Goal: Task Accomplishment & Management: Manage account settings

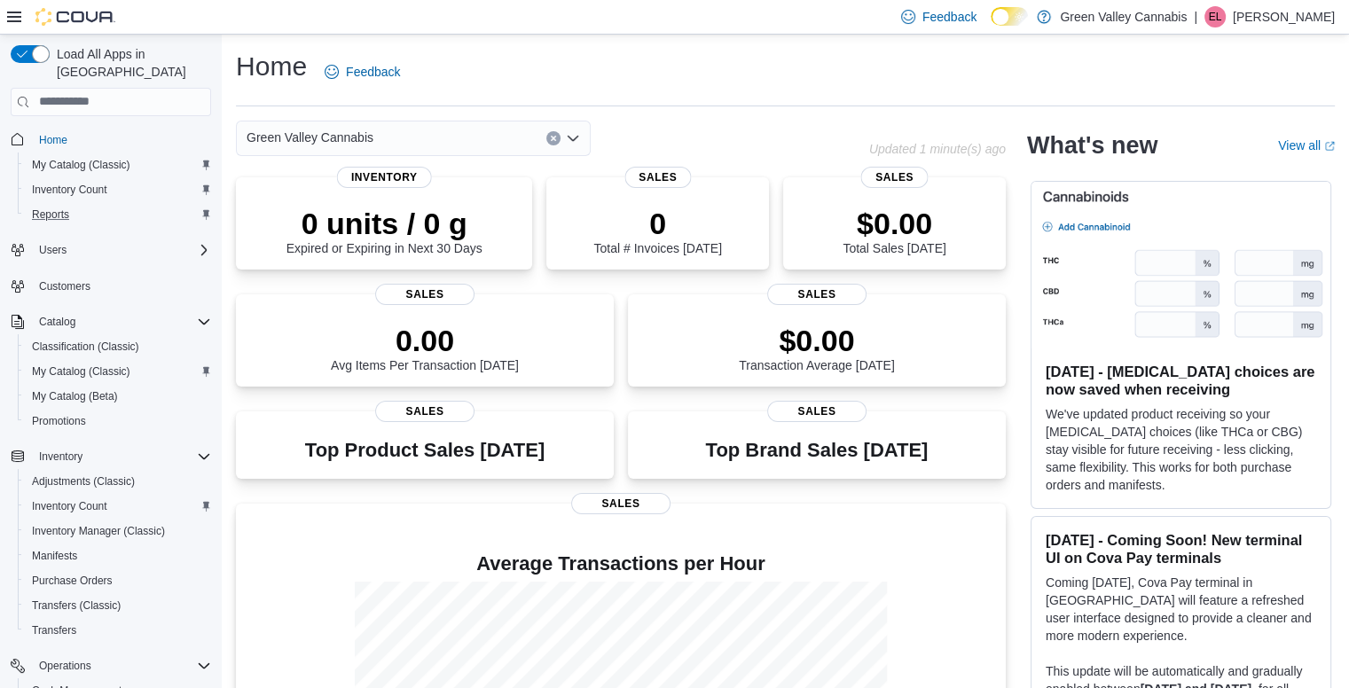
click at [48, 207] on button "Reports" at bounding box center [118, 214] width 200 height 25
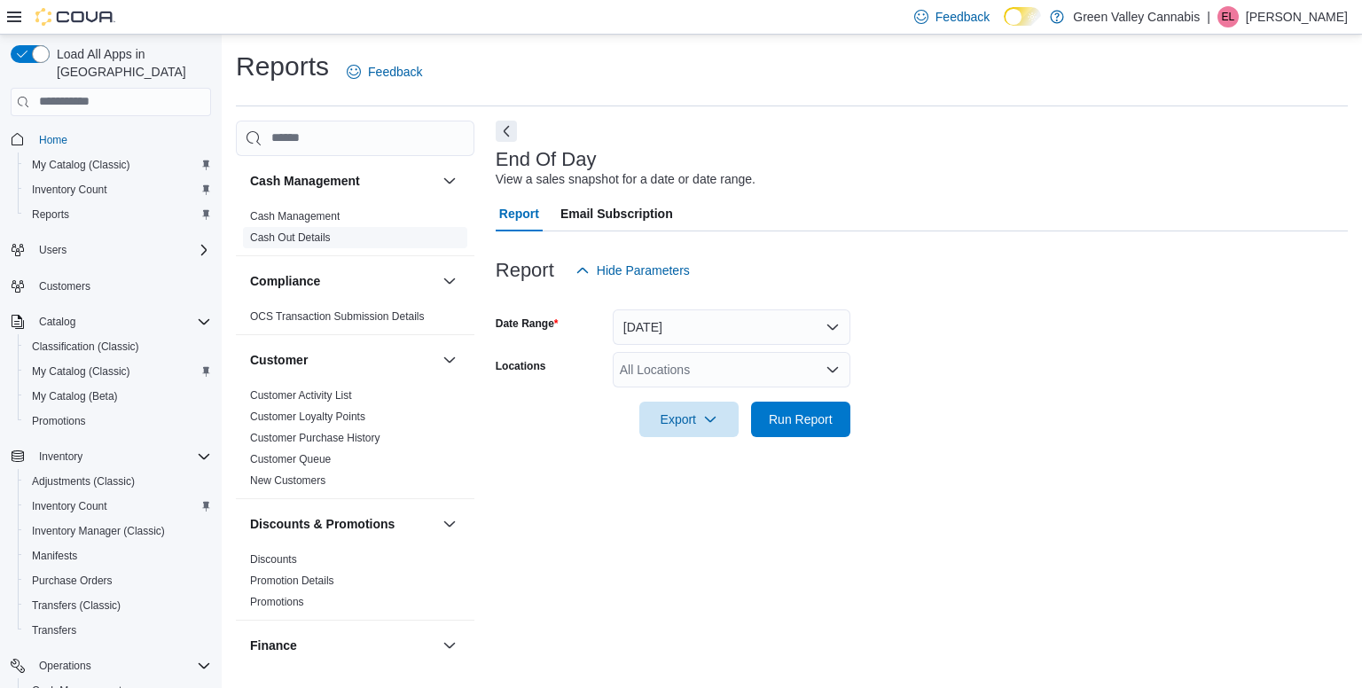
click at [336, 242] on span "Cash Out Details" at bounding box center [355, 237] width 224 height 21
click at [318, 231] on link "Cash Out Details" at bounding box center [290, 237] width 81 height 12
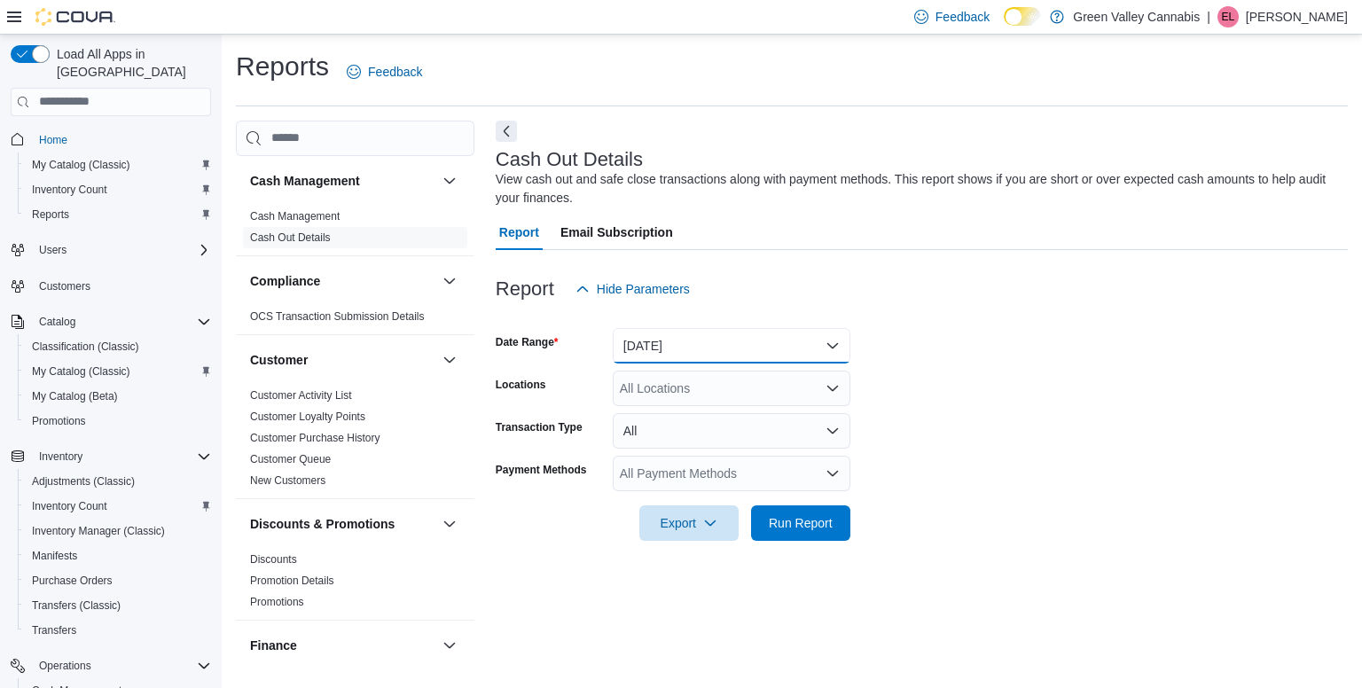
click at [733, 362] on button "[DATE]" at bounding box center [732, 345] width 238 height 35
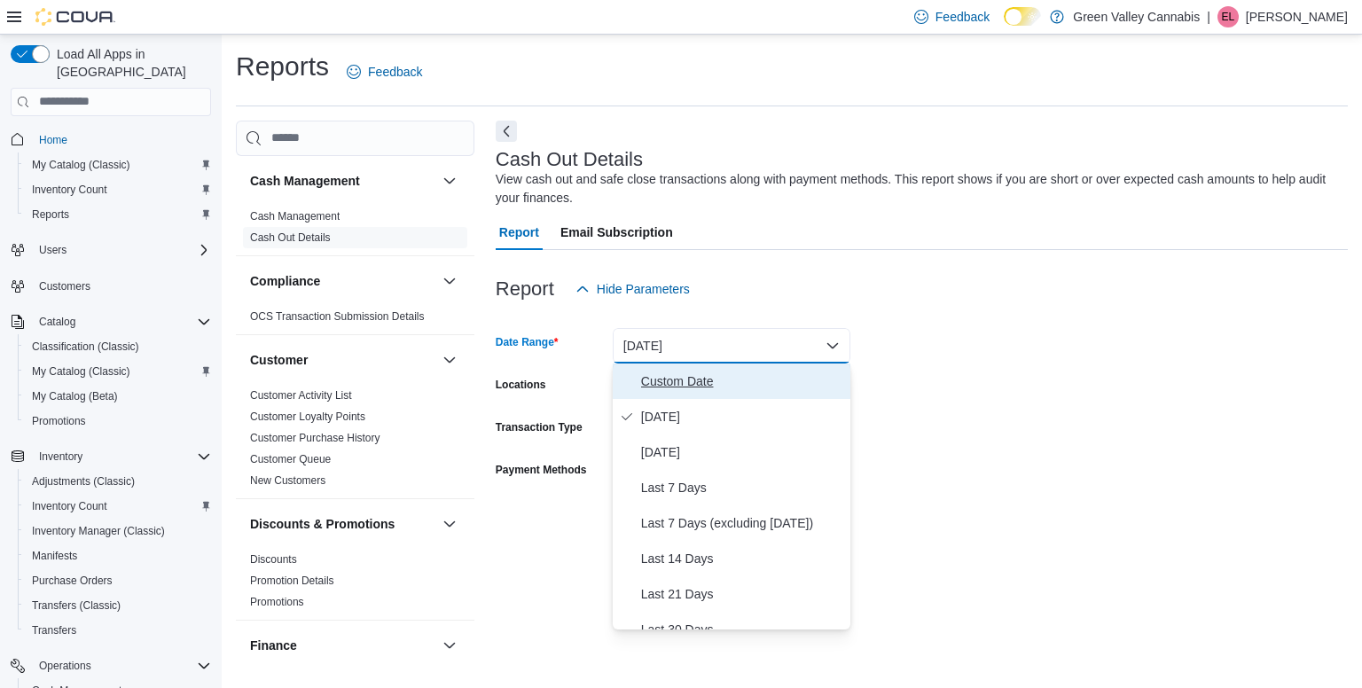
click at [727, 379] on span "Custom Date" at bounding box center [742, 381] width 202 height 21
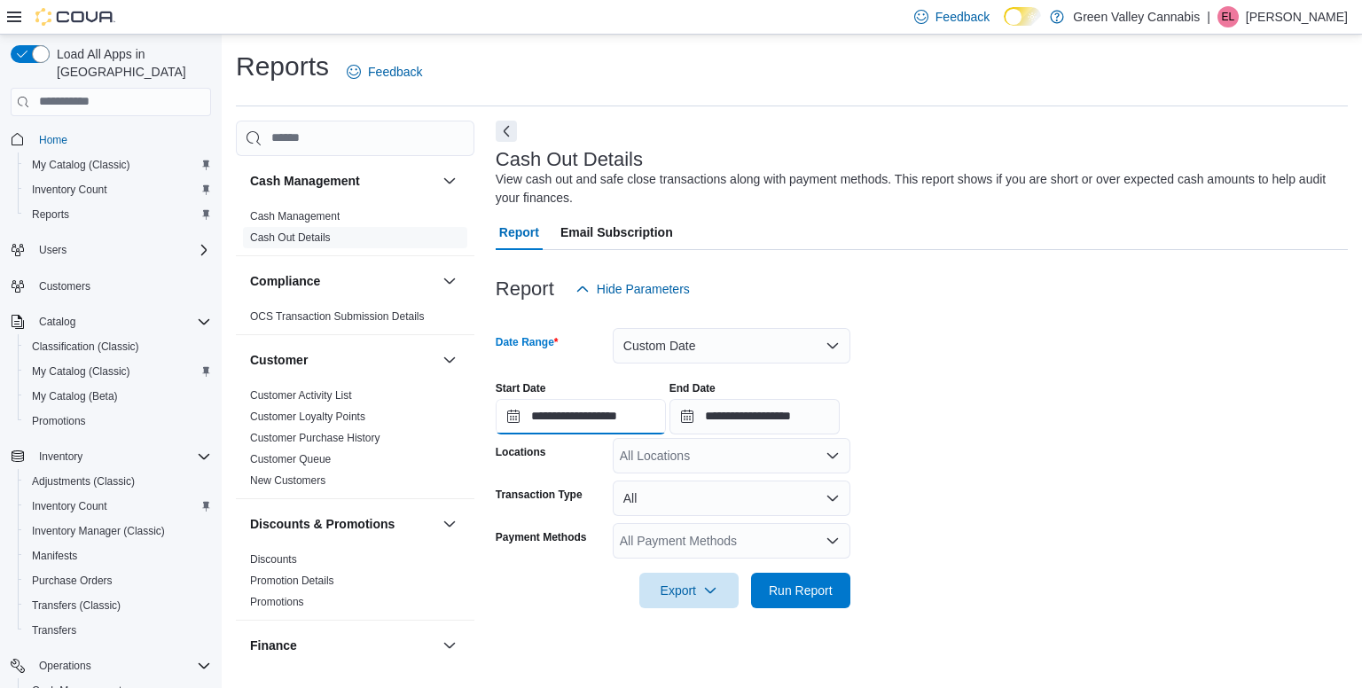
click at [520, 412] on input "**********" at bounding box center [581, 416] width 170 height 35
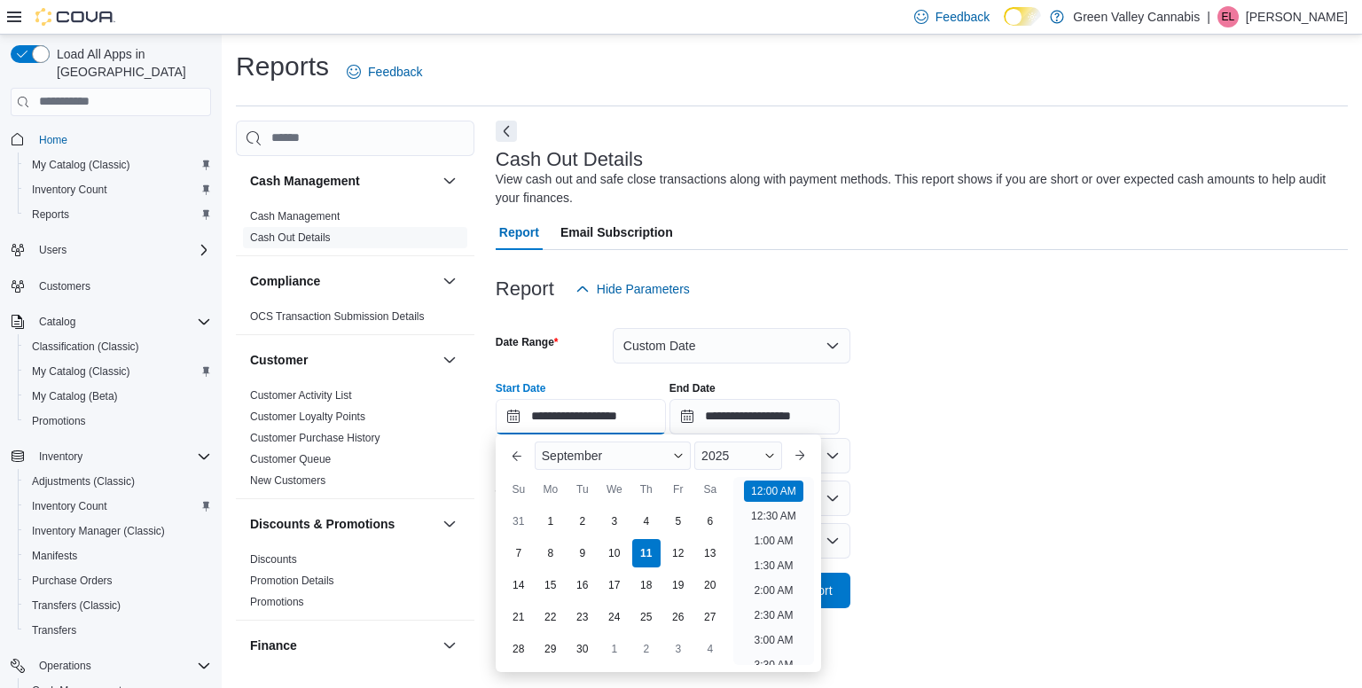
scroll to position [55, 0]
click at [548, 550] on div "8" at bounding box center [550, 552] width 31 height 31
type input "**********"
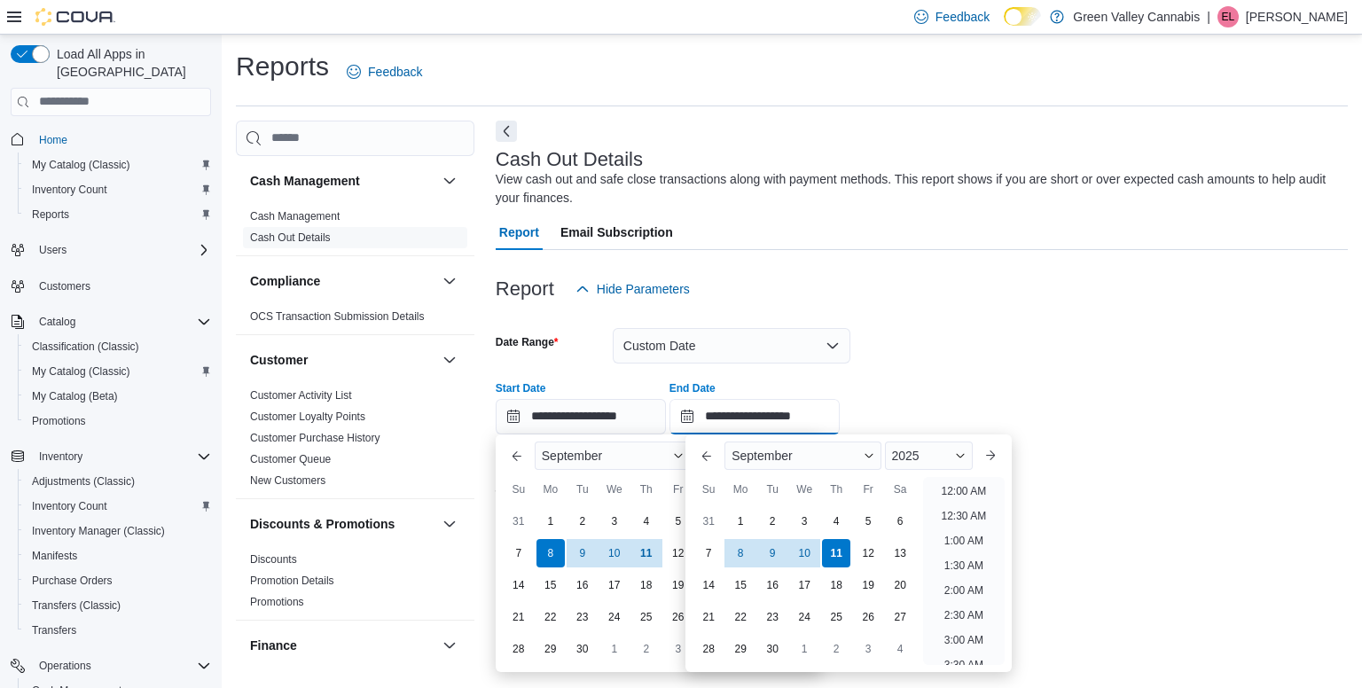
click at [775, 403] on input "**********" at bounding box center [754, 416] width 170 height 35
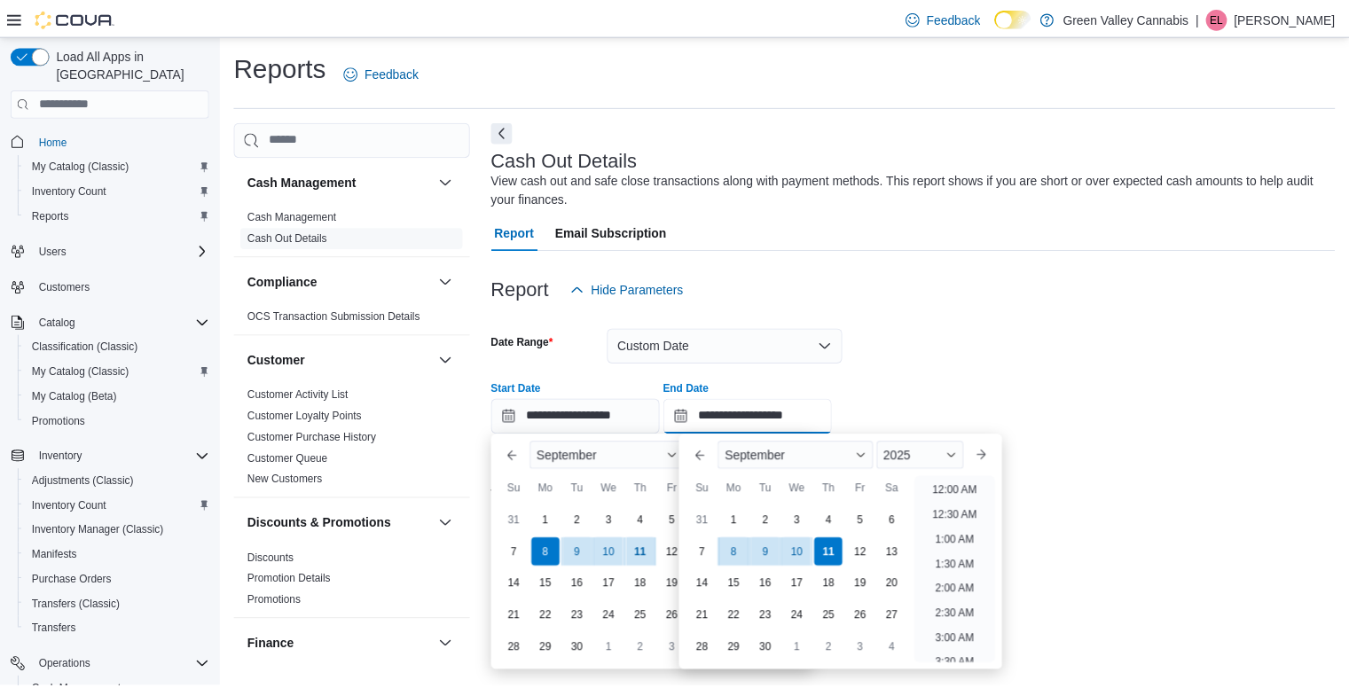
scroll to position [1007, 0]
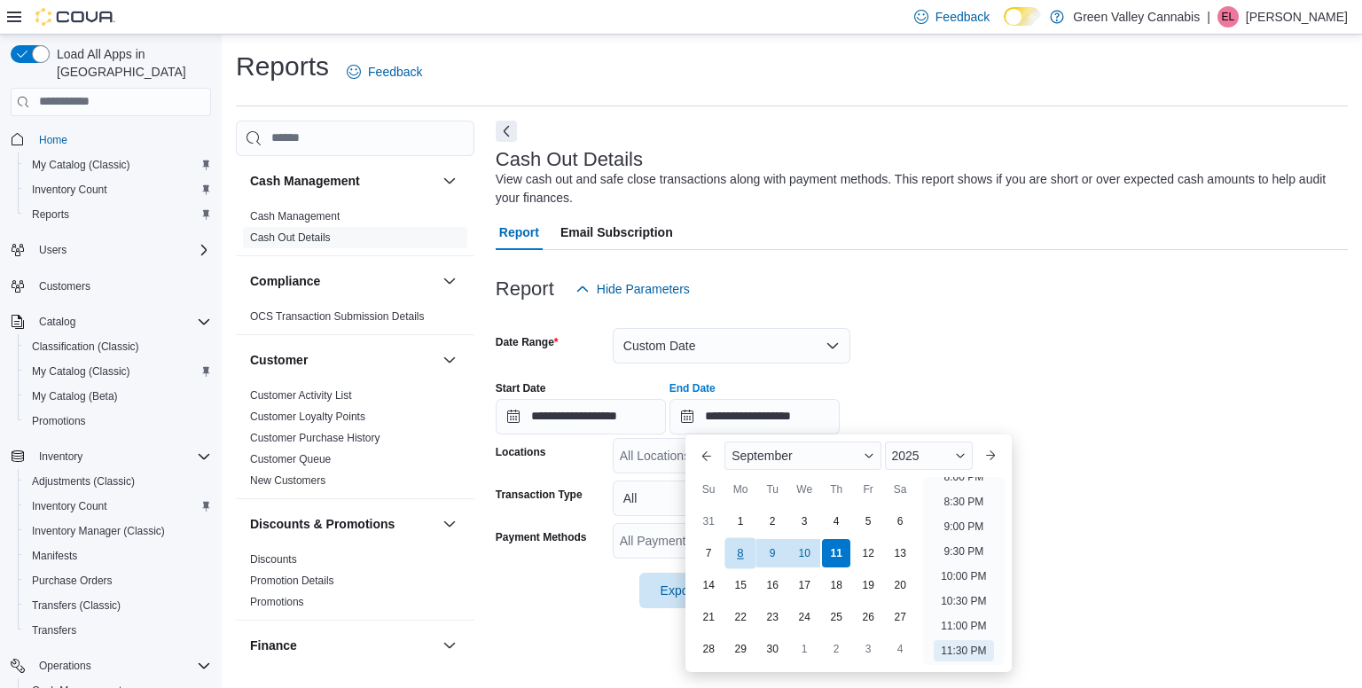
click at [745, 556] on div "8" at bounding box center [740, 552] width 31 height 31
type input "**********"
click at [997, 271] on div "Report Hide Parameters" at bounding box center [922, 288] width 852 height 35
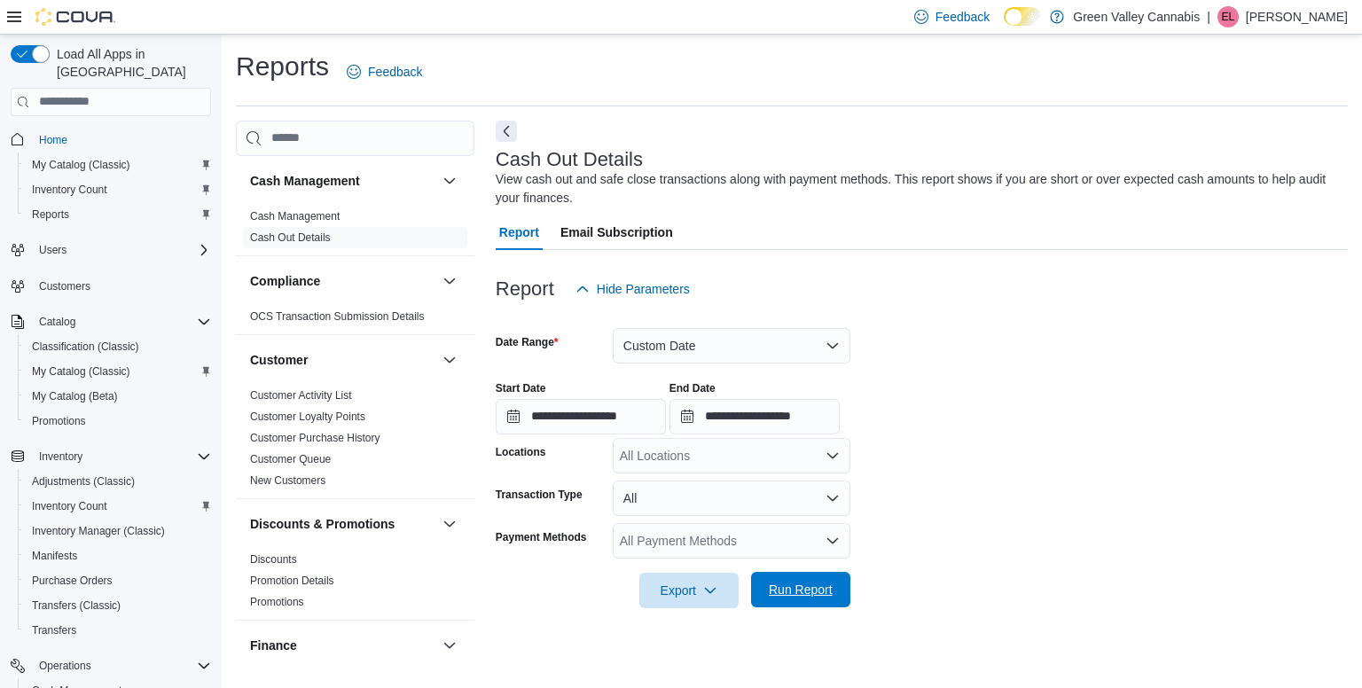
click at [757, 596] on button "Run Report" at bounding box center [800, 589] width 99 height 35
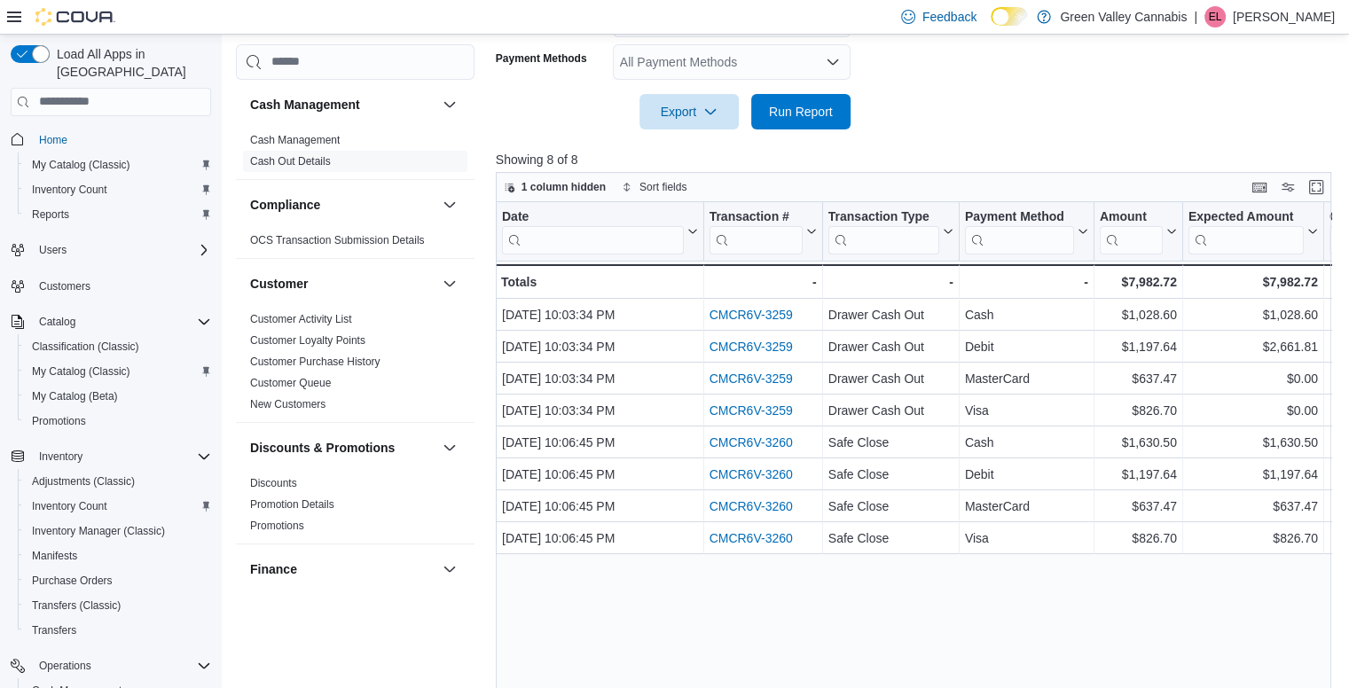
scroll to position [481, 0]
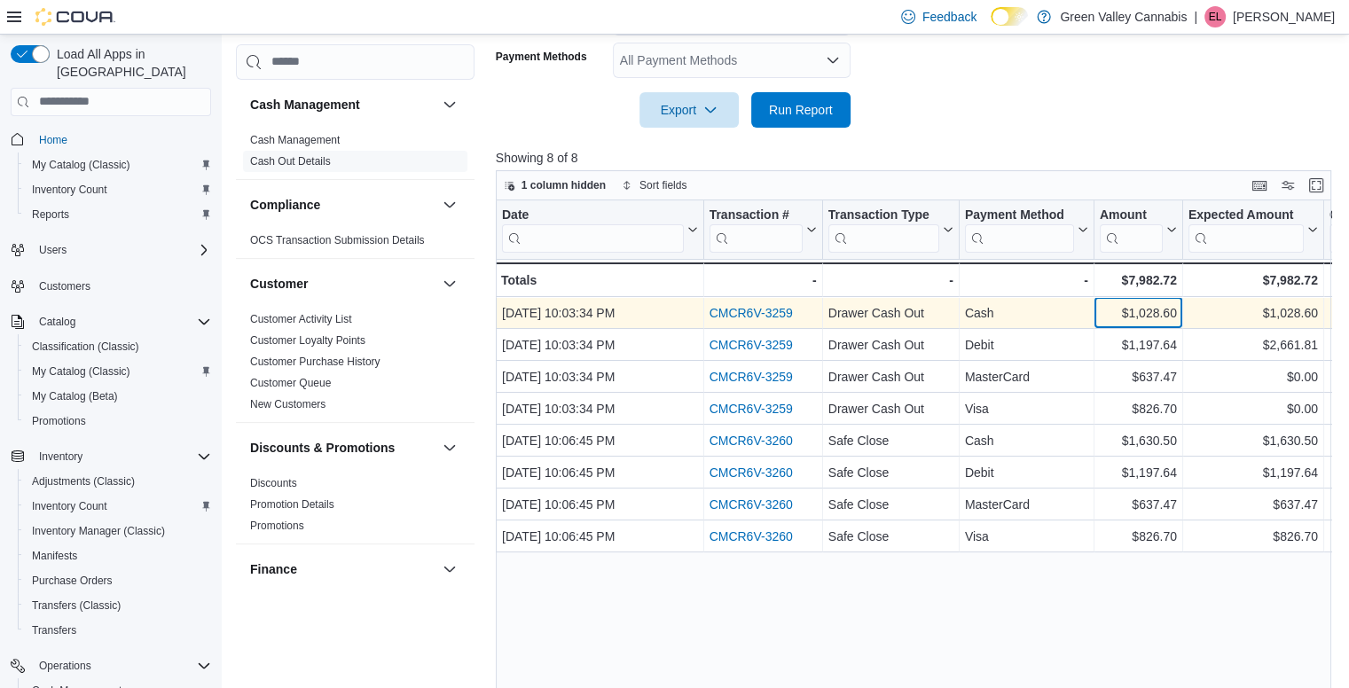
click at [1157, 324] on div "$1,028.60 - Amount, column 5, row 1" at bounding box center [1138, 313] width 89 height 32
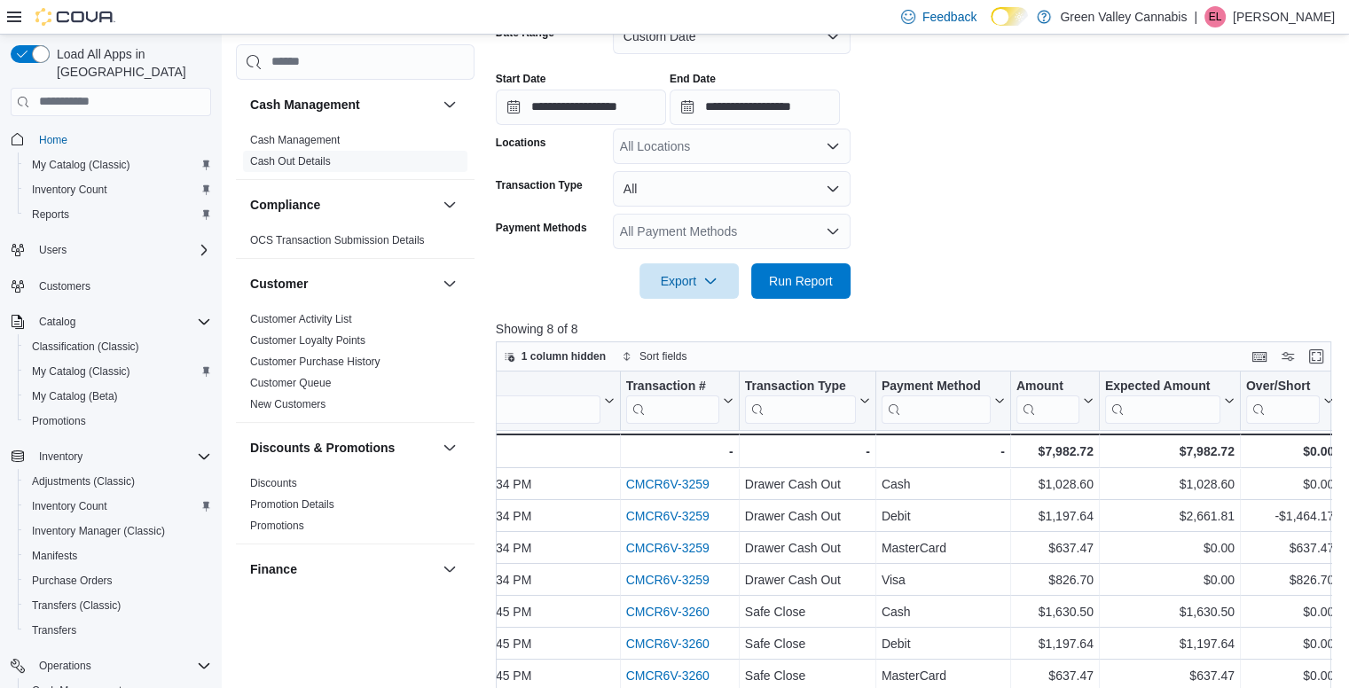
scroll to position [303, 0]
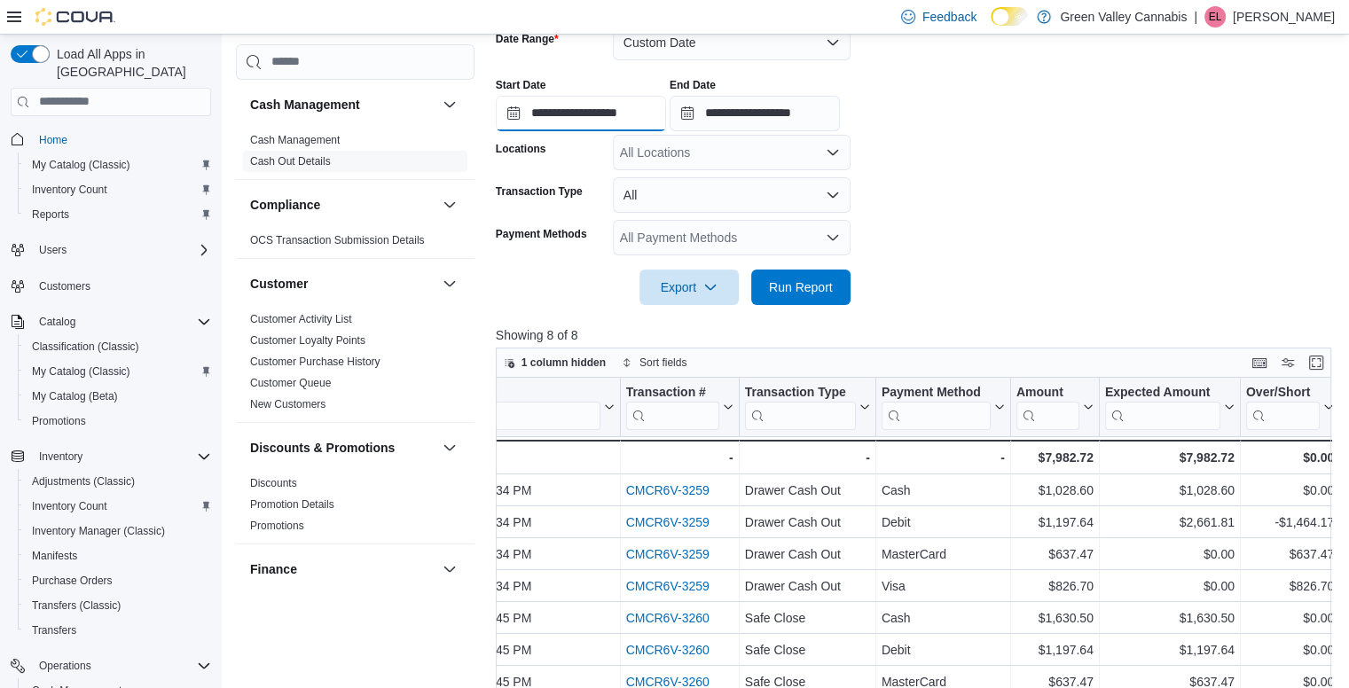
click at [591, 107] on input "**********" at bounding box center [581, 113] width 170 height 35
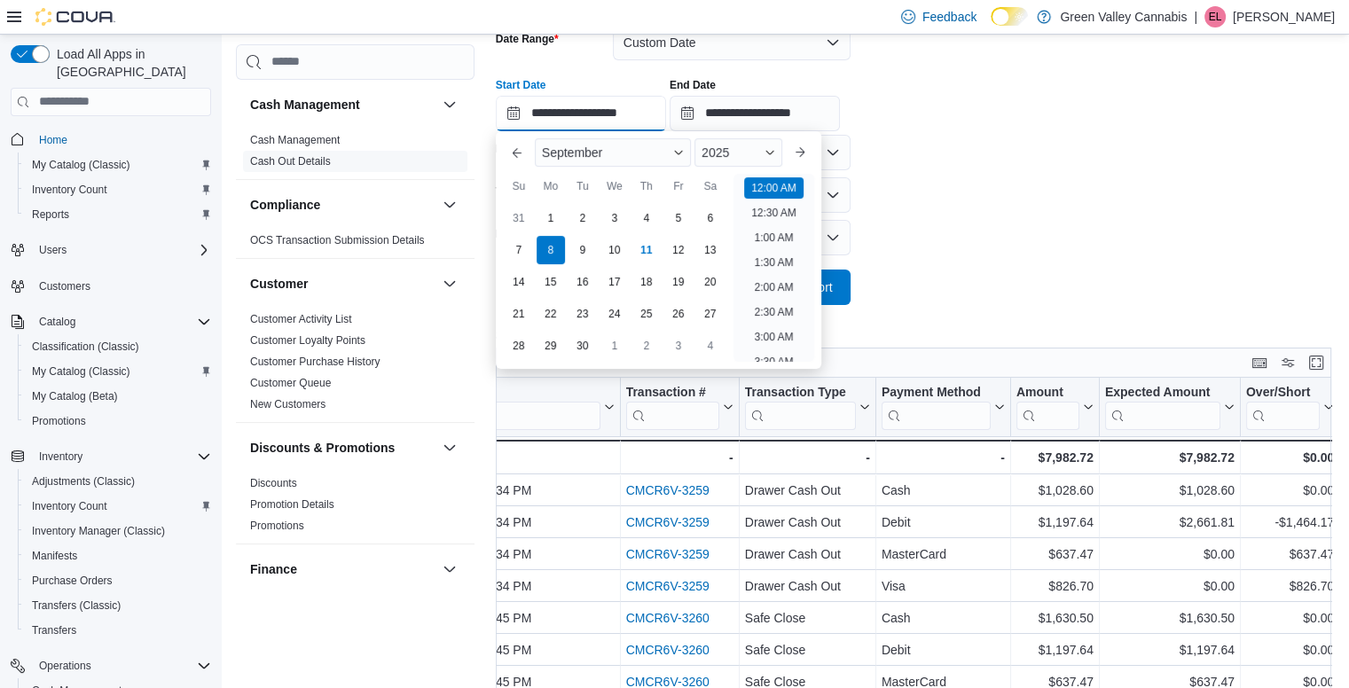
scroll to position [55, 0]
click at [575, 251] on div "9" at bounding box center [582, 249] width 31 height 31
type input "**********"
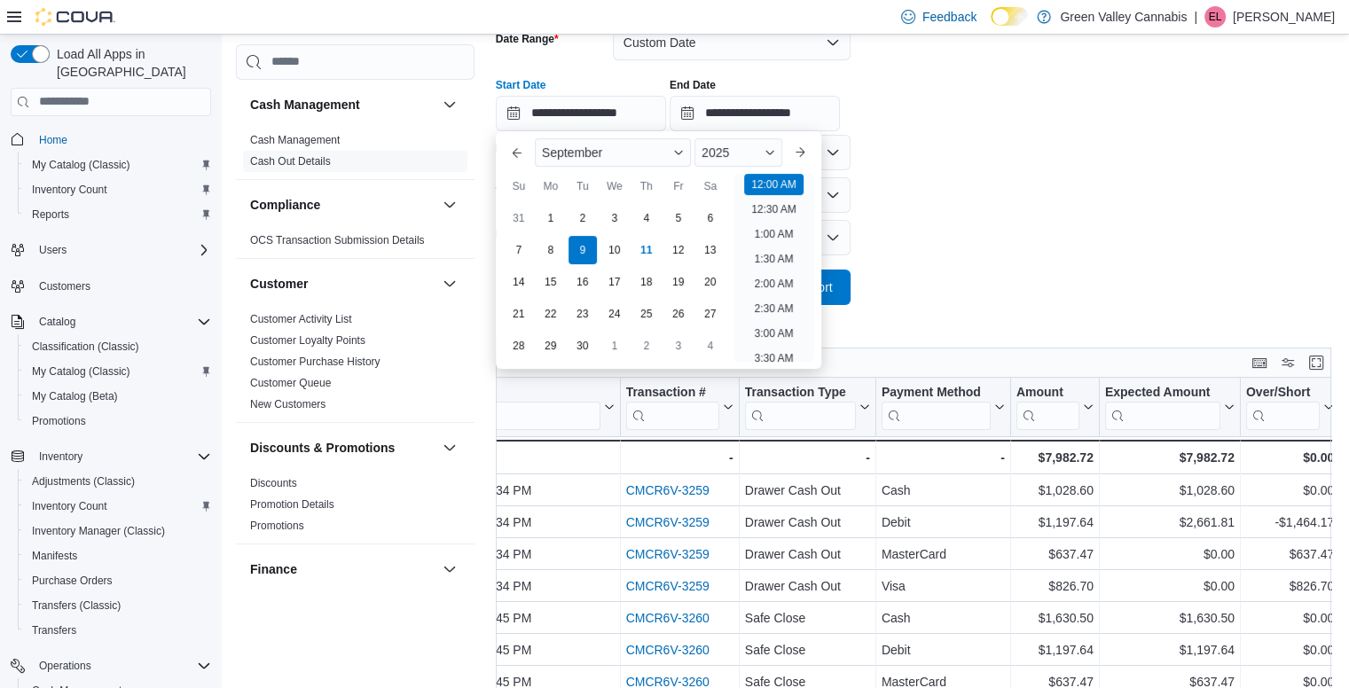
click at [922, 214] on form "**********" at bounding box center [918, 154] width 844 height 301
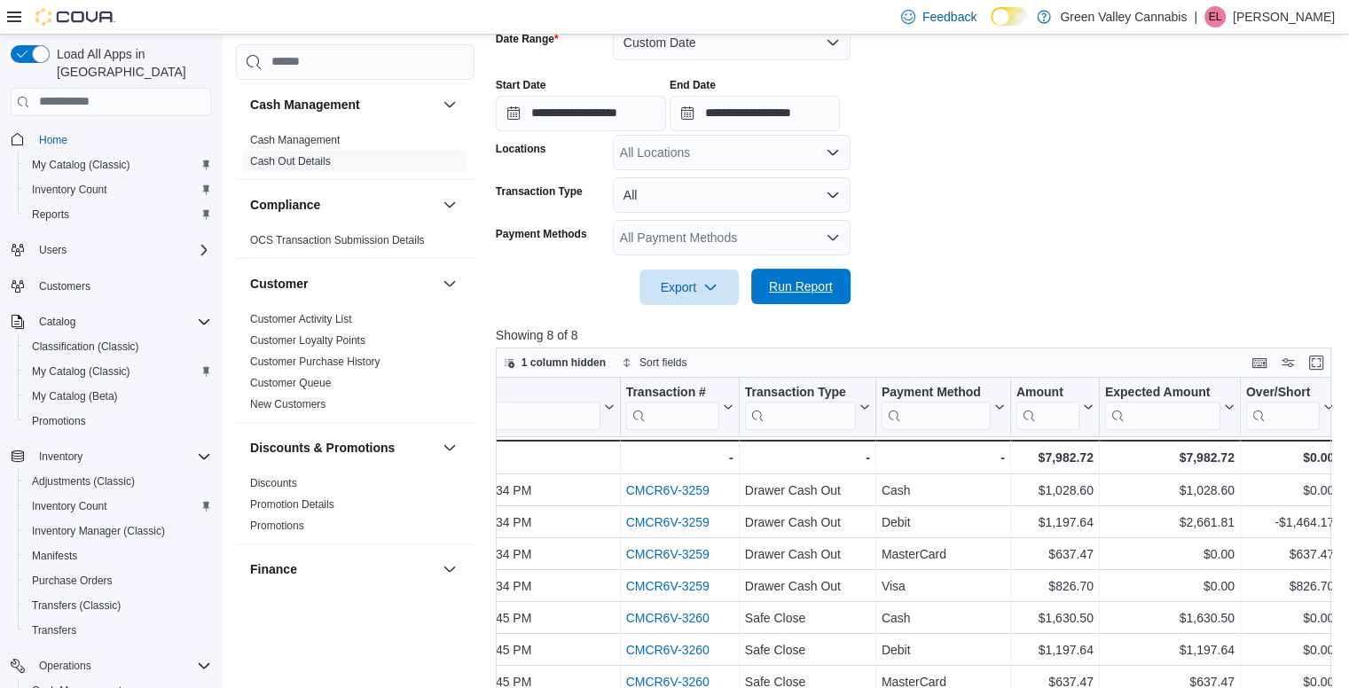
click at [822, 268] on form "**********" at bounding box center [918, 154] width 844 height 301
click at [784, 285] on span "Run Report" at bounding box center [801, 287] width 64 height 18
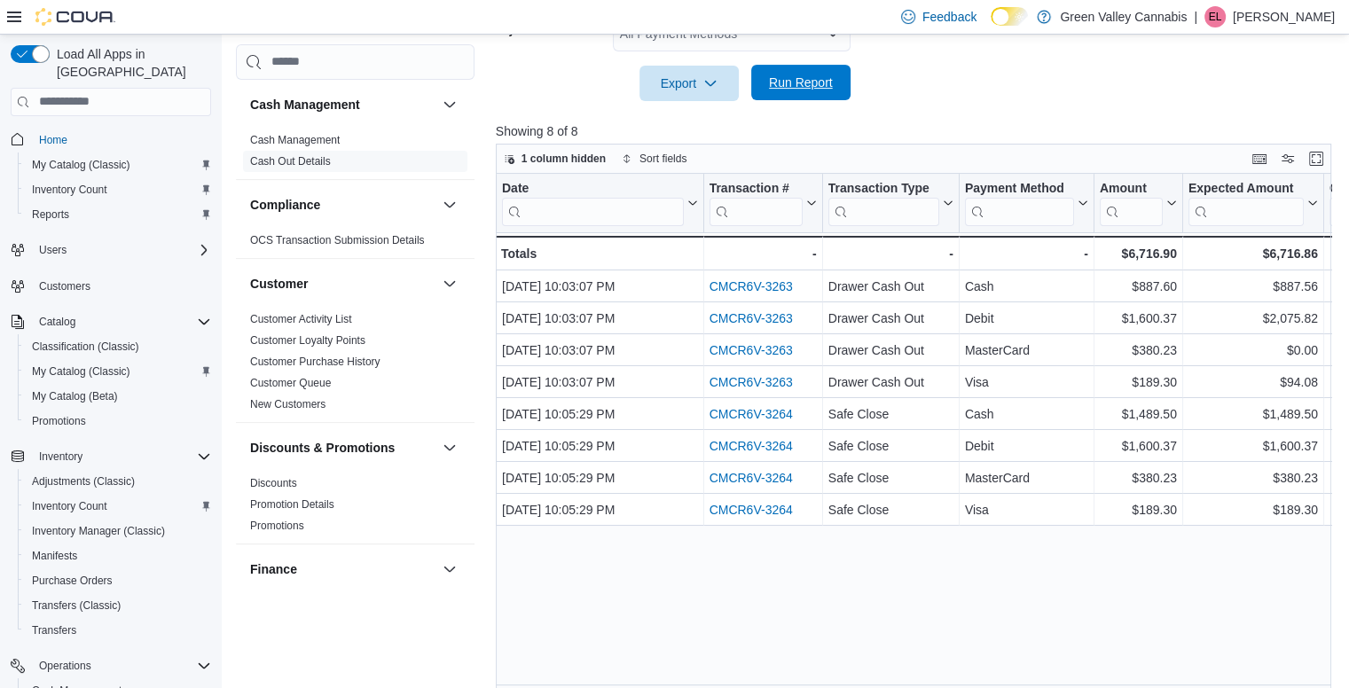
scroll to position [516, 0]
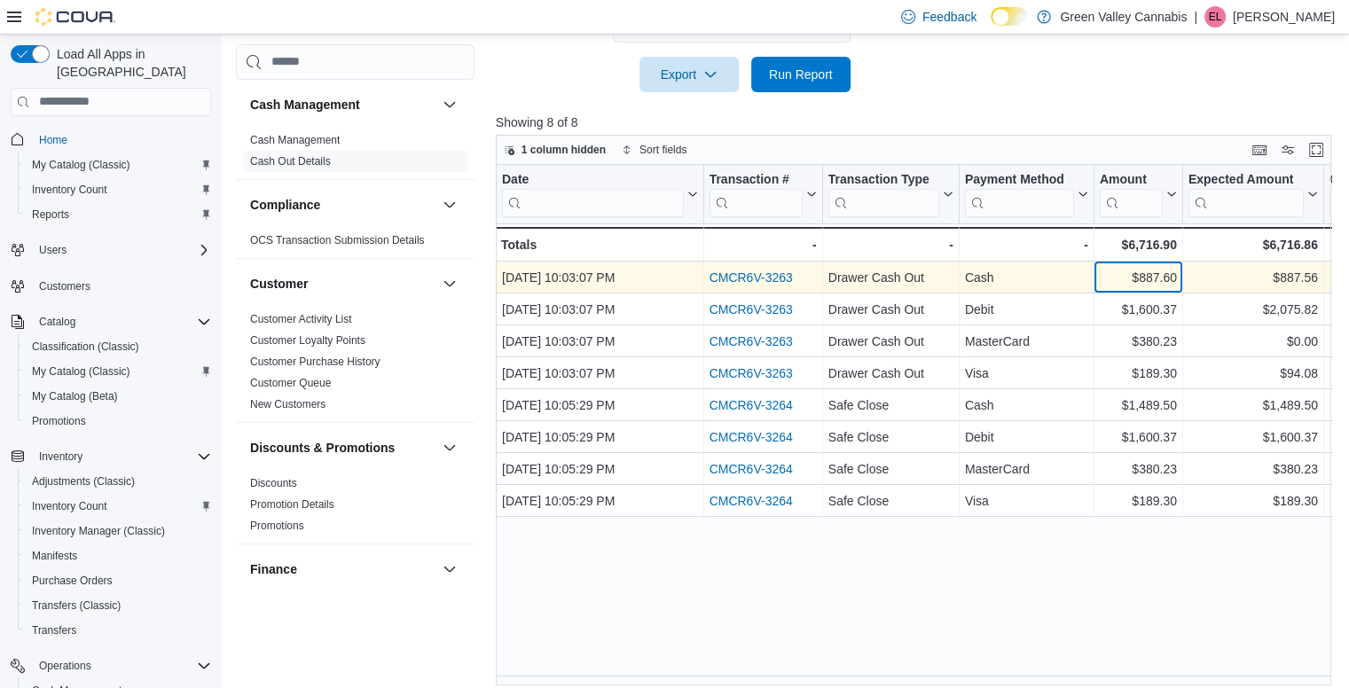
click at [1159, 284] on div "$887.60" at bounding box center [1137, 277] width 77 height 21
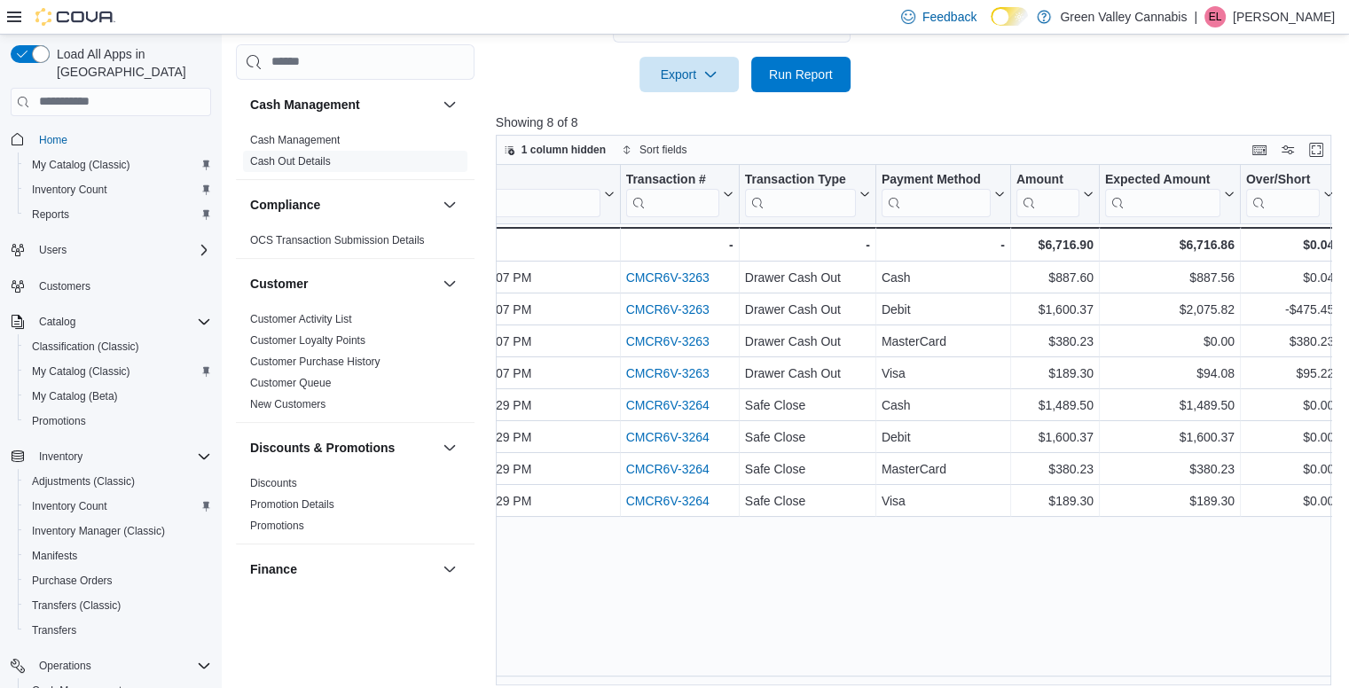
click at [1060, 111] on div at bounding box center [918, 102] width 844 height 21
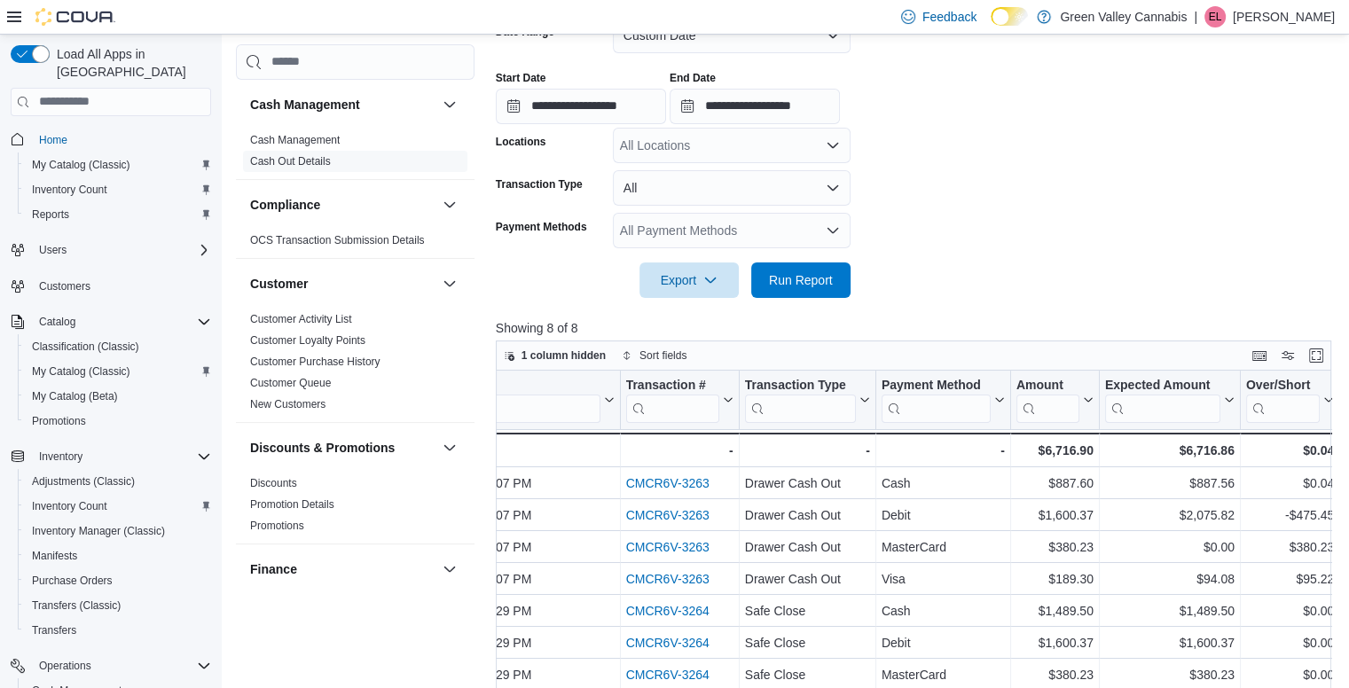
scroll to position [303, 0]
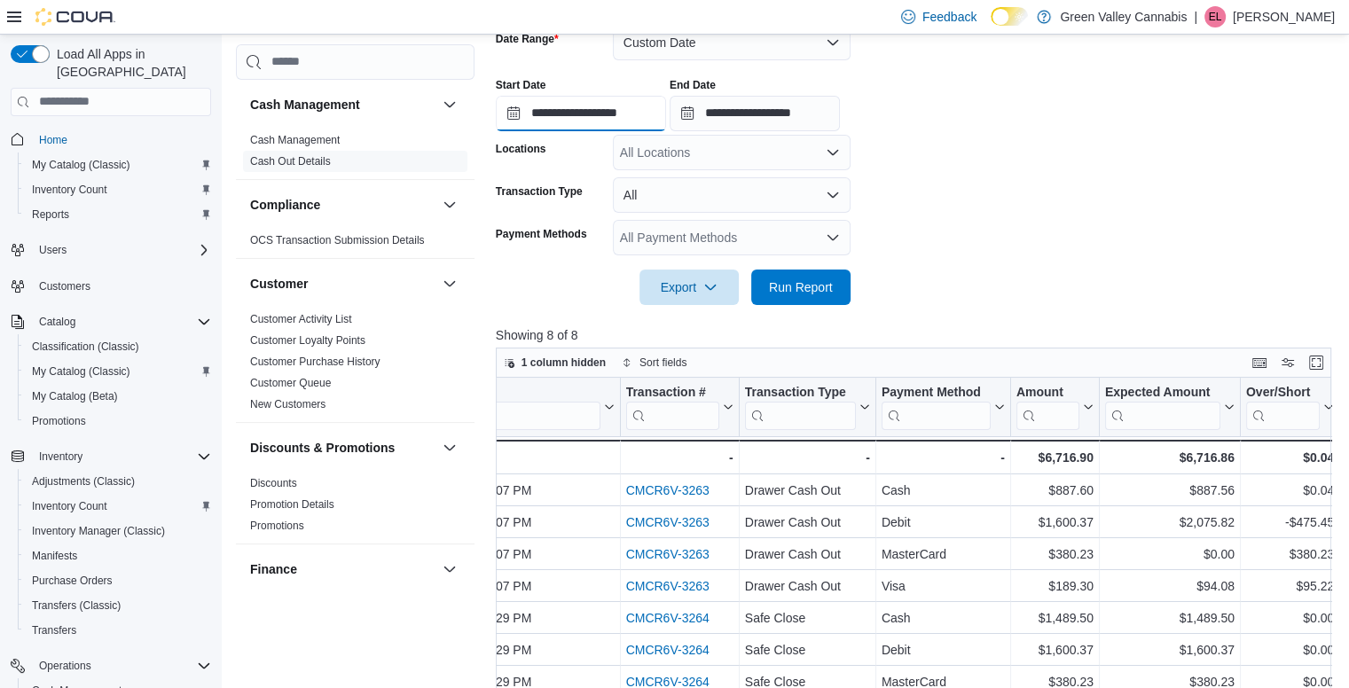
click at [604, 118] on input "**********" at bounding box center [581, 113] width 170 height 35
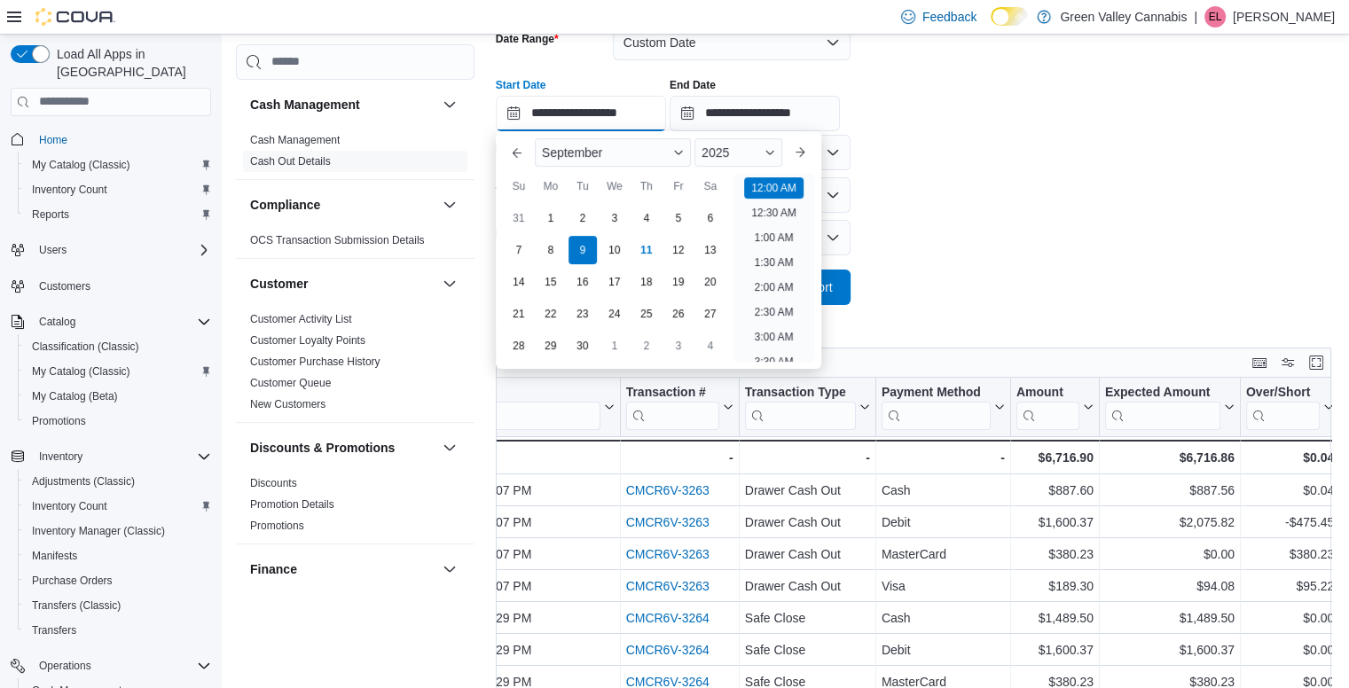
scroll to position [55, 0]
click at [609, 242] on div "10" at bounding box center [613, 249] width 31 height 31
type input "**********"
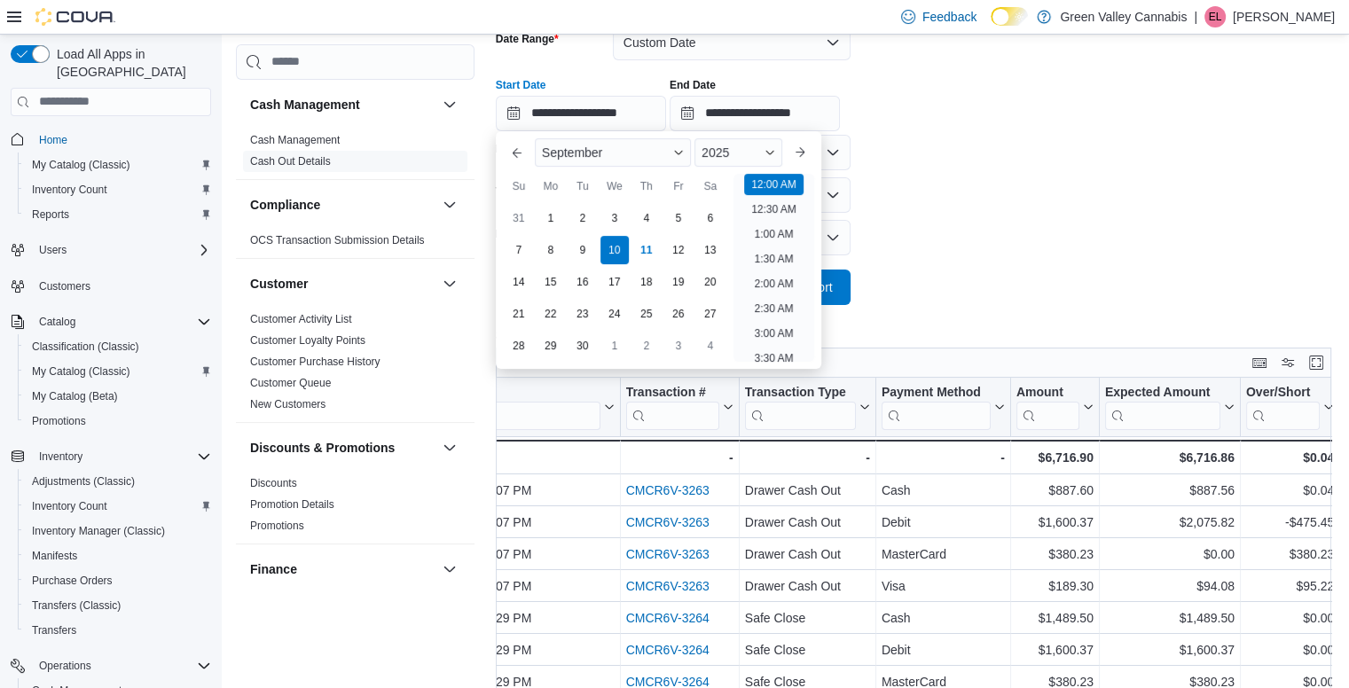
click at [923, 167] on form "**********" at bounding box center [918, 154] width 844 height 301
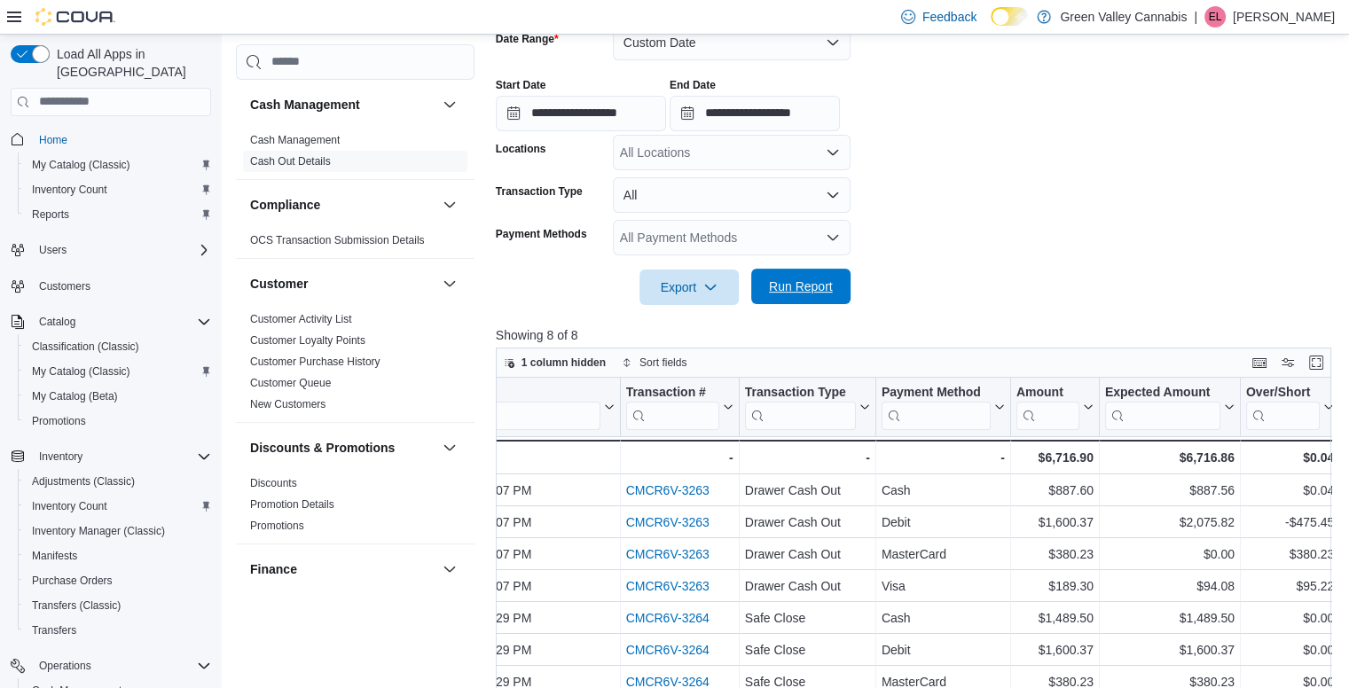
click at [826, 277] on span "Run Report" at bounding box center [801, 286] width 78 height 35
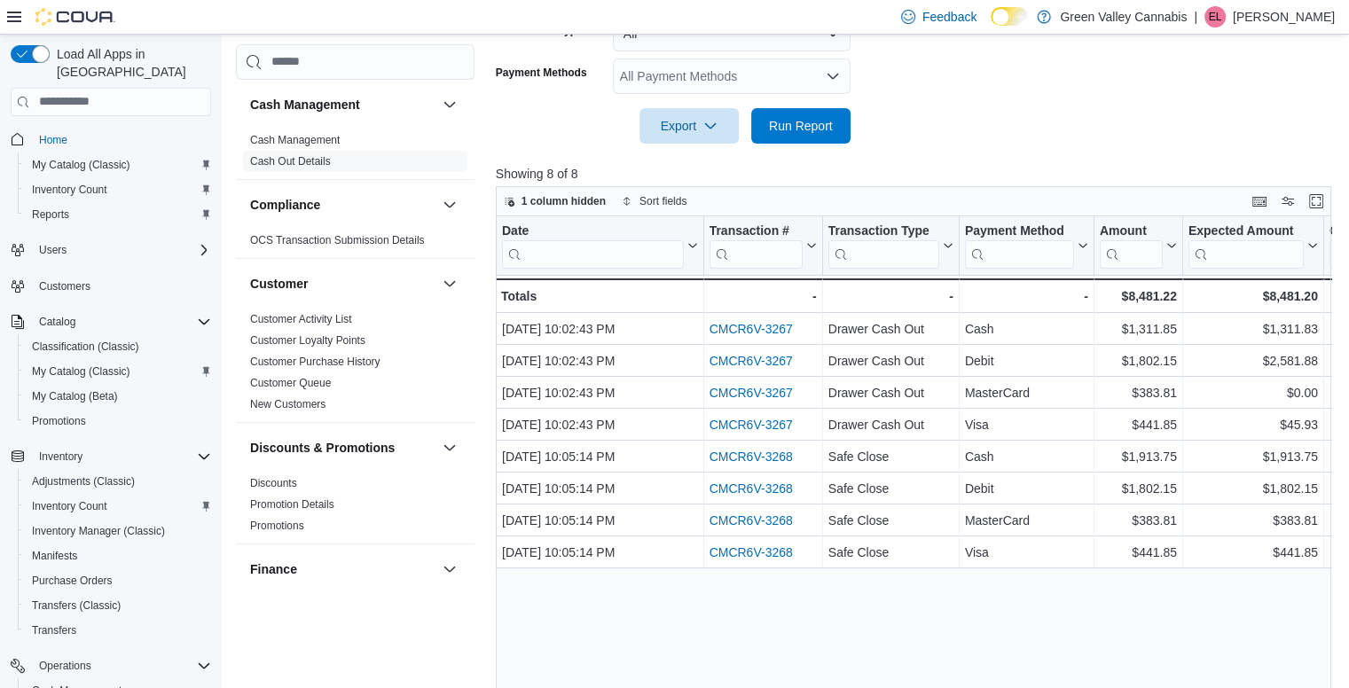
scroll to position [465, 0]
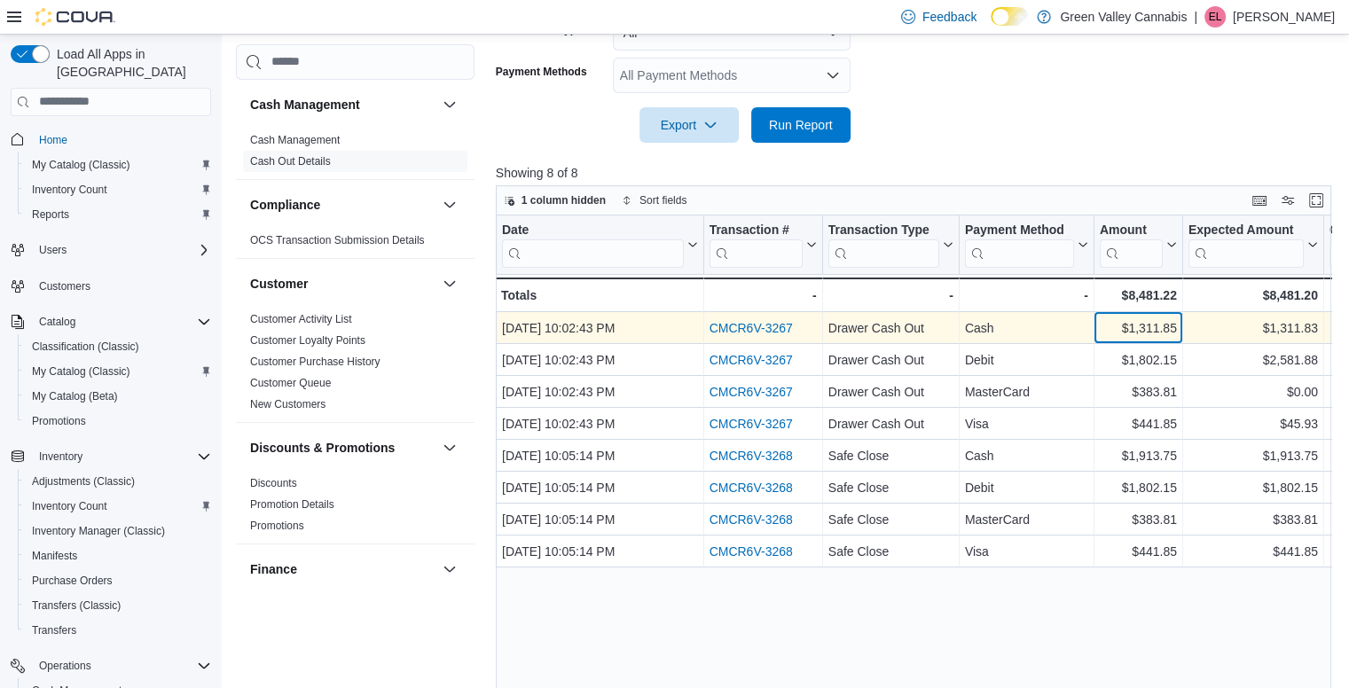
click at [1130, 326] on div "$1,311.85" at bounding box center [1137, 327] width 77 height 21
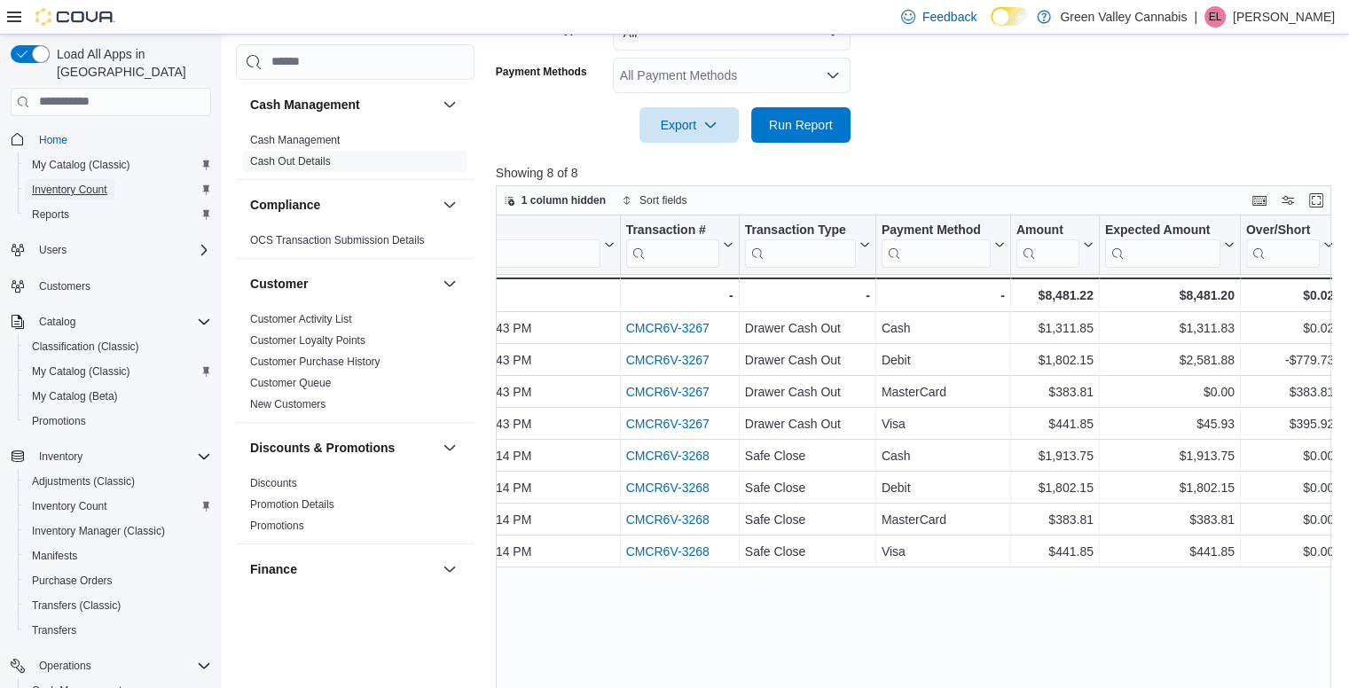
click at [64, 183] on span "Inventory Count" at bounding box center [69, 190] width 75 height 14
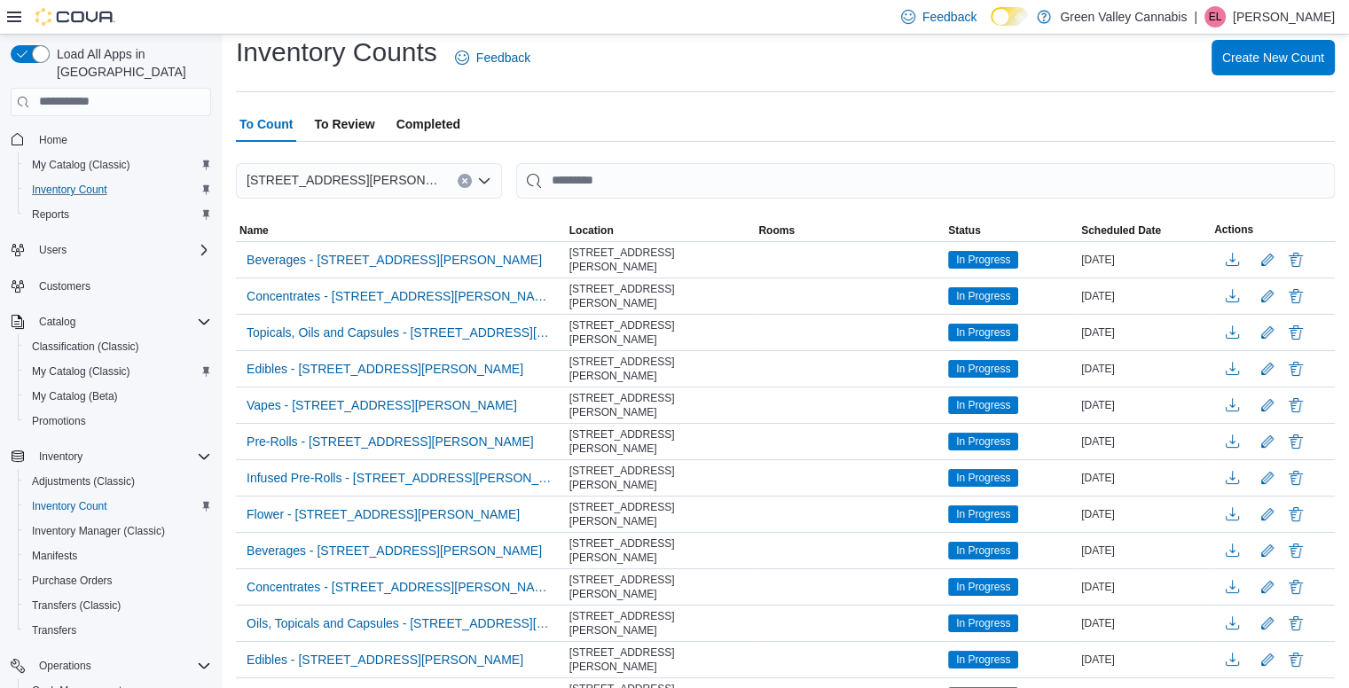
scroll to position [8, 0]
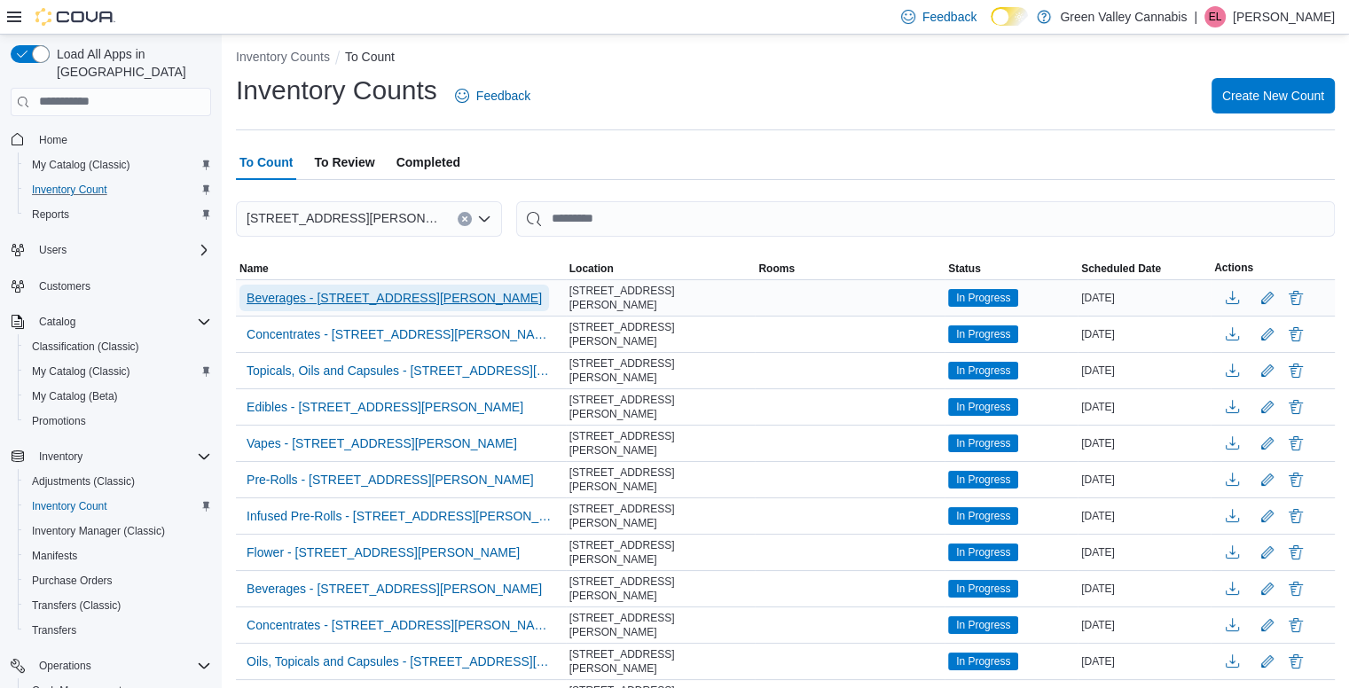
click at [385, 289] on span "Beverages - [STREET_ADDRESS][PERSON_NAME]" at bounding box center [393, 298] width 295 height 18
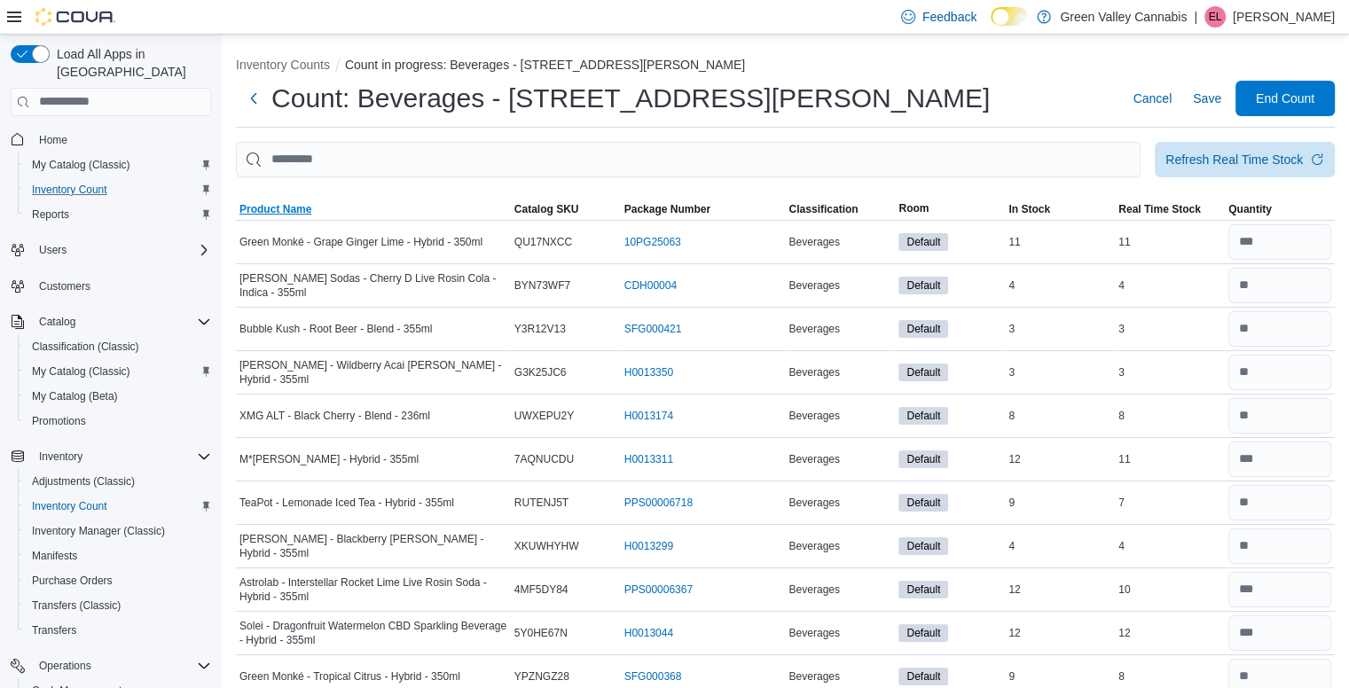
click at [264, 207] on span "Product Name" at bounding box center [275, 209] width 72 height 14
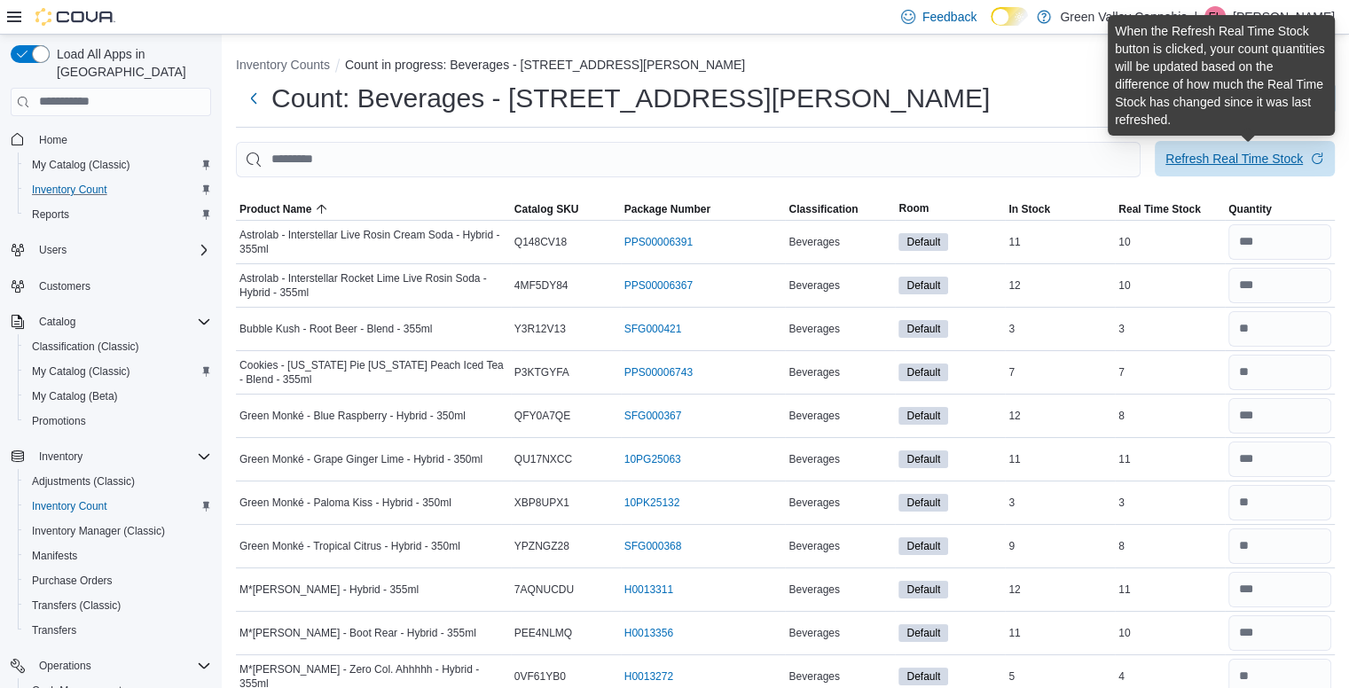
click at [1233, 162] on div "Refresh Real Time Stock" at bounding box center [1233, 159] width 137 height 18
click at [1216, 158] on div "Refresh Real Time Stock" at bounding box center [1233, 159] width 137 height 18
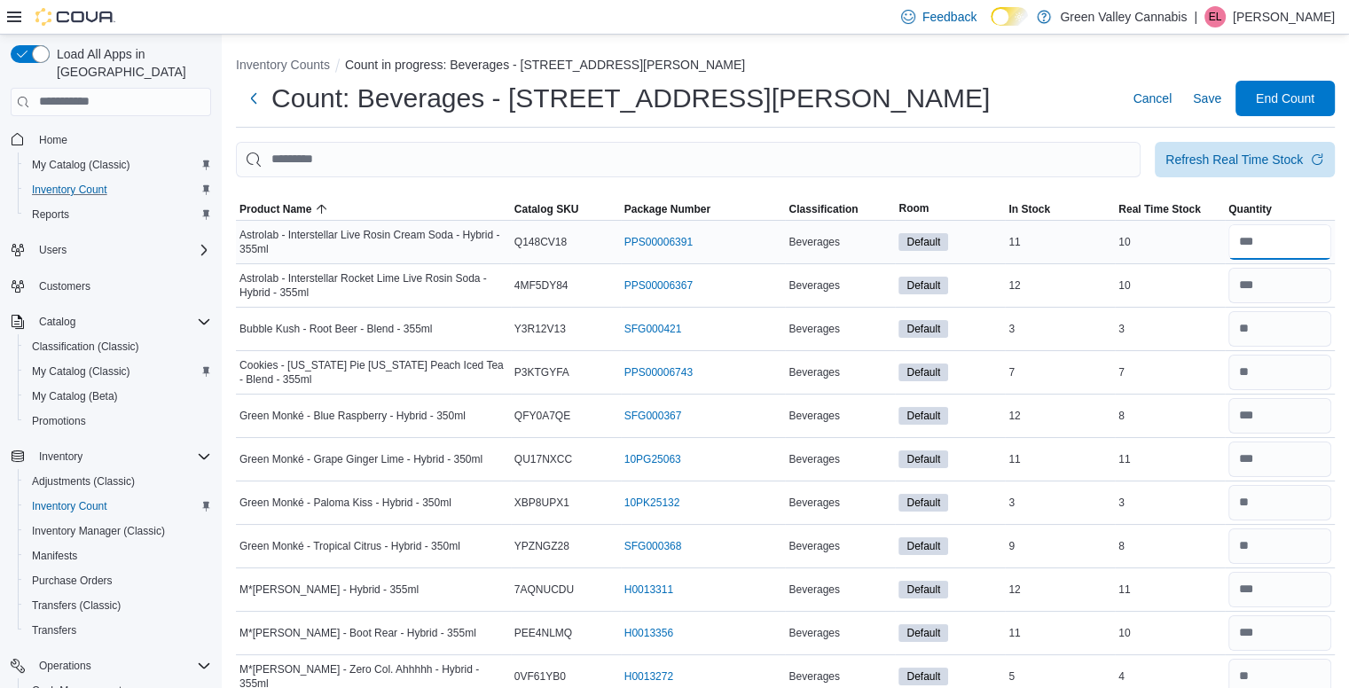
click at [1309, 249] on input "number" at bounding box center [1279, 241] width 103 height 35
type input "**"
click at [1288, 289] on input "number" at bounding box center [1279, 285] width 103 height 35
type input "**"
click at [1286, 311] on input "number" at bounding box center [1279, 328] width 103 height 35
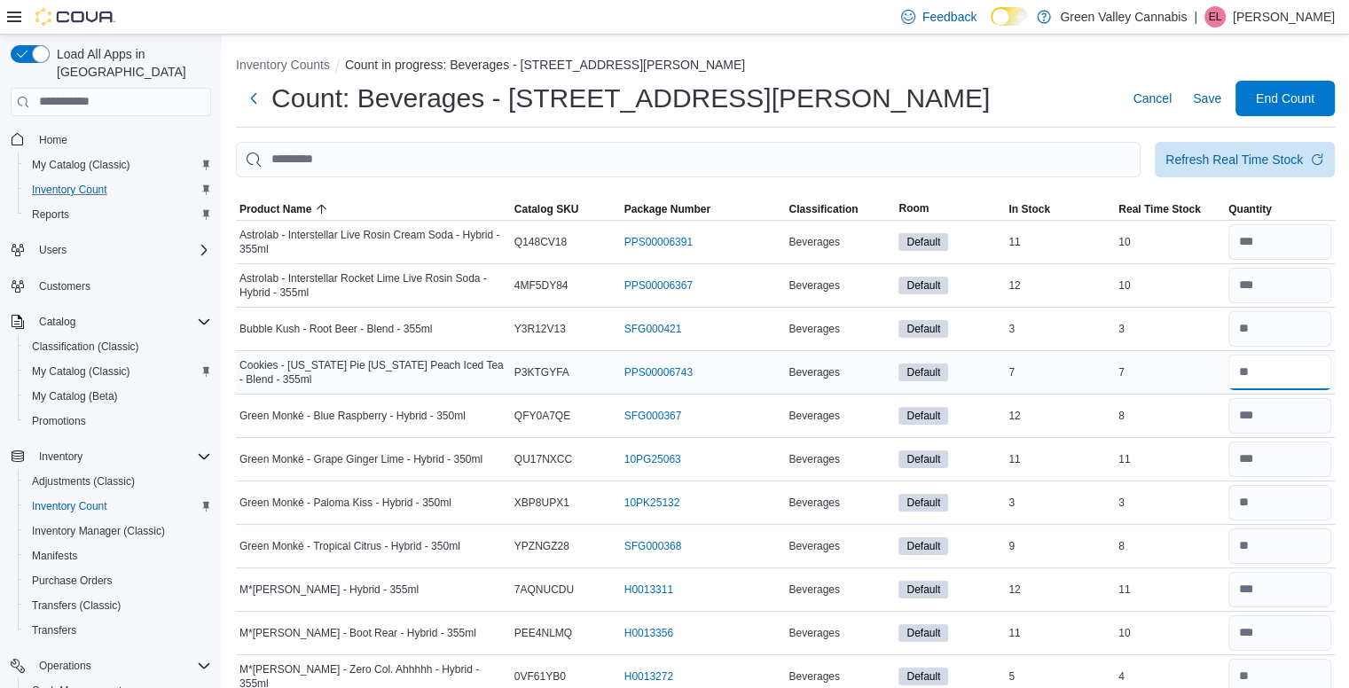
click at [1266, 369] on input "number" at bounding box center [1279, 372] width 103 height 35
click at [1285, 418] on input "number" at bounding box center [1279, 415] width 103 height 35
type input "*"
click at [1285, 445] on input "number" at bounding box center [1279, 459] width 103 height 35
click at [1290, 515] on input "number" at bounding box center [1279, 502] width 103 height 35
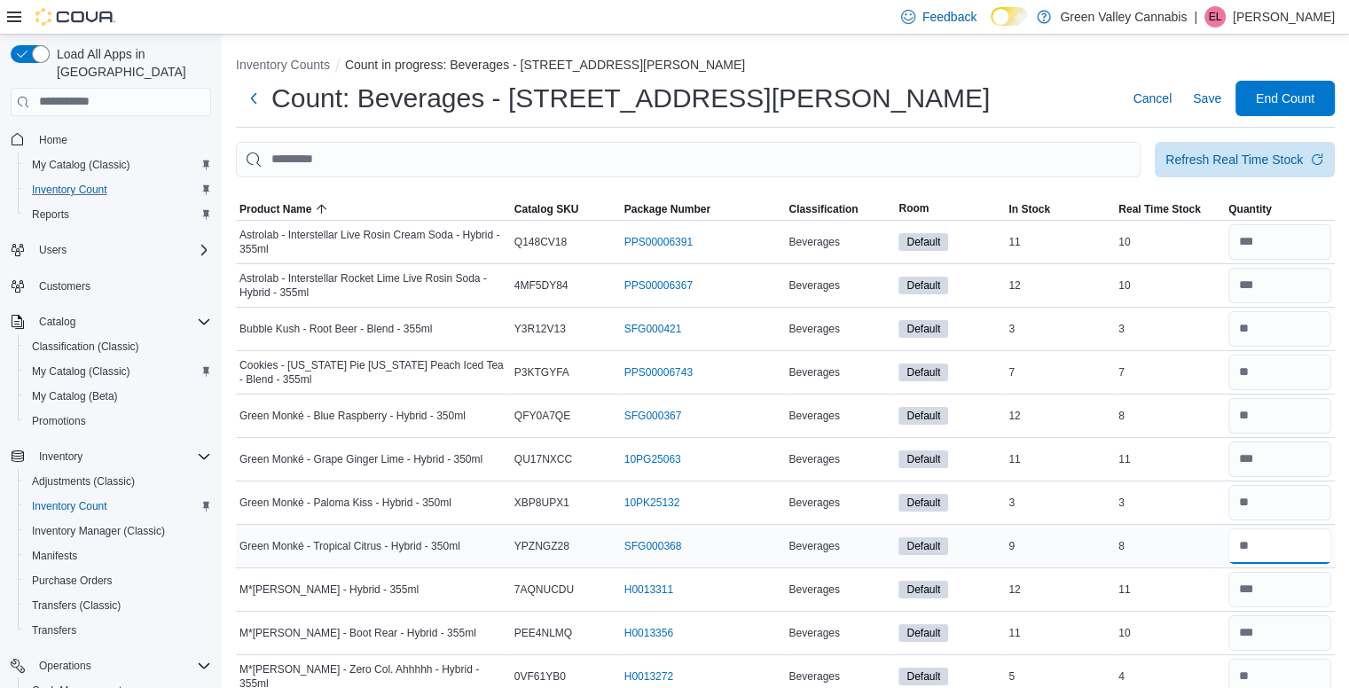
click at [1298, 543] on input "number" at bounding box center [1279, 545] width 103 height 35
type input "*"
click at [1215, 554] on div "8" at bounding box center [1169, 546] width 110 height 21
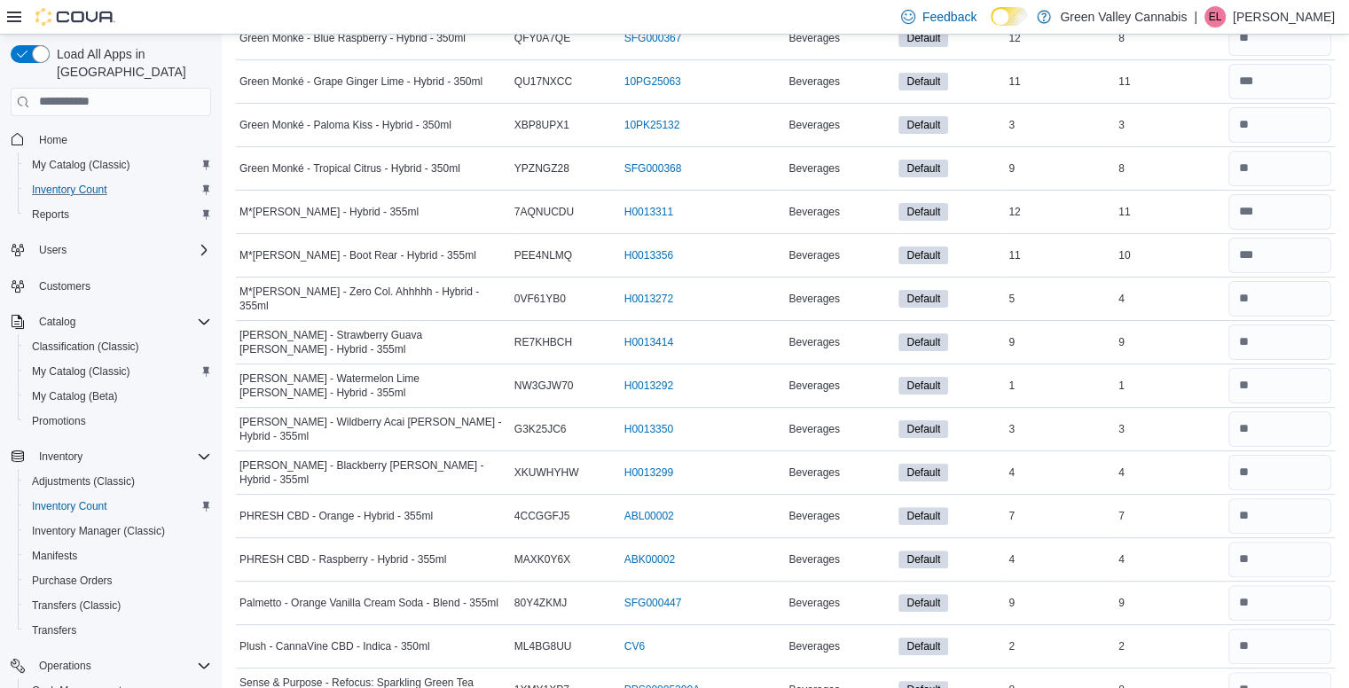
scroll to position [390, 0]
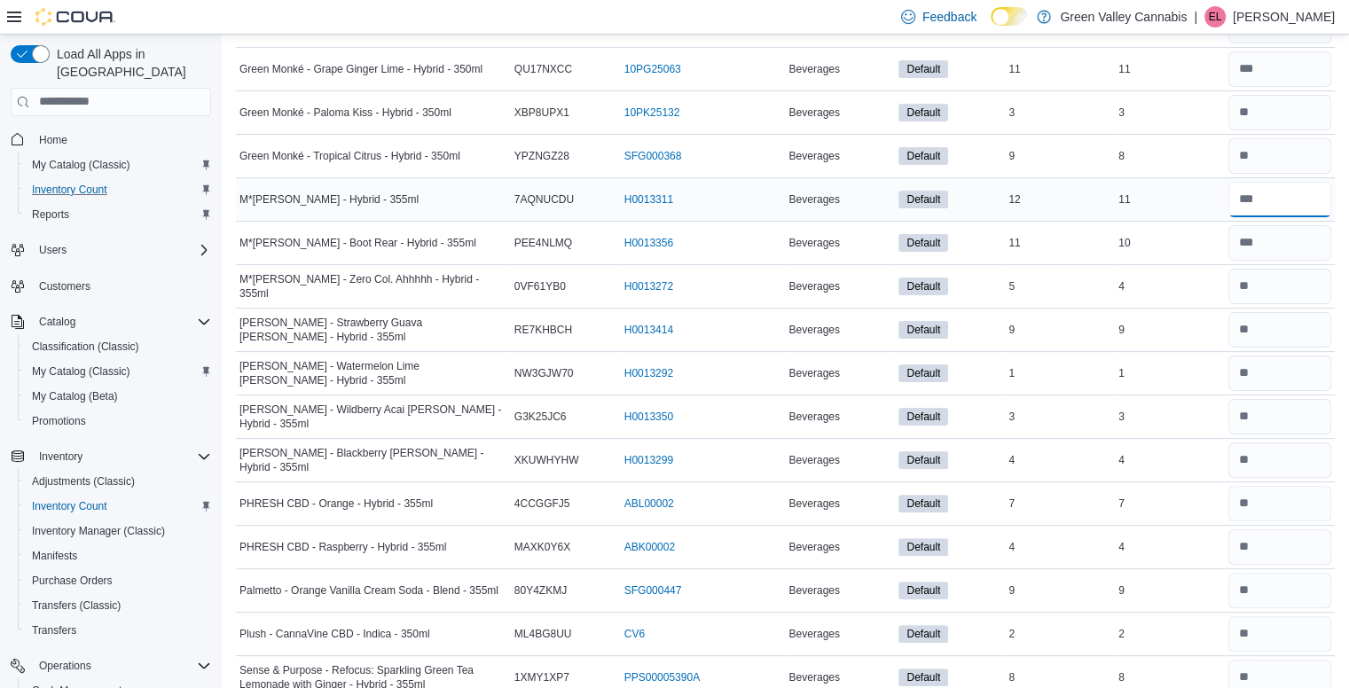
click at [1279, 198] on input "number" at bounding box center [1279, 199] width 103 height 35
type input "**"
click at [1278, 227] on input "number" at bounding box center [1279, 242] width 103 height 35
type input "**"
click at [1276, 286] on input "number" at bounding box center [1279, 286] width 103 height 35
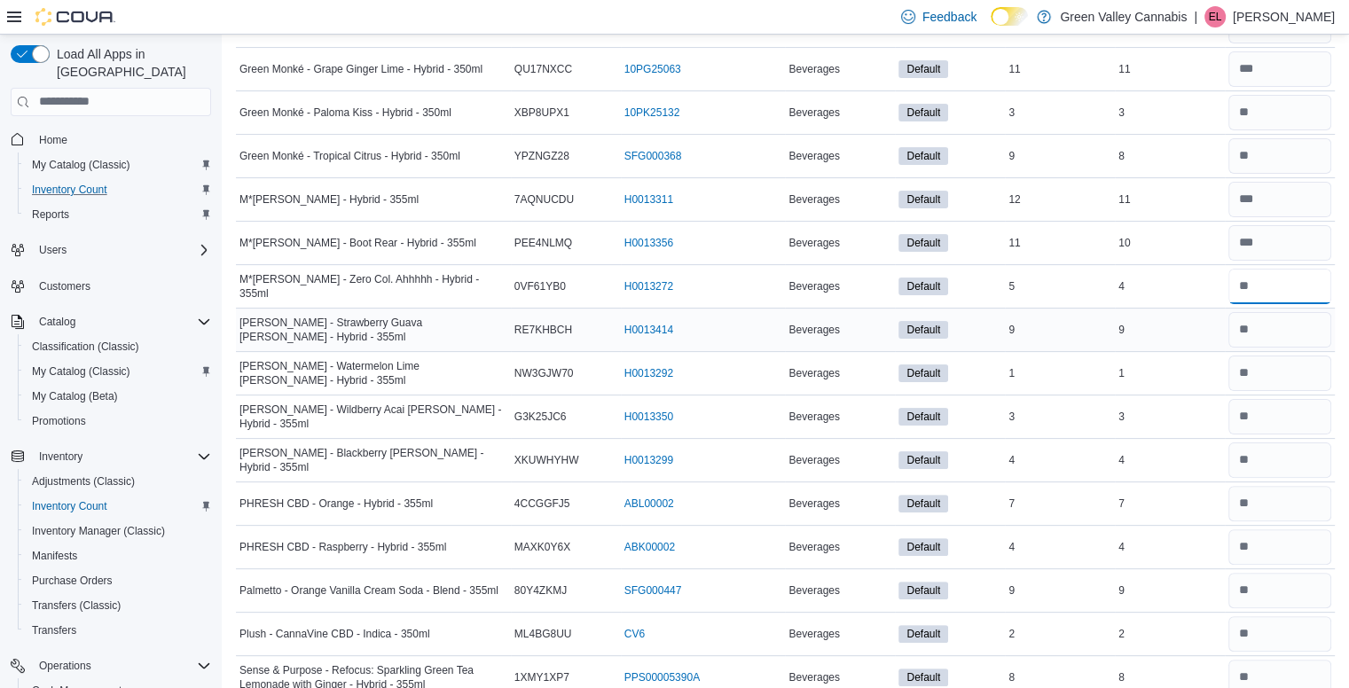
type input "*"
click at [1279, 331] on input "number" at bounding box center [1279, 329] width 103 height 35
click at [1284, 364] on input "number" at bounding box center [1279, 373] width 103 height 35
click at [1291, 419] on input "number" at bounding box center [1279, 416] width 103 height 35
click at [1288, 454] on input "number" at bounding box center [1279, 459] width 103 height 35
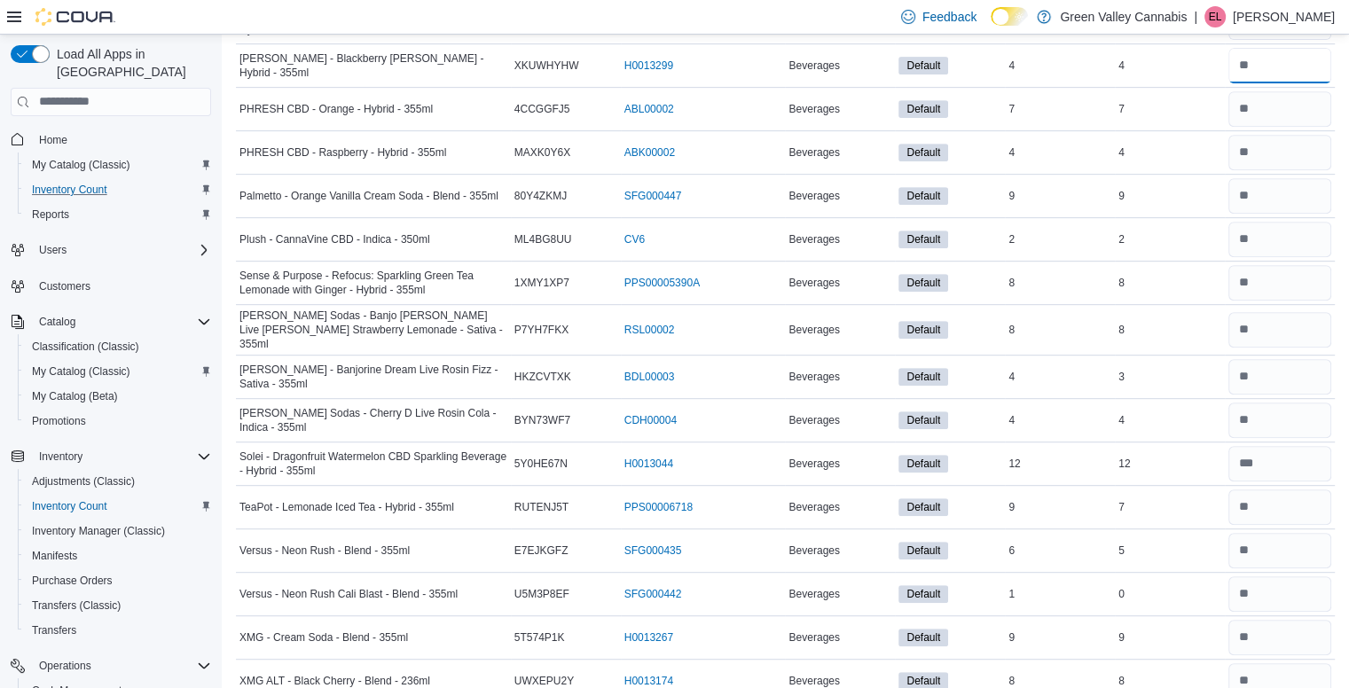
scroll to position [802, 0]
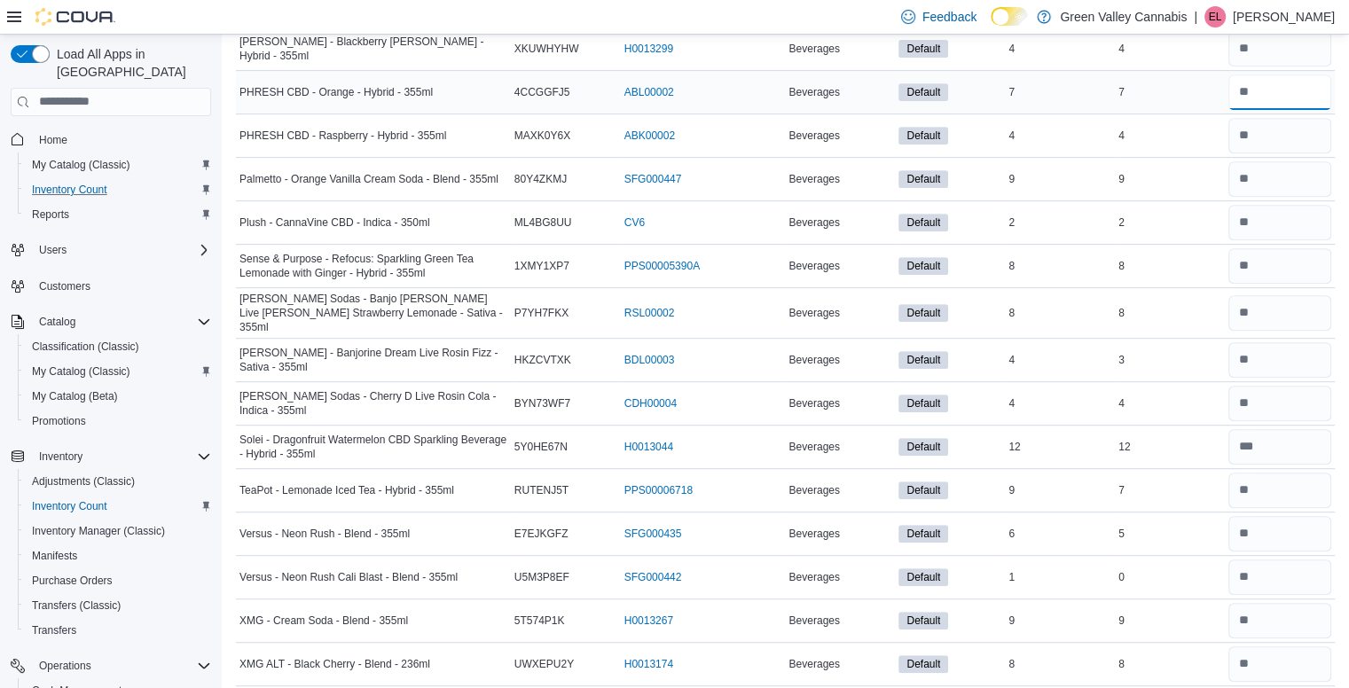
click at [1297, 84] on input "number" at bounding box center [1279, 91] width 103 height 35
click at [1310, 121] on input "number" at bounding box center [1279, 135] width 103 height 35
click at [1312, 180] on input "number" at bounding box center [1279, 178] width 103 height 35
click at [1318, 235] on input "number" at bounding box center [1279, 222] width 103 height 35
click at [1312, 259] on input "number" at bounding box center [1279, 265] width 103 height 35
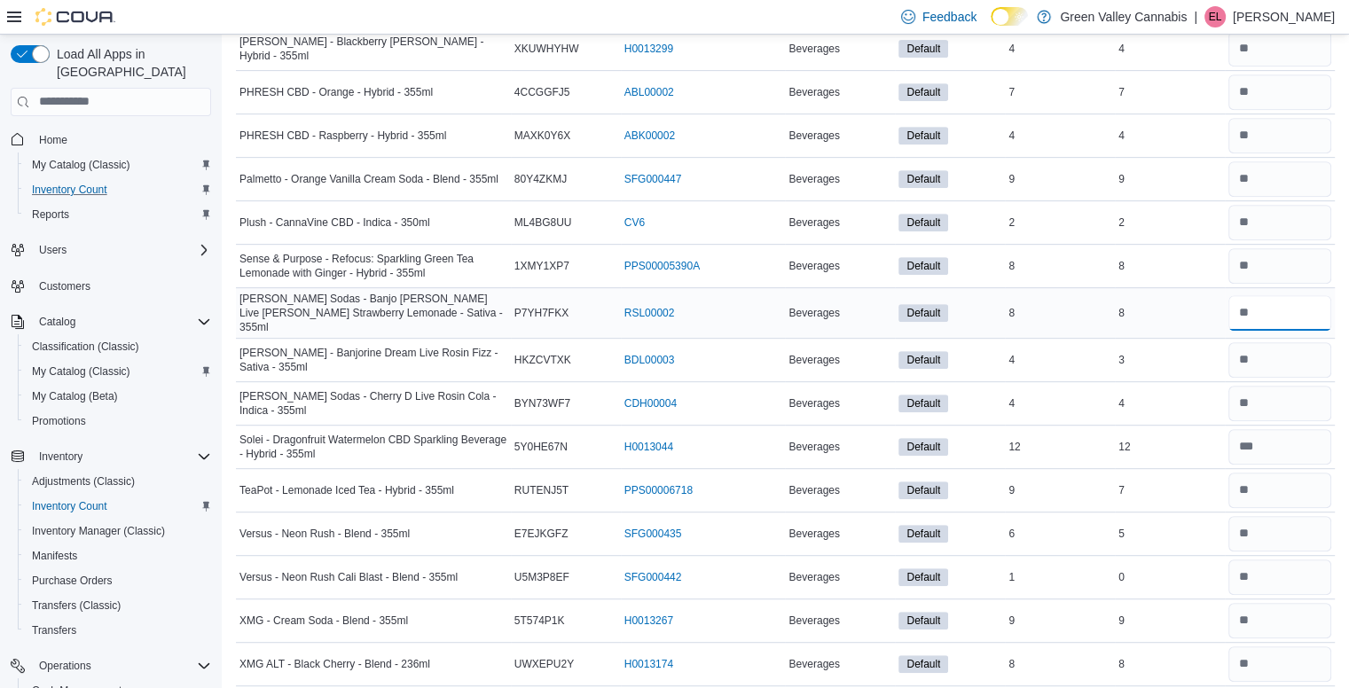
click at [1306, 315] on input "number" at bounding box center [1279, 312] width 103 height 35
click at [1305, 358] on input "number" at bounding box center [1279, 359] width 103 height 35
type input "*"
click at [1304, 387] on input "number" at bounding box center [1279, 403] width 103 height 35
click at [1304, 434] on input "number" at bounding box center [1279, 446] width 103 height 35
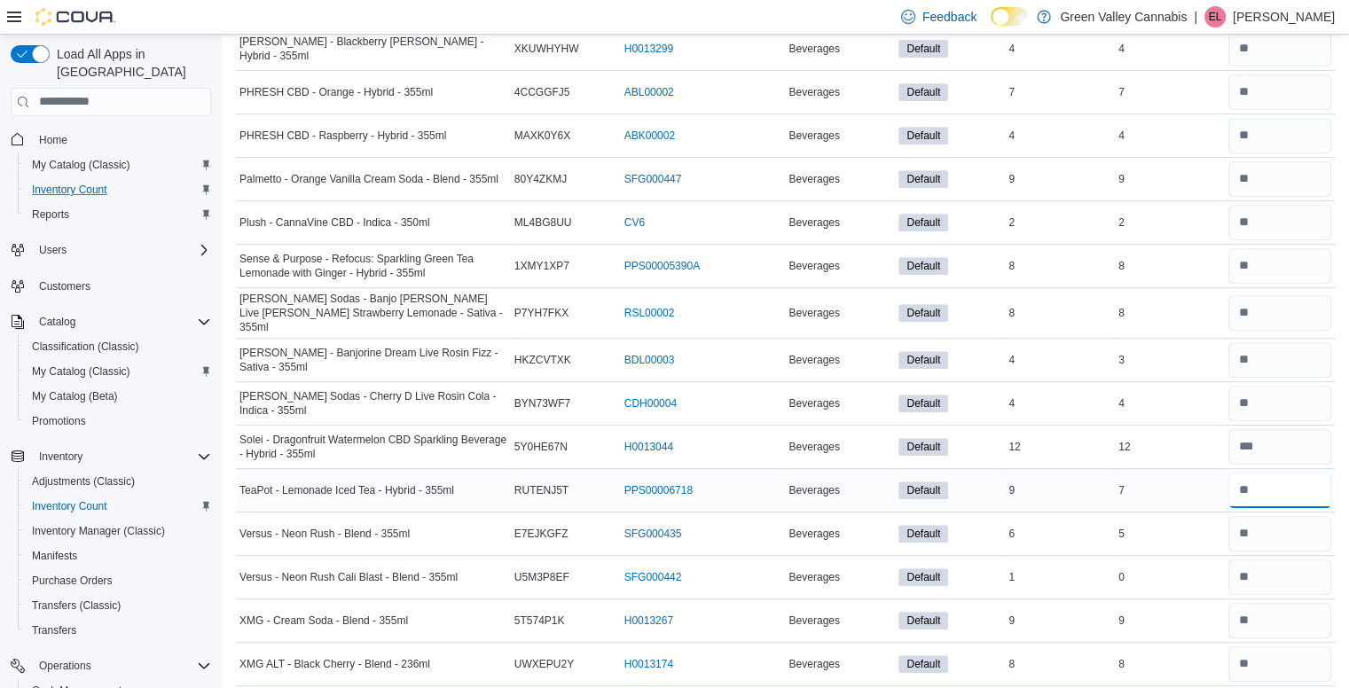
click at [1310, 476] on input "number" at bounding box center [1279, 490] width 103 height 35
type input "*"
click at [1305, 516] on input "number" at bounding box center [1279, 533] width 103 height 35
type input "*"
click at [1304, 559] on input "number" at bounding box center [1279, 576] width 103 height 35
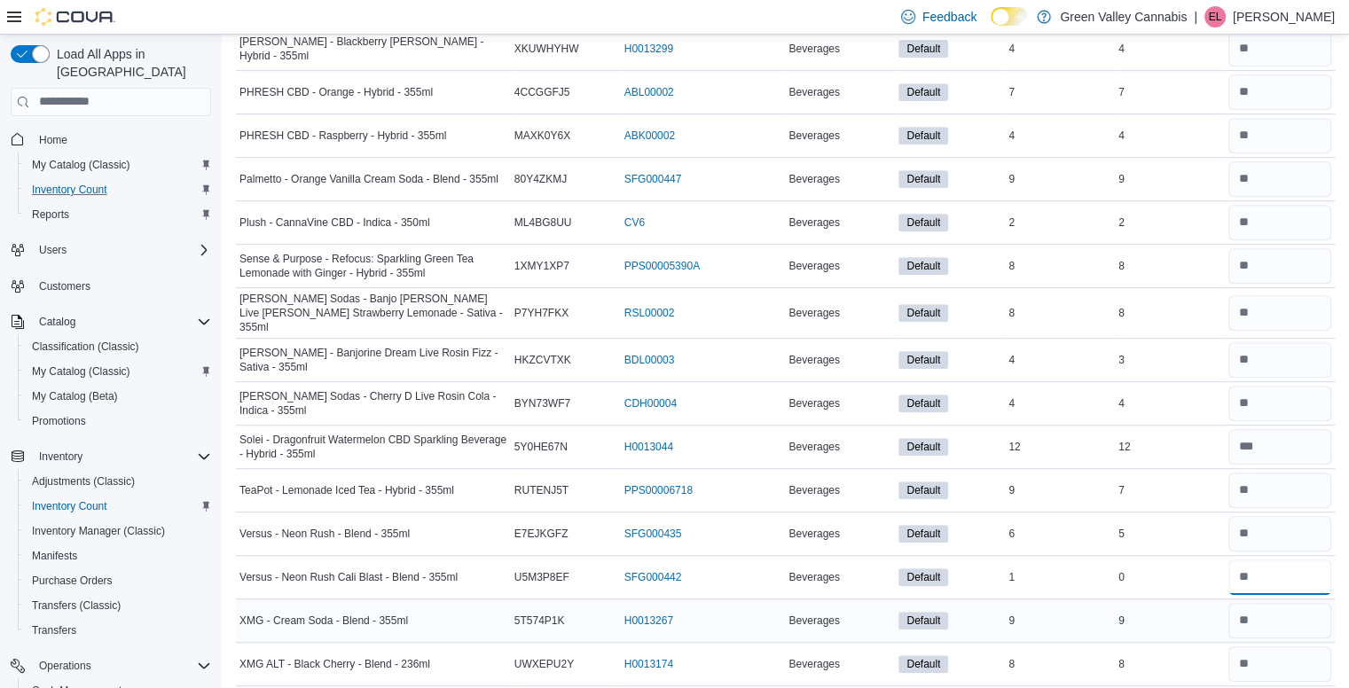
type input "*"
click at [1298, 617] on input "number" at bounding box center [1279, 620] width 103 height 35
click at [1289, 656] on input "number" at bounding box center [1279, 663] width 103 height 35
click at [1208, 653] on div "8" at bounding box center [1169, 663] width 110 height 21
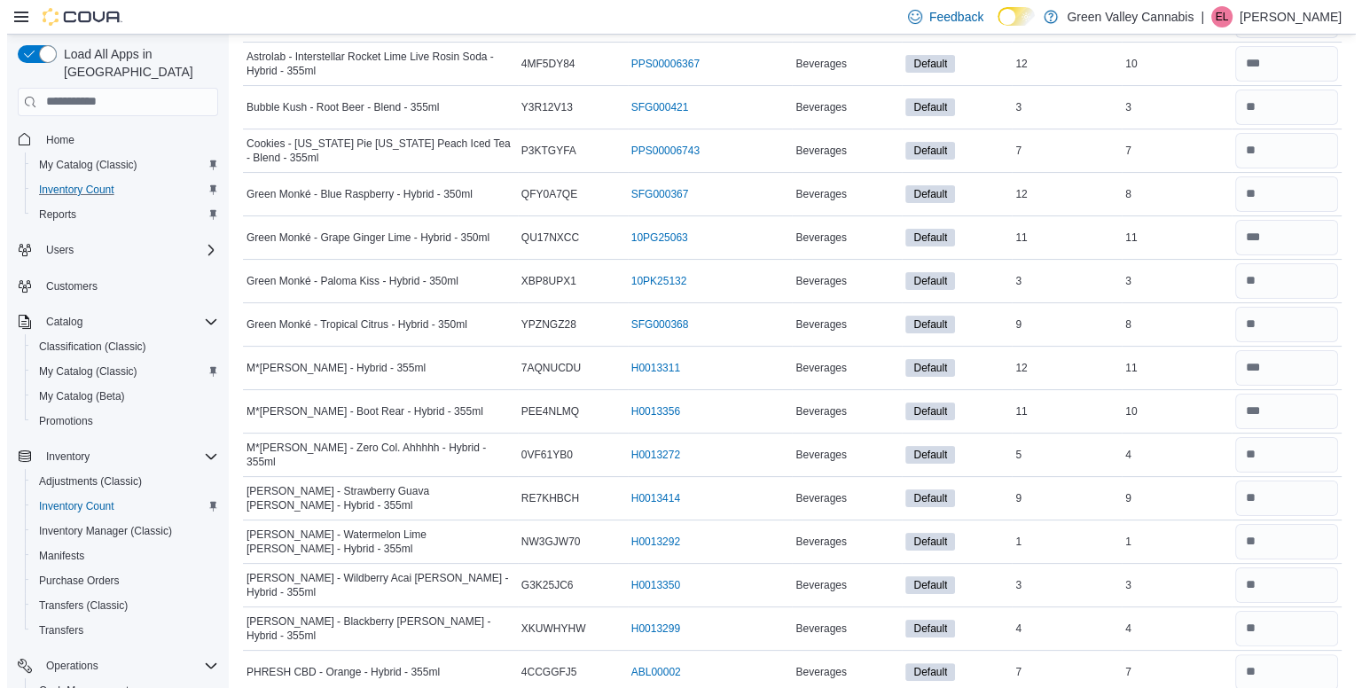
scroll to position [0, 0]
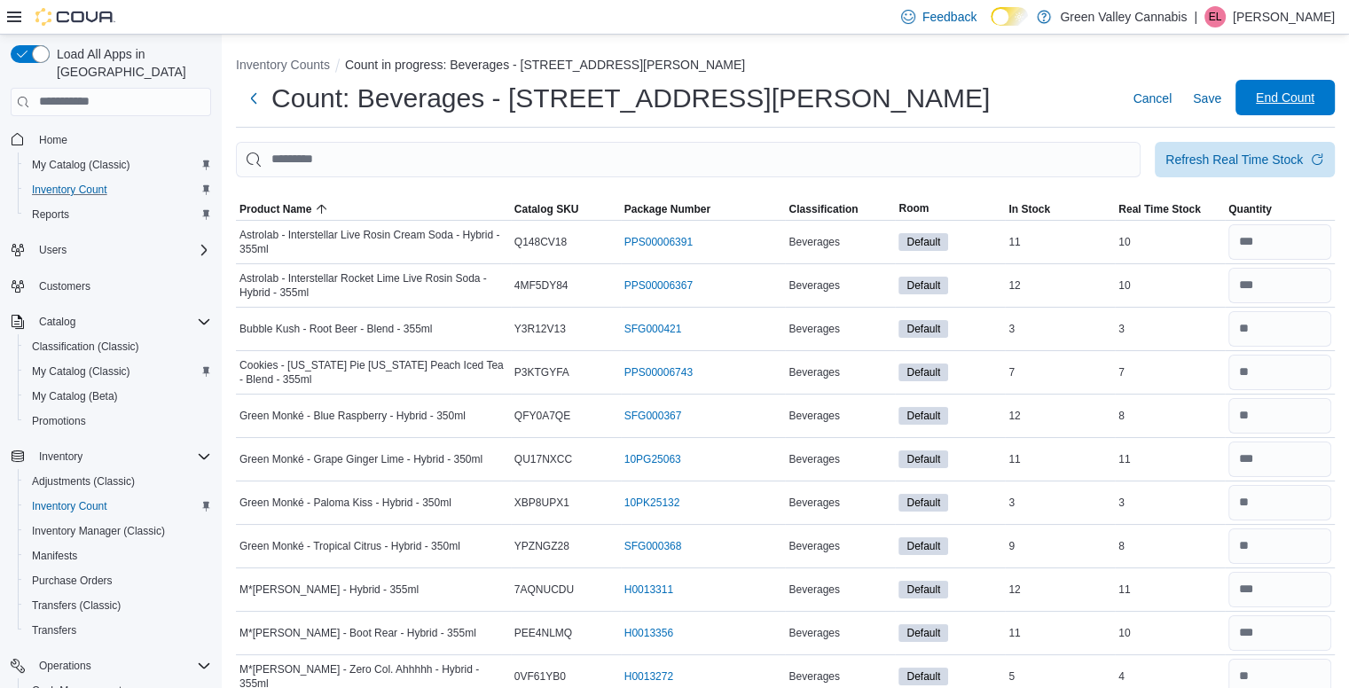
click at [1283, 97] on span "End Count" at bounding box center [1284, 98] width 59 height 18
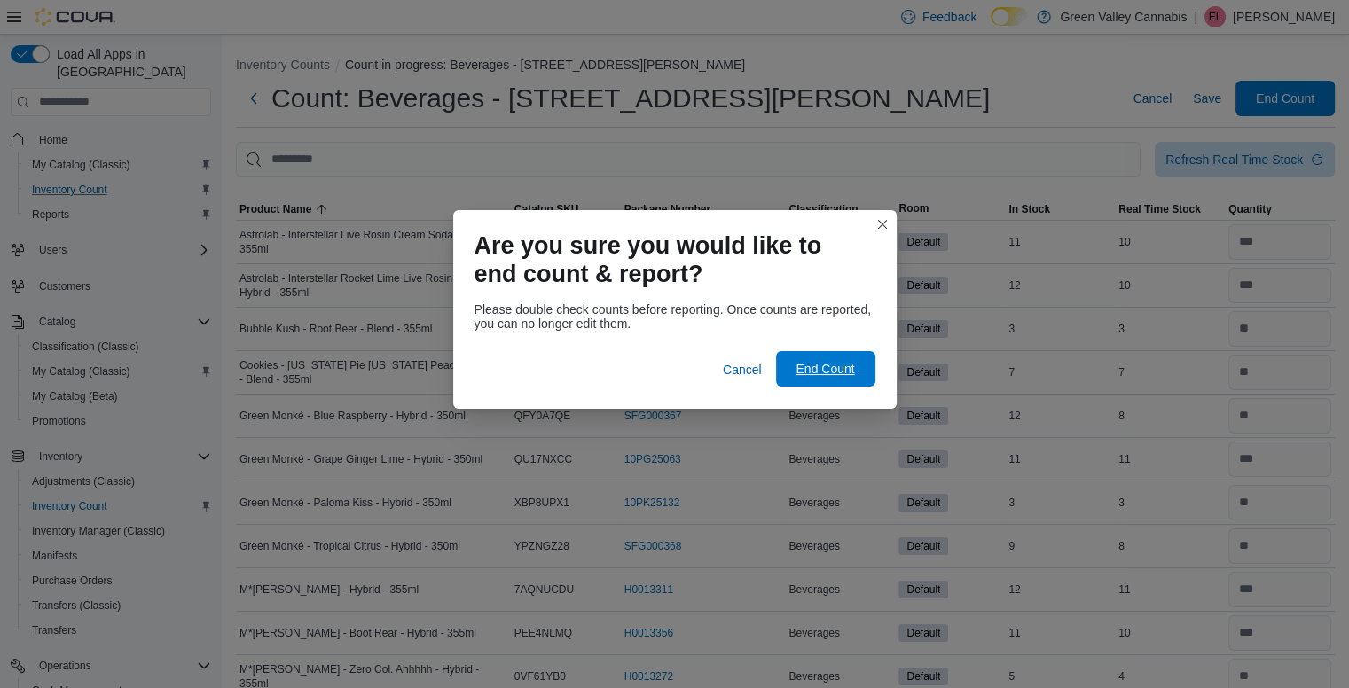
click at [805, 366] on span "End Count" at bounding box center [824, 369] width 59 height 18
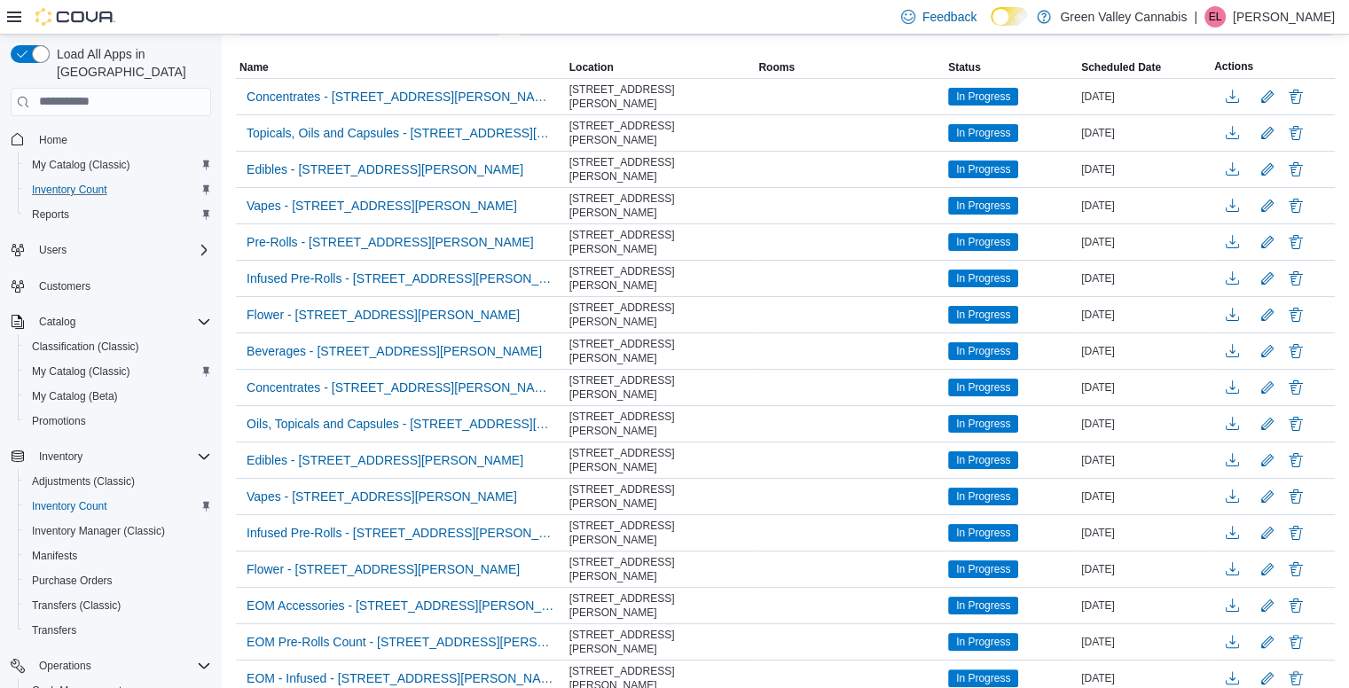
scroll to position [262, 0]
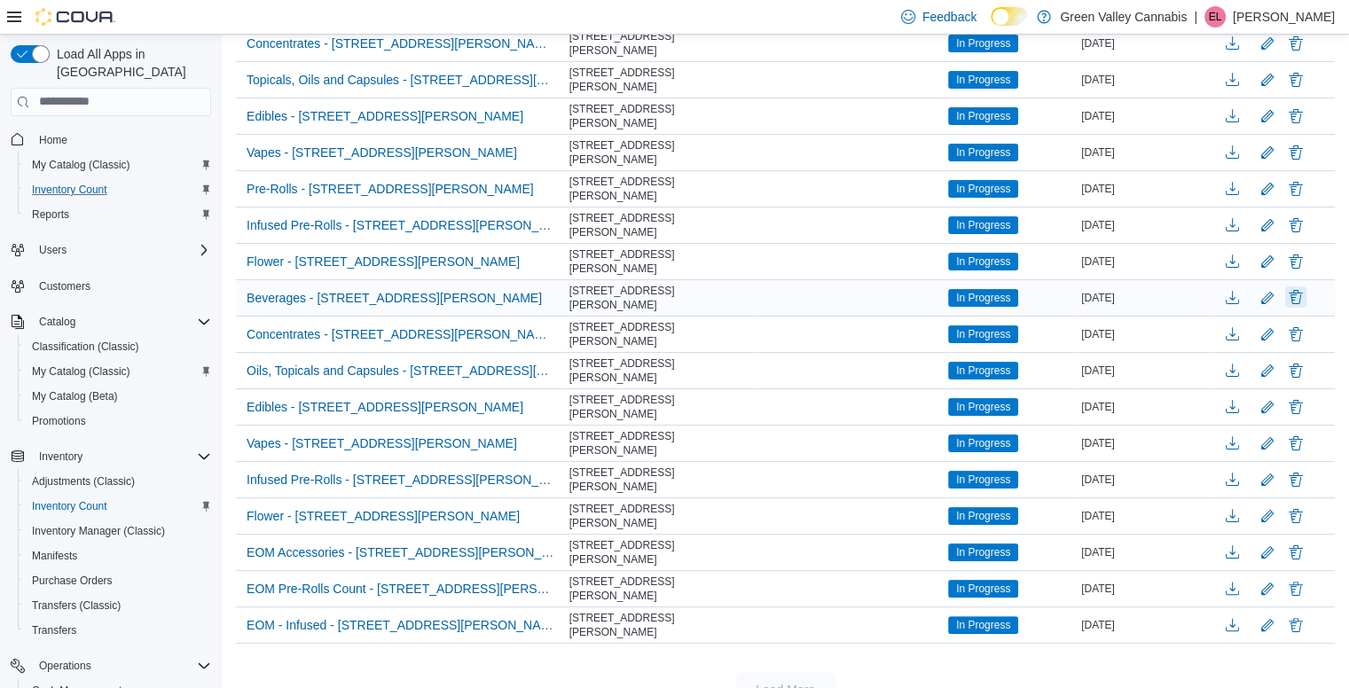
click at [1306, 286] on button "Delete" at bounding box center [1295, 296] width 21 height 21
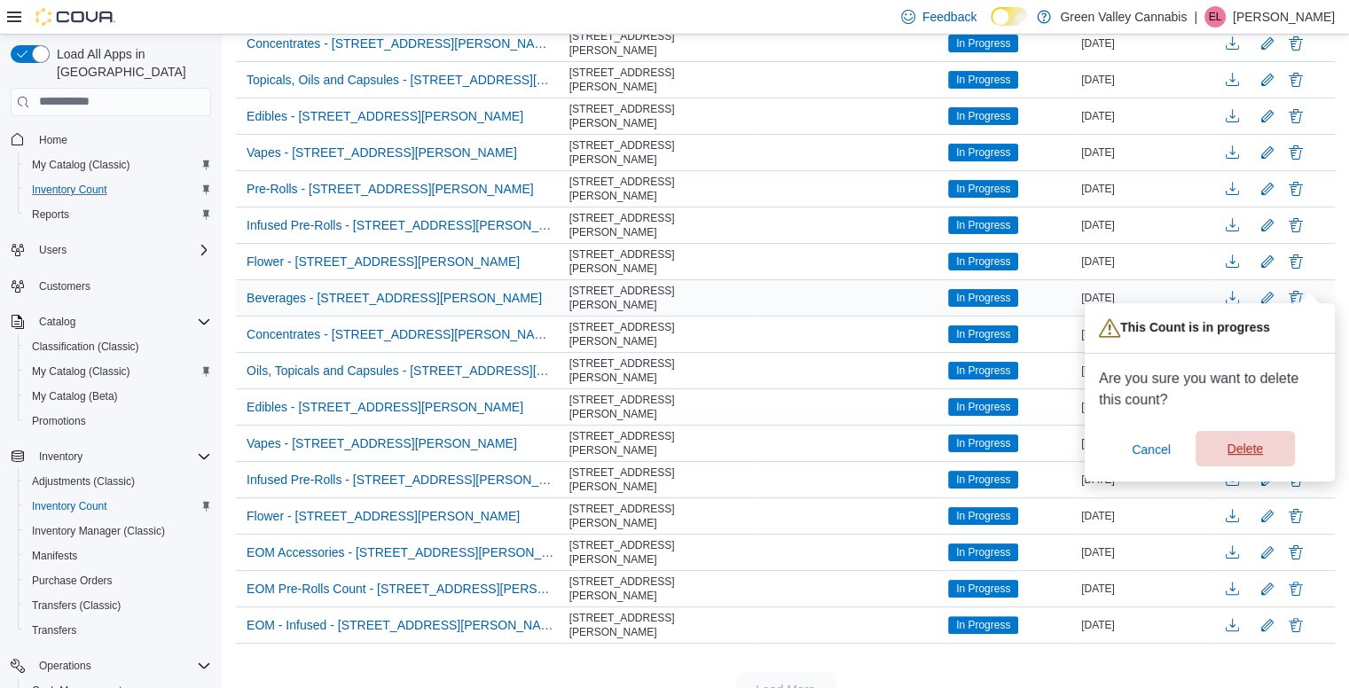
click at [1252, 449] on span "Delete" at bounding box center [1244, 449] width 35 height 18
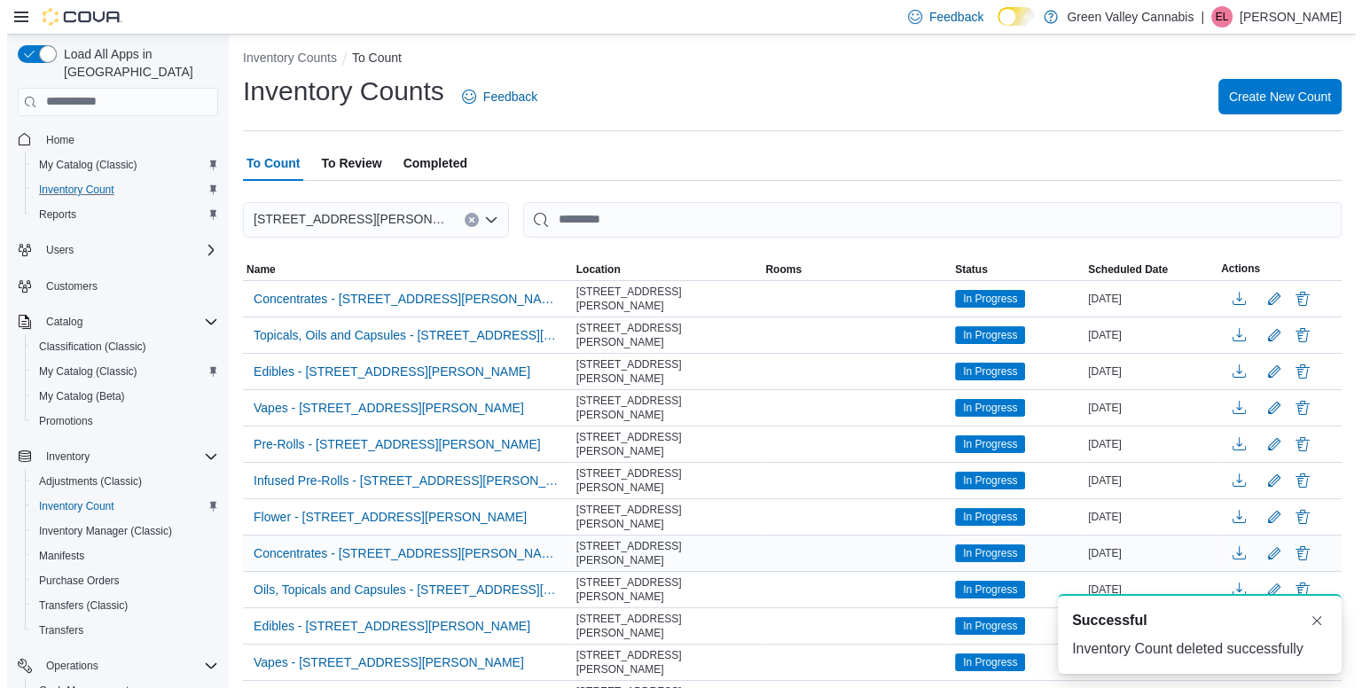
scroll to position [0, 0]
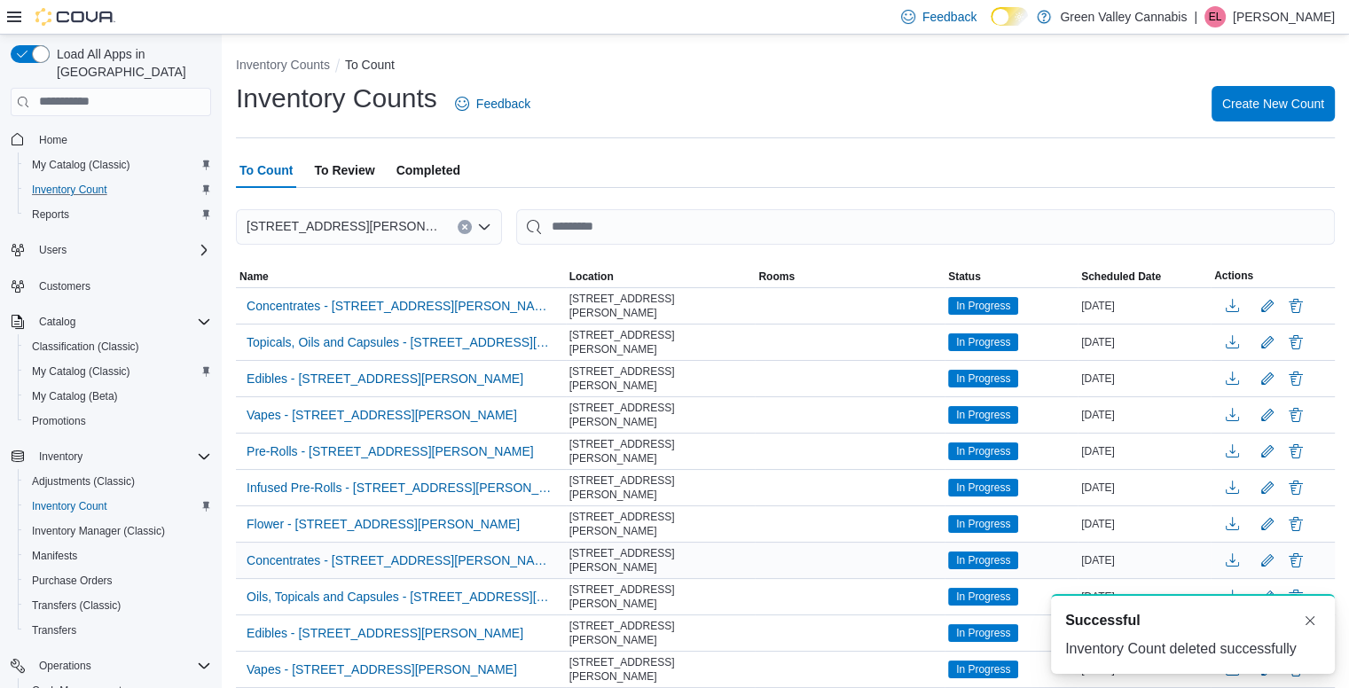
click at [340, 167] on span "To Review" at bounding box center [344, 169] width 60 height 35
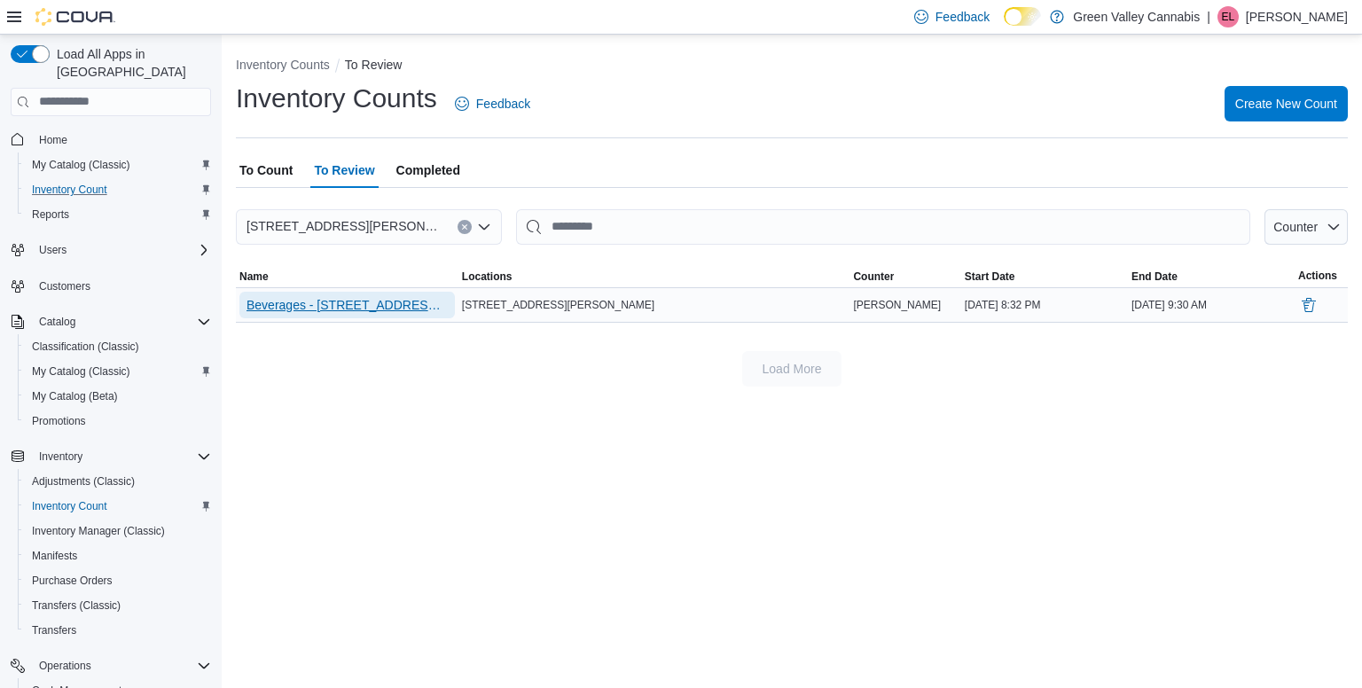
click at [367, 301] on span "Beverages - [STREET_ADDRESS][PERSON_NAME]" at bounding box center [346, 305] width 201 height 18
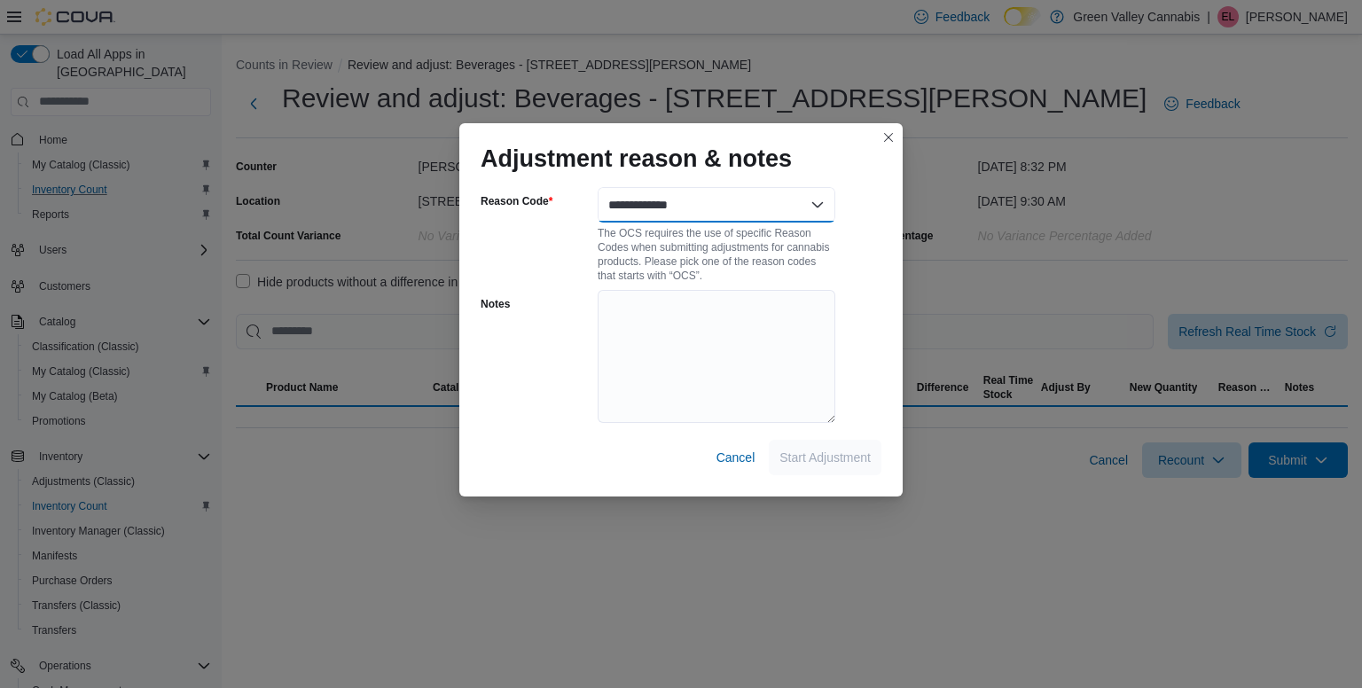
click at [775, 192] on select "**********" at bounding box center [717, 204] width 238 height 35
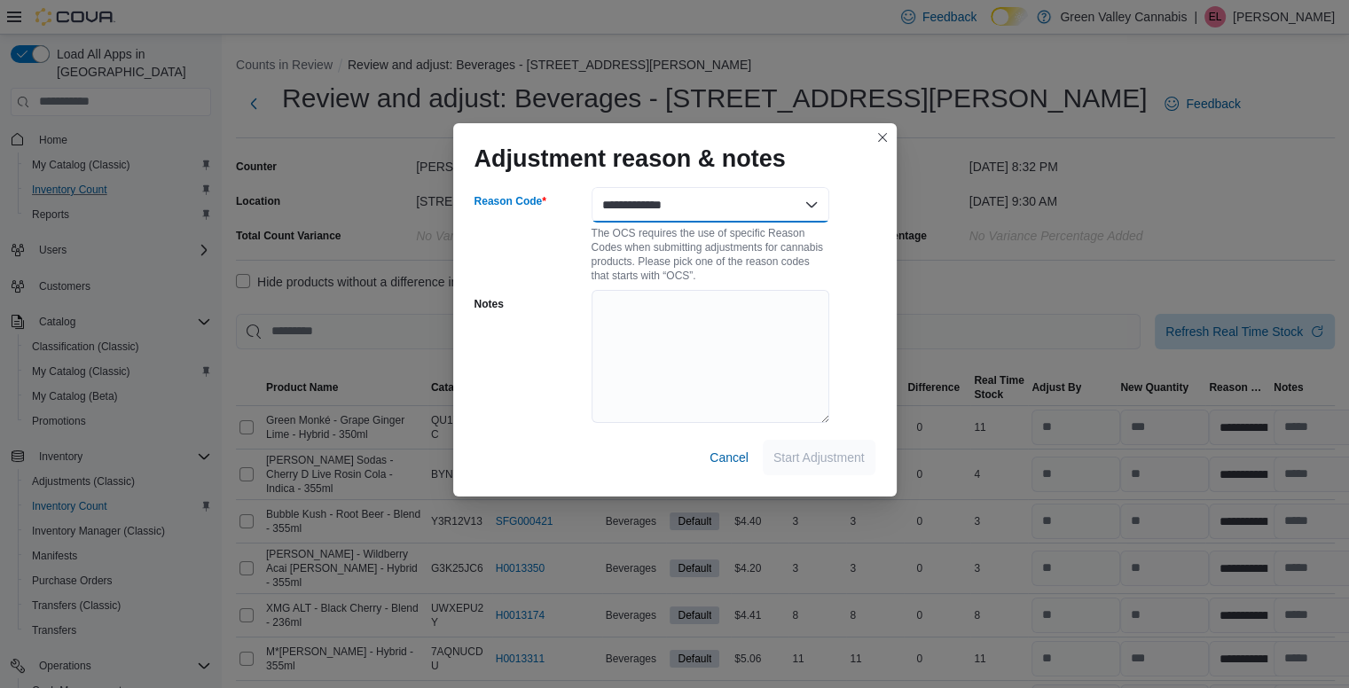
select select "**********"
click at [591, 187] on select "**********" at bounding box center [710, 204] width 238 height 35
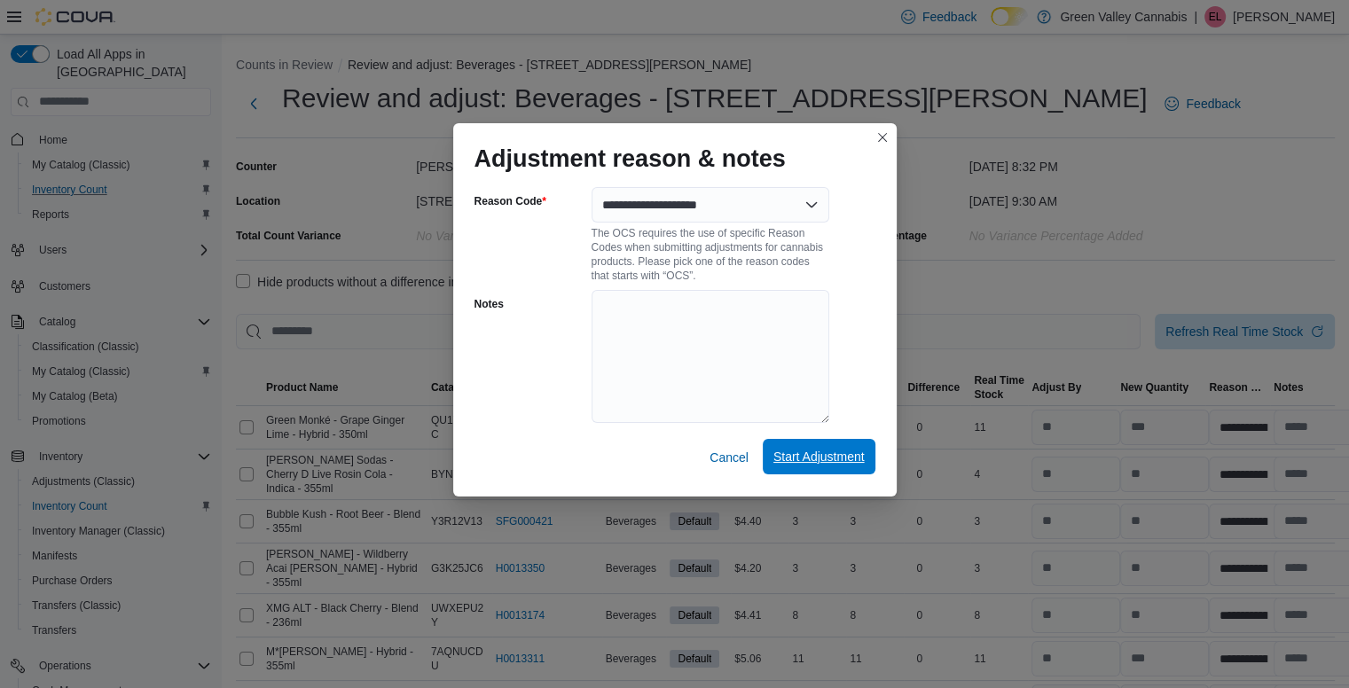
click at [784, 449] on span "Start Adjustment" at bounding box center [818, 457] width 91 height 18
select select "**********"
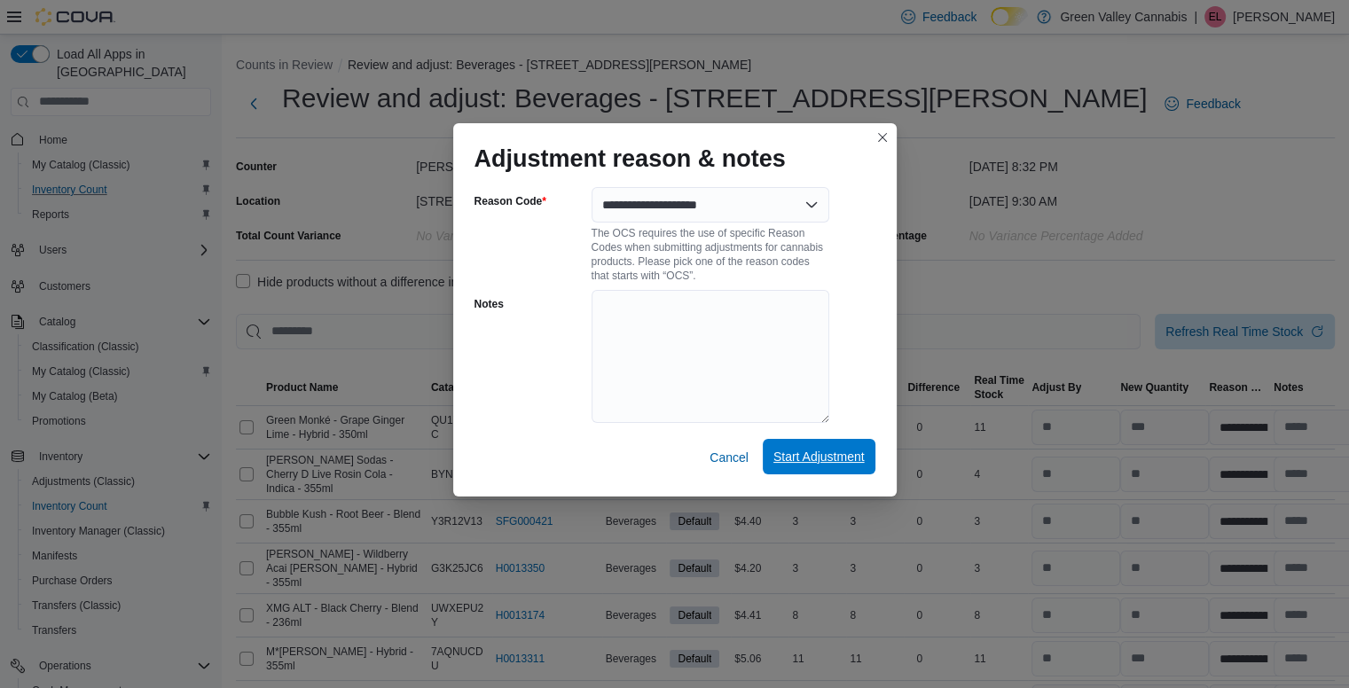
select select "**********"
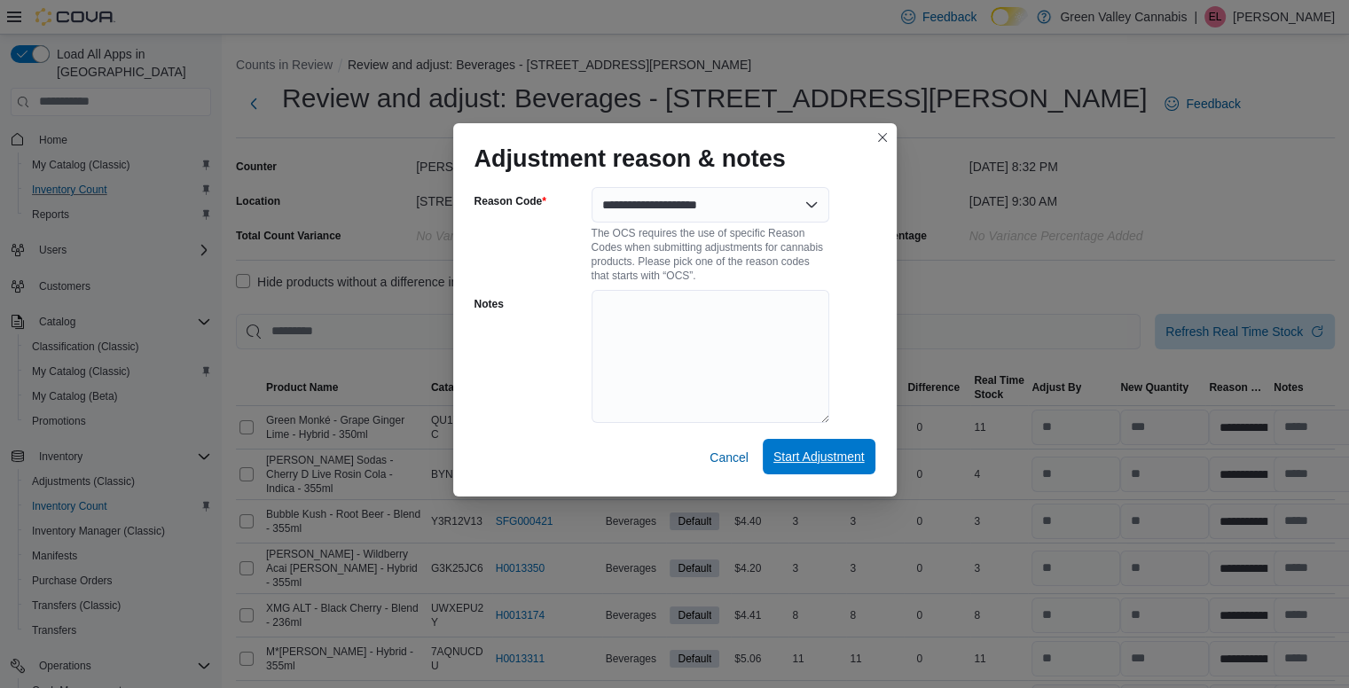
select select "**********"
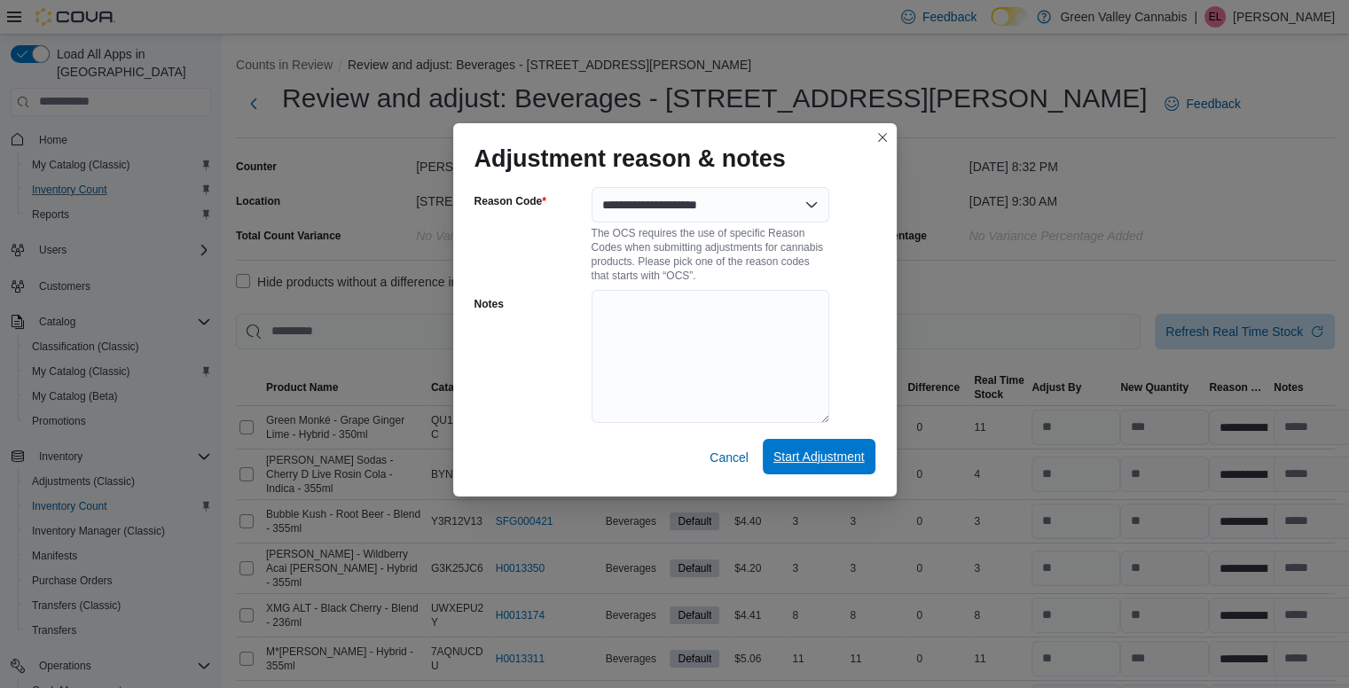
select select "**********"
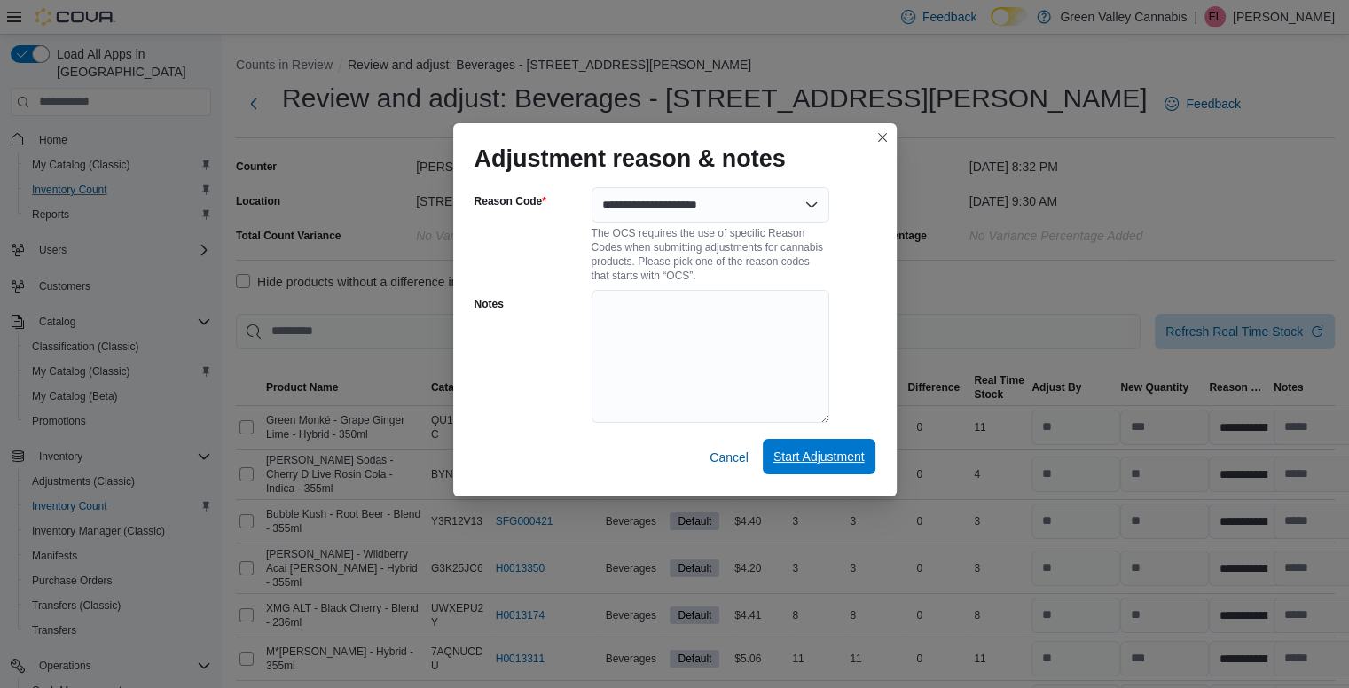
select select "**********"
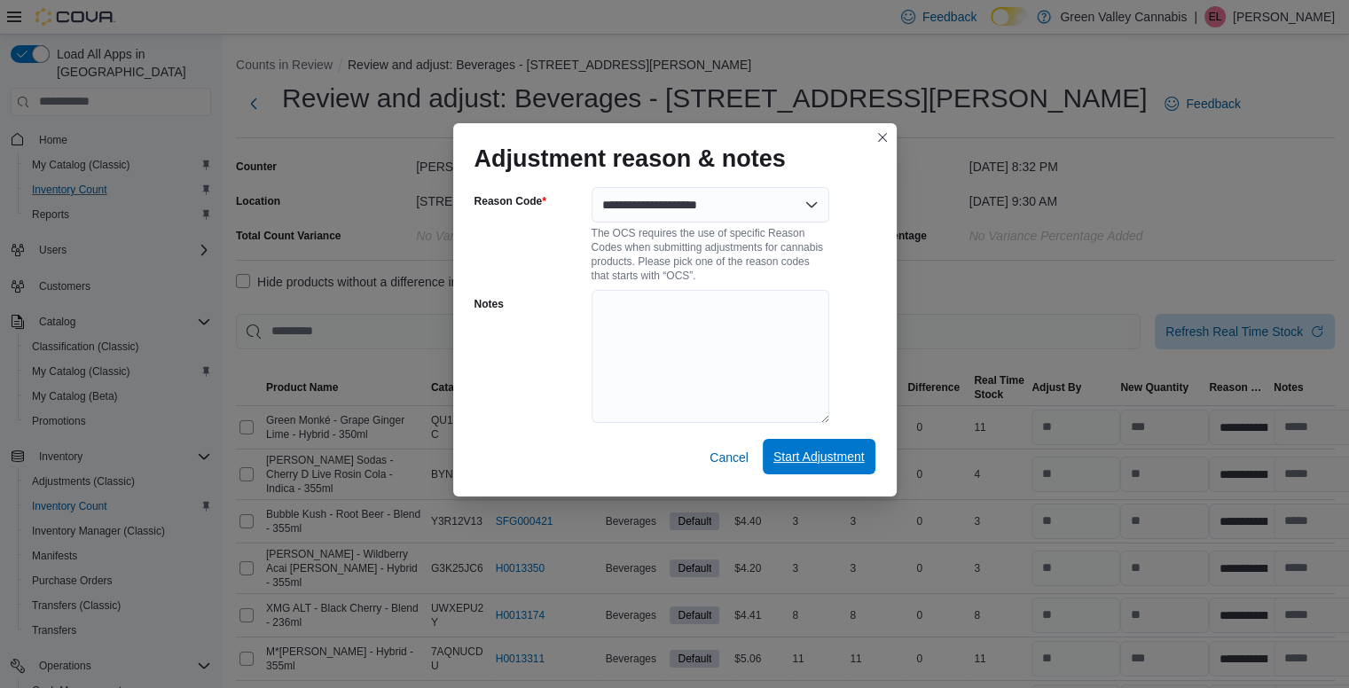
select select "**********"
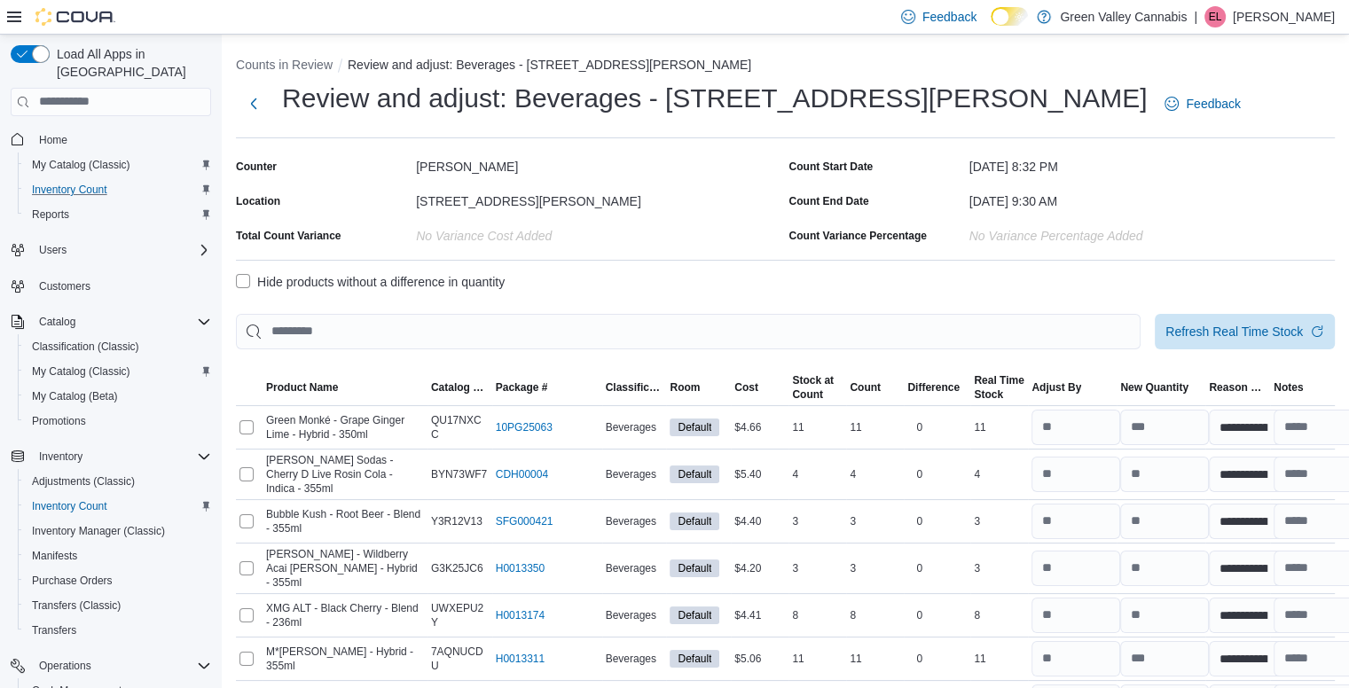
click at [244, 272] on label "Hide products without a difference in quantity" at bounding box center [370, 281] width 269 height 21
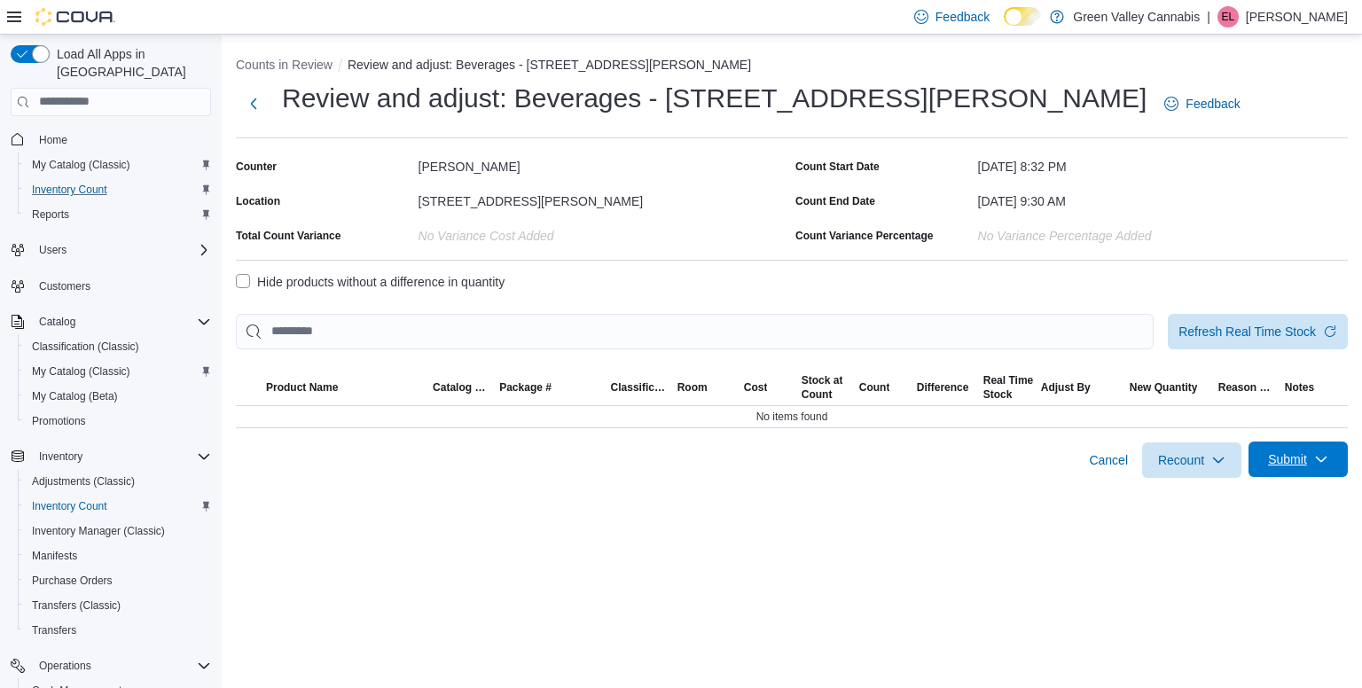
click at [1302, 442] on span "Submit" at bounding box center [1298, 459] width 78 height 35
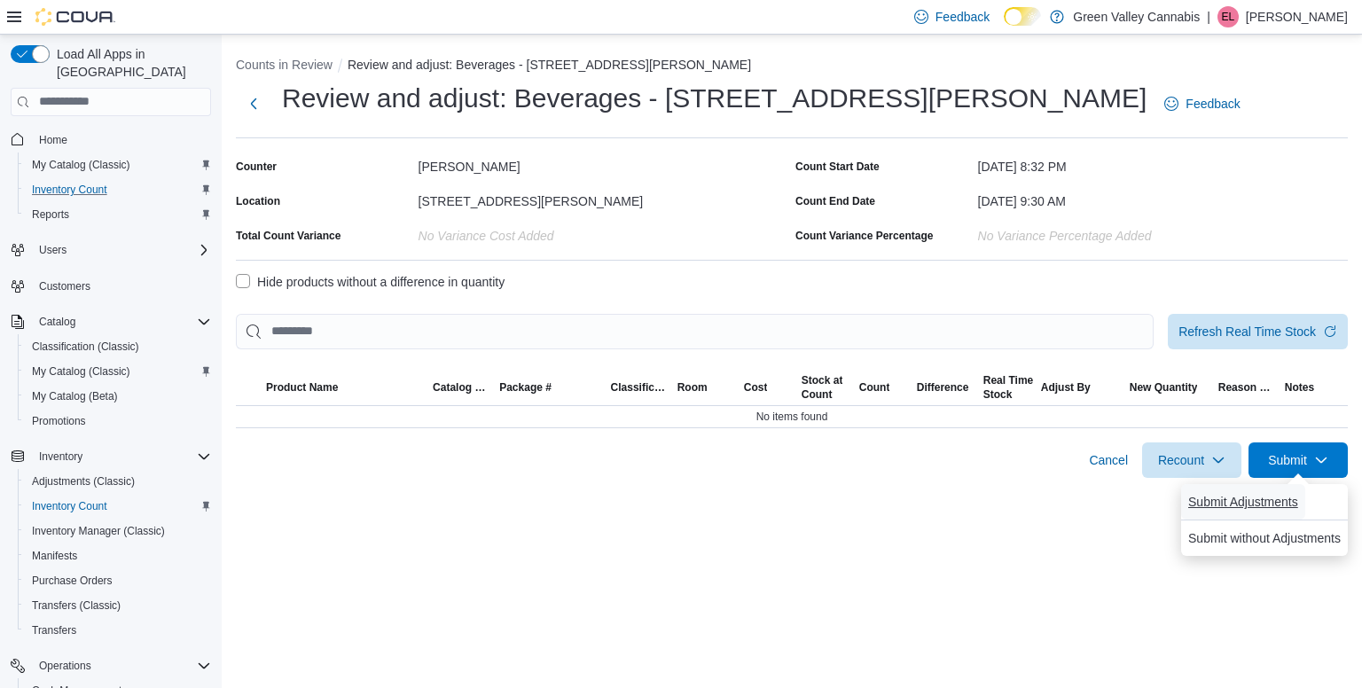
click at [1257, 494] on span "Submit Adjustments" at bounding box center [1243, 502] width 110 height 18
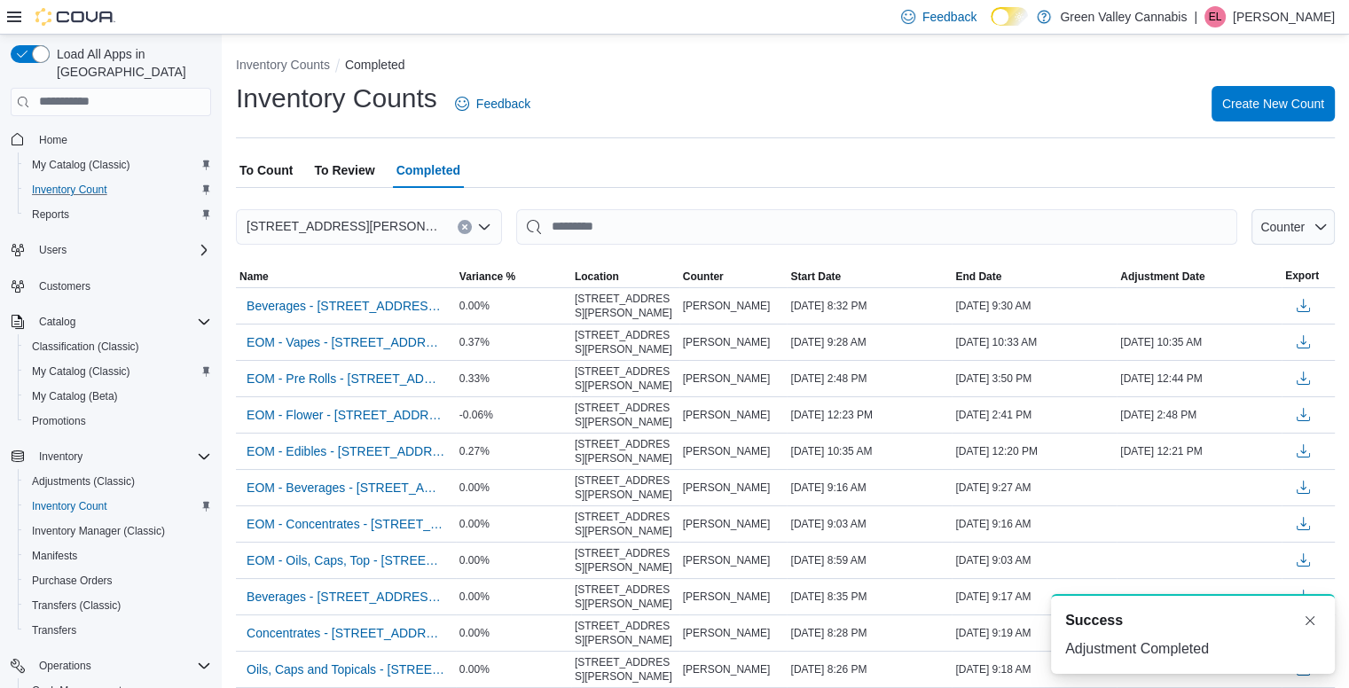
click at [266, 166] on span "To Count" at bounding box center [265, 169] width 53 height 35
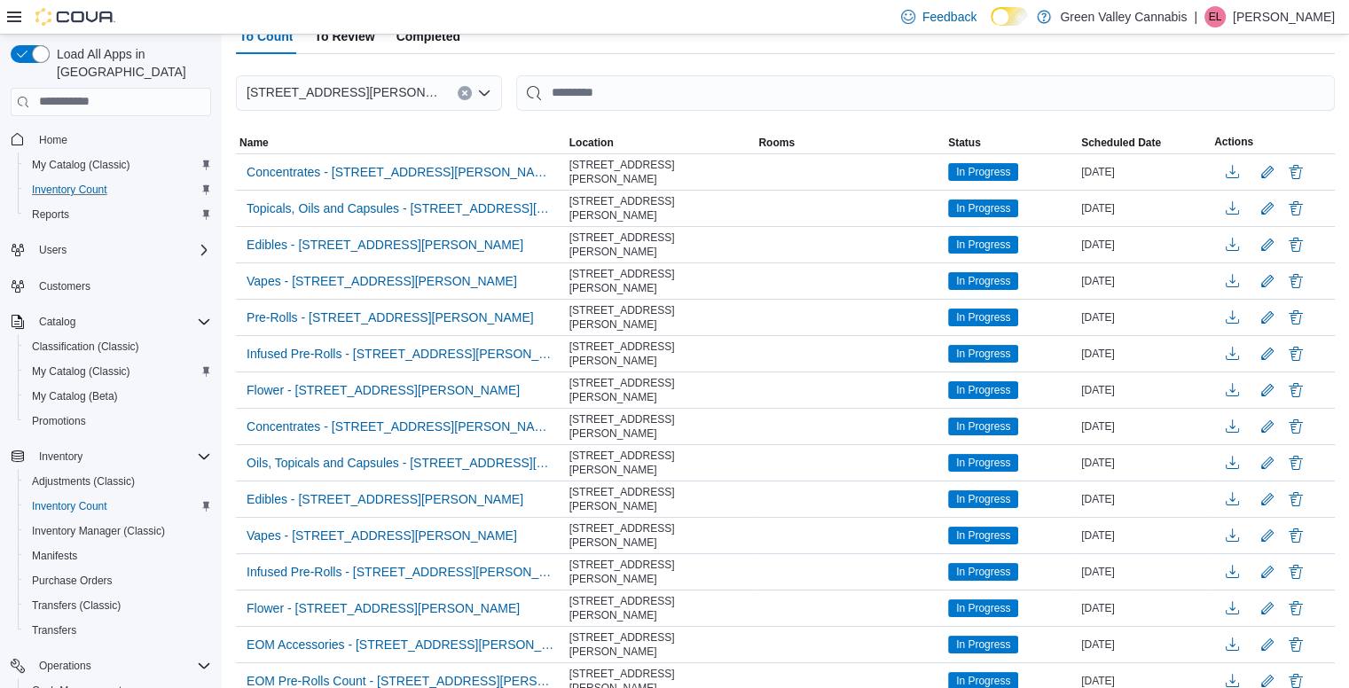
scroll to position [132, 0]
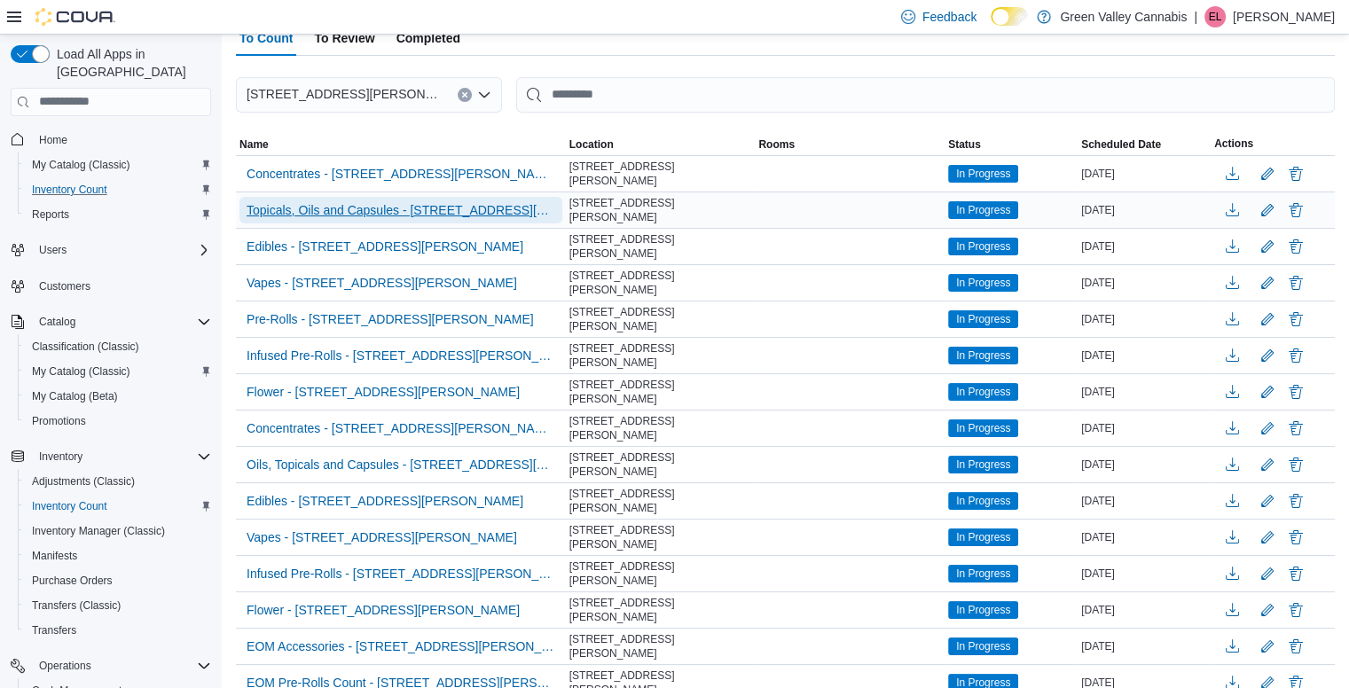
click at [365, 203] on span "Topicals, Oils and Capsules - [STREET_ADDRESS][PERSON_NAME]" at bounding box center [400, 210] width 309 height 18
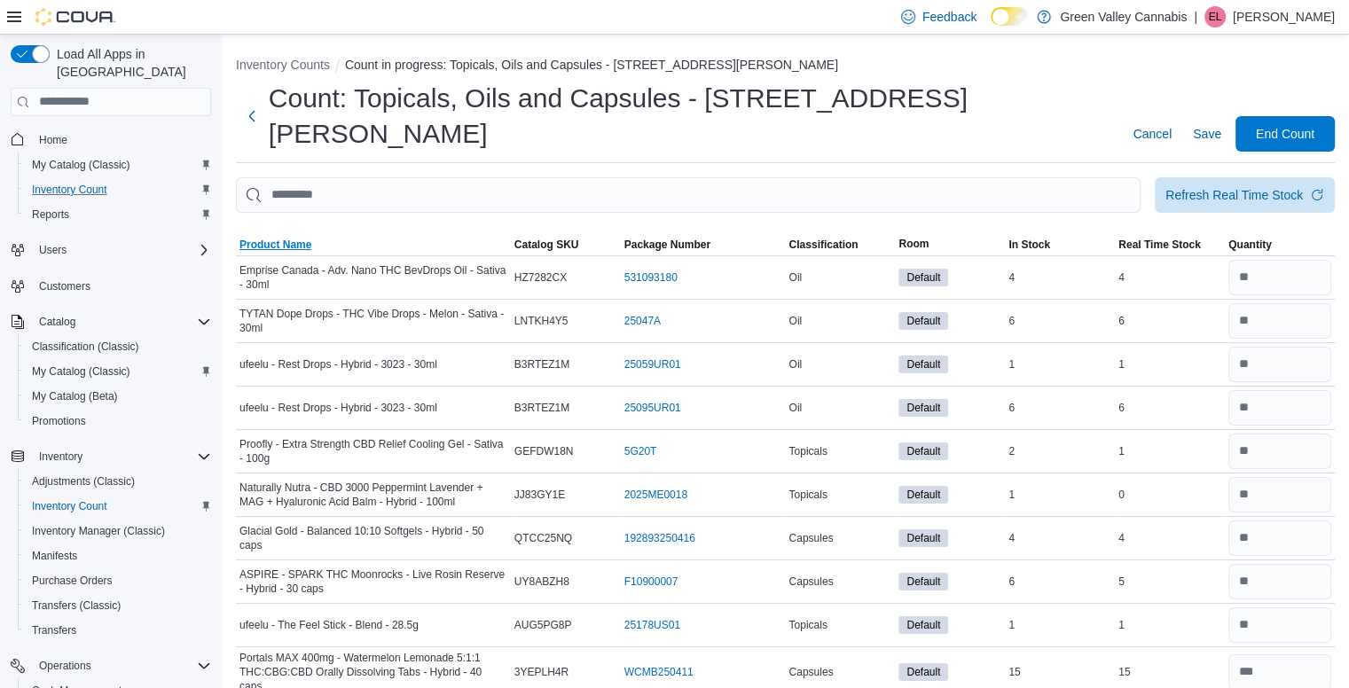
click at [294, 238] on span "Product Name" at bounding box center [275, 245] width 72 height 14
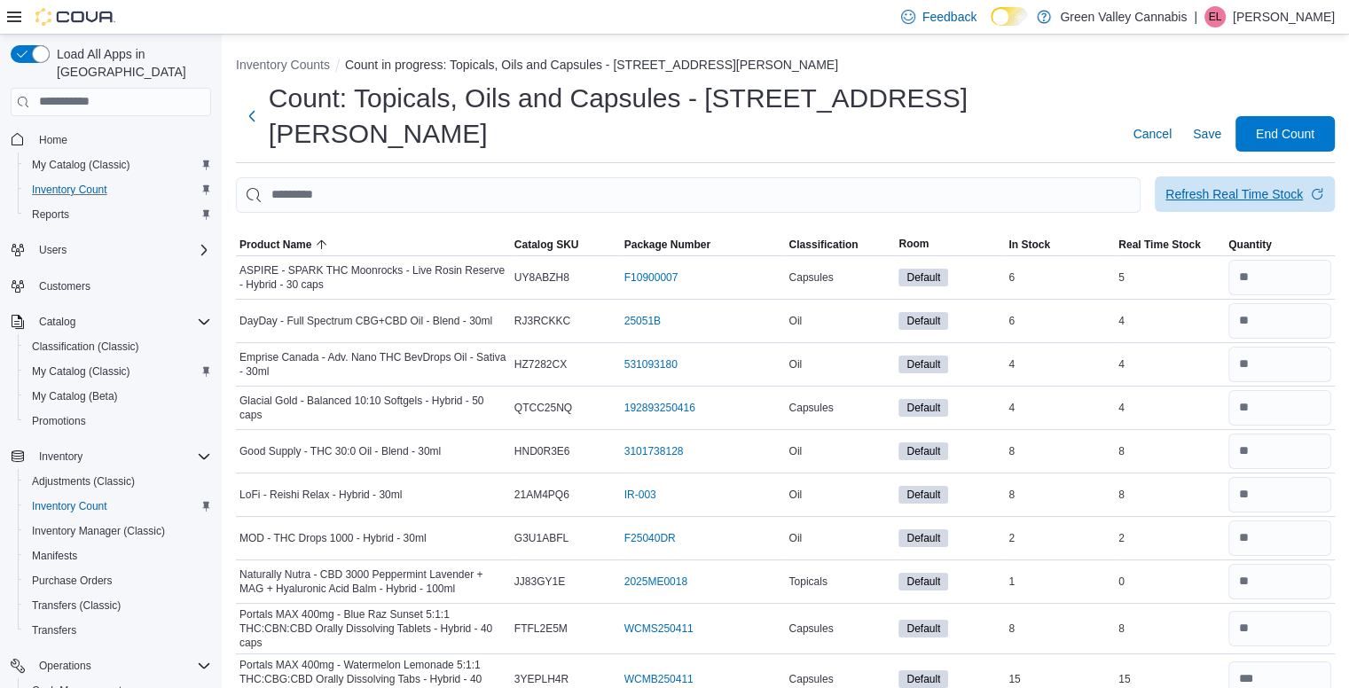
drag, startPoint x: 1259, startPoint y: 156, endPoint x: 1261, endPoint y: 165, distance: 9.0
click at [1261, 185] on div "Refresh Real Time Stock" at bounding box center [1233, 194] width 137 height 18
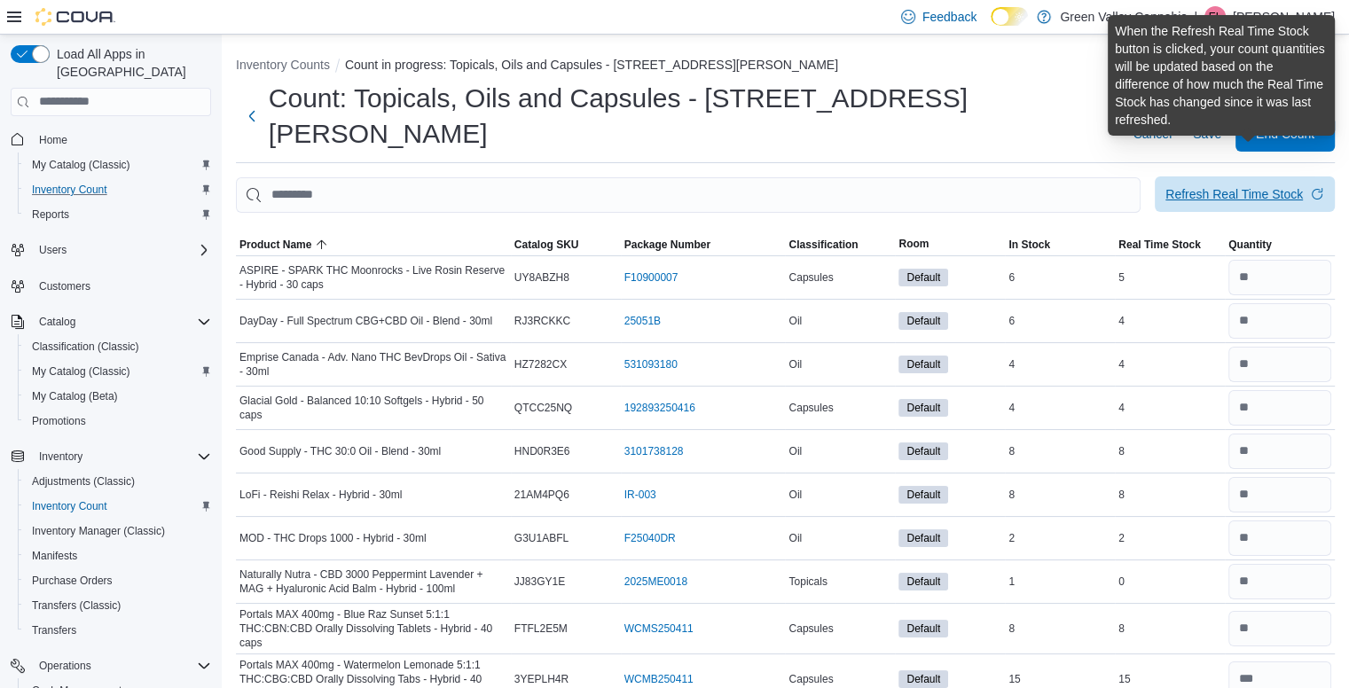
click at [1261, 185] on div "Refresh Real Time Stock" at bounding box center [1233, 194] width 137 height 18
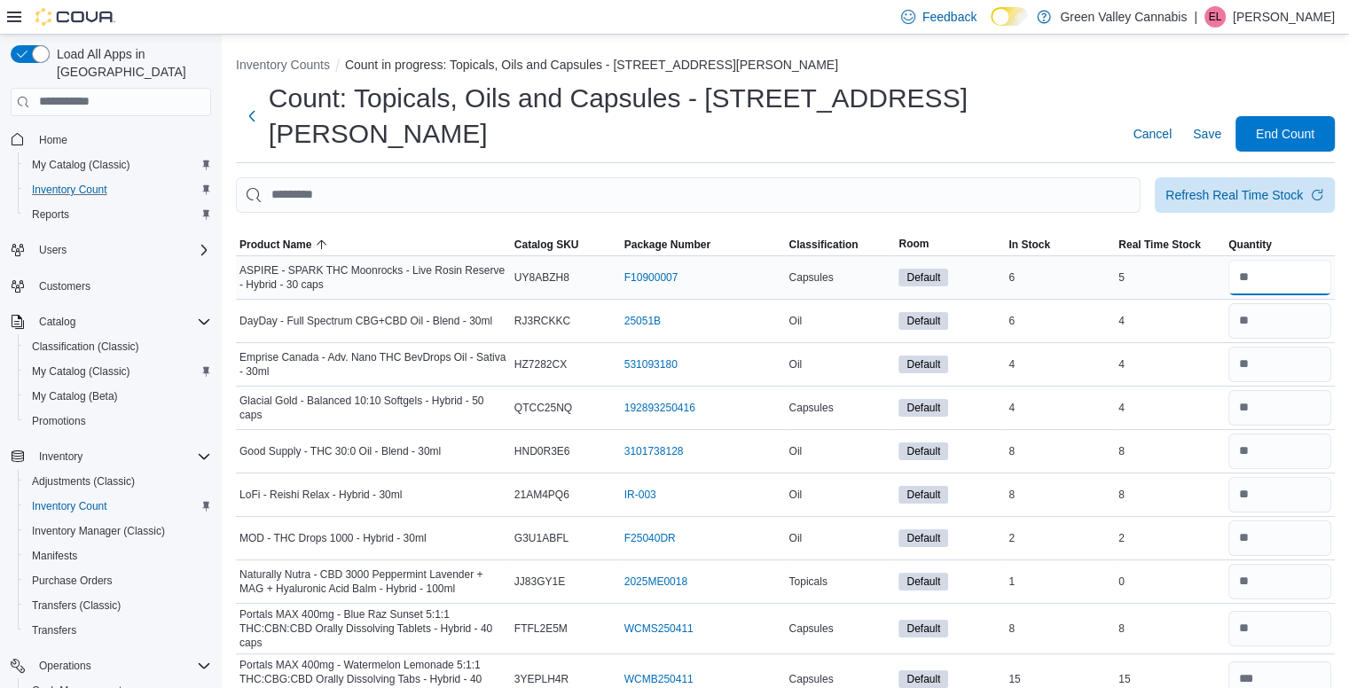
click at [1283, 260] on input "number" at bounding box center [1279, 277] width 103 height 35
click at [1307, 260] on input "number" at bounding box center [1279, 277] width 103 height 35
type input "*"
click at [1303, 303] on input "number" at bounding box center [1279, 320] width 103 height 35
type input "*"
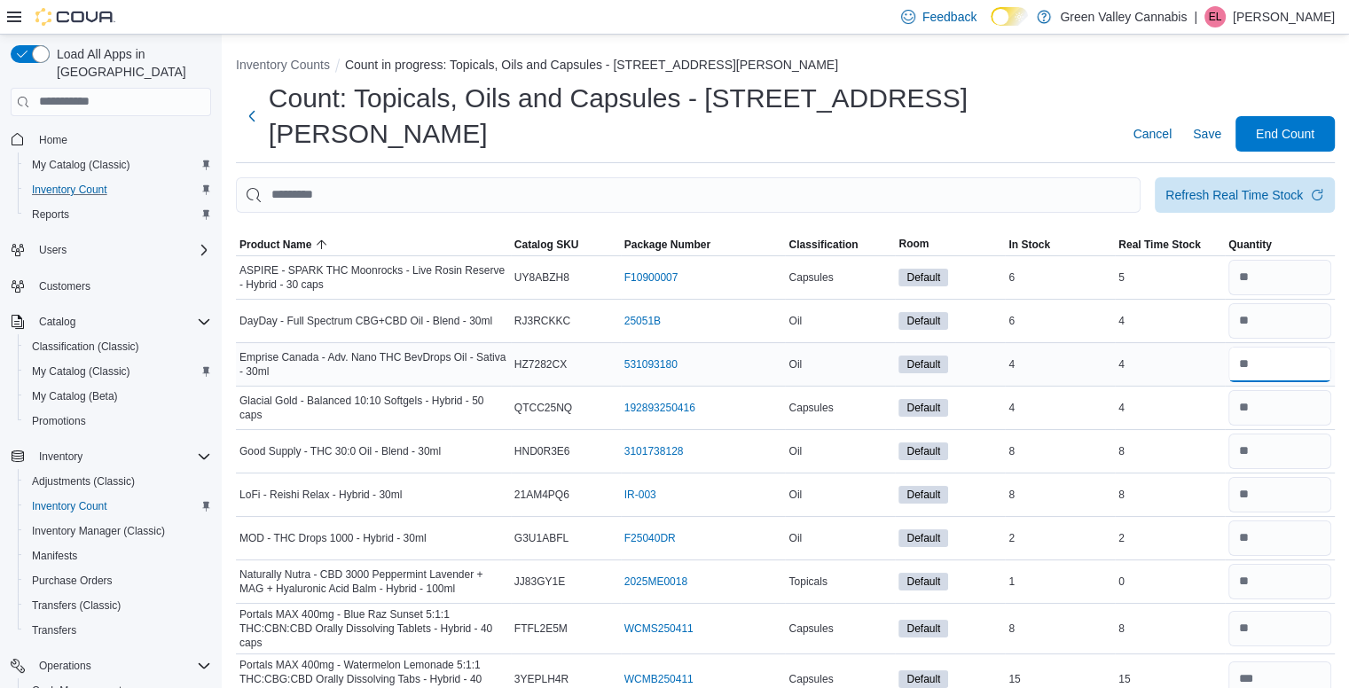
click at [1311, 347] on input "number" at bounding box center [1279, 364] width 103 height 35
click at [1311, 390] on input "number" at bounding box center [1279, 407] width 103 height 35
click at [1313, 434] on input "number" at bounding box center [1279, 451] width 103 height 35
click at [1316, 477] on input "number" at bounding box center [1279, 494] width 103 height 35
click at [1318, 520] on input "number" at bounding box center [1279, 537] width 103 height 35
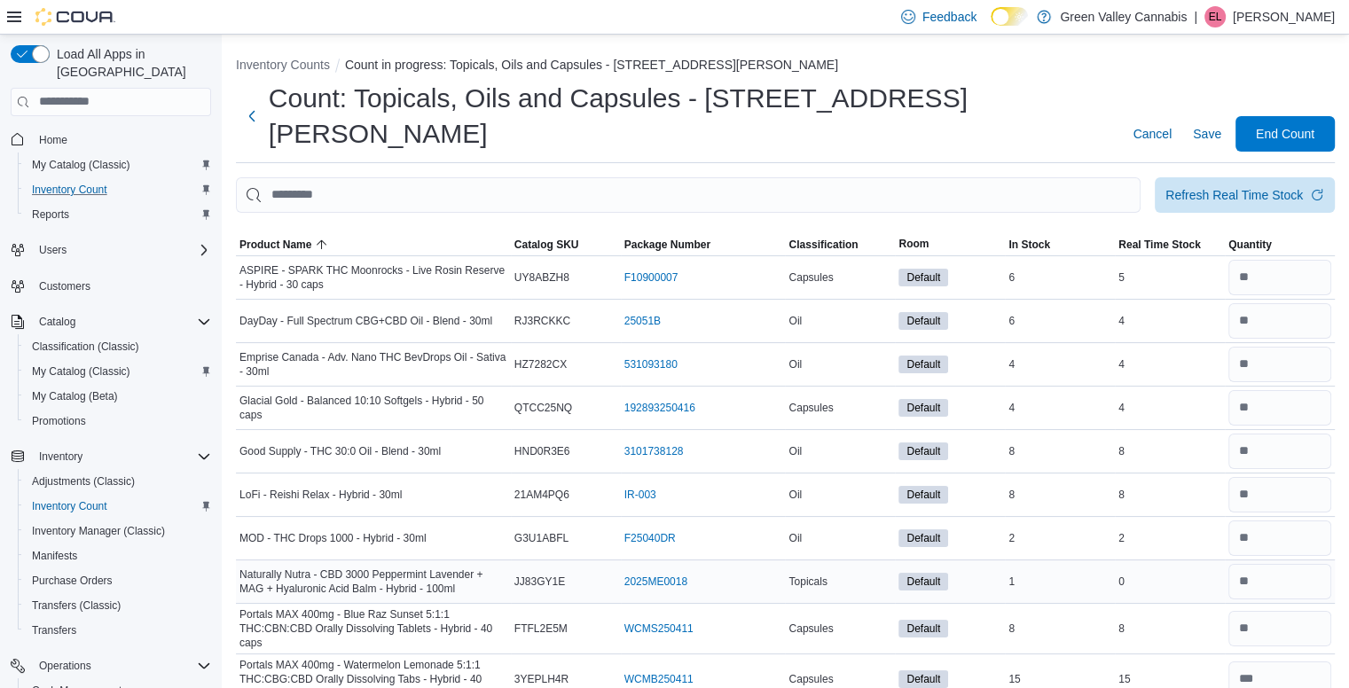
click at [1307, 560] on div at bounding box center [1279, 581] width 110 height 43
click at [1272, 564] on input "number" at bounding box center [1279, 581] width 103 height 35
type input "*"
click at [1269, 611] on input "number" at bounding box center [1279, 628] width 103 height 35
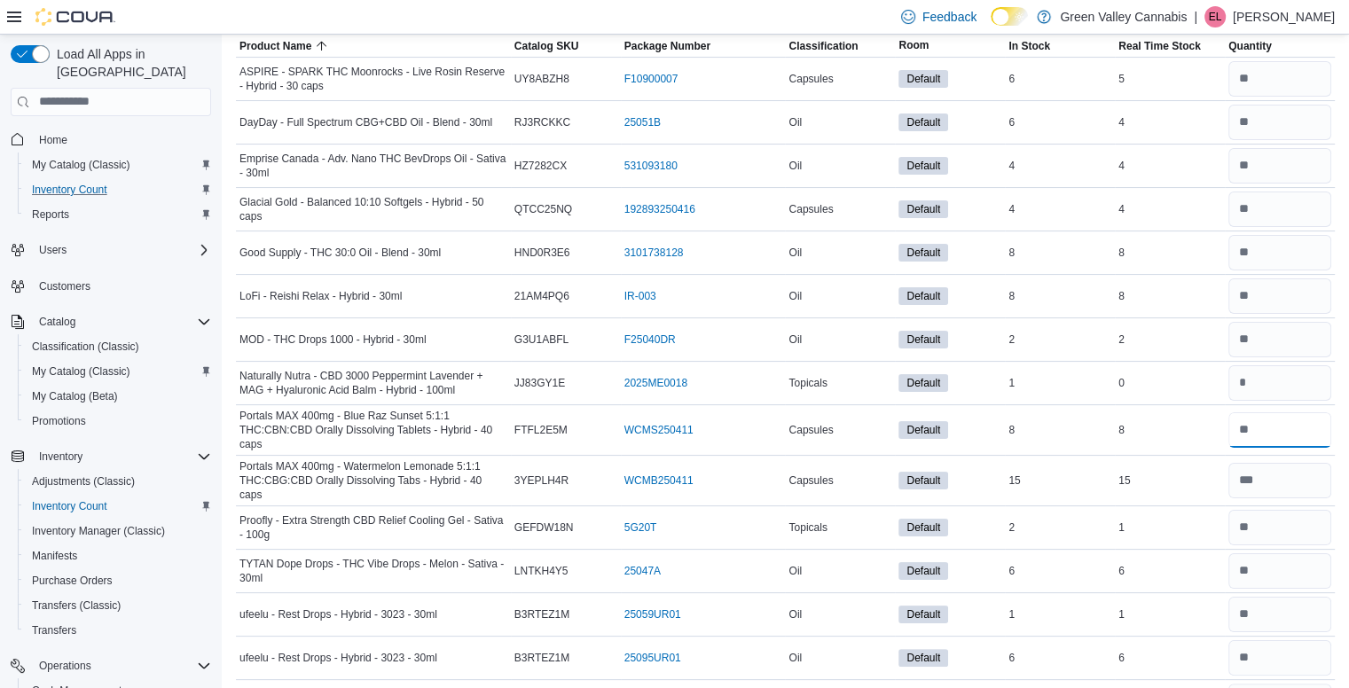
scroll to position [202, 0]
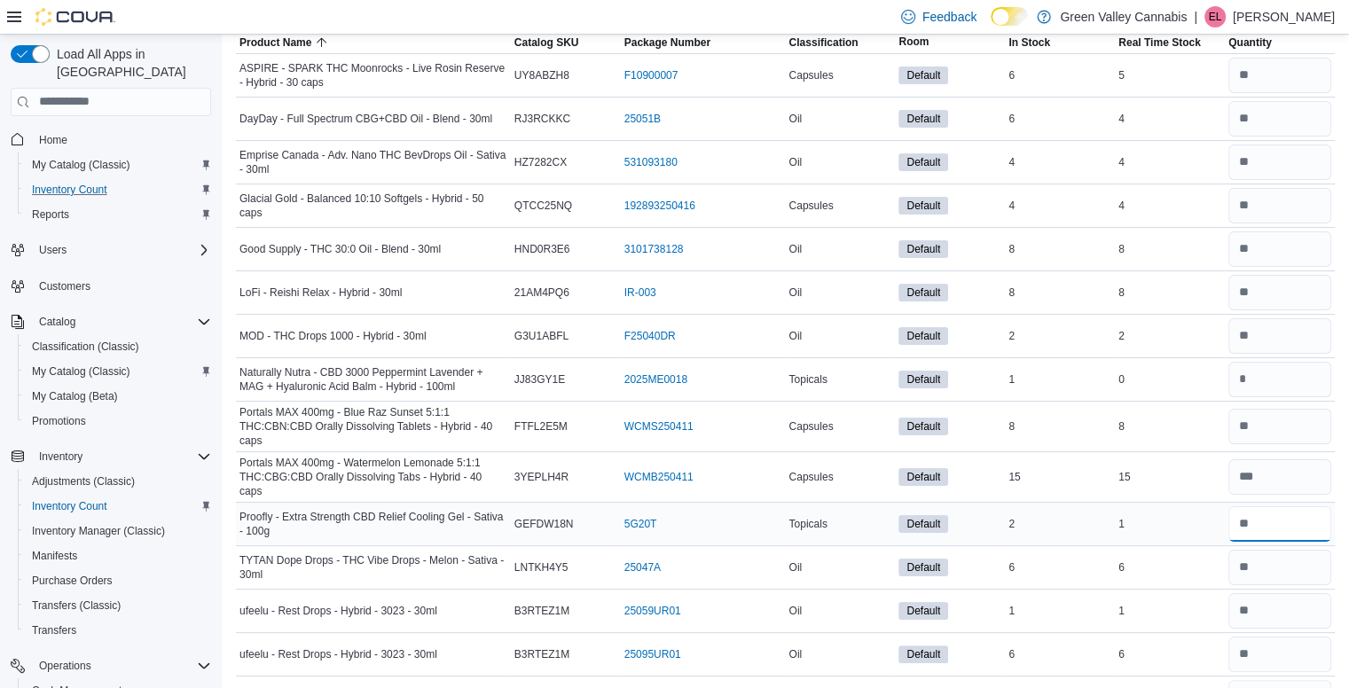
click at [1302, 506] on input "number" at bounding box center [1279, 523] width 103 height 35
type input "*"
click at [1287, 550] on input "number" at bounding box center [1279, 567] width 103 height 35
click at [1287, 593] on input "number" at bounding box center [1279, 610] width 103 height 35
click at [1294, 637] on input "number" at bounding box center [1279, 654] width 103 height 35
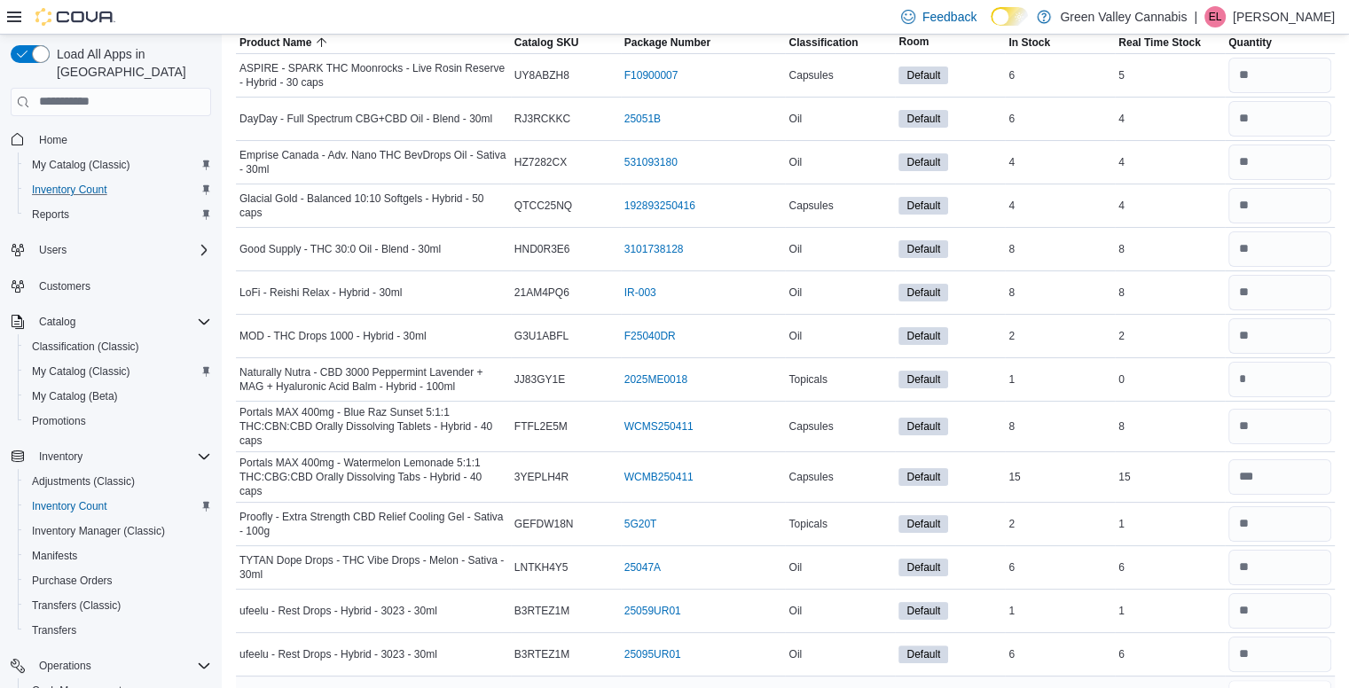
click at [1298, 680] on input "number" at bounding box center [1279, 697] width 103 height 35
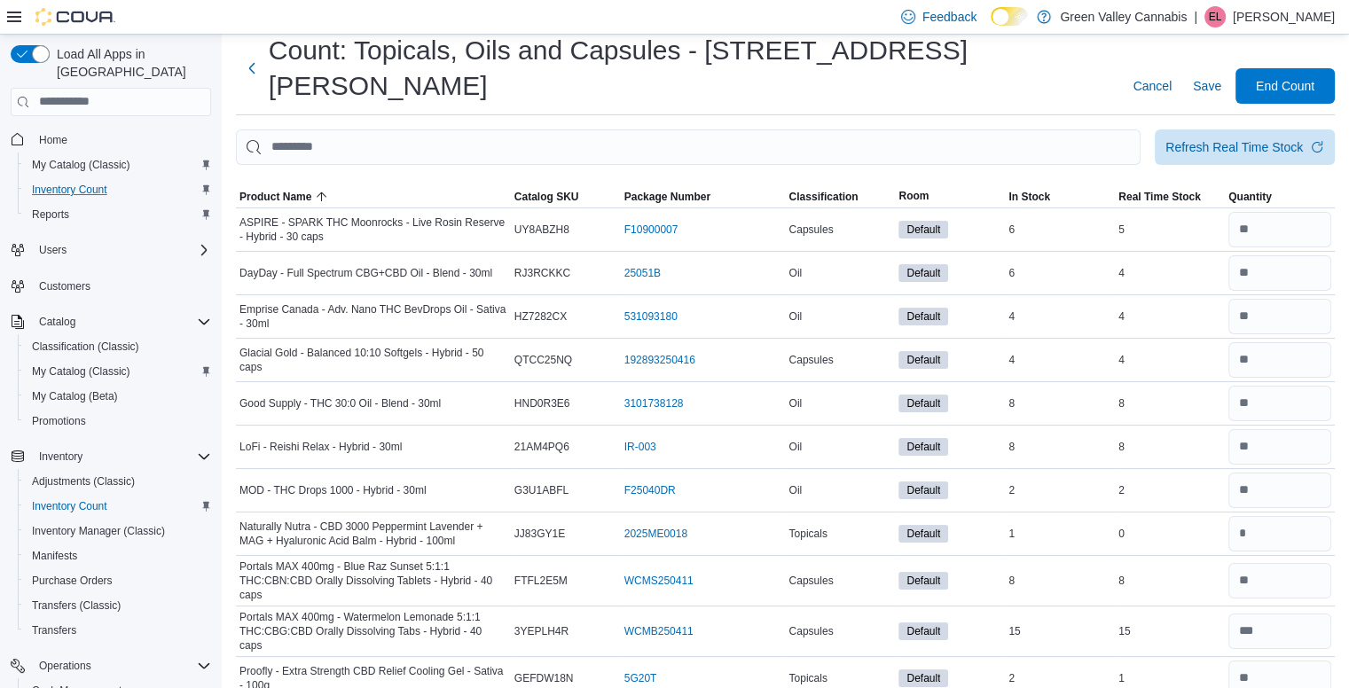
scroll to position [49, 0]
click at [1304, 75] on span "End Count" at bounding box center [1284, 84] width 59 height 18
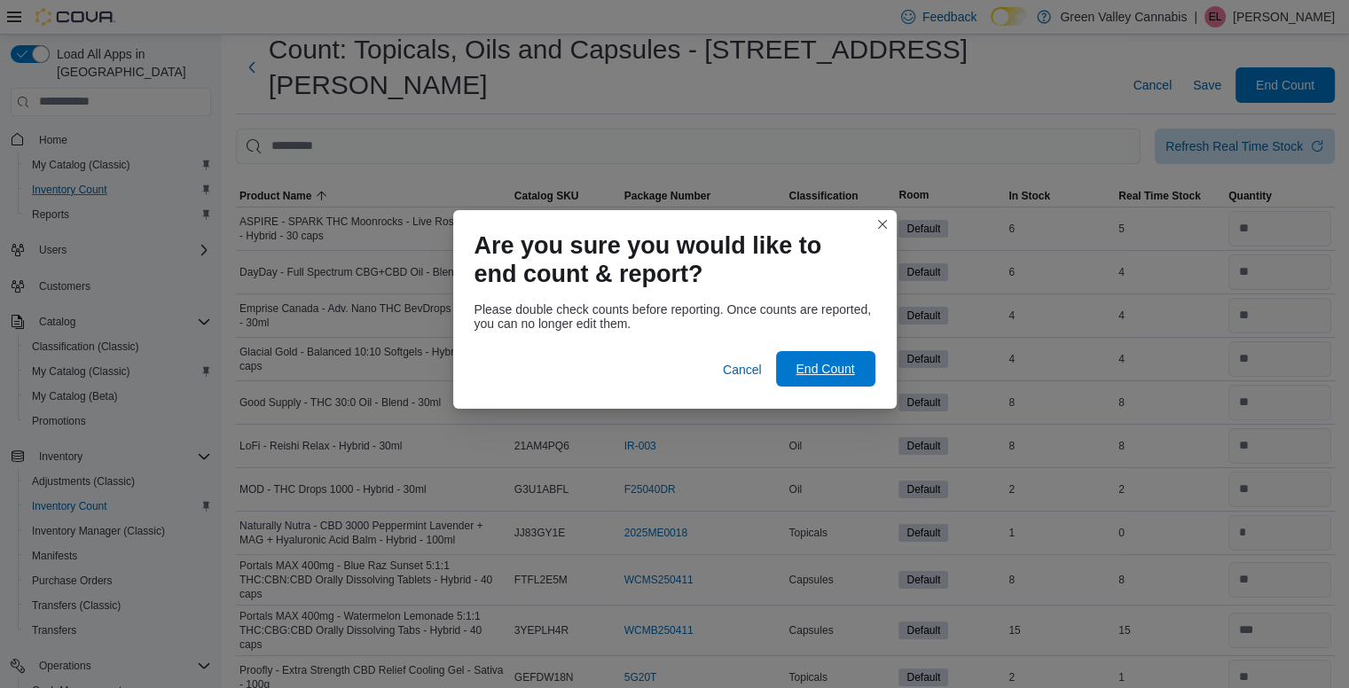
click at [830, 377] on span "End Count" at bounding box center [824, 369] width 59 height 18
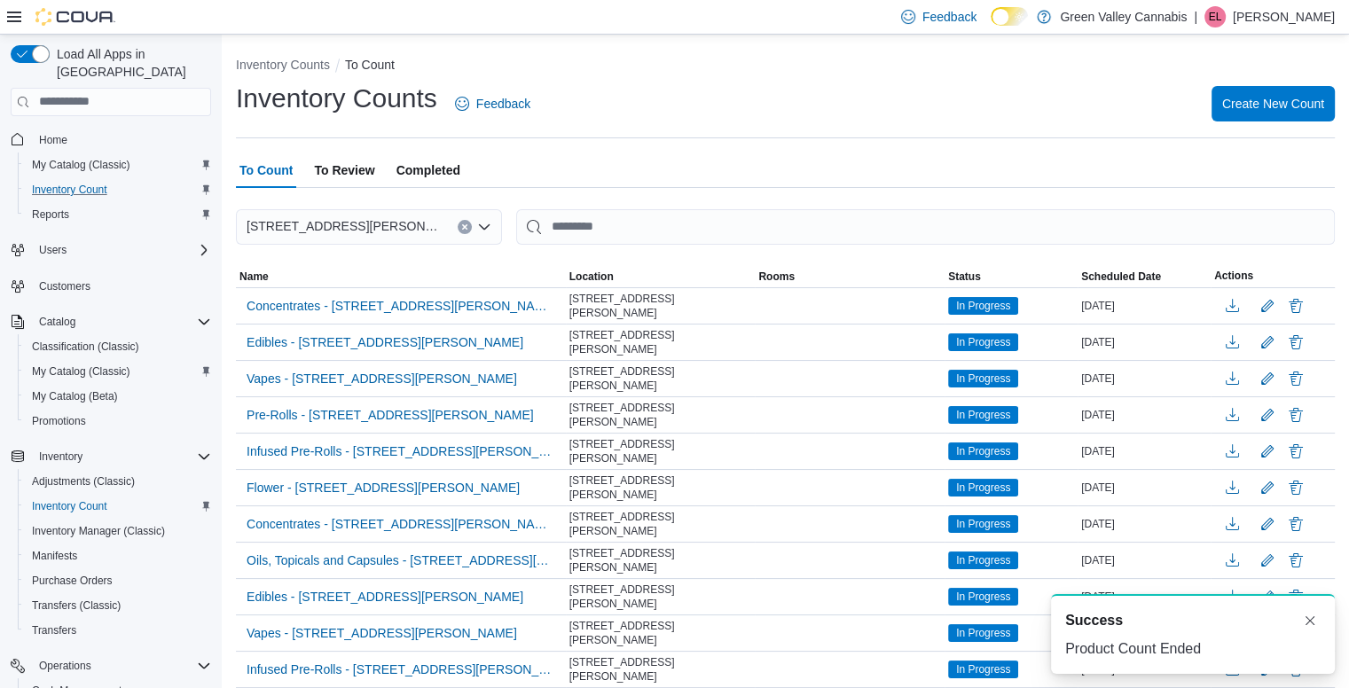
click at [353, 164] on span "To Review" at bounding box center [344, 169] width 60 height 35
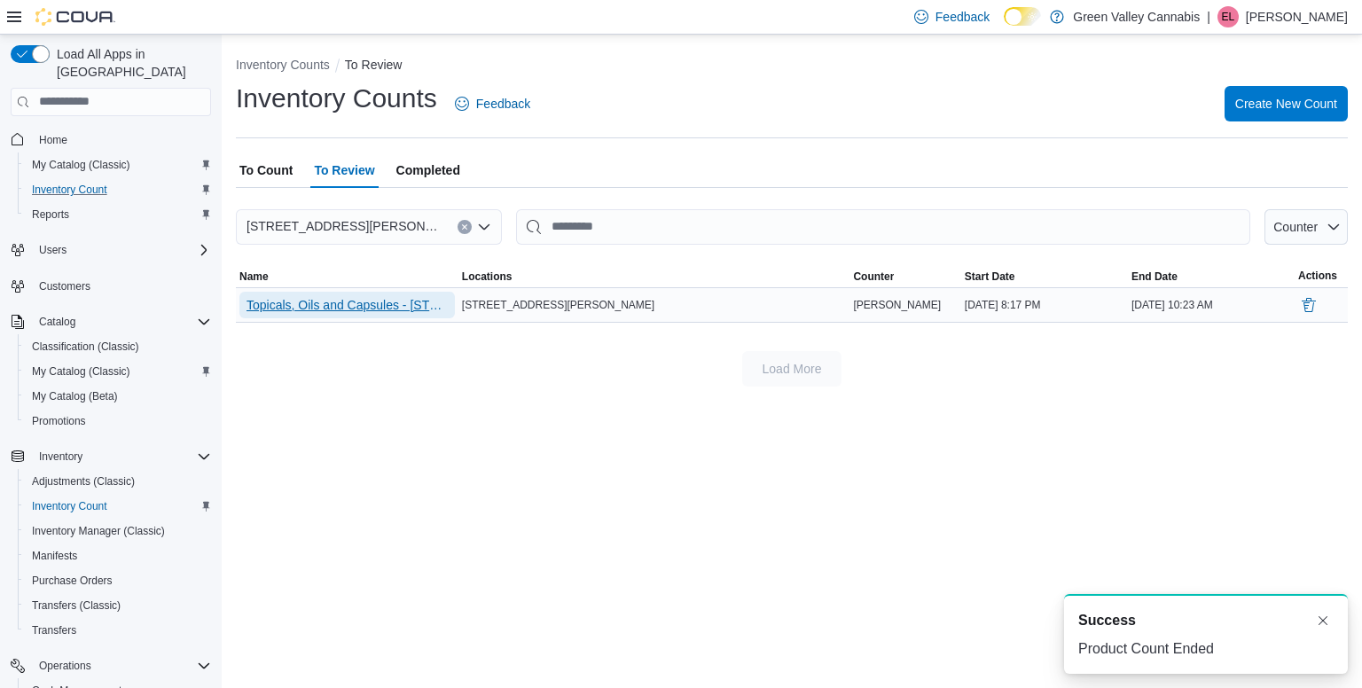
drag, startPoint x: 350, startPoint y: 309, endPoint x: 353, endPoint y: 318, distance: 9.3
click at [353, 318] on div "Topicals, Oils and Capsules - [STREET_ADDRESS][PERSON_NAME]" at bounding box center [347, 305] width 223 height 34
click at [348, 299] on span "Topicals, Oils and Capsules - [STREET_ADDRESS][PERSON_NAME]" at bounding box center [346, 305] width 201 height 18
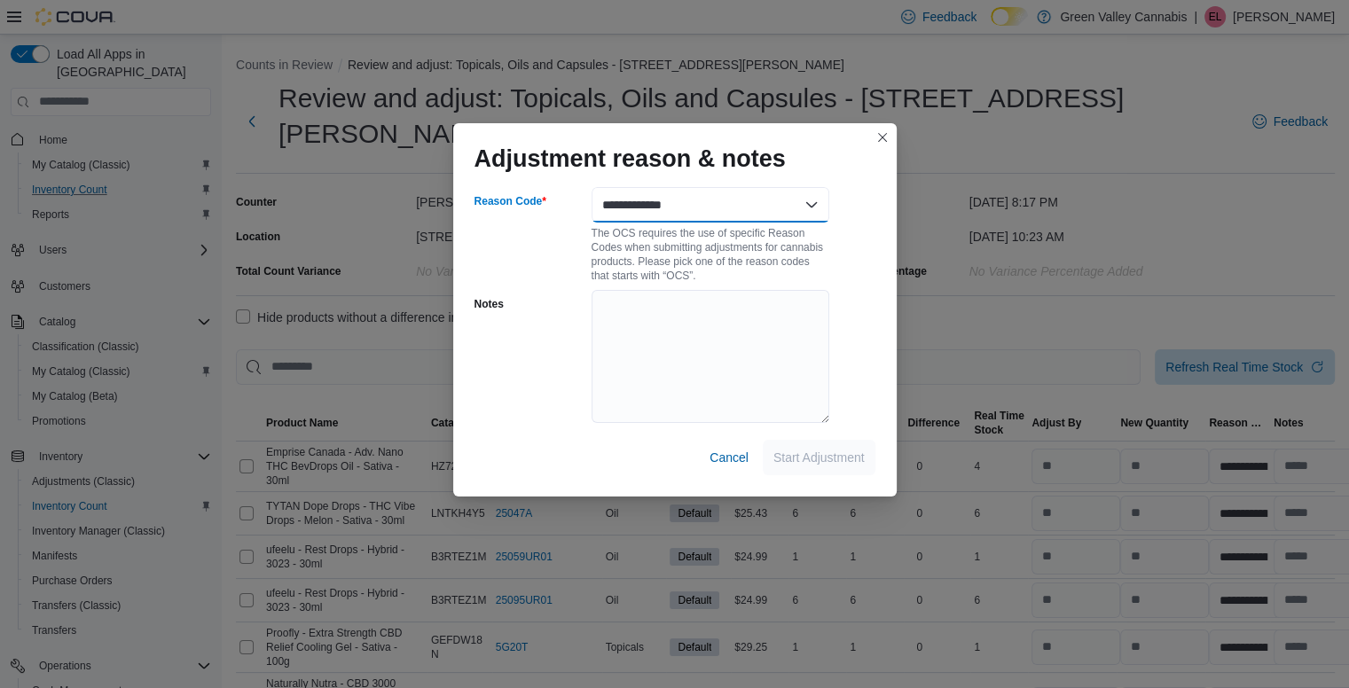
click at [635, 203] on select "**********" at bounding box center [710, 204] width 238 height 35
select select "**********"
click at [591, 187] on select "**********" at bounding box center [710, 204] width 238 height 35
click at [808, 456] on span "Start Adjustment" at bounding box center [818, 457] width 91 height 18
select select "**********"
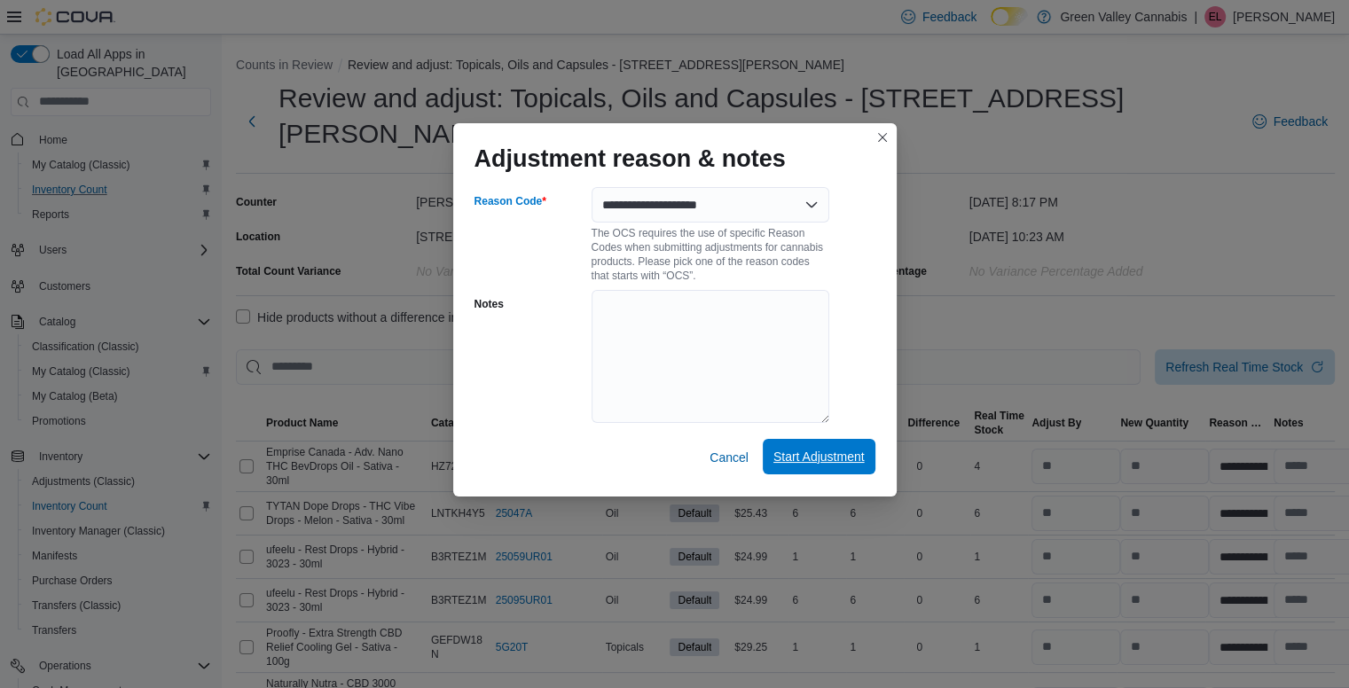
select select "**********"
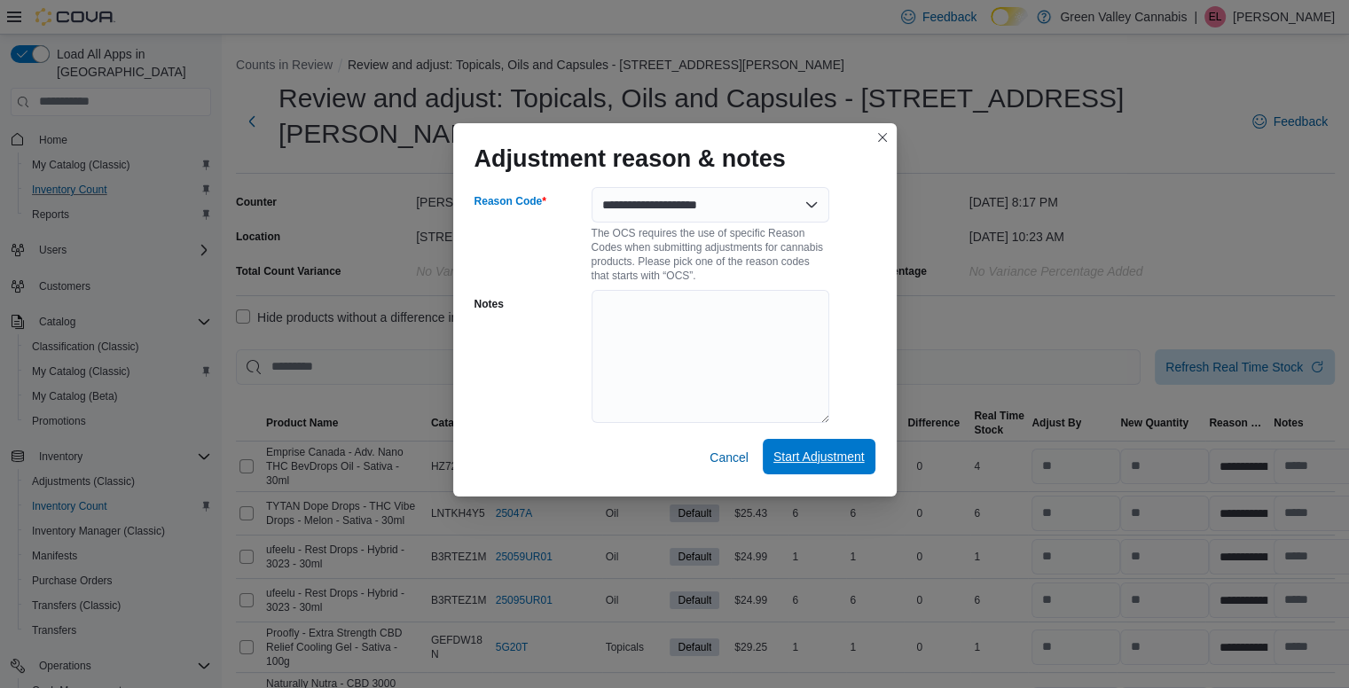
select select "**********"
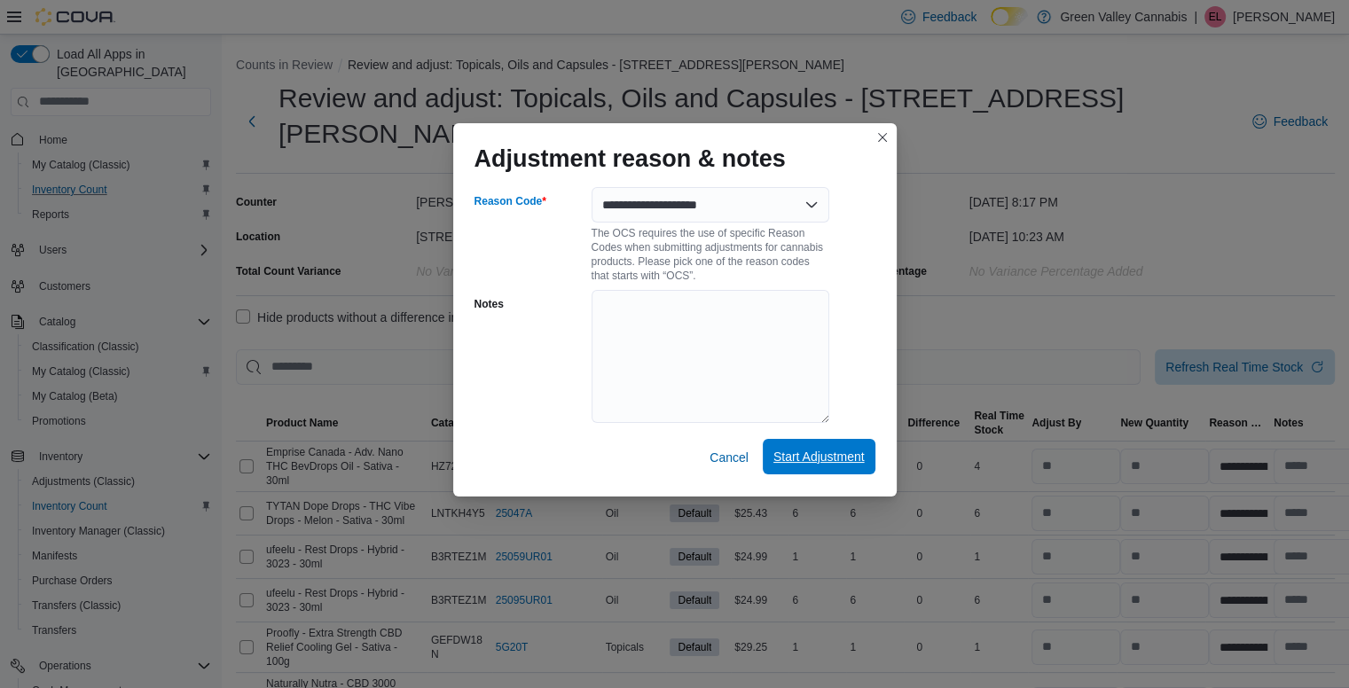
select select "**********"
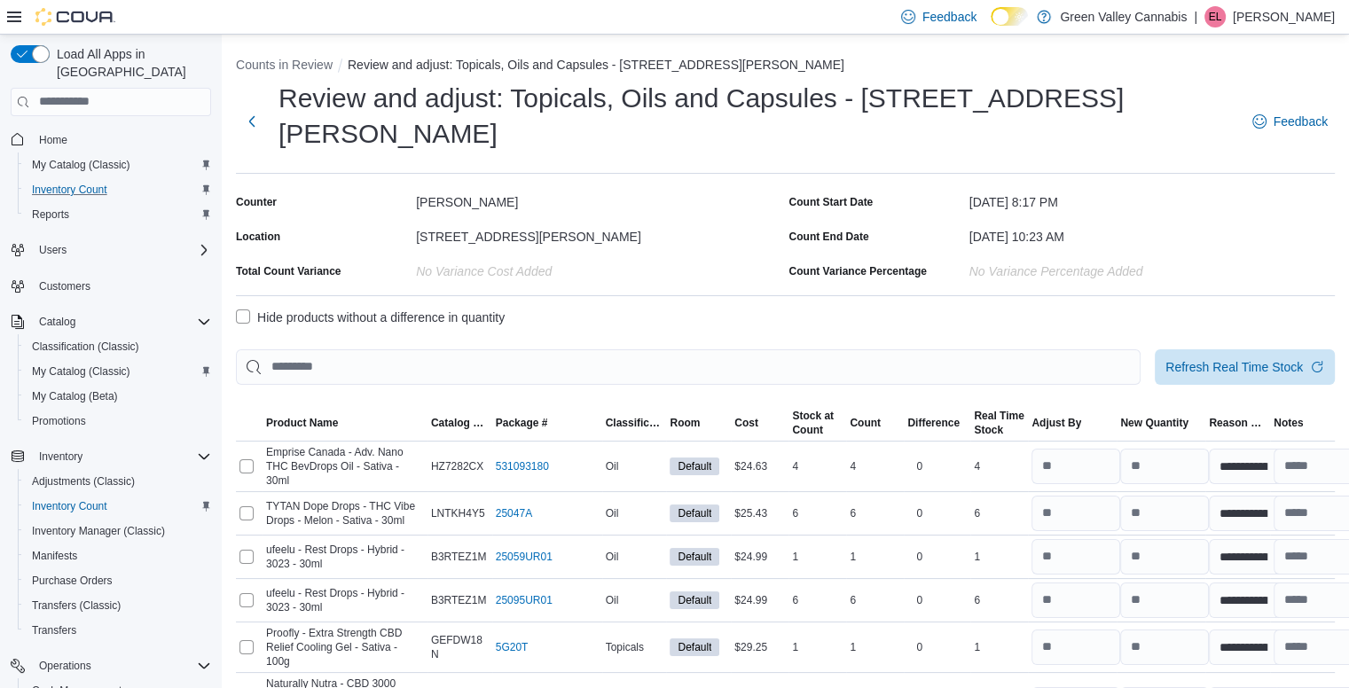
click at [237, 307] on label "Hide products without a difference in quantity" at bounding box center [370, 317] width 269 height 21
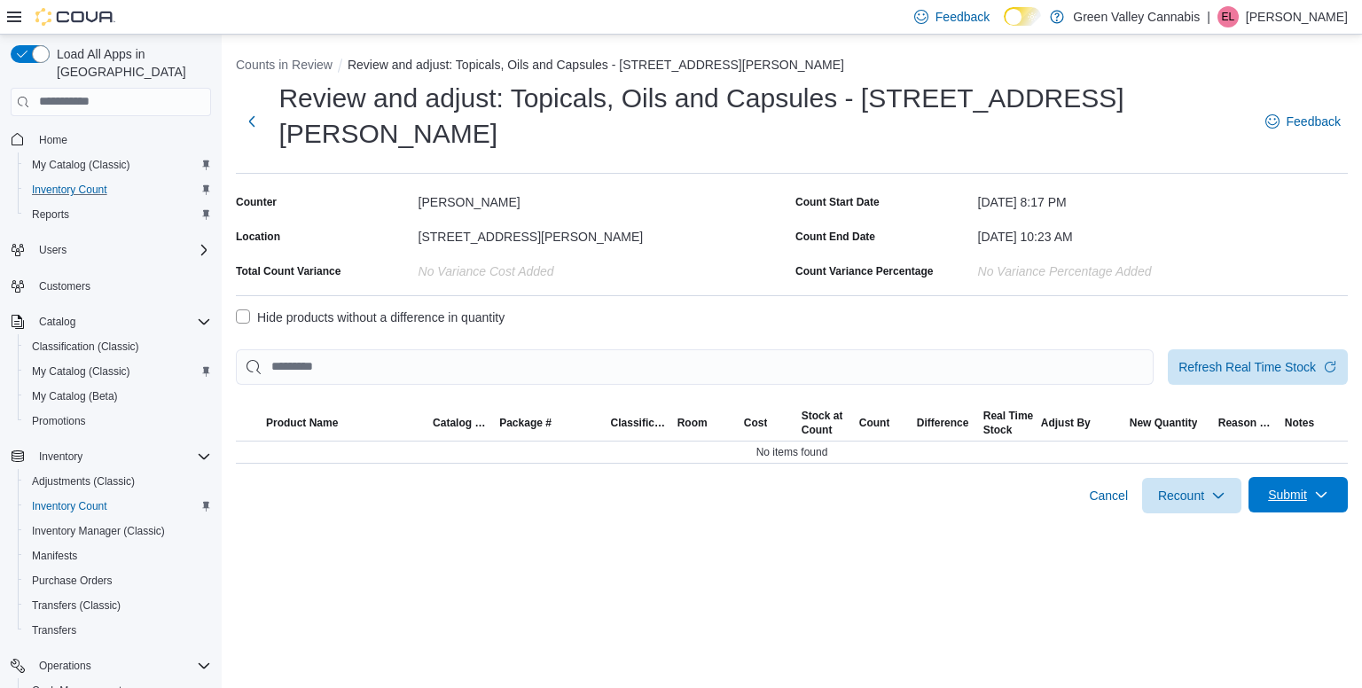
drag, startPoint x: 1302, startPoint y: 465, endPoint x: 1305, endPoint y: 475, distance: 10.4
click at [1305, 477] on span "Submit" at bounding box center [1298, 494] width 78 height 35
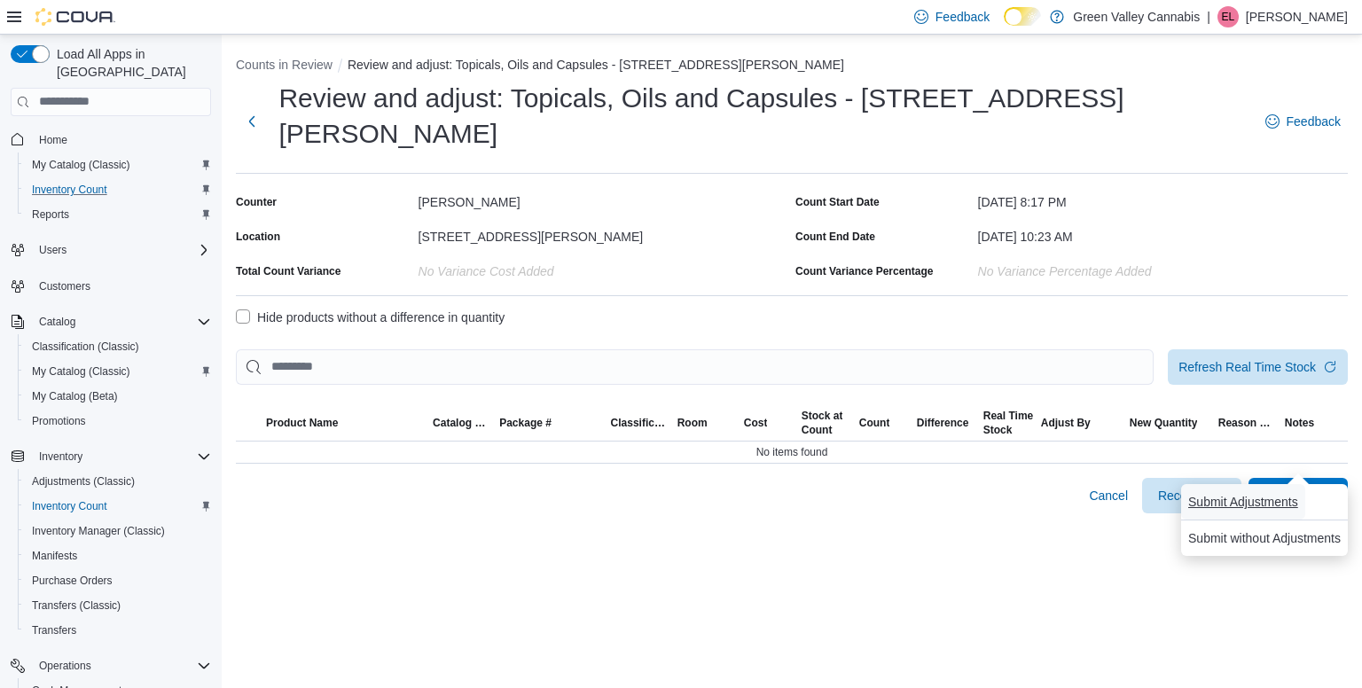
click at [1246, 507] on span "Submit Adjustments" at bounding box center [1243, 502] width 110 height 18
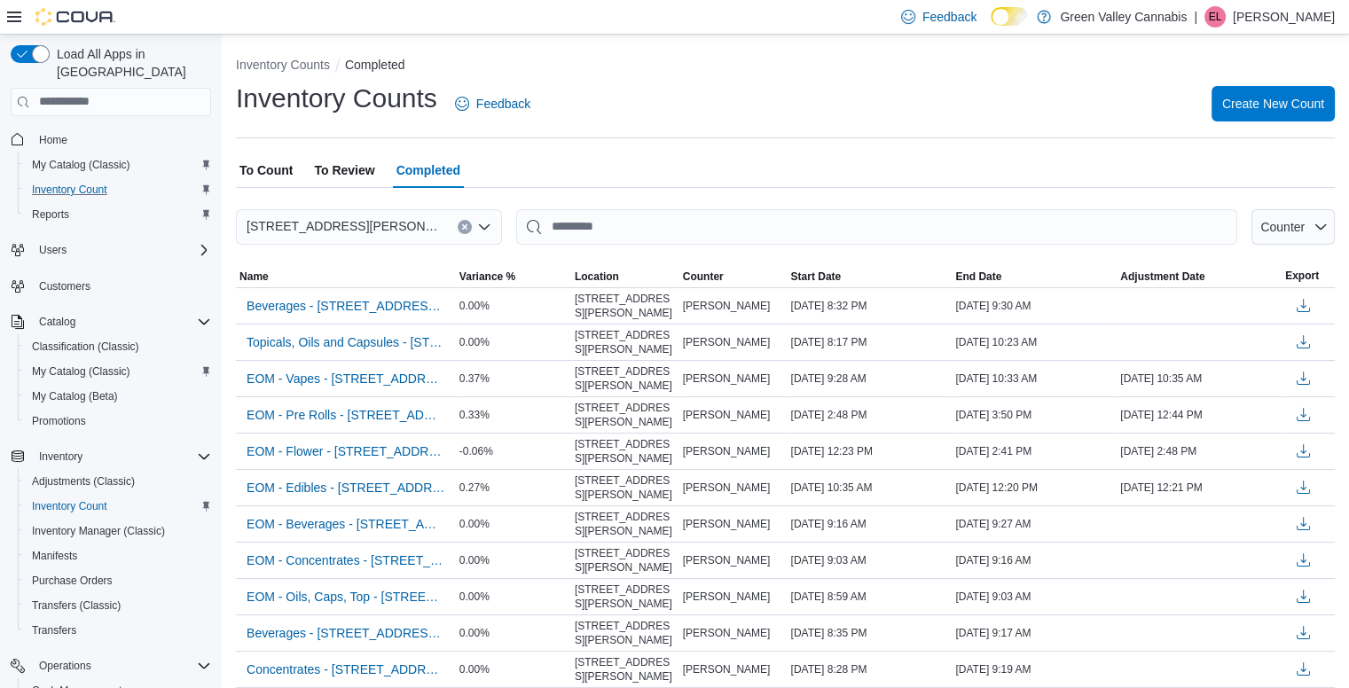
click at [276, 166] on span "To Count" at bounding box center [265, 169] width 53 height 35
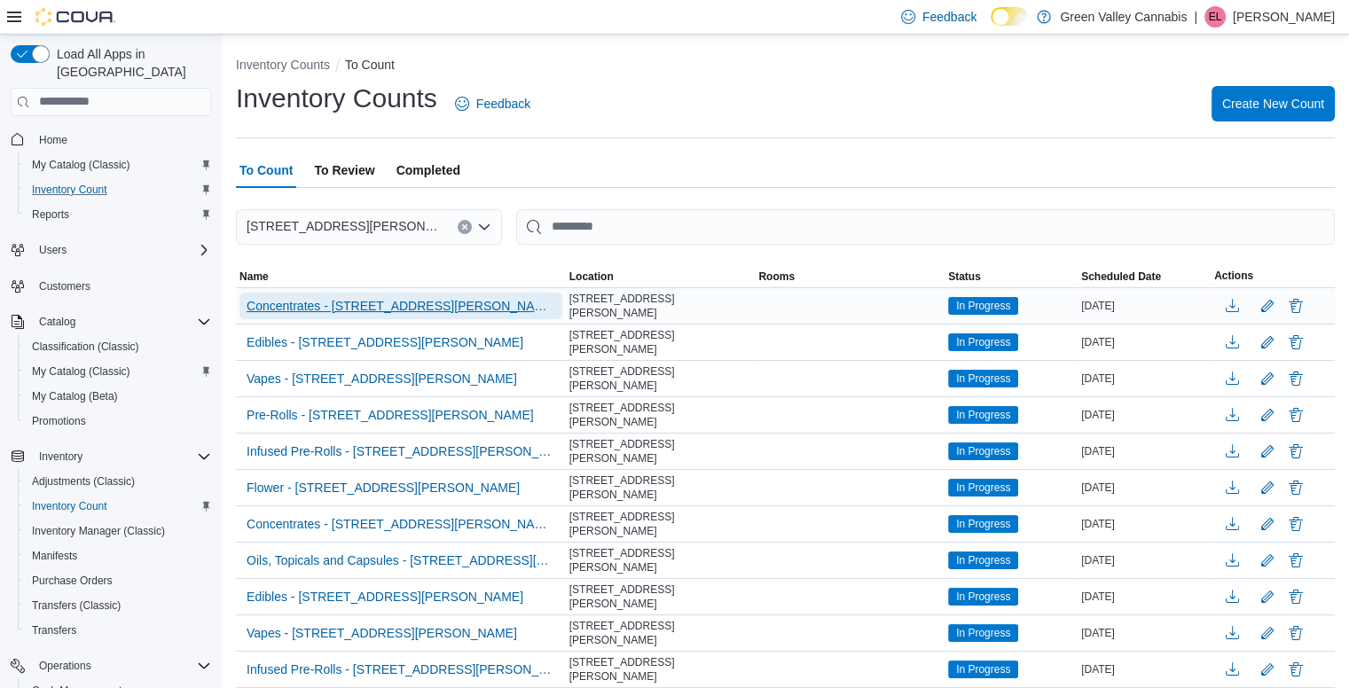
click at [367, 309] on span "Concentrates - [STREET_ADDRESS][PERSON_NAME]" at bounding box center [400, 306] width 309 height 18
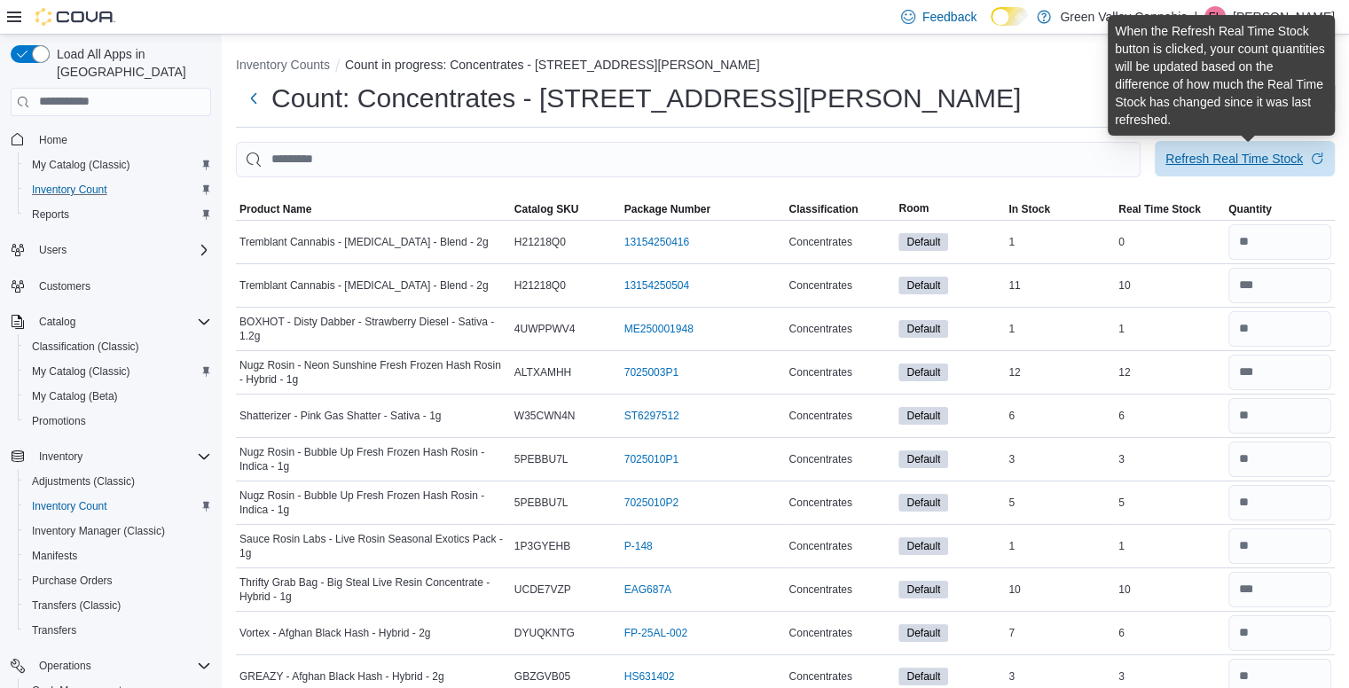
click at [1278, 157] on div "Refresh Real Time Stock" at bounding box center [1233, 159] width 137 height 18
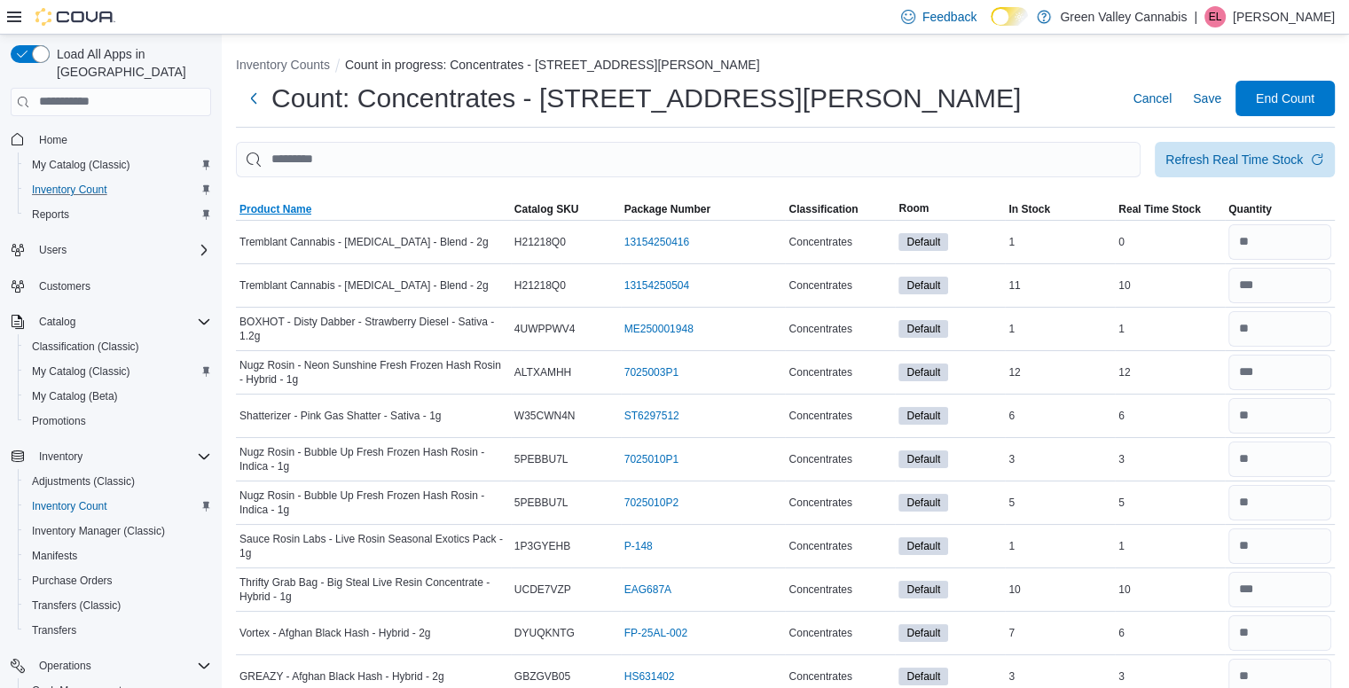
click at [253, 210] on span "Product Name" at bounding box center [275, 209] width 72 height 14
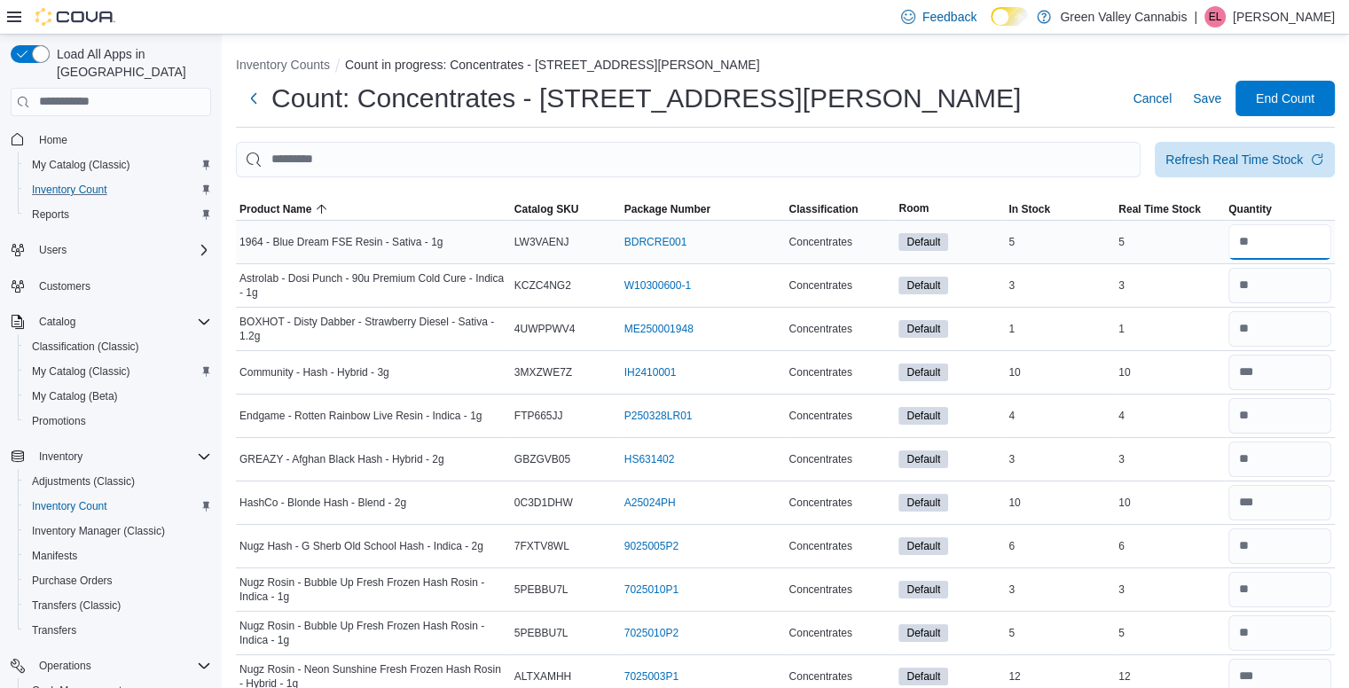
click at [1279, 239] on input "number" at bounding box center [1279, 241] width 103 height 35
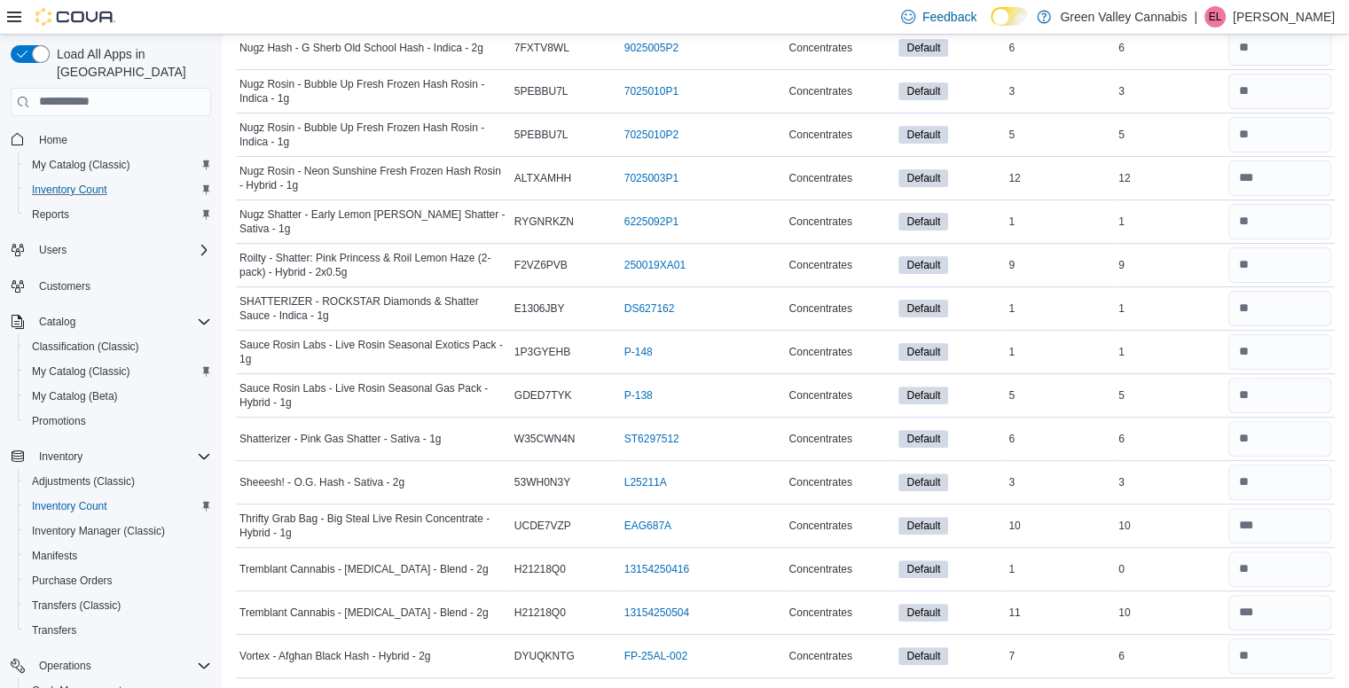
scroll to position [463, 0]
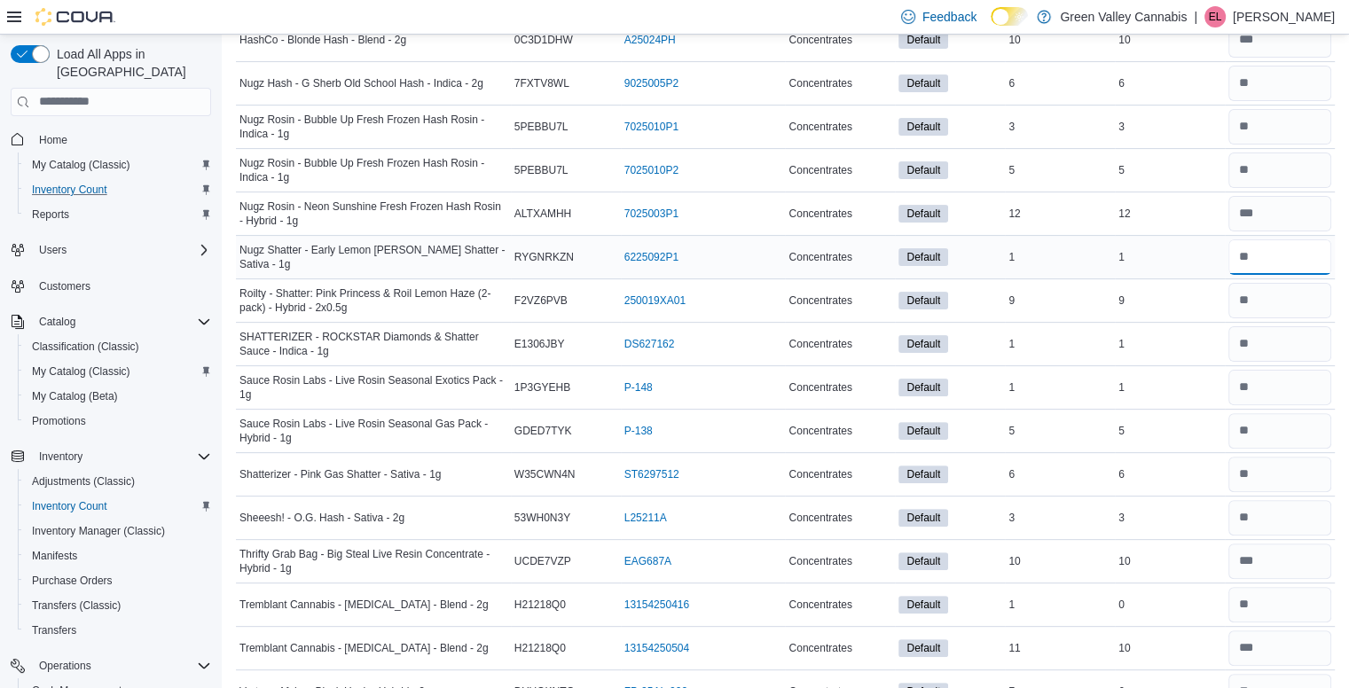
click at [1277, 262] on input "number" at bounding box center [1279, 256] width 103 height 35
click at [1313, 600] on input "number" at bounding box center [1279, 603] width 103 height 35
type input "*"
click at [1138, 611] on td "Real Time Stock 0" at bounding box center [1169, 603] width 110 height 43
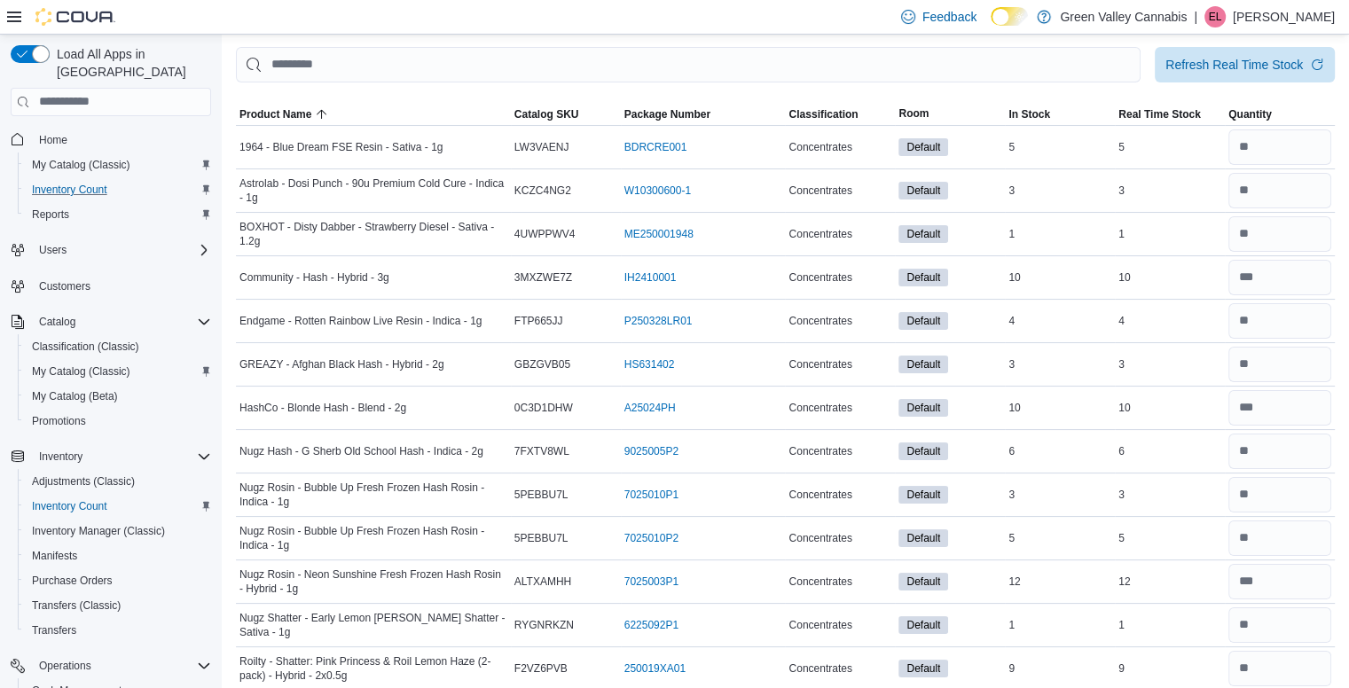
scroll to position [0, 0]
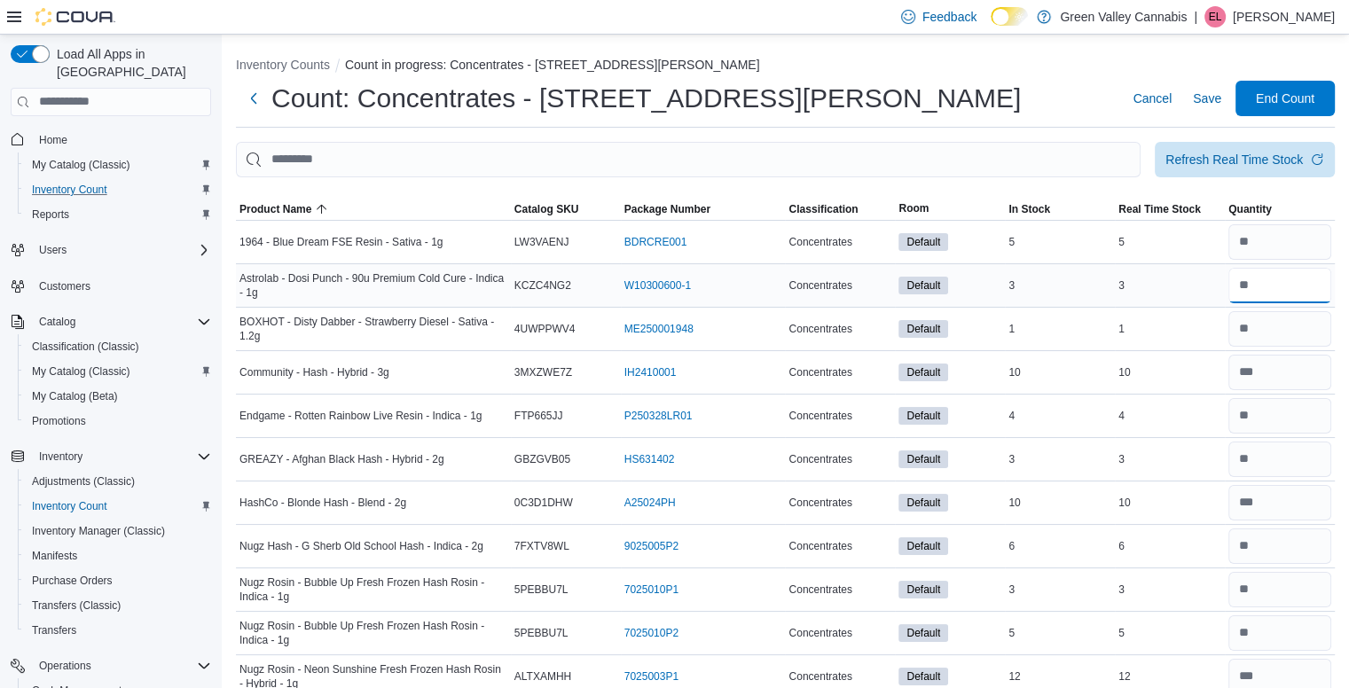
click at [1297, 270] on input "number" at bounding box center [1279, 285] width 103 height 35
drag, startPoint x: 1327, startPoint y: 331, endPoint x: 1331, endPoint y: 345, distance: 14.6
click at [1331, 345] on input "number" at bounding box center [1279, 328] width 103 height 35
click at [1318, 371] on input "number" at bounding box center [1279, 372] width 103 height 35
click at [1313, 419] on input "number" at bounding box center [1279, 415] width 103 height 35
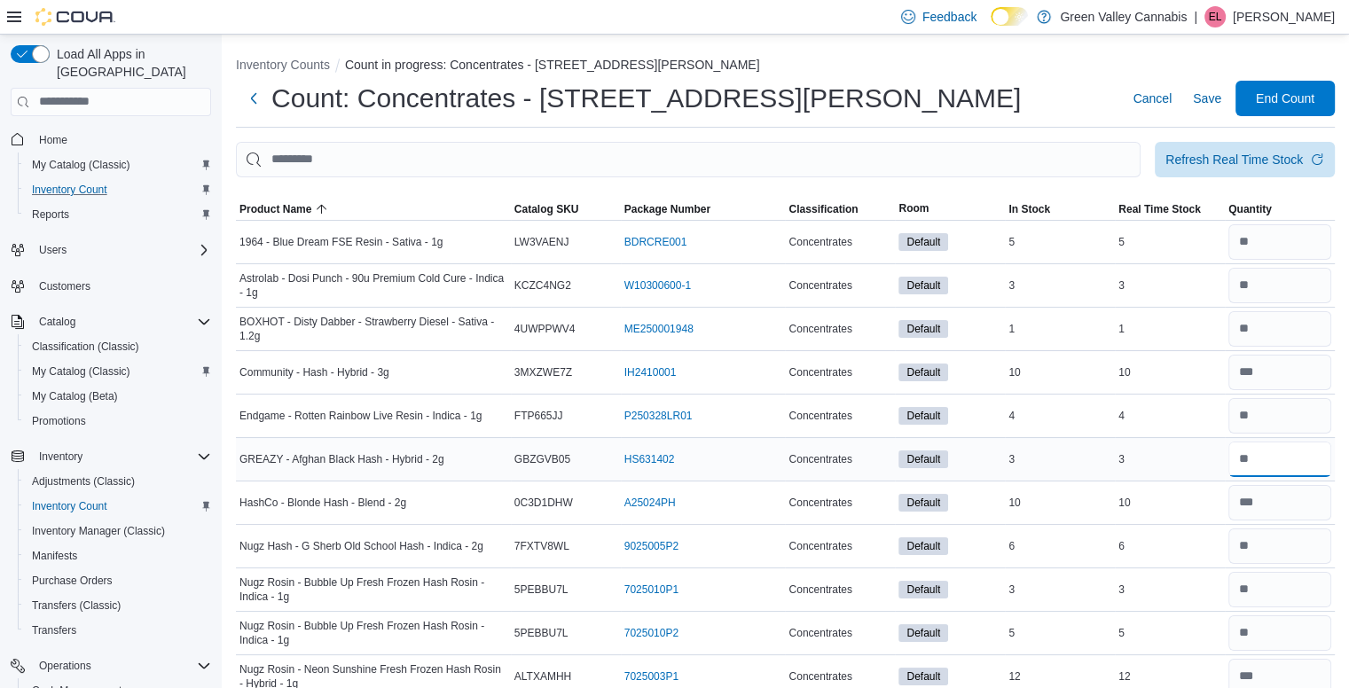
click at [1305, 457] on input "number" at bounding box center [1279, 459] width 103 height 35
click at [1302, 502] on input "number" at bounding box center [1279, 502] width 103 height 35
click at [1294, 547] on input "number" at bounding box center [1279, 545] width 103 height 35
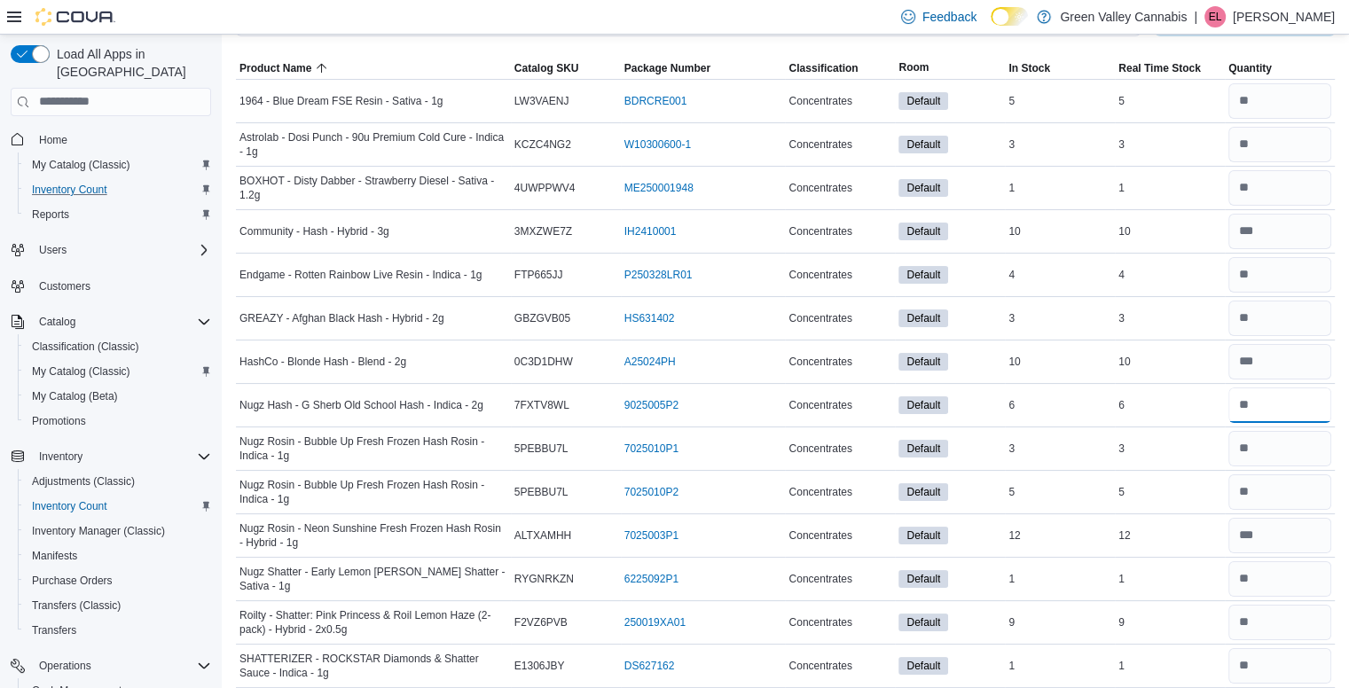
scroll to position [177, 0]
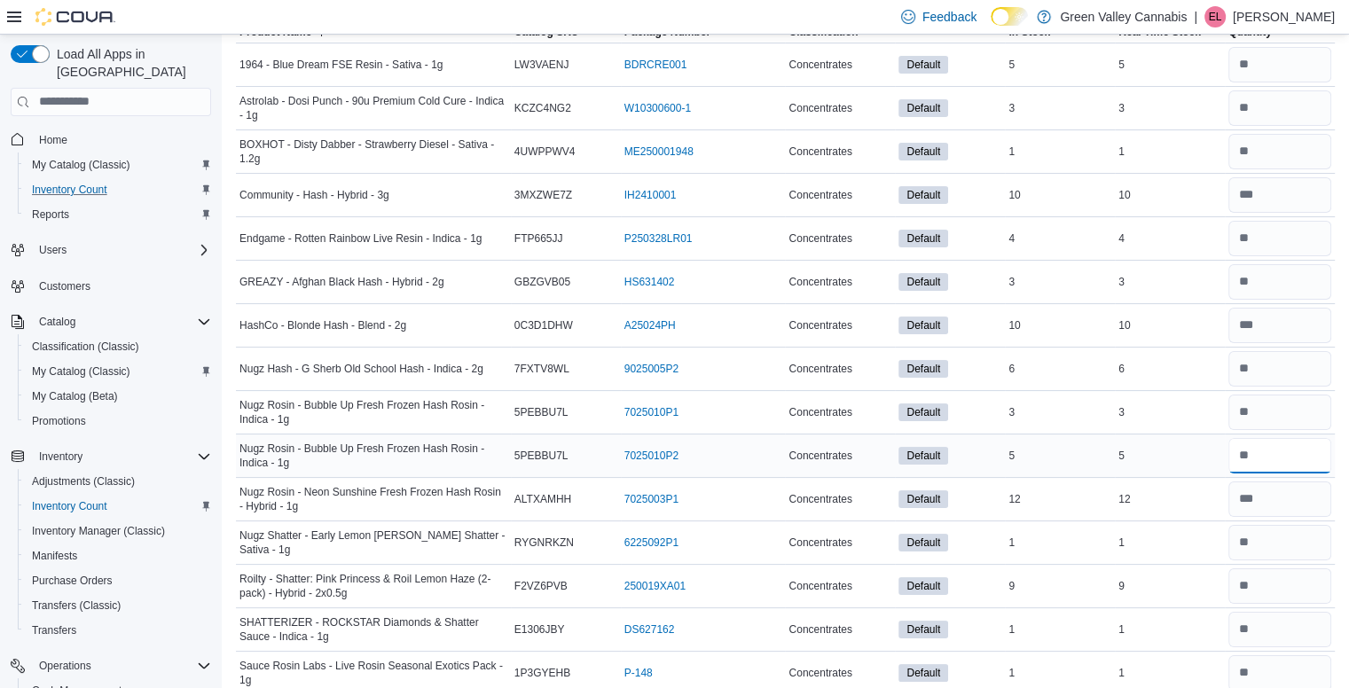
click at [1291, 458] on input "number" at bounding box center [1279, 455] width 103 height 35
click at [1283, 575] on input "number" at bounding box center [1279, 585] width 103 height 35
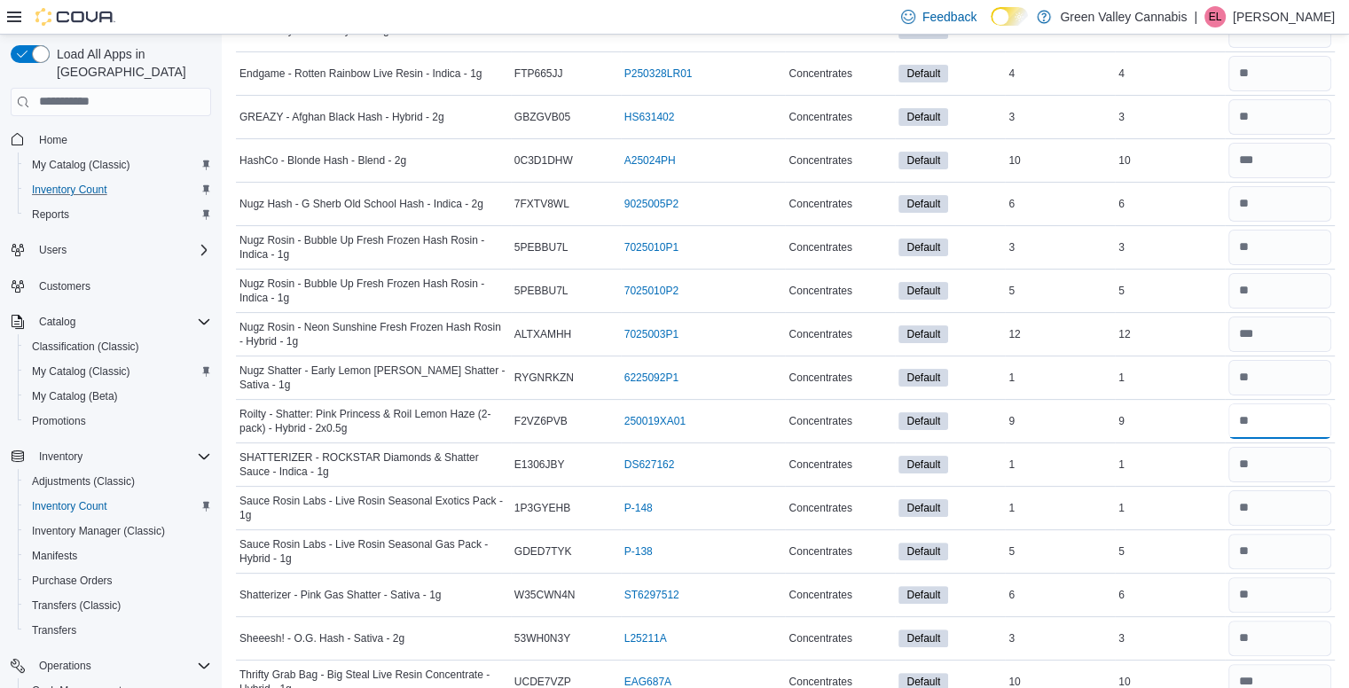
scroll to position [355, 0]
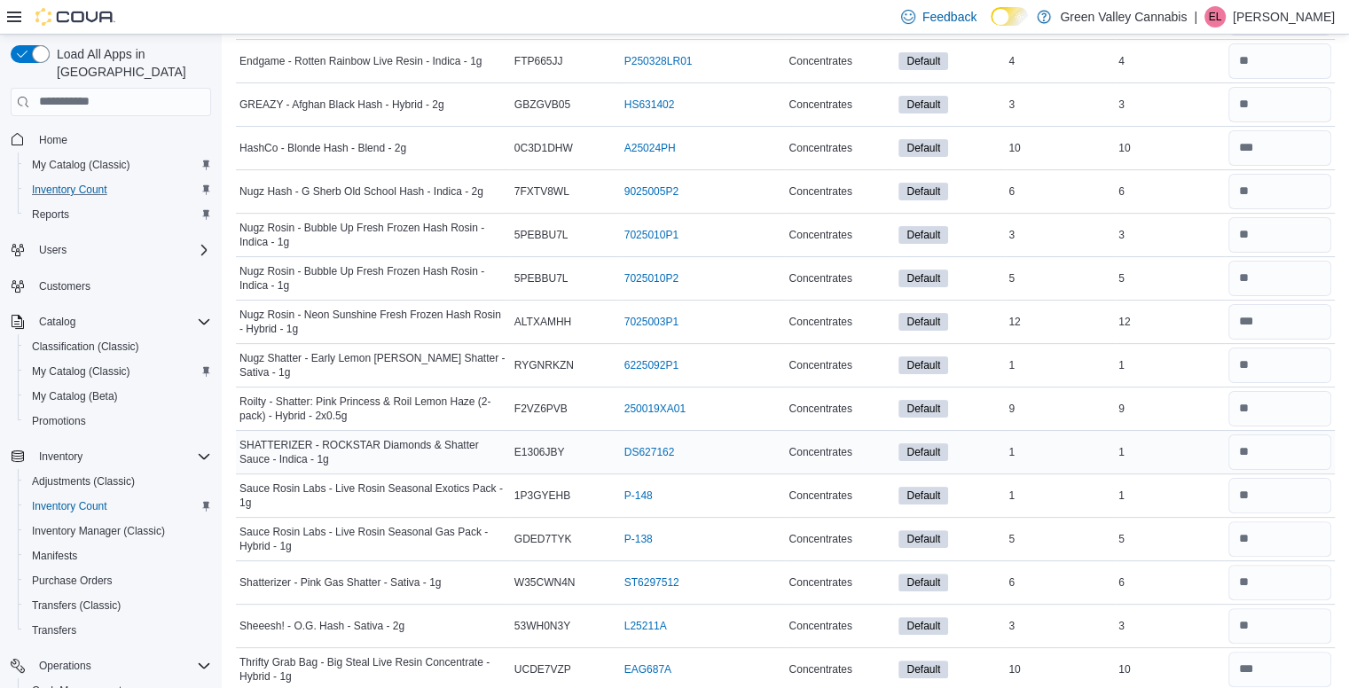
click at [1287, 469] on div at bounding box center [1279, 452] width 110 height 43
click at [1283, 502] on input "number" at bounding box center [1279, 495] width 103 height 35
click at [1284, 533] on input "number" at bounding box center [1279, 538] width 103 height 35
click at [1279, 580] on input "number" at bounding box center [1279, 582] width 103 height 35
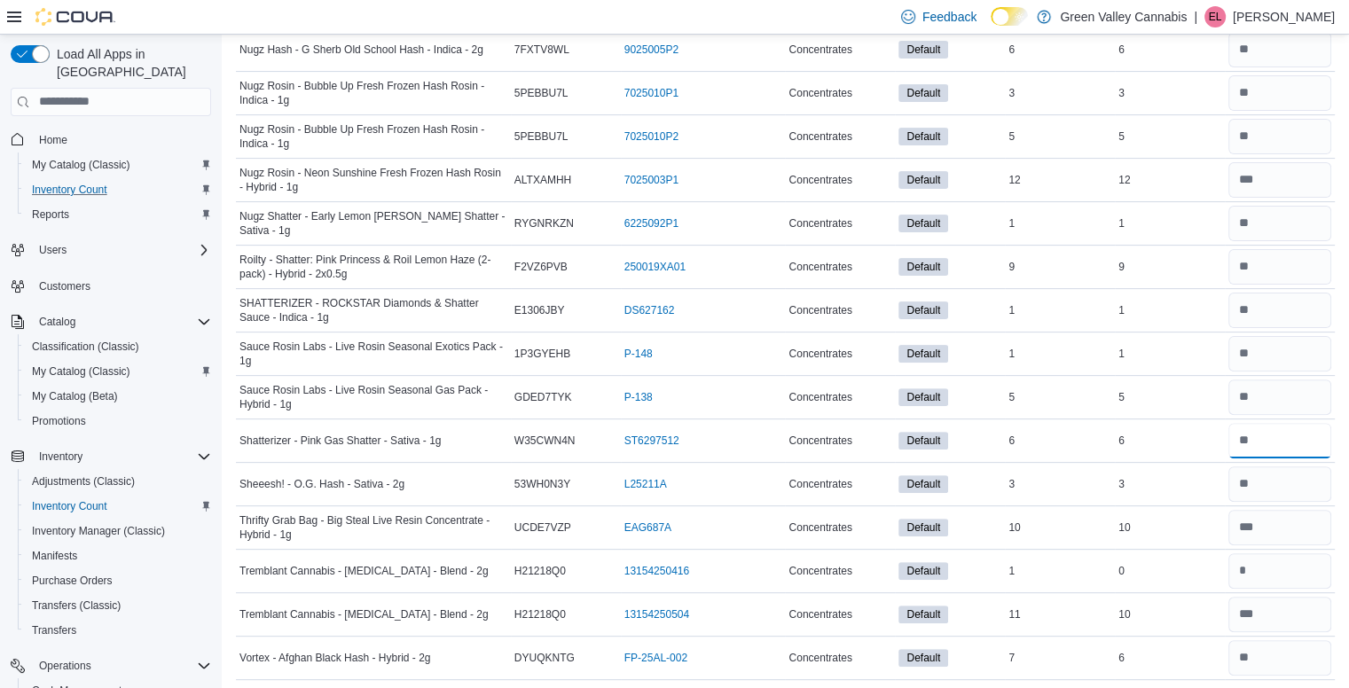
scroll to position [498, 0]
click at [1324, 480] on input "number" at bounding box center [1279, 482] width 103 height 35
click at [1319, 525] on input "number" at bounding box center [1279, 525] width 103 height 35
click at [1298, 606] on input "number" at bounding box center [1279, 612] width 103 height 35
type input "*"
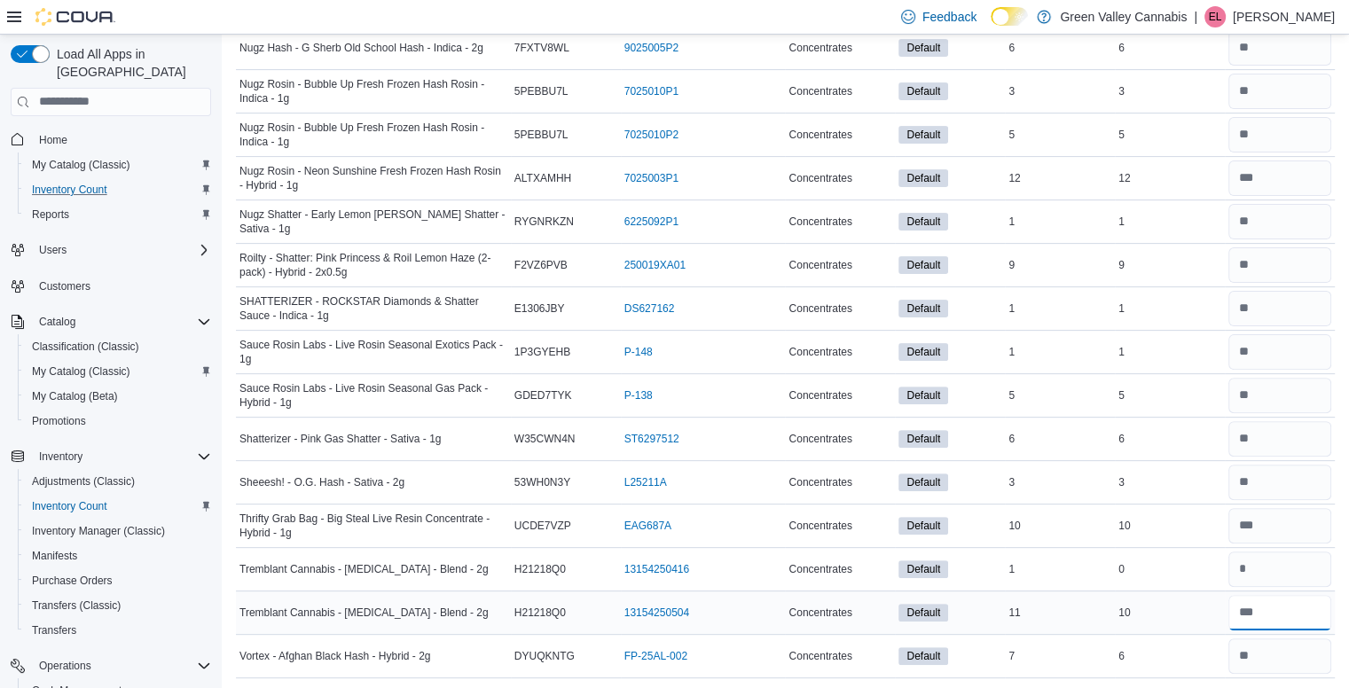
type input "**"
click at [1174, 611] on div "10" at bounding box center [1169, 612] width 110 height 21
click at [1254, 653] on input "number" at bounding box center [1279, 655] width 103 height 35
type input "*"
click at [1156, 656] on div "6" at bounding box center [1169, 655] width 110 height 21
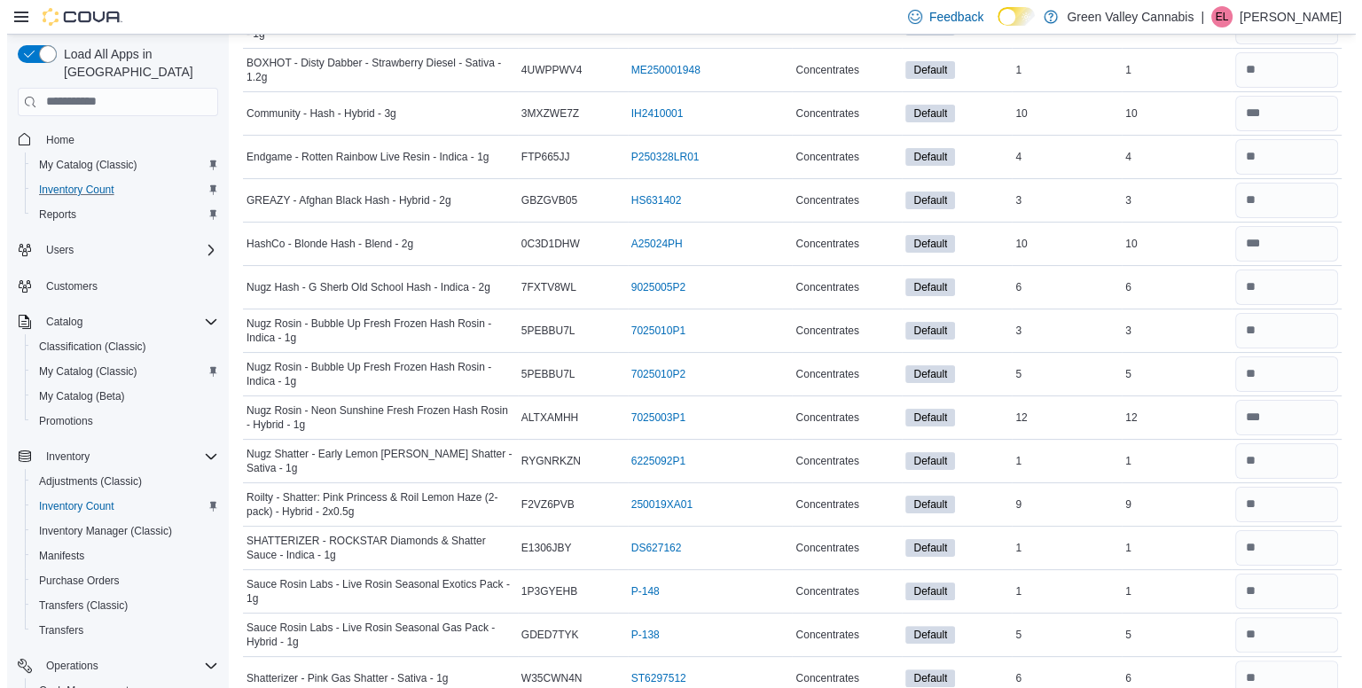
scroll to position [0, 0]
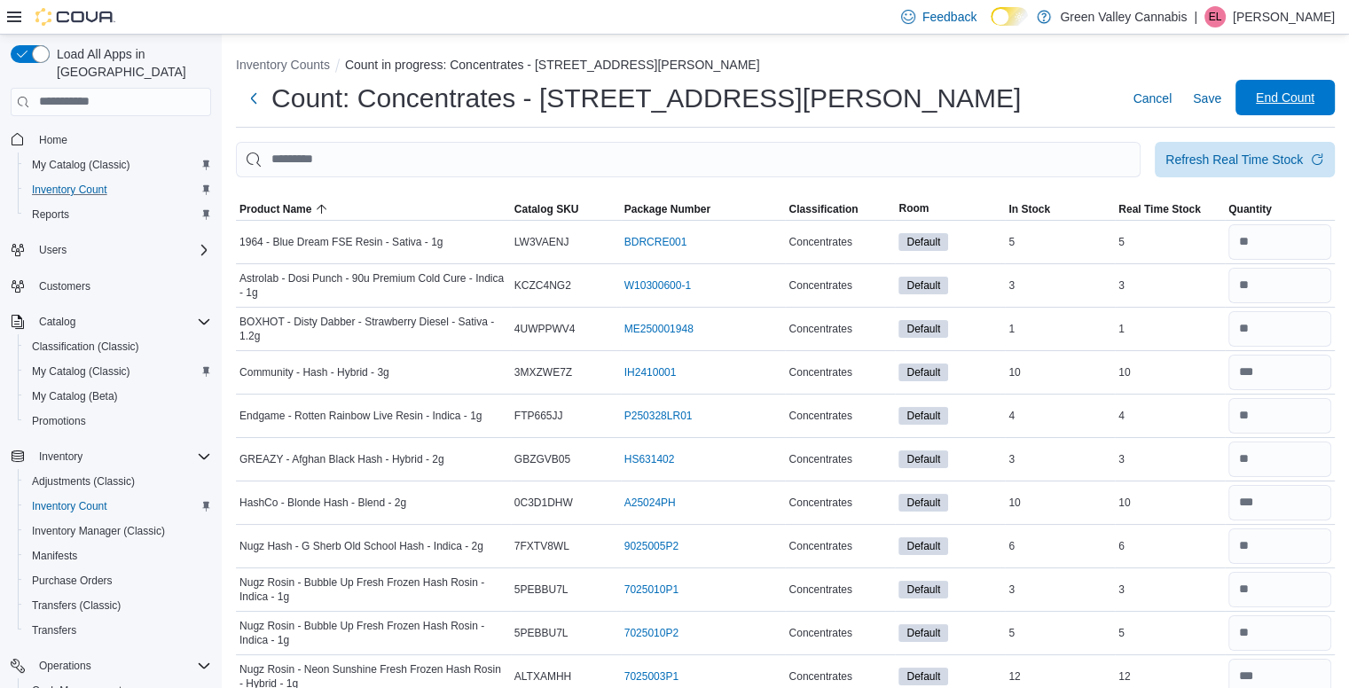
click at [1275, 90] on span "End Count" at bounding box center [1285, 97] width 78 height 35
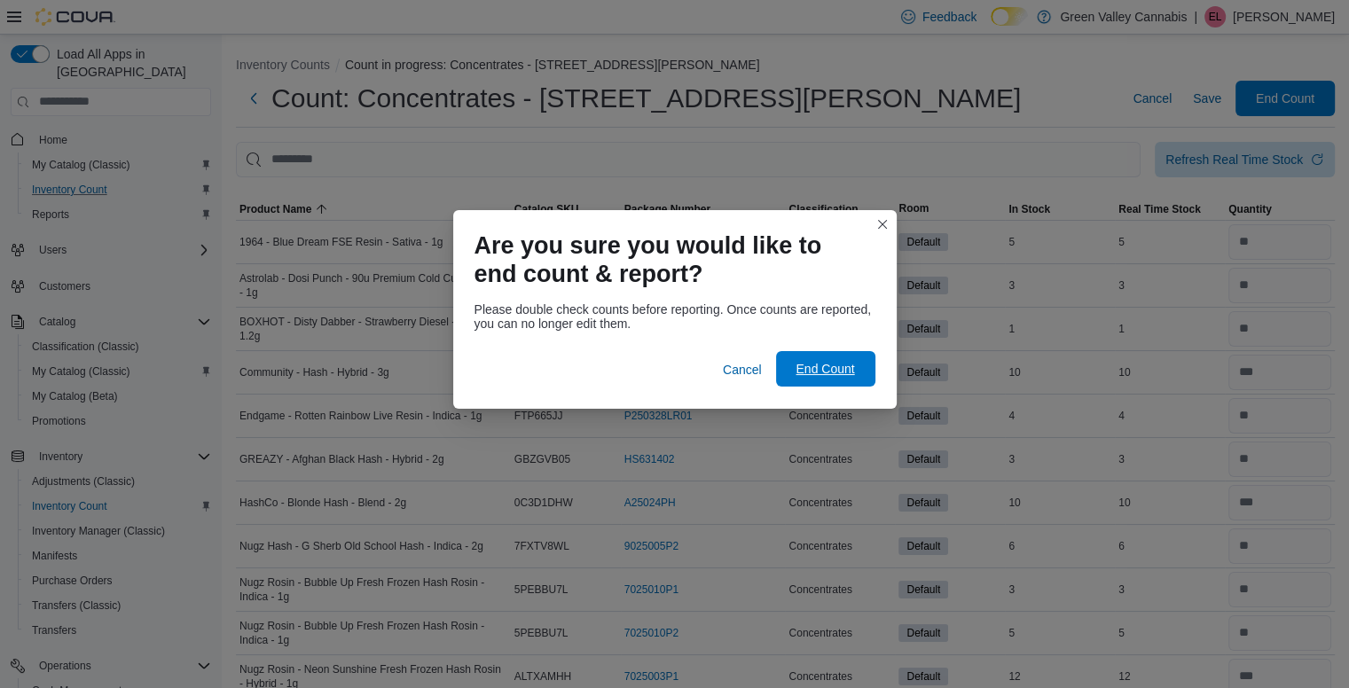
click at [825, 358] on span "End Count" at bounding box center [825, 368] width 78 height 35
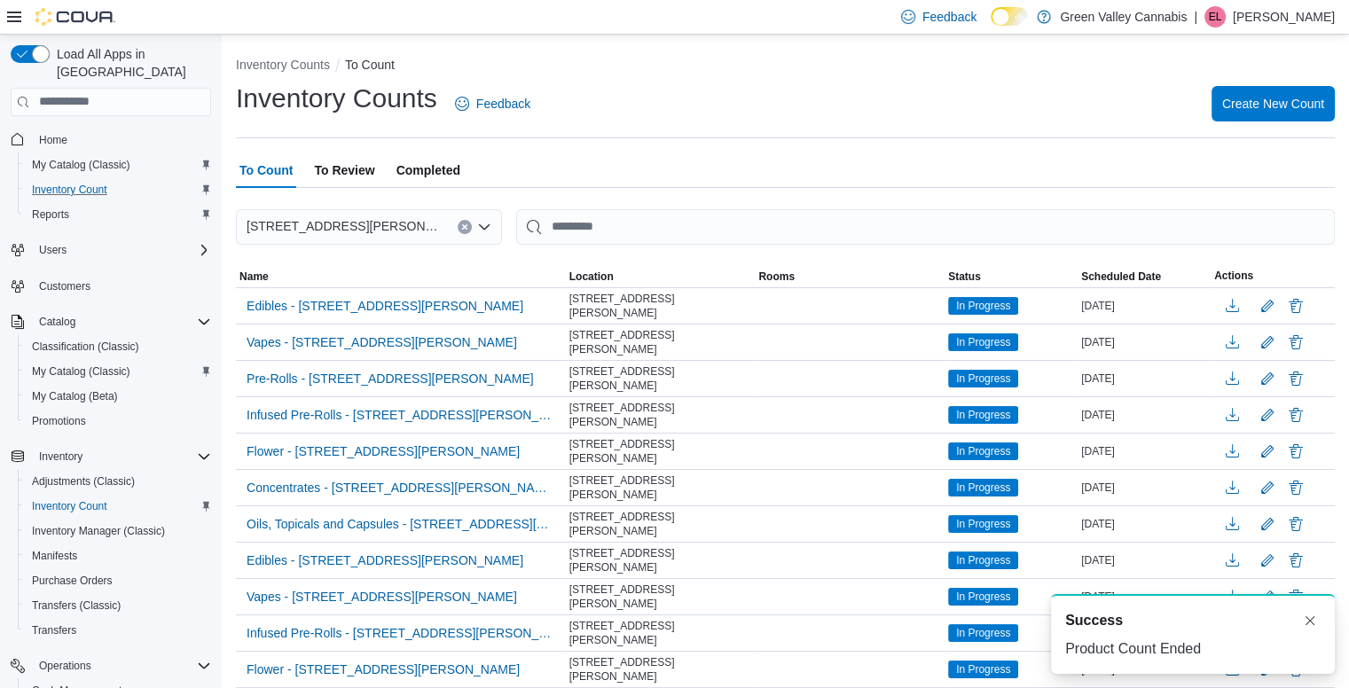
click at [360, 163] on span "To Review" at bounding box center [344, 169] width 60 height 35
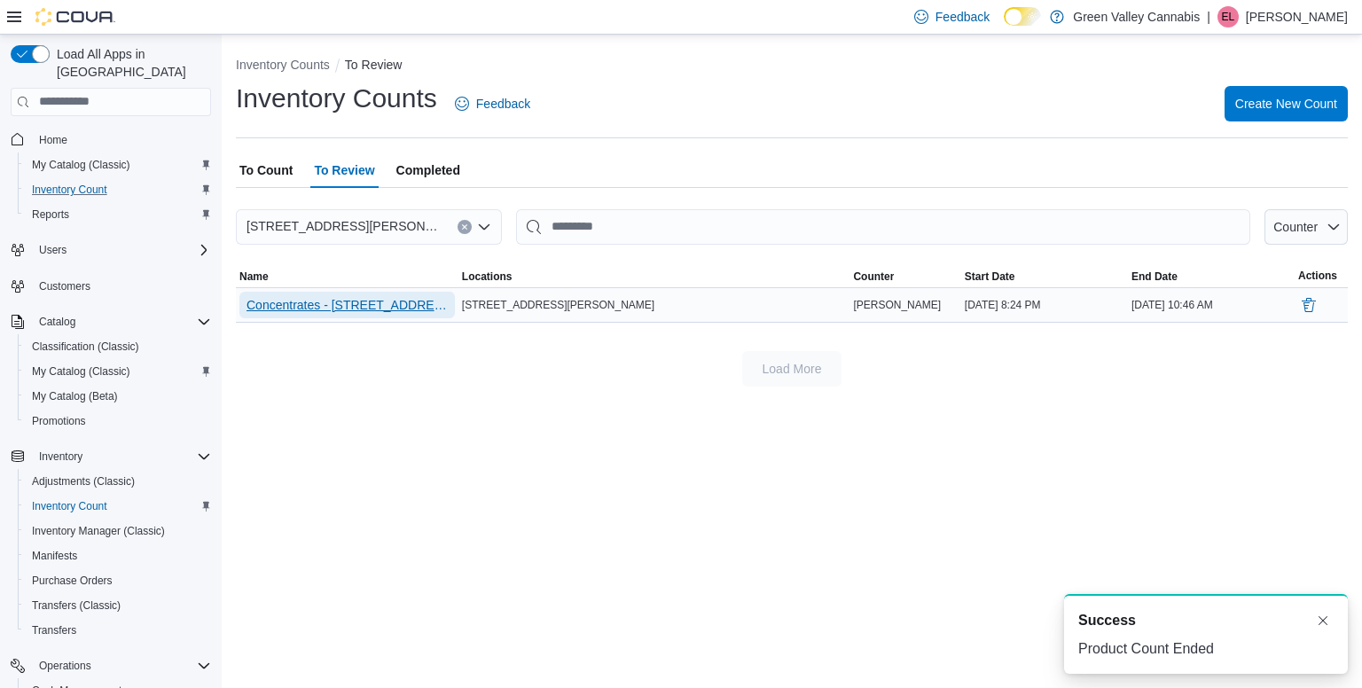
click at [259, 310] on span "Concentrates - [STREET_ADDRESS][PERSON_NAME]" at bounding box center [346, 305] width 201 height 18
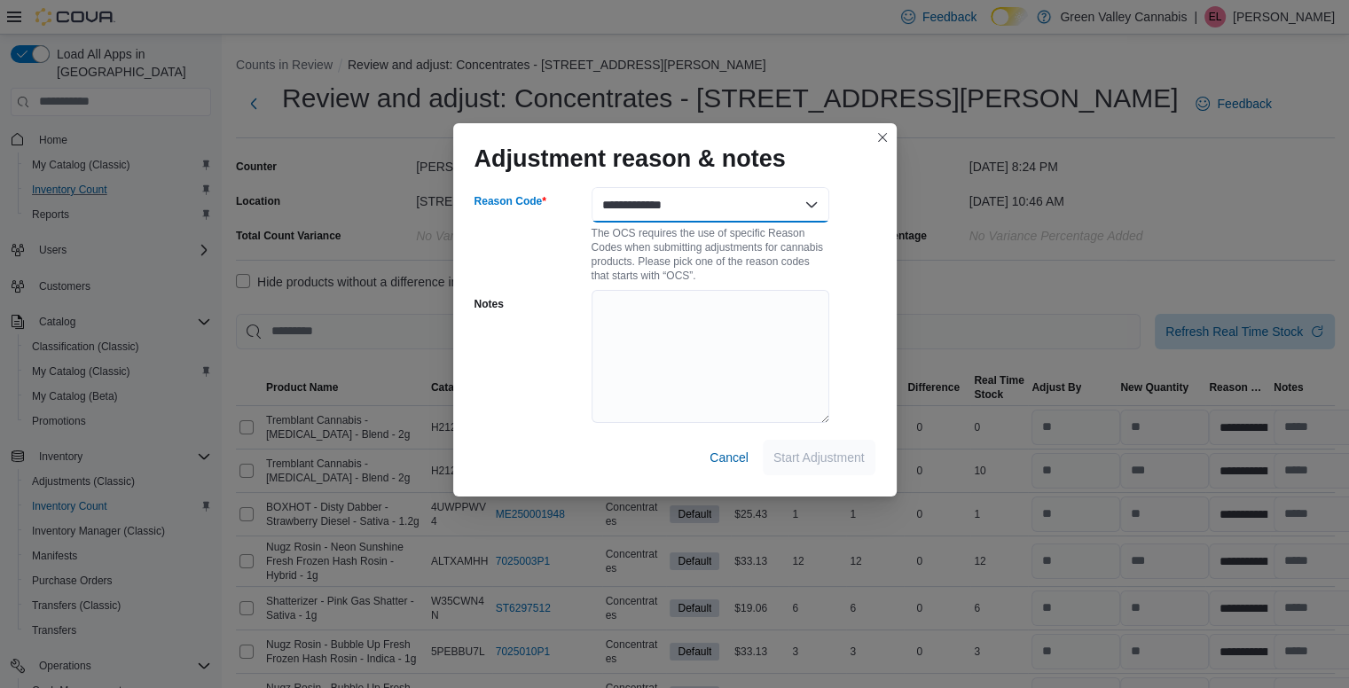
click at [649, 208] on select "**********" at bounding box center [710, 204] width 238 height 35
select select "**********"
click at [591, 187] on select "**********" at bounding box center [710, 204] width 238 height 35
click at [823, 449] on span "Start Adjustment" at bounding box center [818, 457] width 91 height 18
select select "**********"
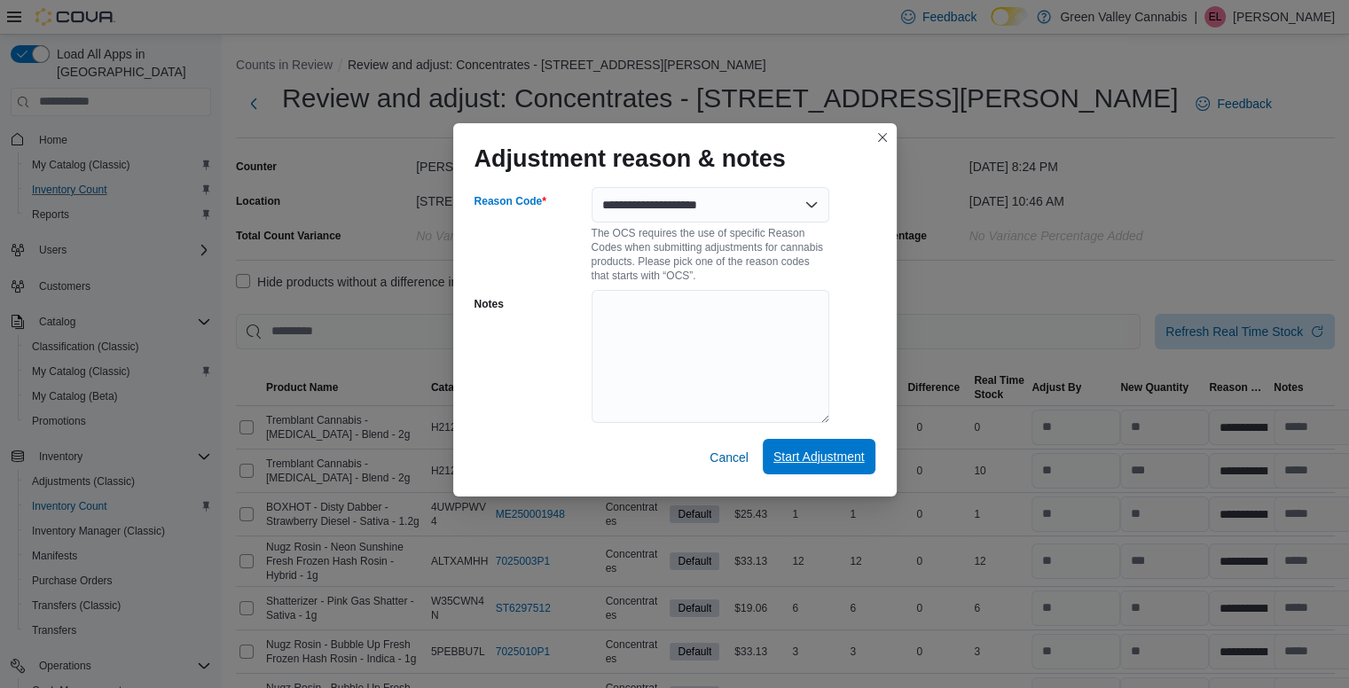
select select "**********"
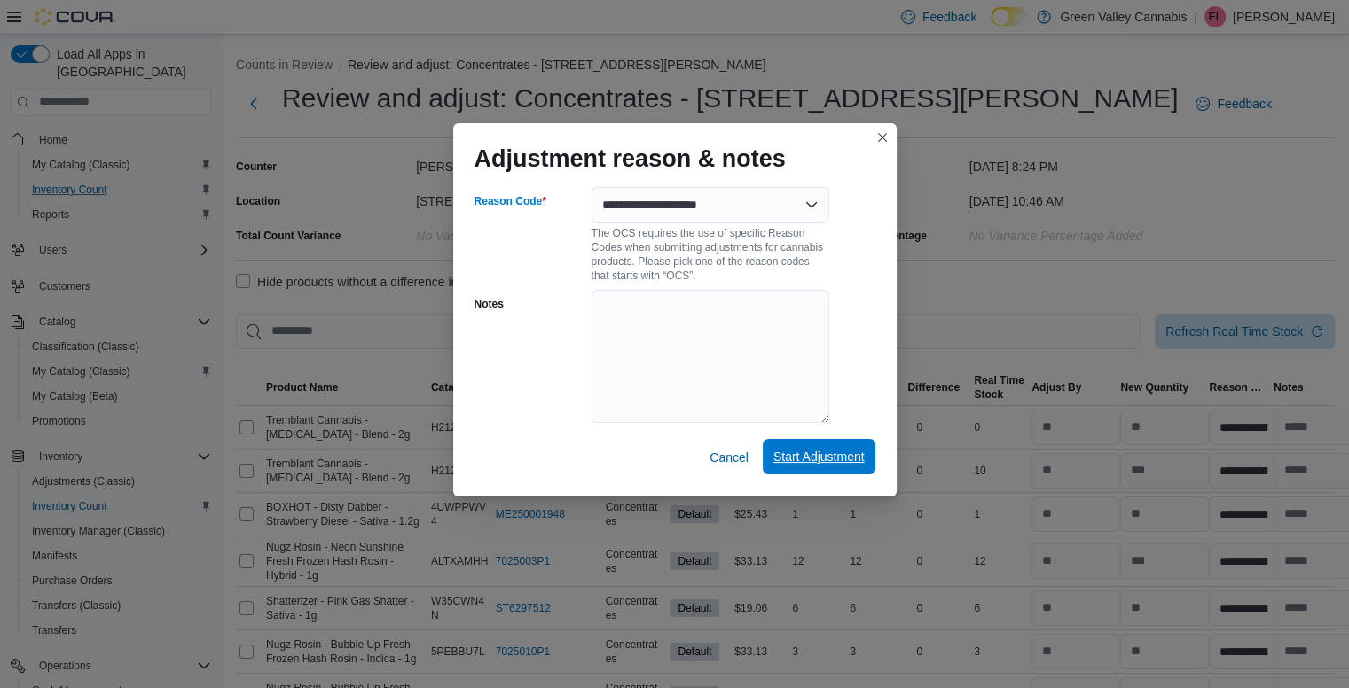
select select "**********"
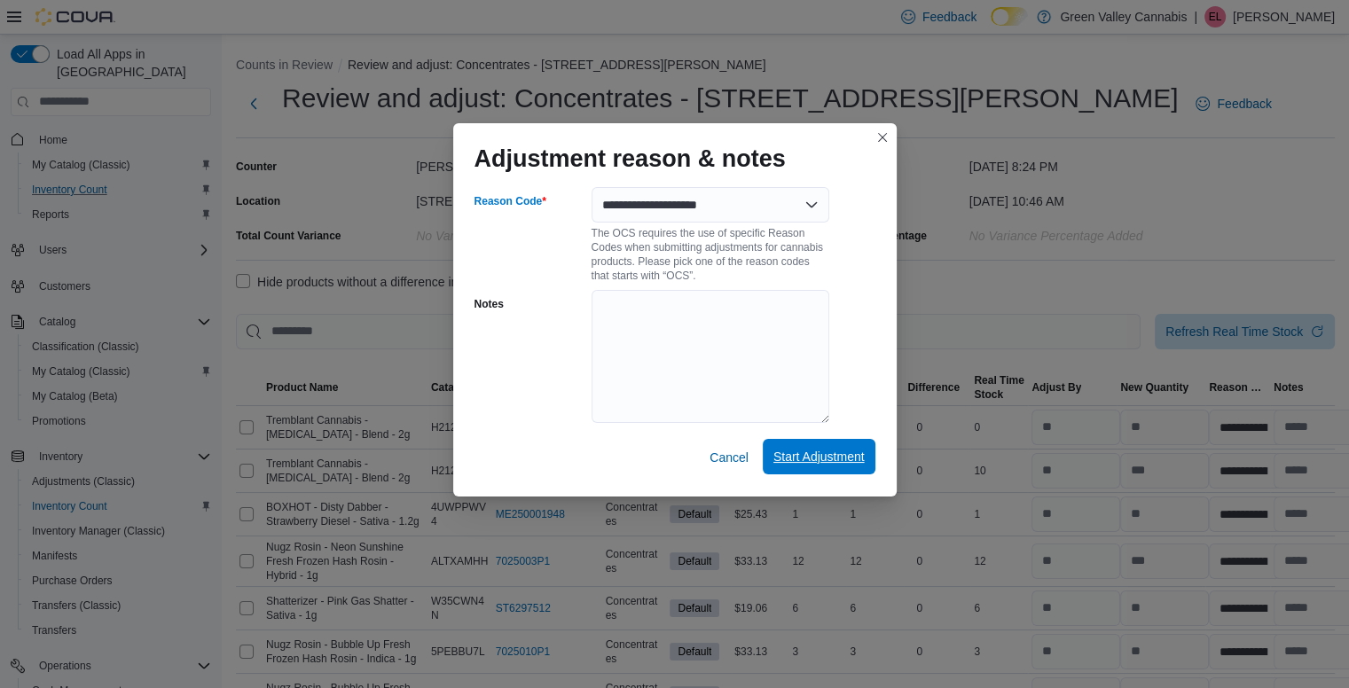
select select "**********"
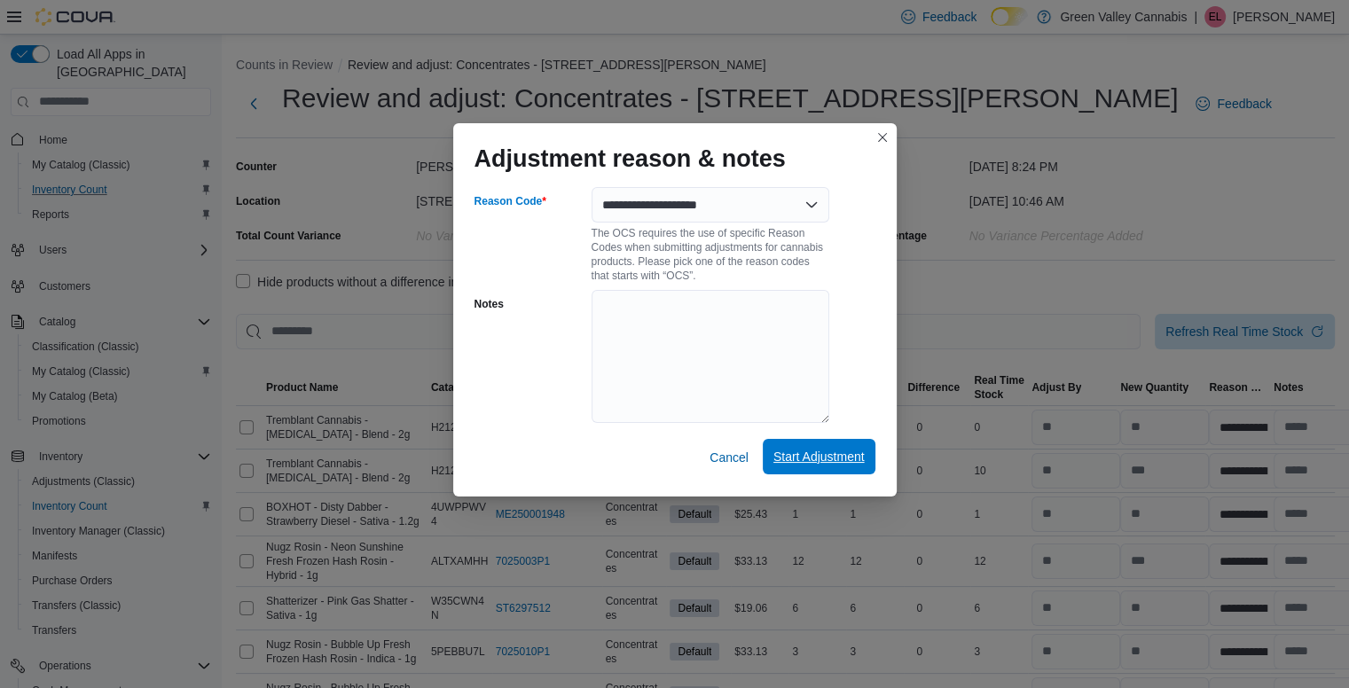
select select "**********"
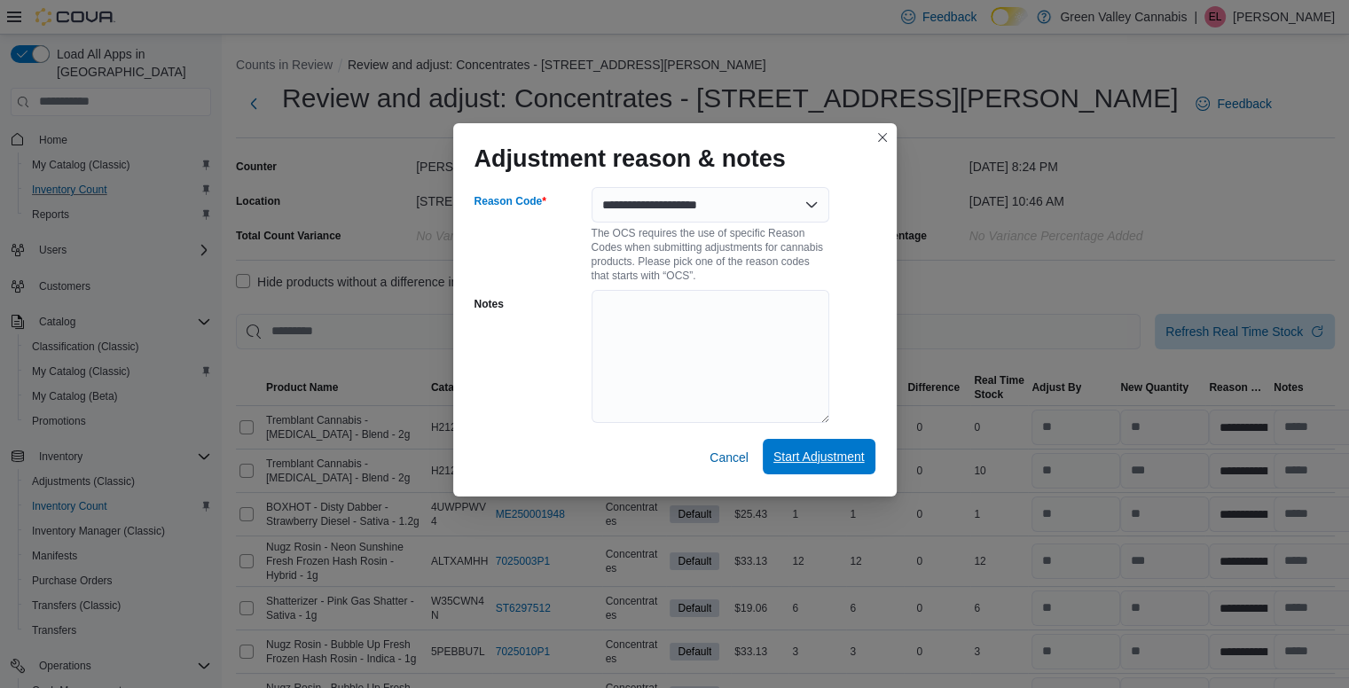
select select "**********"
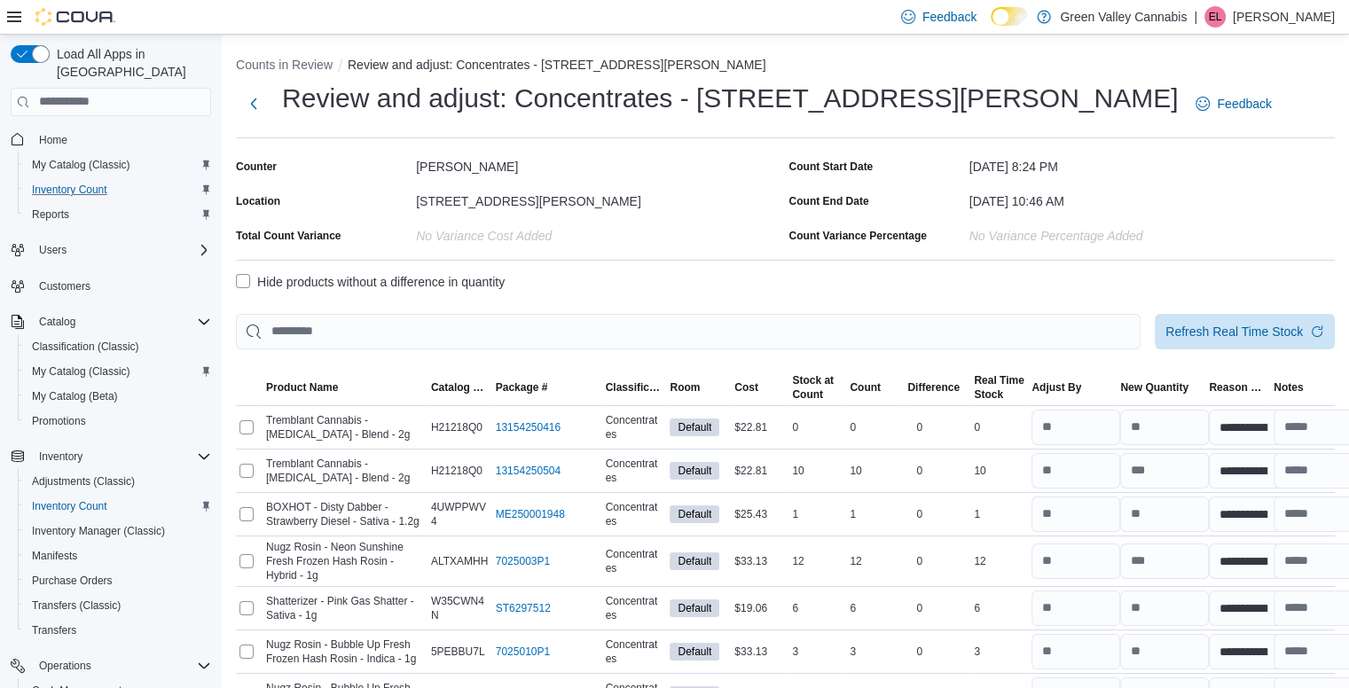
click at [252, 281] on label "Hide products without a difference in quantity" at bounding box center [370, 281] width 269 height 21
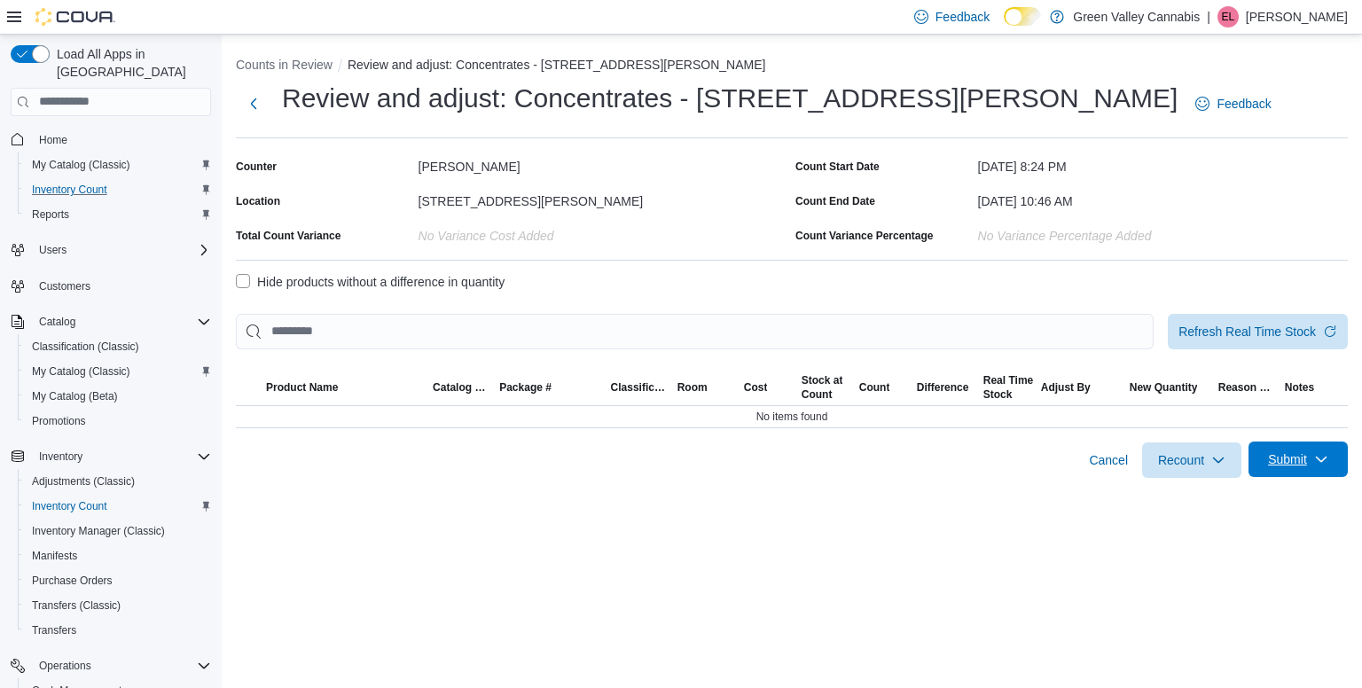
click at [1280, 458] on span "Submit" at bounding box center [1287, 459] width 39 height 18
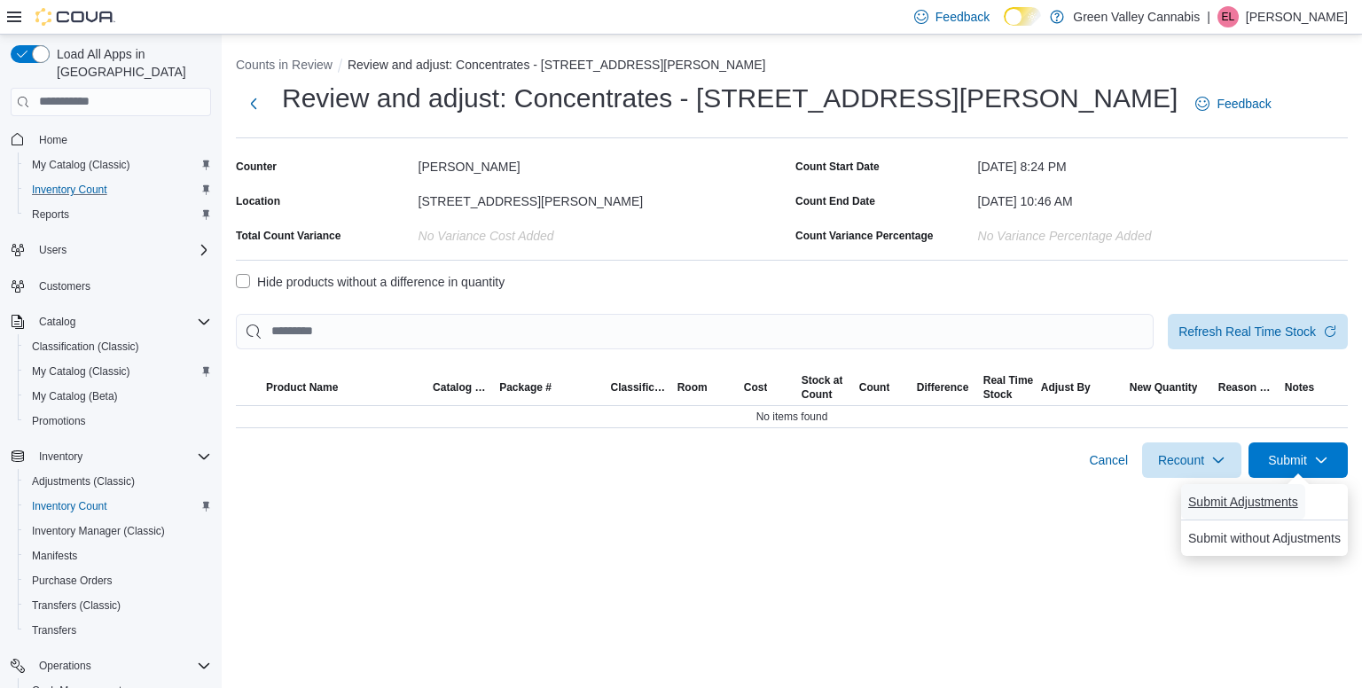
click at [1233, 494] on span "Submit Adjustments" at bounding box center [1243, 501] width 110 height 35
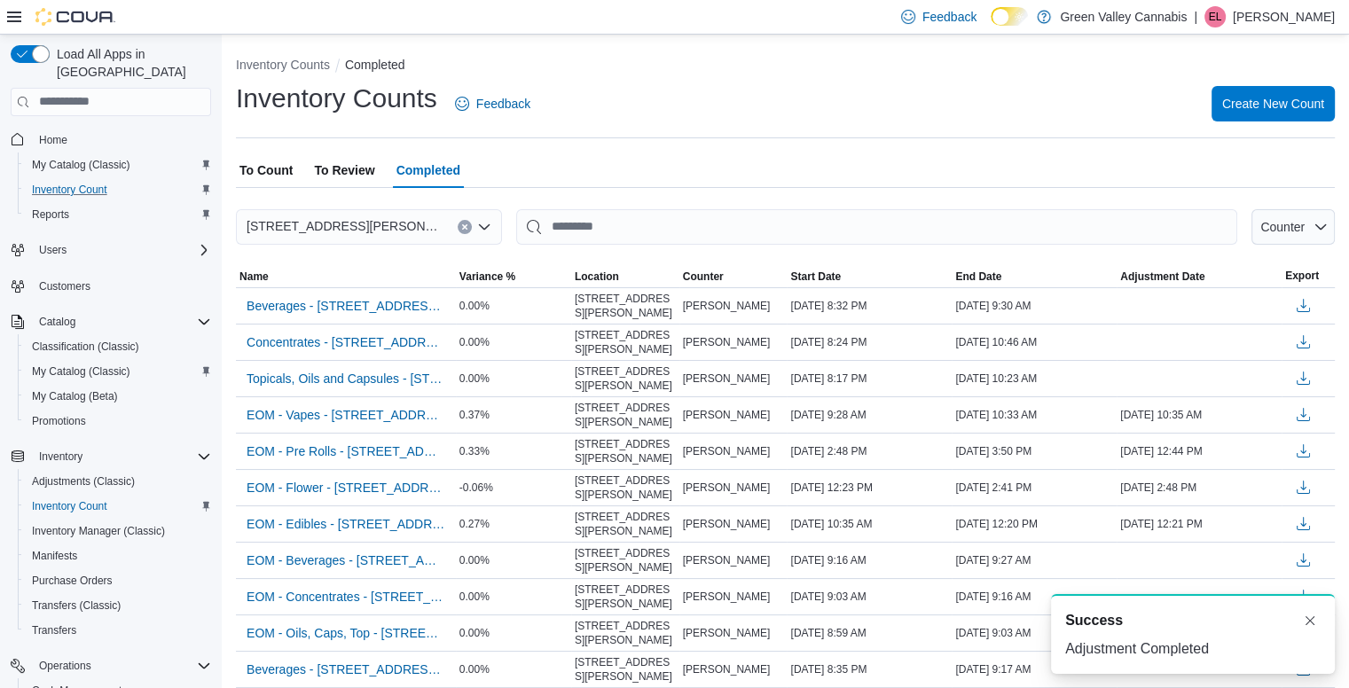
click at [273, 169] on span "To Count" at bounding box center [265, 169] width 53 height 35
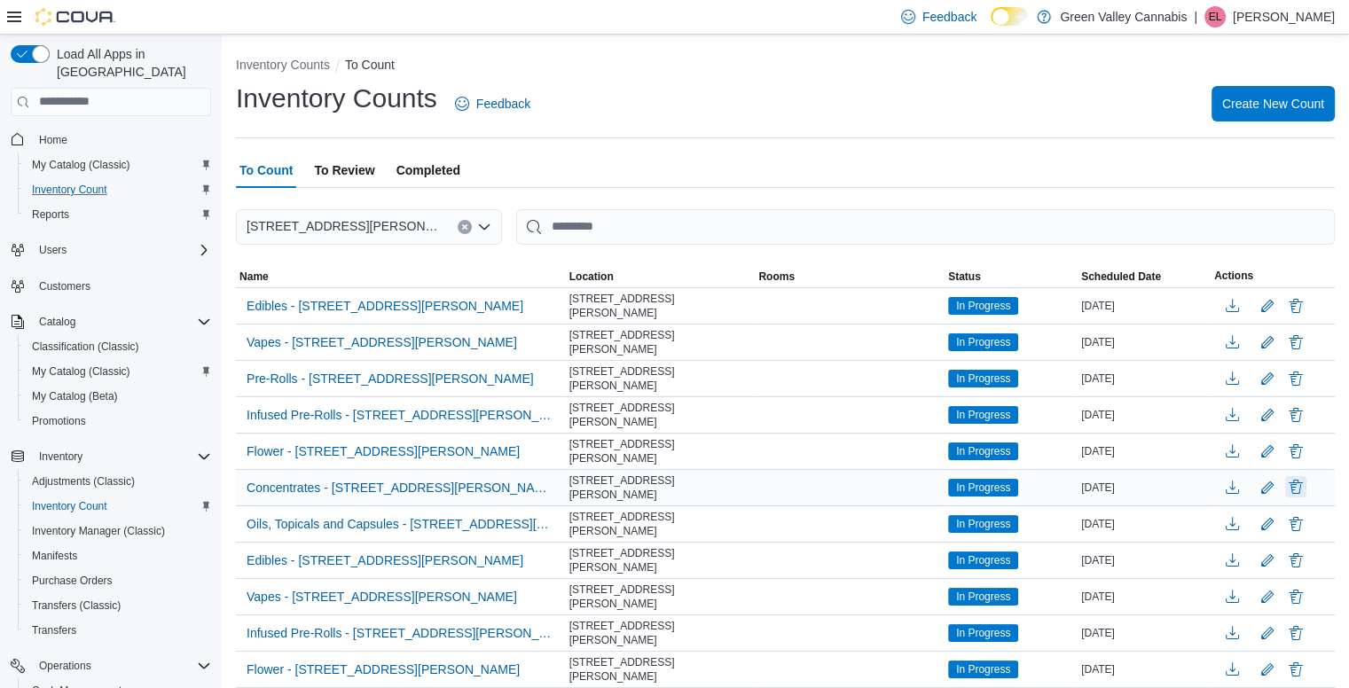
click at [1306, 478] on button "Delete" at bounding box center [1295, 486] width 21 height 21
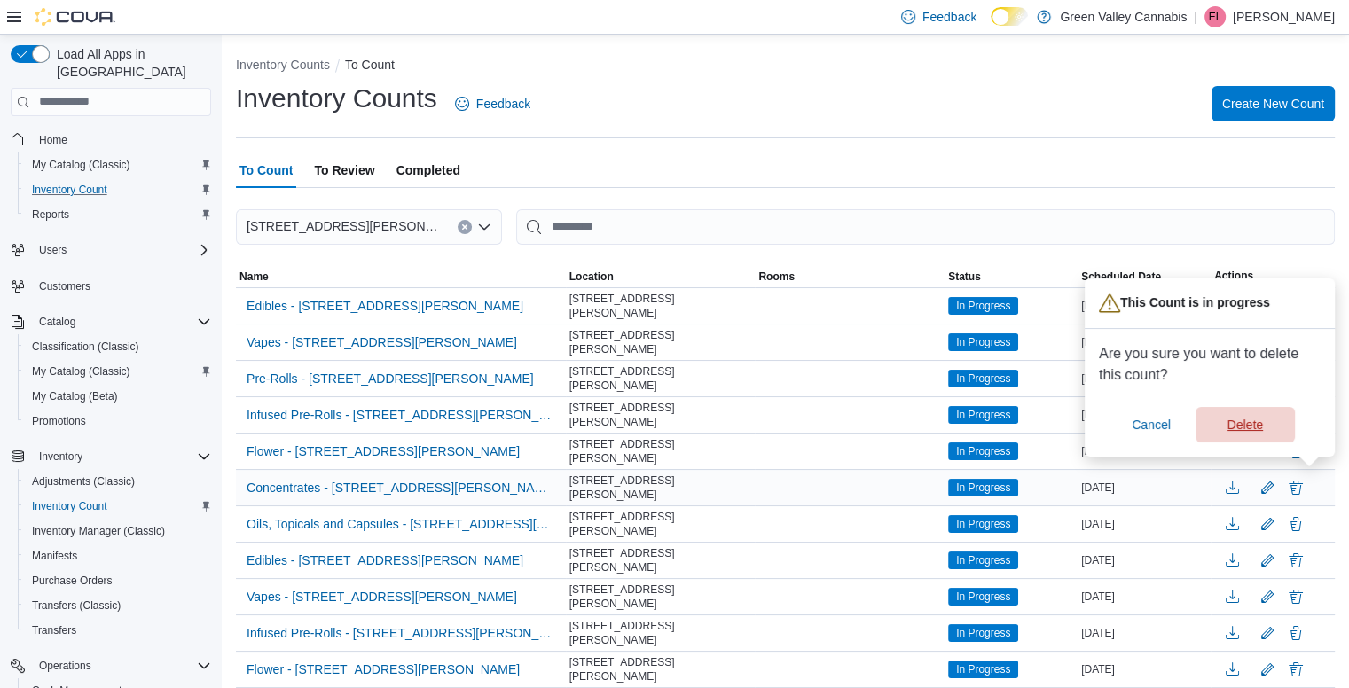
drag, startPoint x: 1263, startPoint y: 426, endPoint x: 1264, endPoint y: 444, distance: 18.7
click at [1264, 444] on div "You are in a dialog. Press Escape, or tap/click outside the dialog to close. Th…" at bounding box center [1209, 367] width 250 height 178
click at [1257, 415] on span "Delete" at bounding box center [1244, 424] width 35 height 18
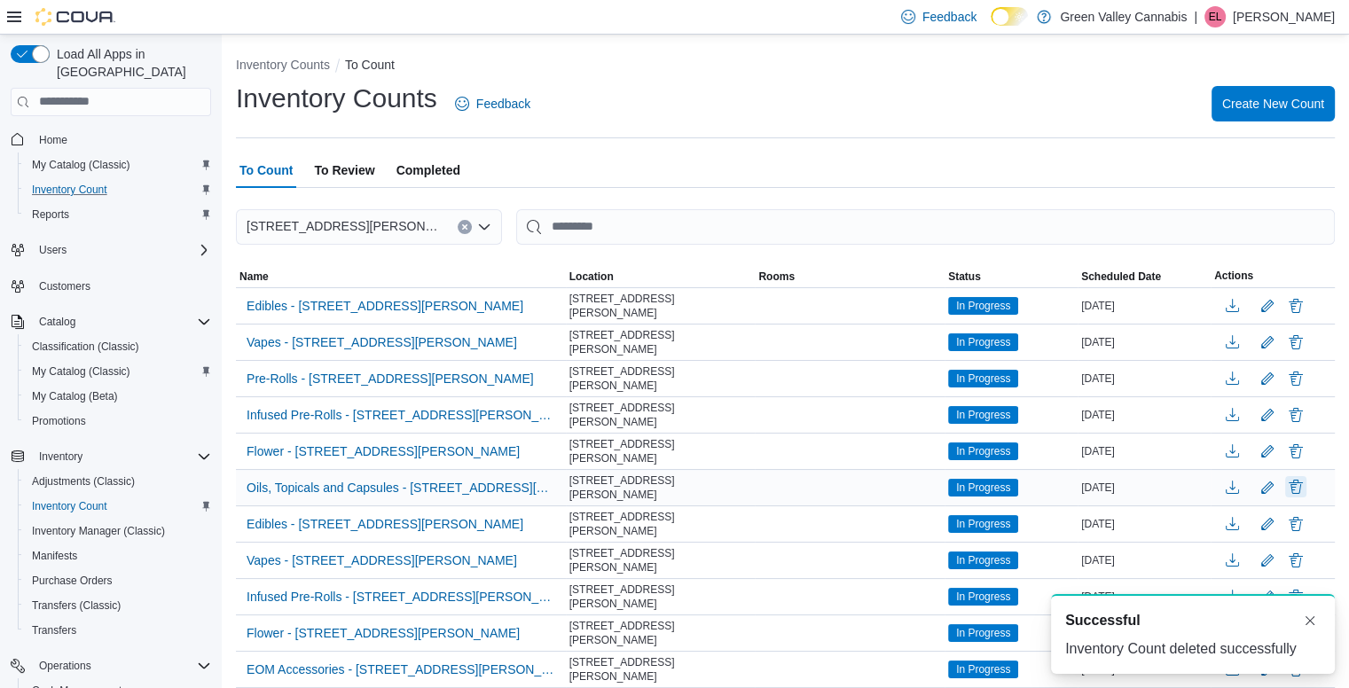
click at [1306, 481] on button "Delete" at bounding box center [1295, 486] width 21 height 21
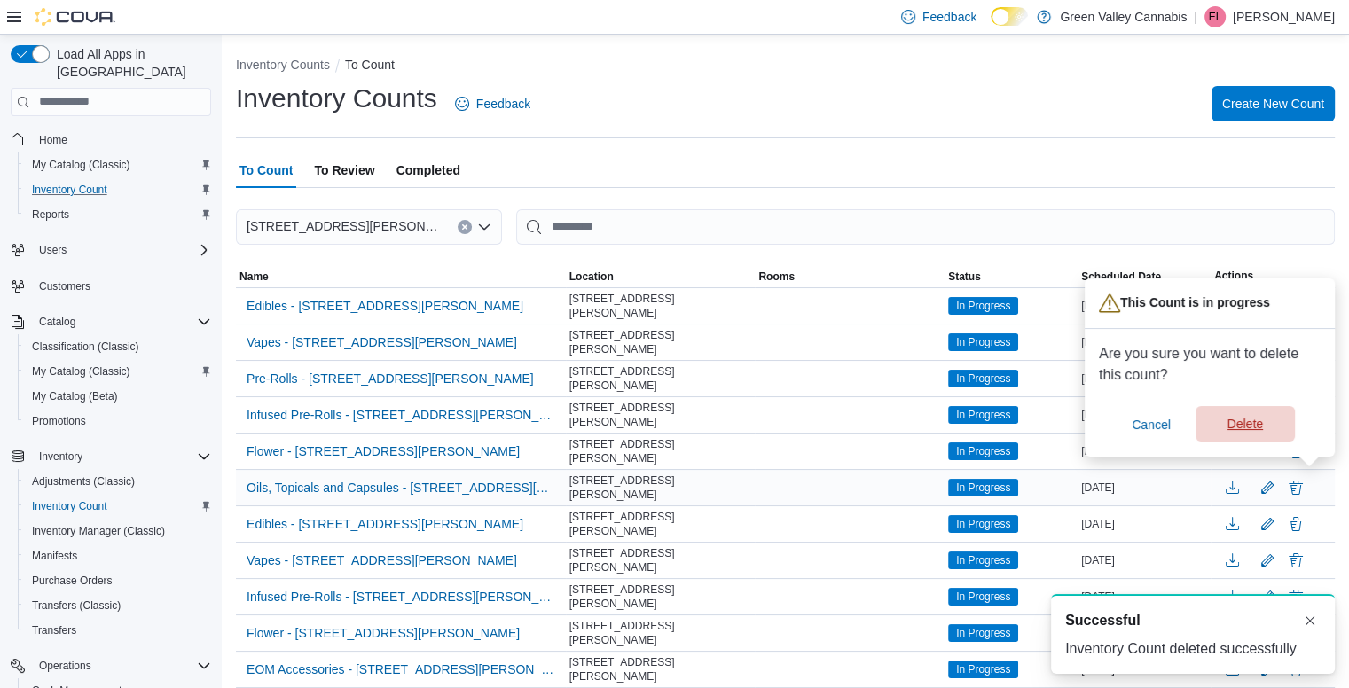
click at [1248, 426] on span "Delete" at bounding box center [1244, 424] width 35 height 18
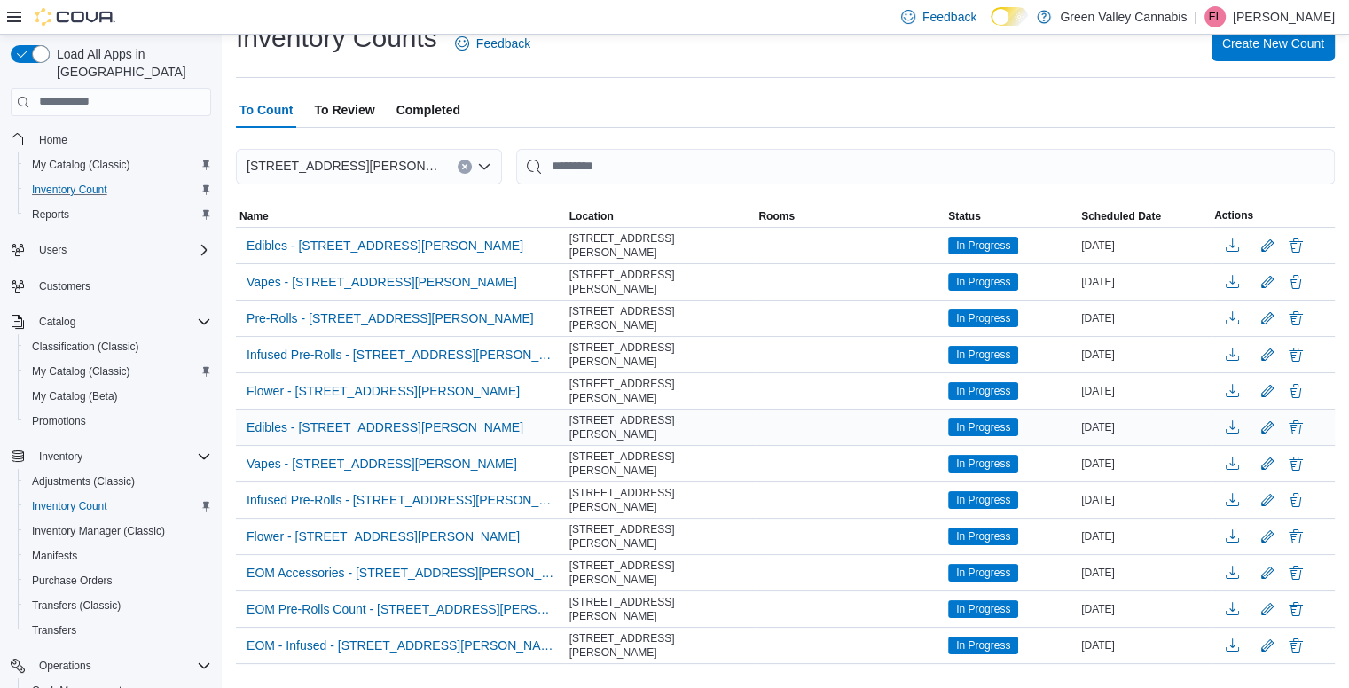
scroll to position [64, 0]
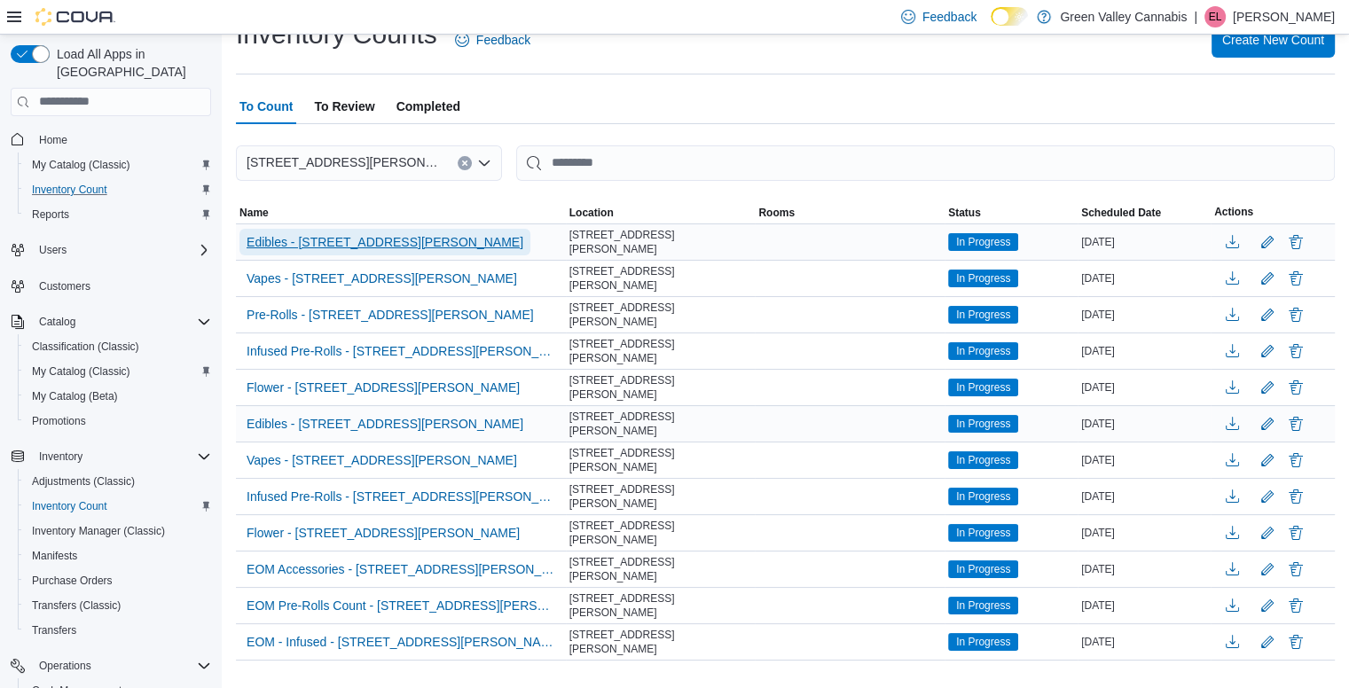
click at [369, 243] on span "Edibles - [STREET_ADDRESS][PERSON_NAME]" at bounding box center [384, 242] width 277 height 18
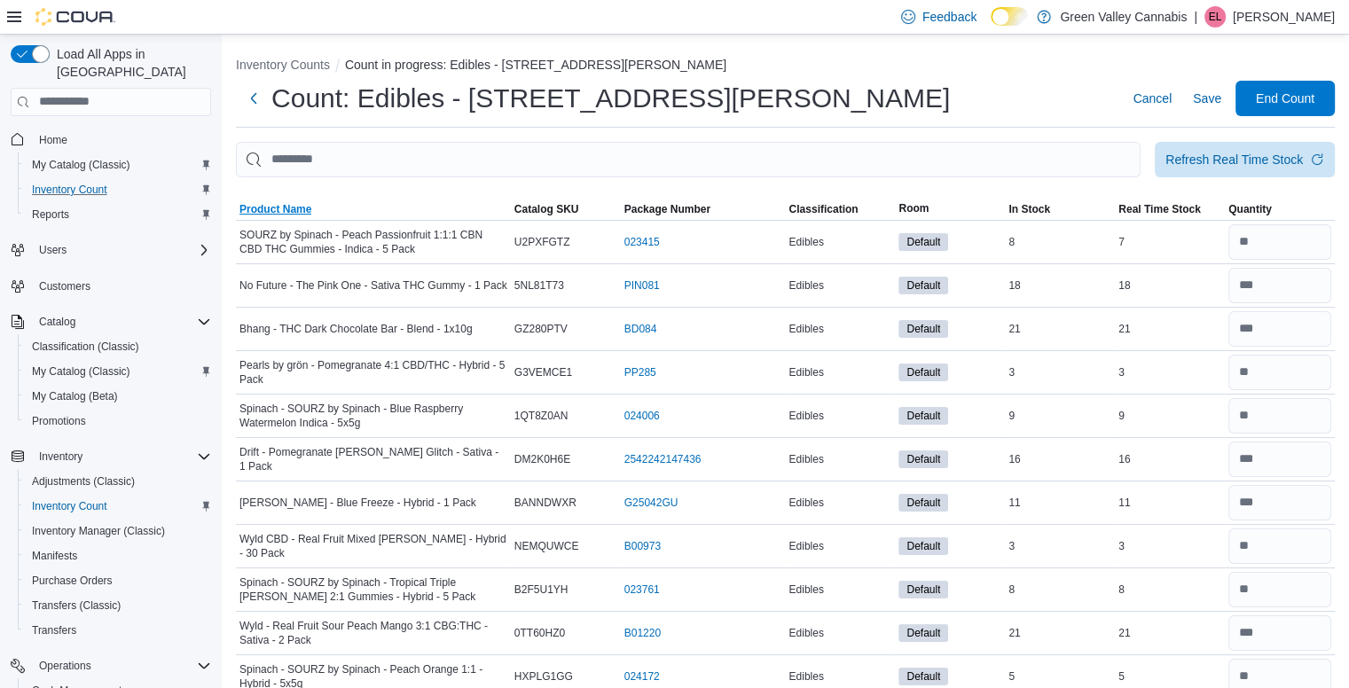
click at [262, 206] on span "Product Name" at bounding box center [275, 209] width 72 height 14
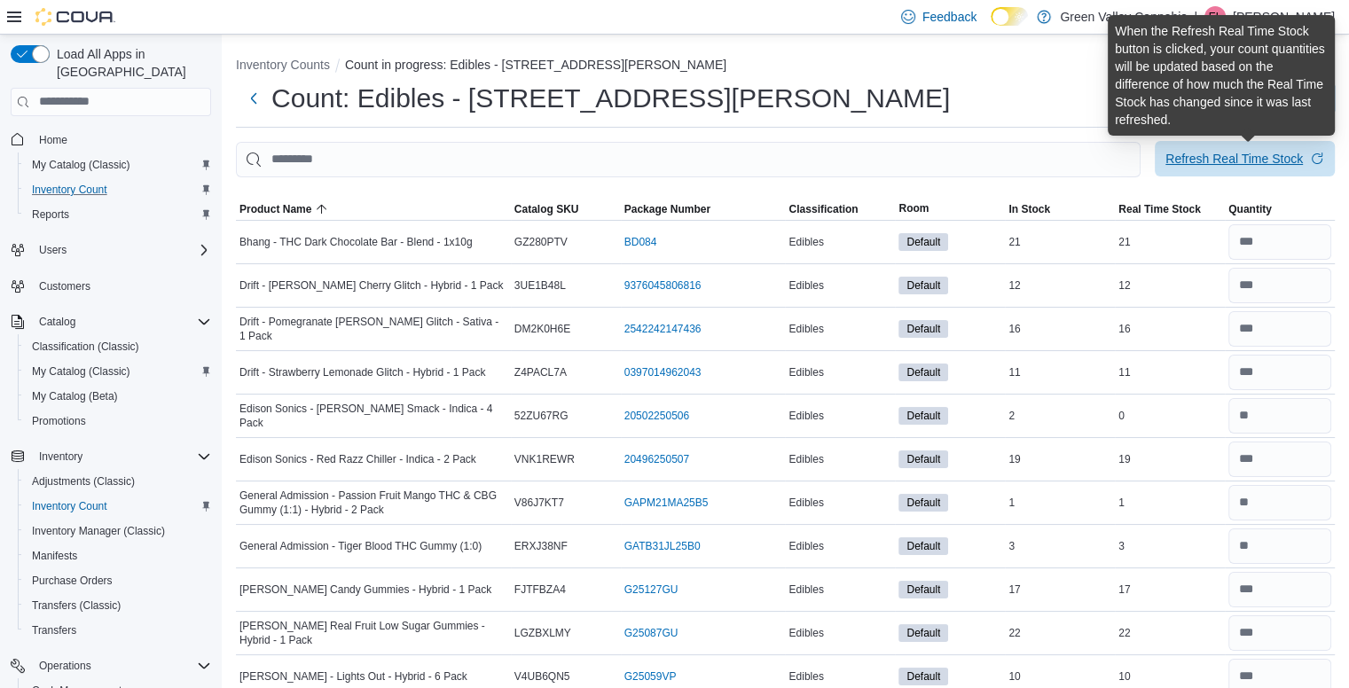
click at [1210, 163] on div "Refresh Real Time Stock" at bounding box center [1233, 159] width 137 height 18
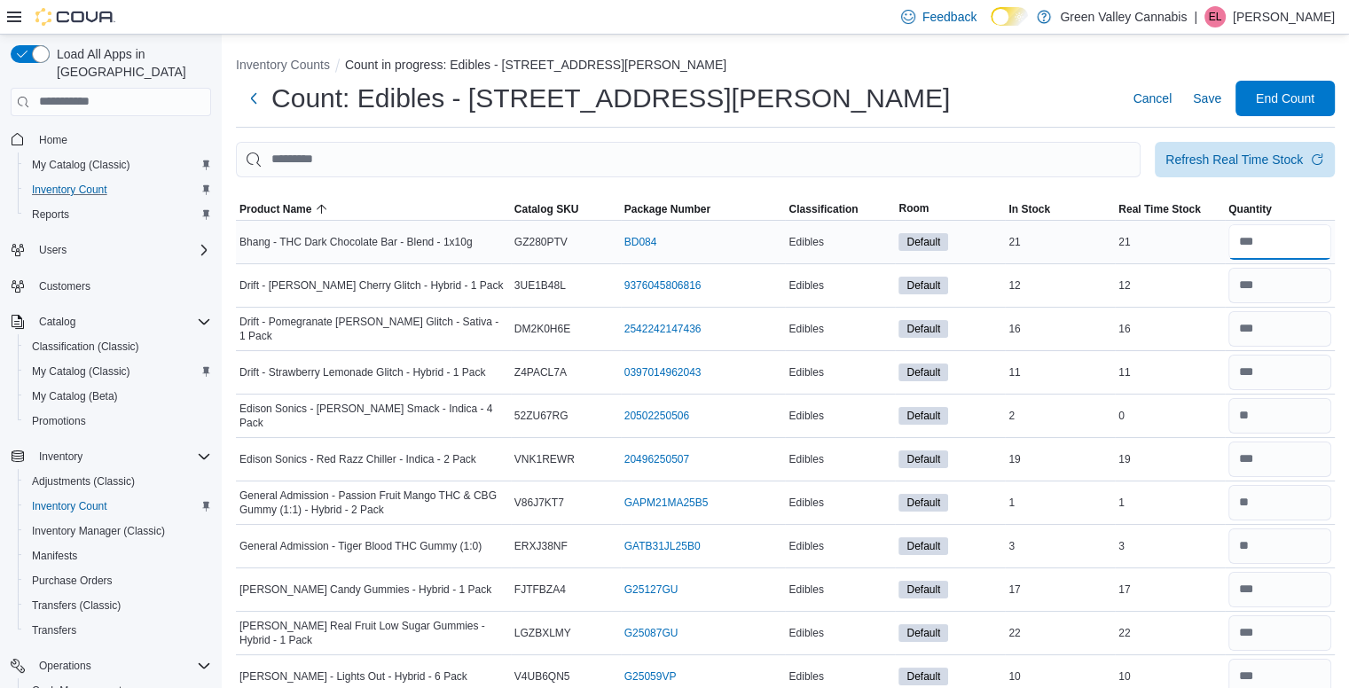
click at [1280, 224] on input "number" at bounding box center [1279, 241] width 103 height 35
click at [1298, 300] on input "number" at bounding box center [1279, 285] width 103 height 35
click at [1303, 326] on input "number" at bounding box center [1279, 328] width 103 height 35
click at [1314, 375] on input "number" at bounding box center [1279, 372] width 103 height 35
click at [1310, 418] on input "number" at bounding box center [1279, 415] width 103 height 35
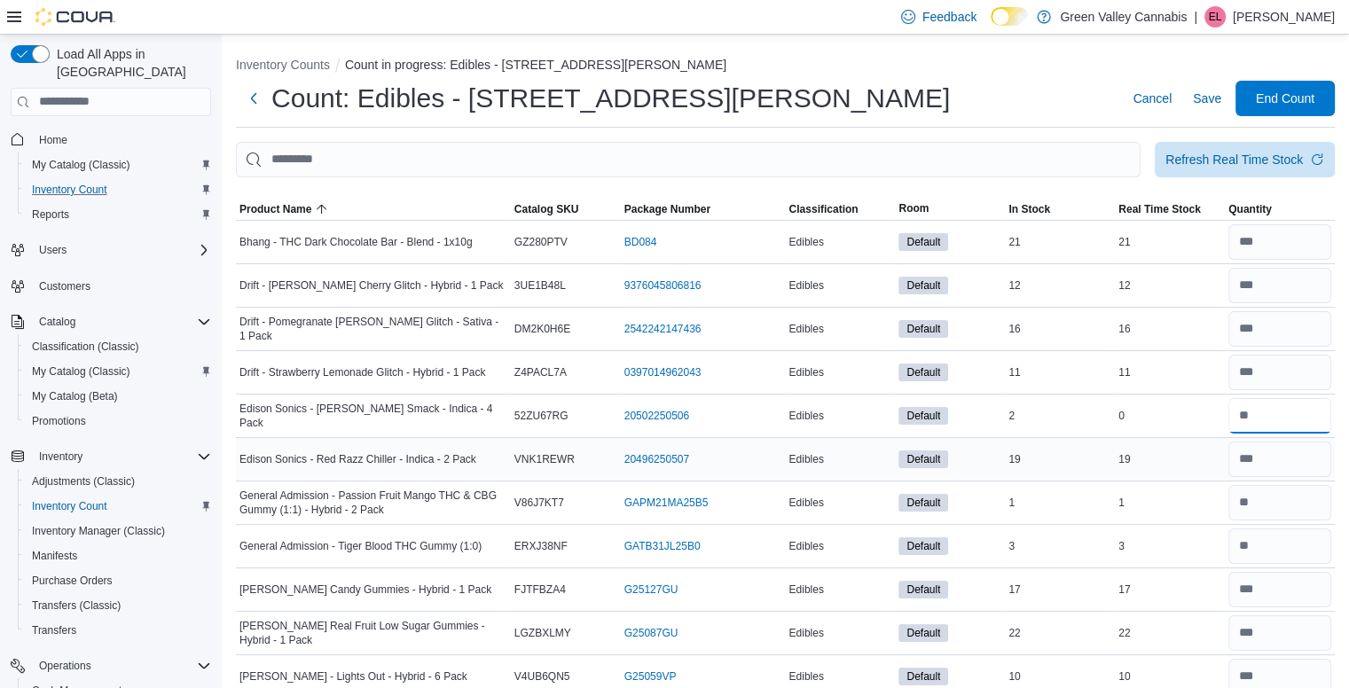
type input "*"
click at [1298, 457] on input "number" at bounding box center [1279, 459] width 103 height 35
click at [1321, 498] on input "number" at bounding box center [1279, 502] width 103 height 35
click at [1315, 591] on input "number" at bounding box center [1279, 589] width 103 height 35
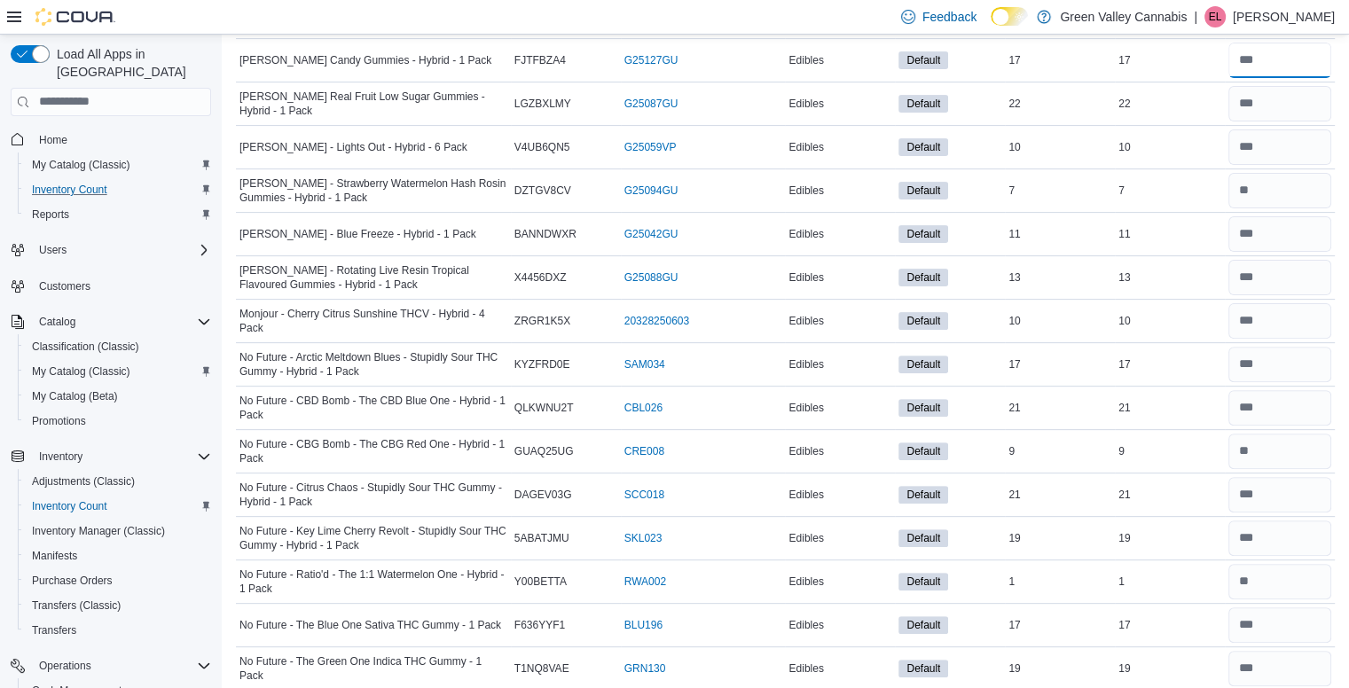
scroll to position [532, 0]
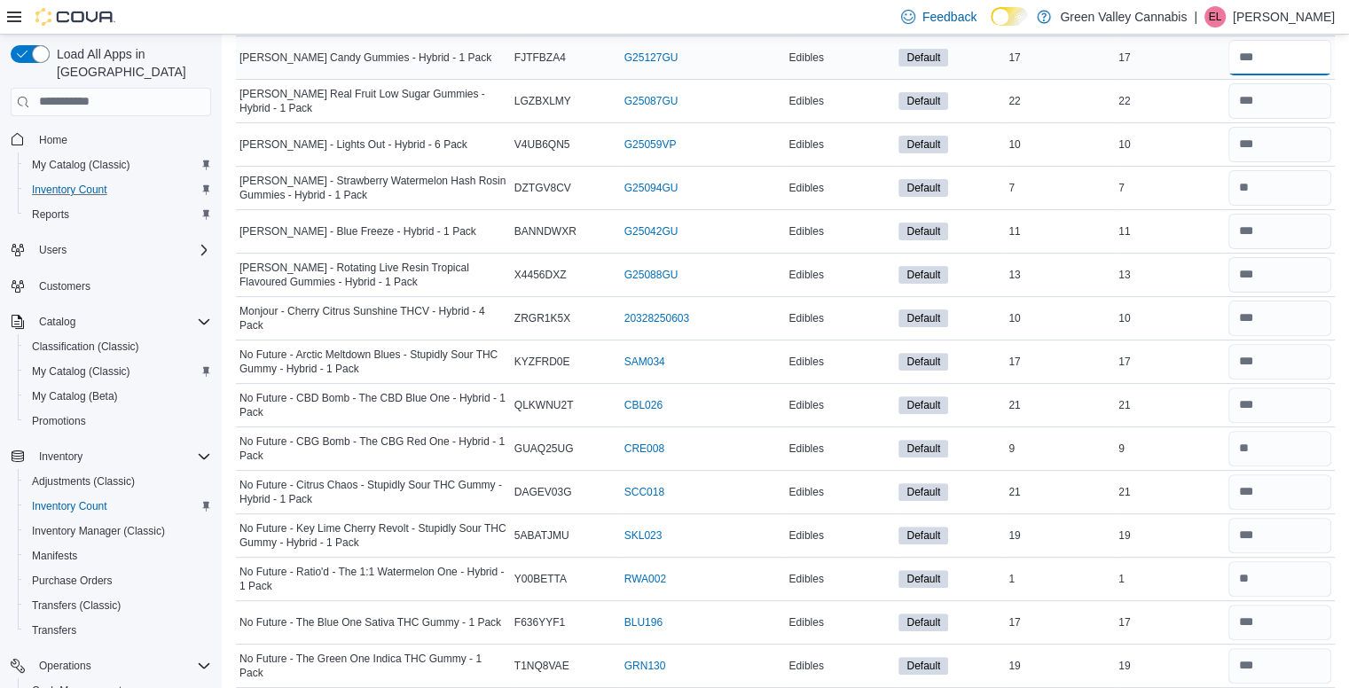
click at [1305, 54] on input "number" at bounding box center [1279, 57] width 103 height 35
click at [1295, 91] on input "number" at bounding box center [1279, 100] width 103 height 35
click at [1294, 135] on input "number" at bounding box center [1279, 144] width 103 height 35
click at [1300, 182] on input "number" at bounding box center [1279, 187] width 103 height 35
click at [1308, 230] on input "number" at bounding box center [1279, 231] width 103 height 35
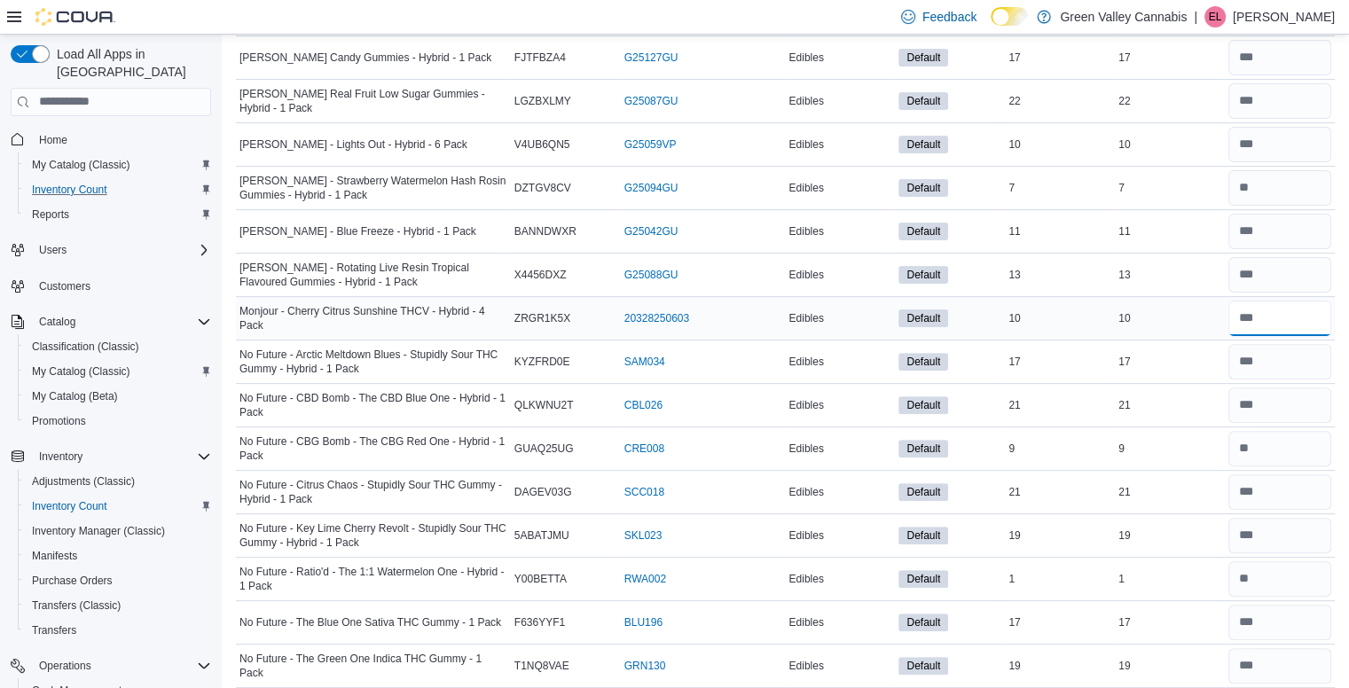
click at [1311, 324] on input "number" at bounding box center [1279, 318] width 103 height 35
click at [1309, 354] on input "number" at bounding box center [1279, 361] width 103 height 35
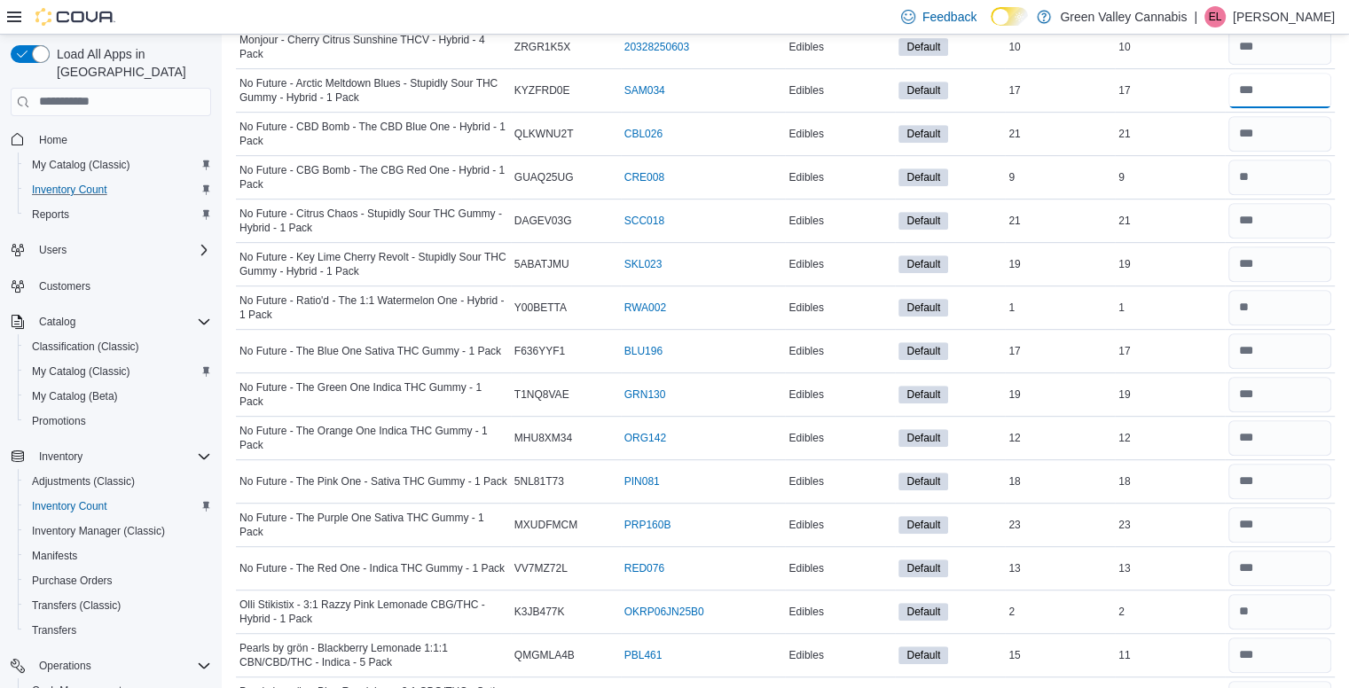
scroll to position [816, 0]
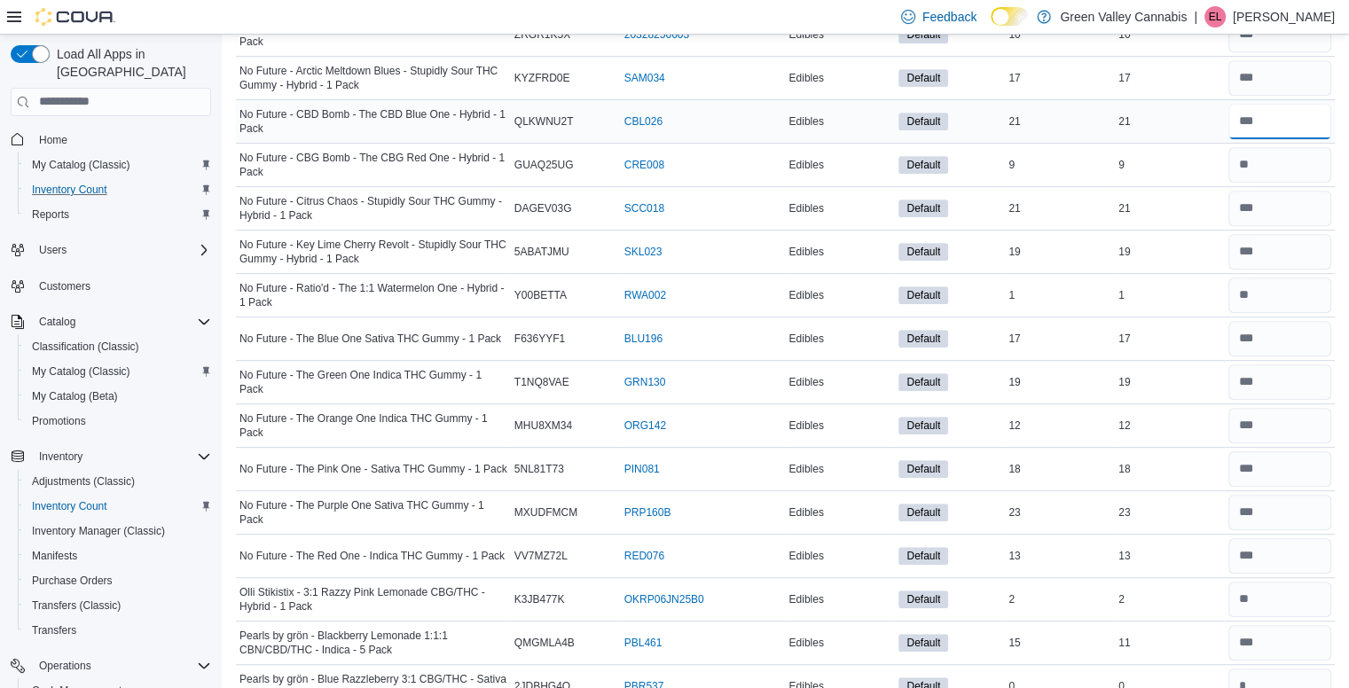
click at [1294, 129] on input "number" at bounding box center [1279, 121] width 103 height 35
click at [1288, 151] on input "number" at bounding box center [1279, 164] width 103 height 35
click at [1302, 196] on input "number" at bounding box center [1279, 208] width 103 height 35
type input "**"
click at [1305, 249] on input "number" at bounding box center [1279, 251] width 103 height 35
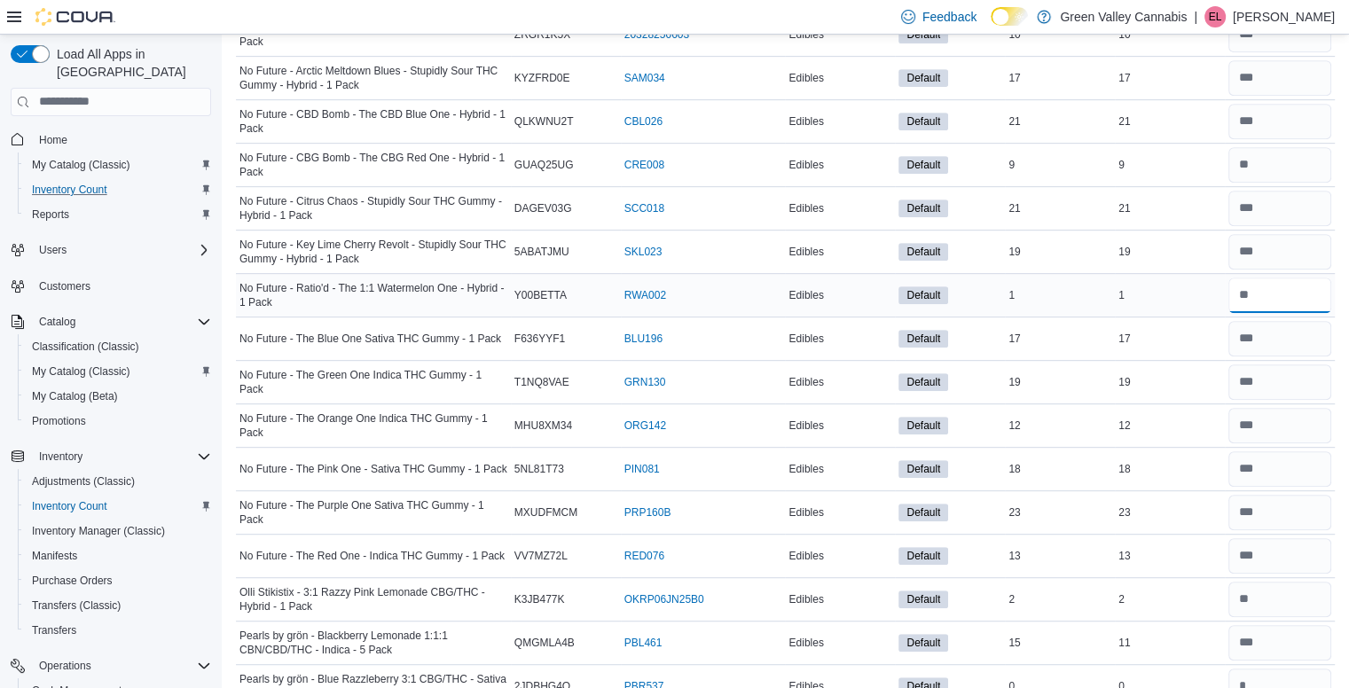
click at [1300, 283] on input "number" at bounding box center [1279, 295] width 103 height 35
click at [1311, 334] on input "number" at bounding box center [1279, 338] width 103 height 35
click at [1316, 371] on input "number" at bounding box center [1279, 381] width 103 height 35
click at [1305, 417] on input "number" at bounding box center [1279, 425] width 103 height 35
click at [1308, 465] on input "number" at bounding box center [1279, 468] width 103 height 35
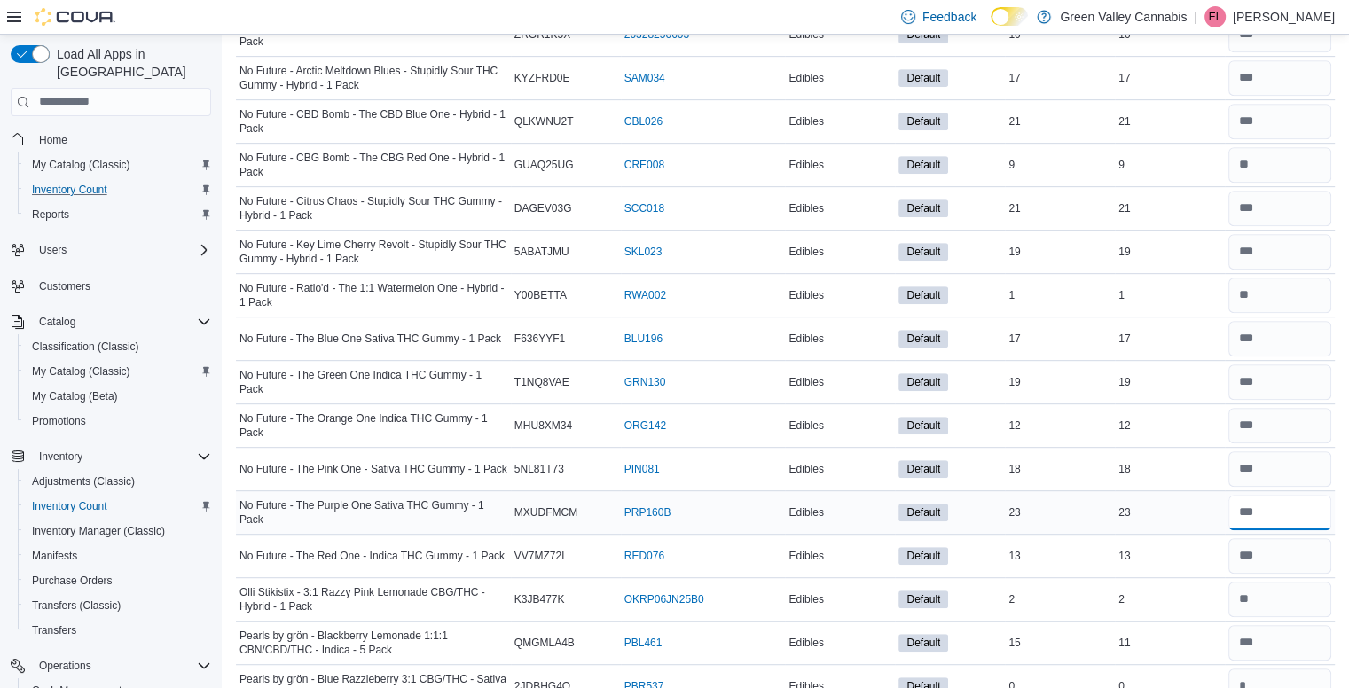
click at [1302, 509] on input "number" at bounding box center [1279, 512] width 103 height 35
click at [1297, 552] on input "number" at bounding box center [1279, 555] width 103 height 35
click at [1304, 604] on input "number" at bounding box center [1279, 599] width 103 height 35
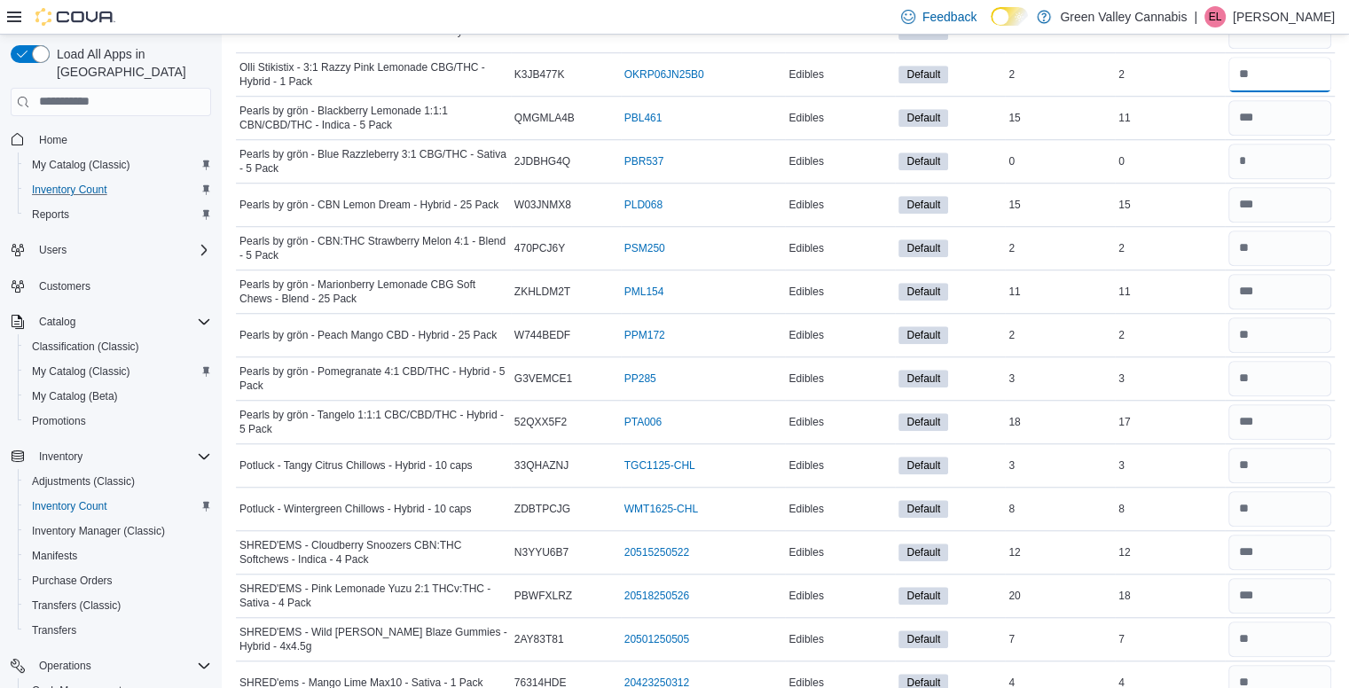
scroll to position [1348, 0]
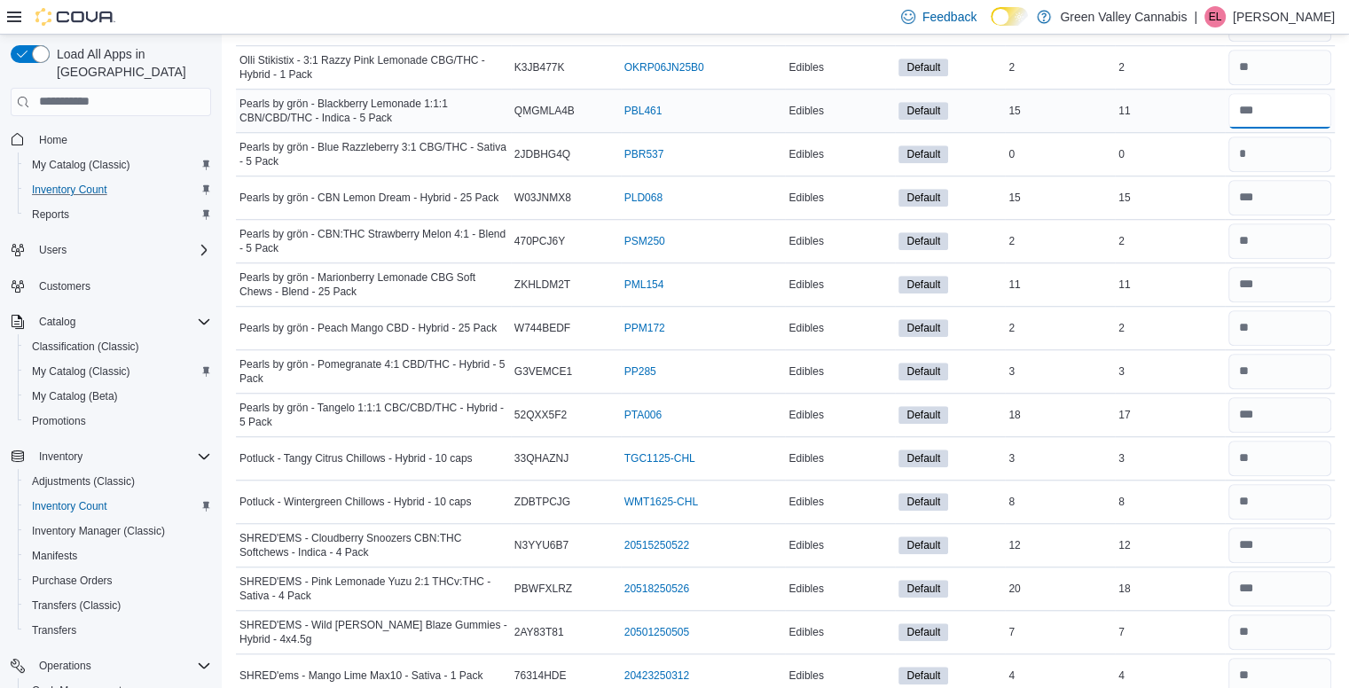
click at [1286, 96] on input "number" at bounding box center [1279, 110] width 103 height 35
type input "**"
click at [1287, 141] on input "number" at bounding box center [1279, 154] width 103 height 35
click at [1299, 186] on input "number" at bounding box center [1279, 197] width 103 height 35
click at [1295, 238] on input "number" at bounding box center [1279, 240] width 103 height 35
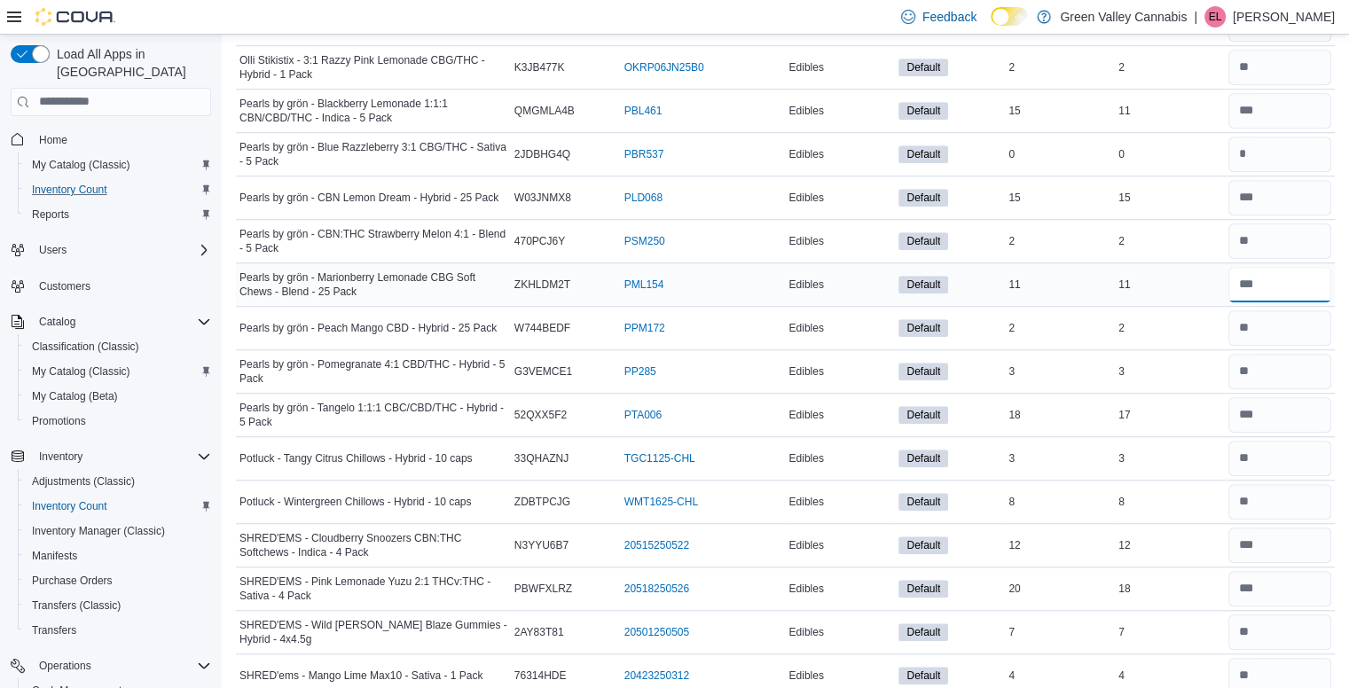
click at [1291, 285] on input "number" at bounding box center [1279, 284] width 103 height 35
click at [1288, 330] on input "number" at bounding box center [1279, 327] width 103 height 35
click at [1287, 363] on input "number" at bounding box center [1279, 371] width 103 height 35
click at [1286, 409] on input "number" at bounding box center [1279, 414] width 103 height 35
type input "**"
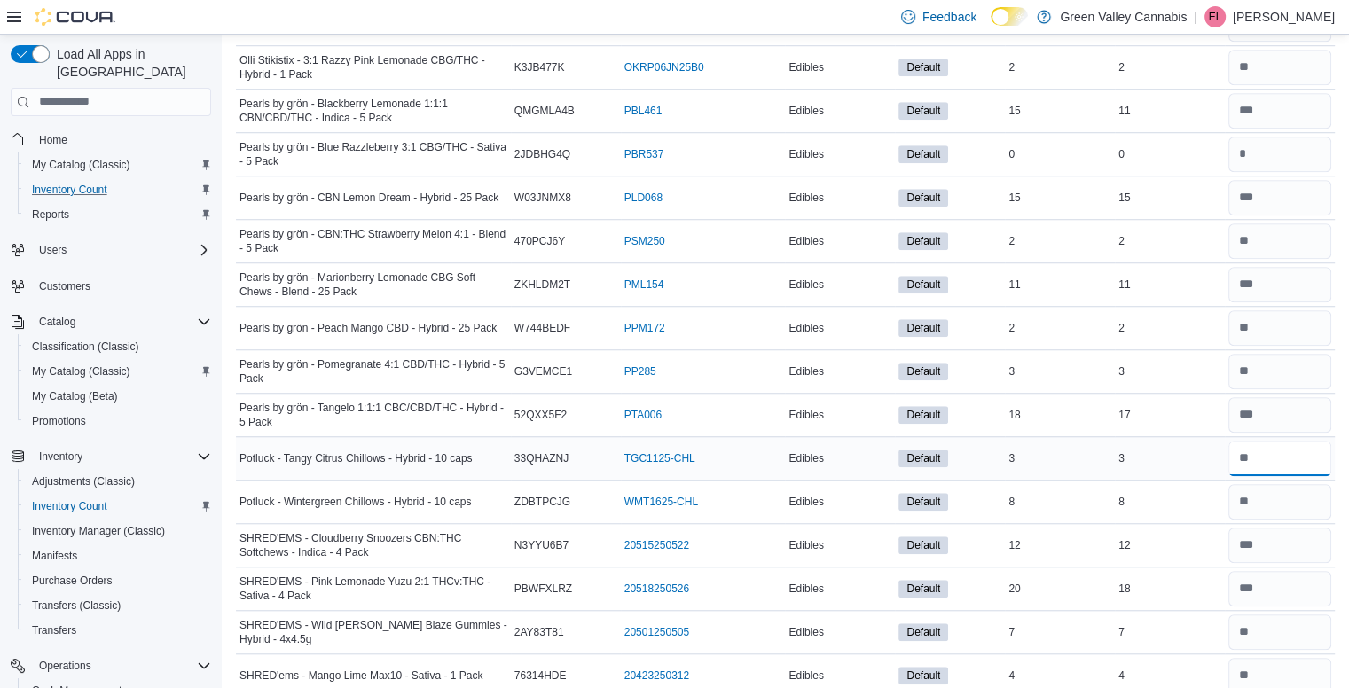
click at [1281, 441] on input "number" at bounding box center [1279, 458] width 103 height 35
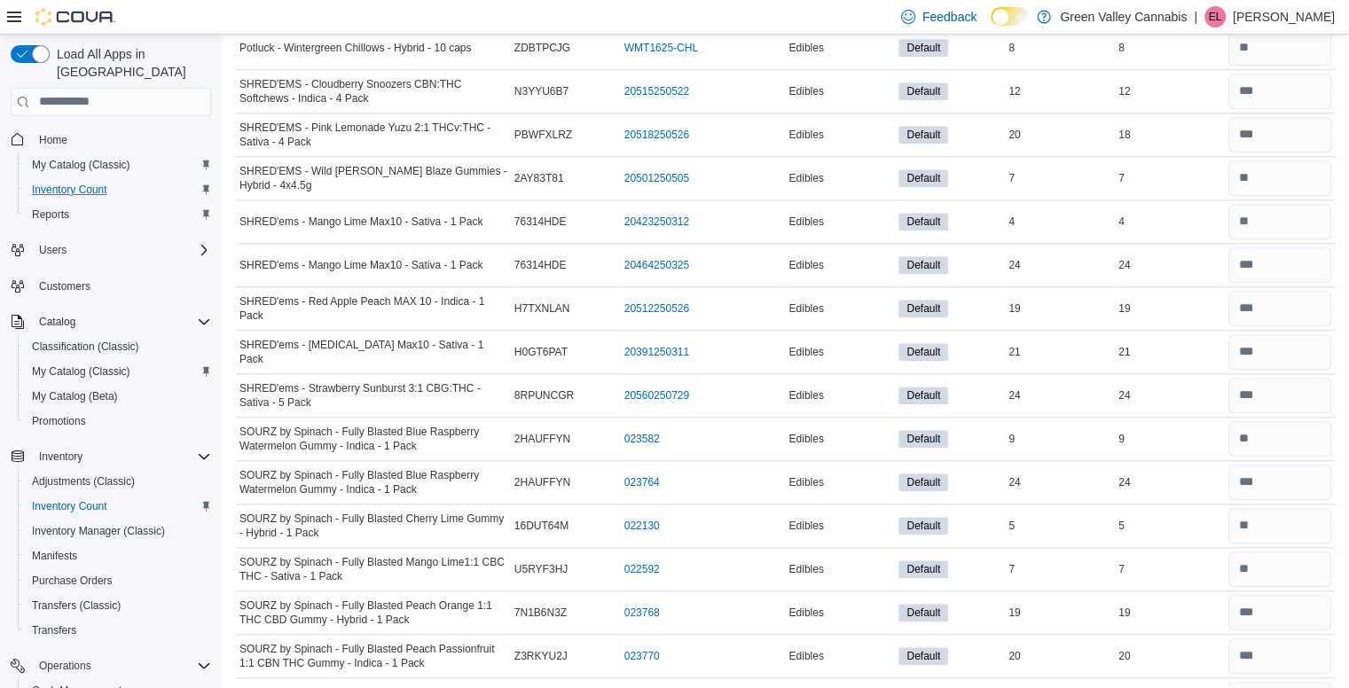
scroll to position [1809, 0]
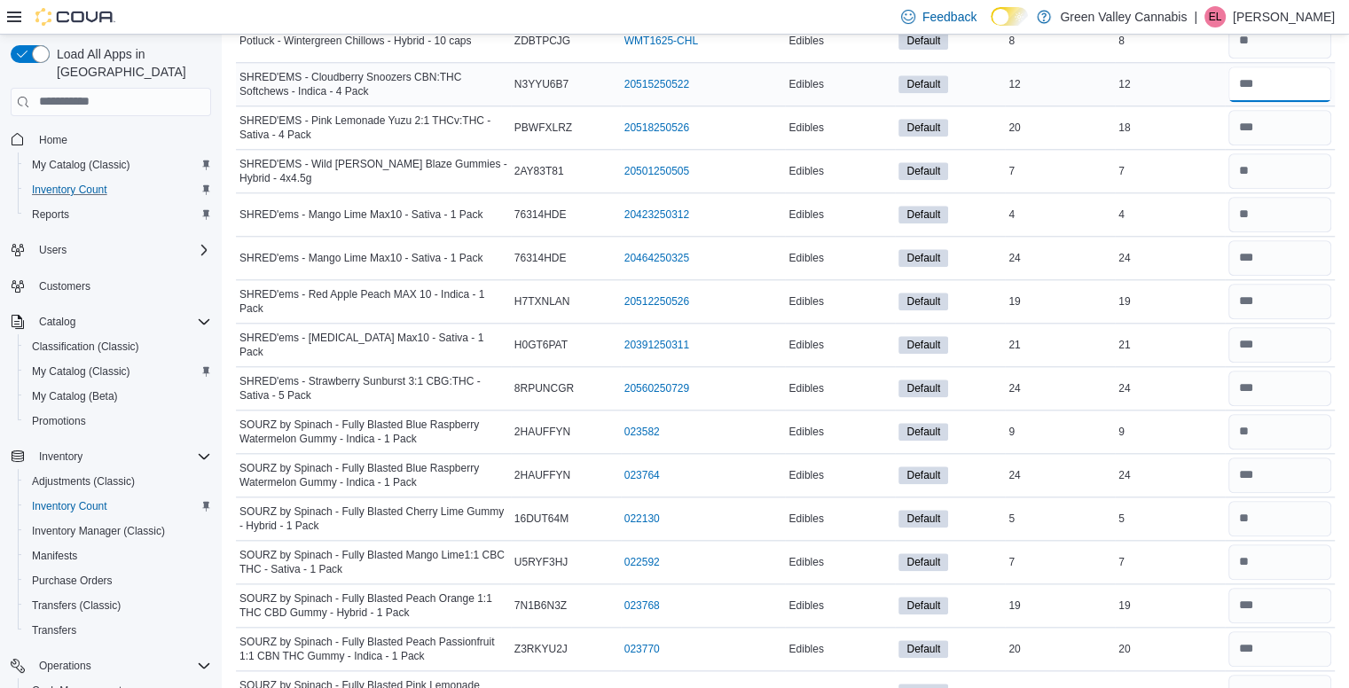
click at [1299, 73] on input "number" at bounding box center [1279, 83] width 103 height 35
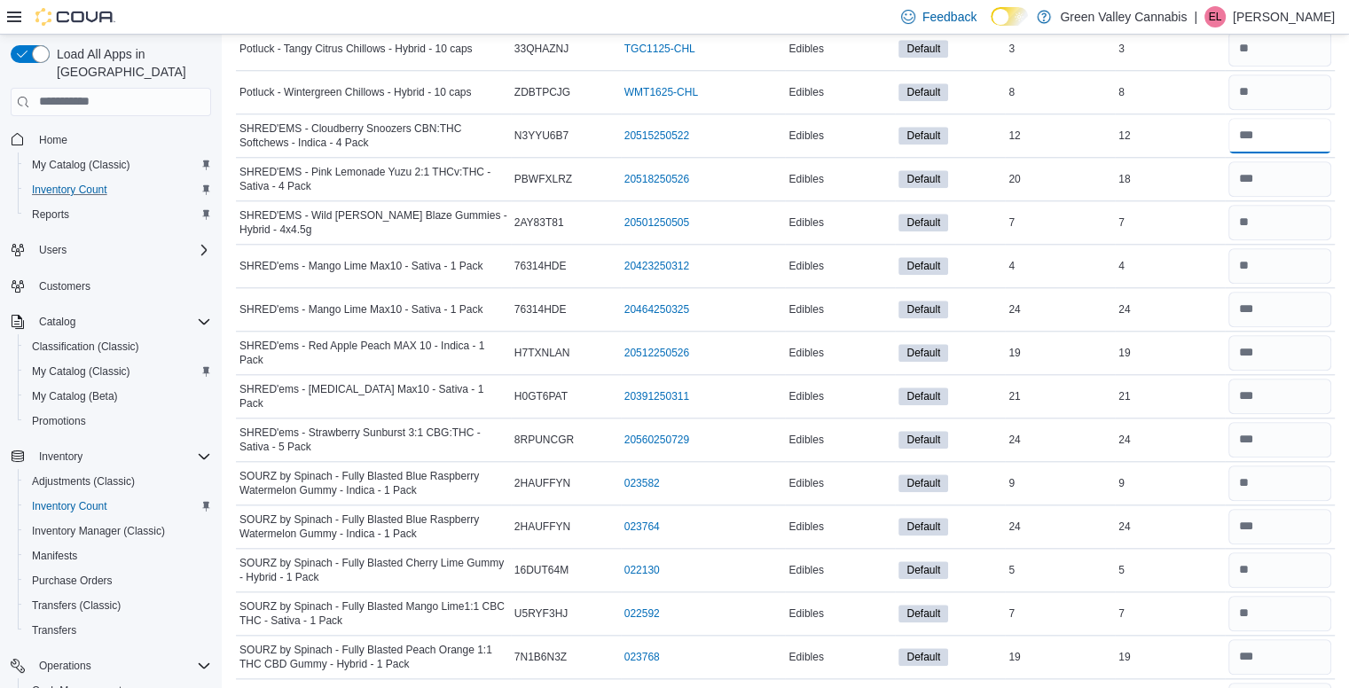
scroll to position [1754, 0]
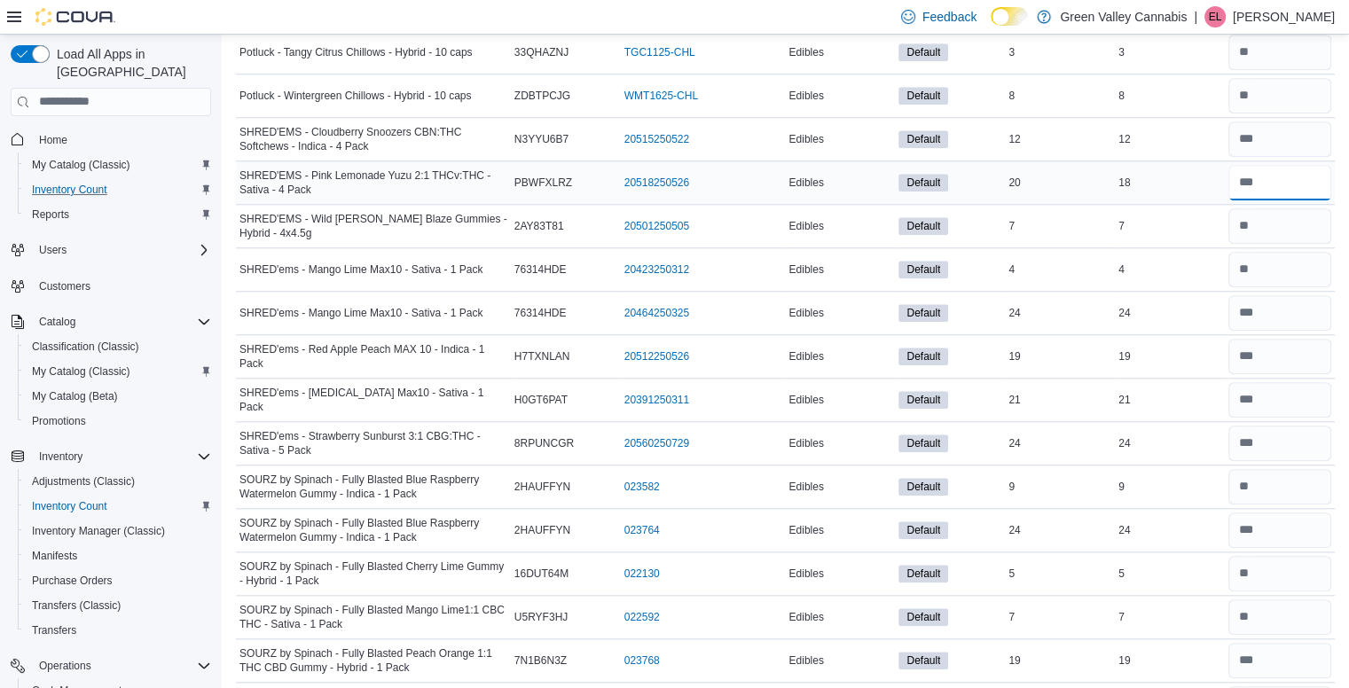
click at [1331, 165] on input "number" at bounding box center [1279, 182] width 103 height 35
type input "**"
click at [1311, 214] on input "number" at bounding box center [1279, 225] width 103 height 35
click at [1299, 259] on input "number" at bounding box center [1279, 269] width 103 height 35
click at [1285, 361] on input "number" at bounding box center [1279, 356] width 103 height 35
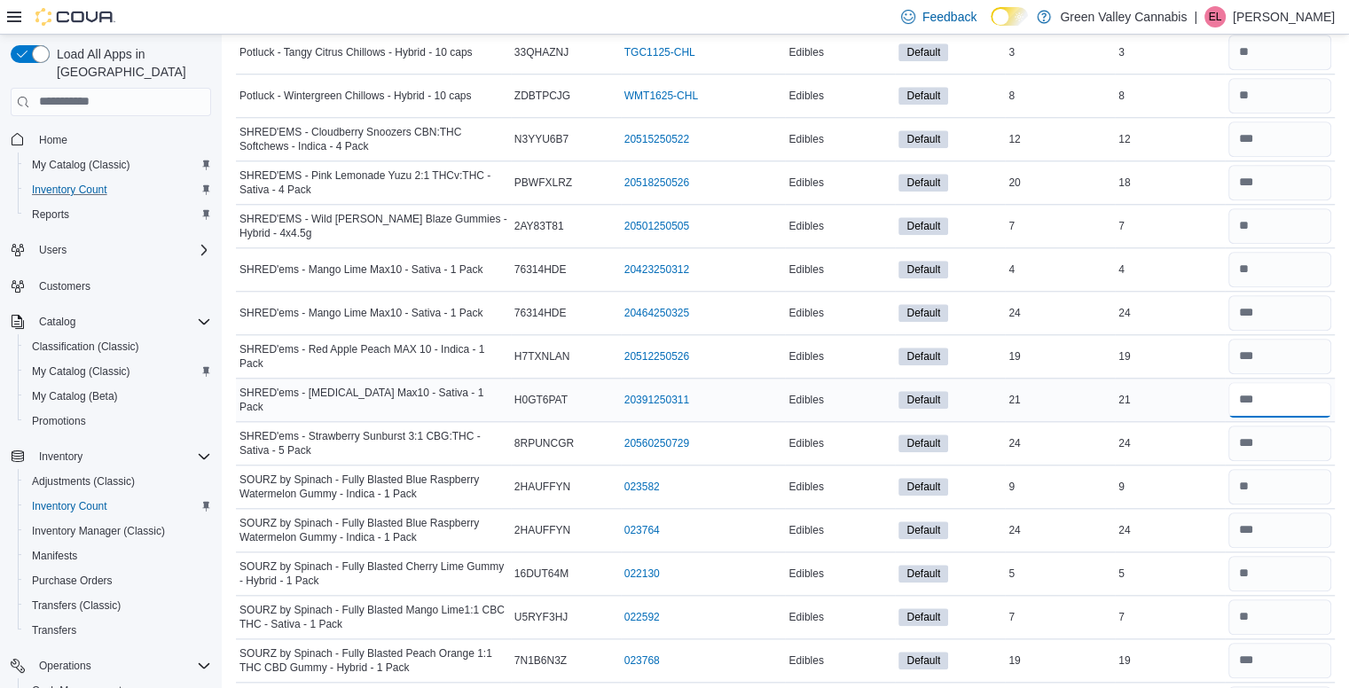
click at [1304, 382] on input "number" at bounding box center [1279, 399] width 103 height 35
click at [1284, 434] on input "number" at bounding box center [1279, 443] width 103 height 35
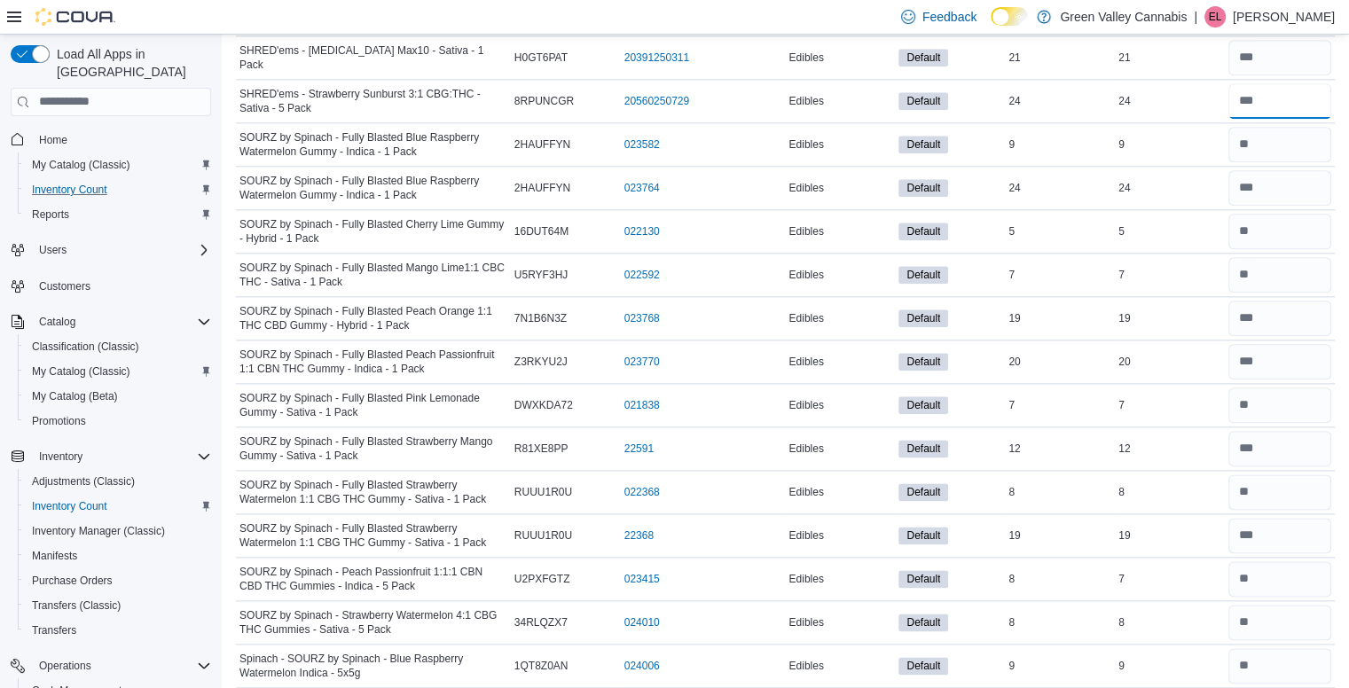
scroll to position [2131, 0]
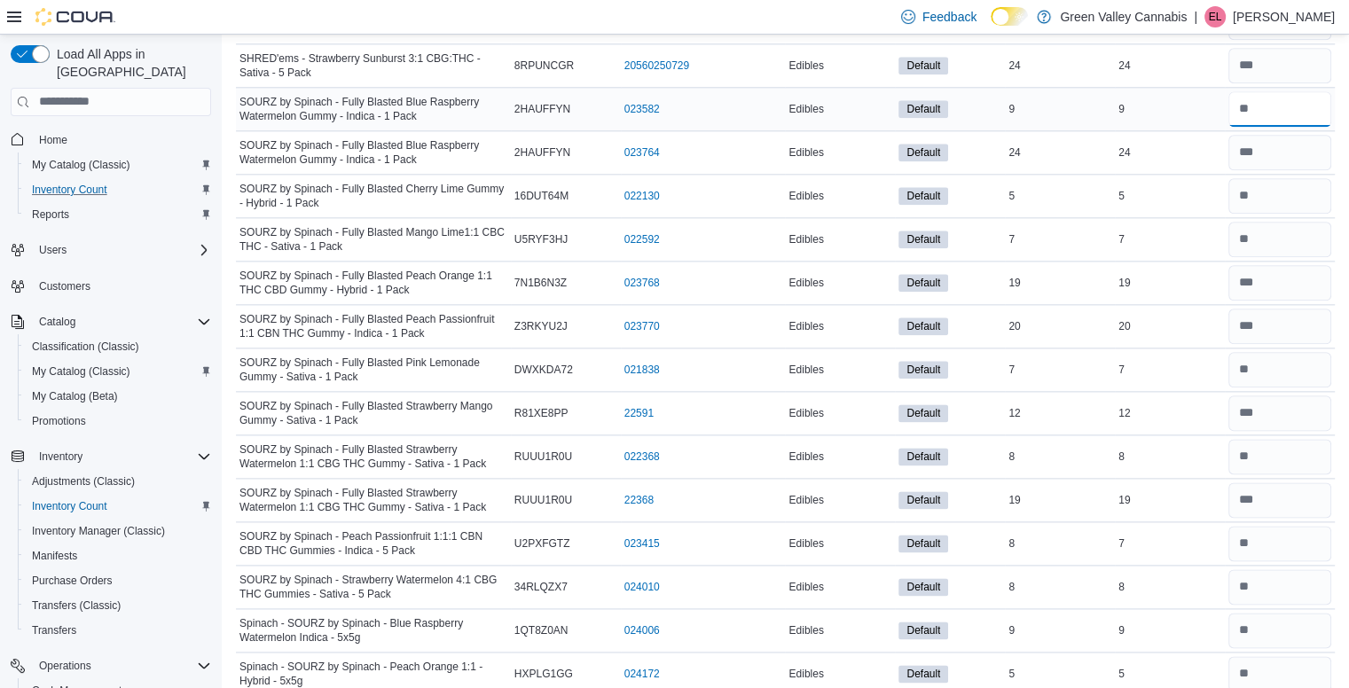
click at [1304, 99] on input "number" at bounding box center [1279, 108] width 103 height 35
click at [1272, 145] on input "number" at bounding box center [1279, 152] width 103 height 35
type input "**"
drag, startPoint x: 1280, startPoint y: 83, endPoint x: 1280, endPoint y: 101, distance: 17.7
click at [1280, 101] on input "number" at bounding box center [1279, 108] width 103 height 35
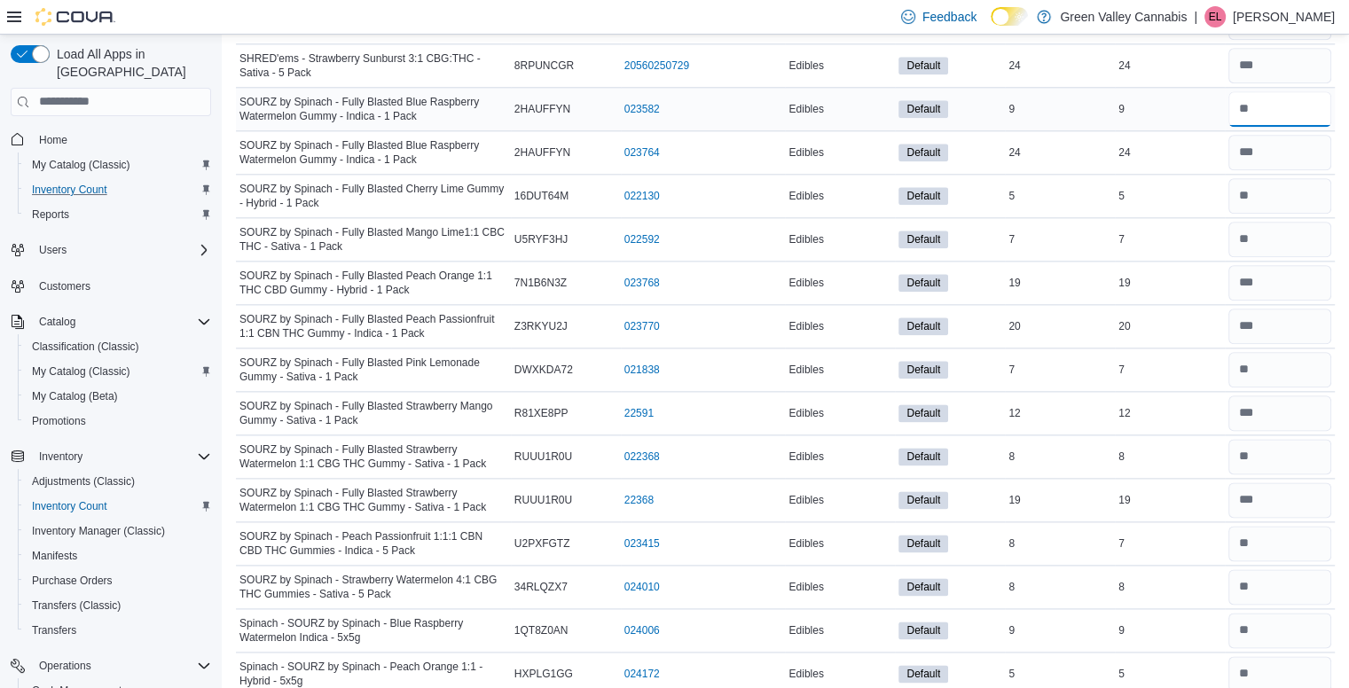
click at [1280, 101] on input "number" at bounding box center [1279, 108] width 103 height 35
type input "**"
click at [1280, 192] on input "number" at bounding box center [1279, 195] width 103 height 35
click at [1286, 183] on input "number" at bounding box center [1279, 195] width 103 height 35
click at [1293, 225] on input "number" at bounding box center [1279, 239] width 103 height 35
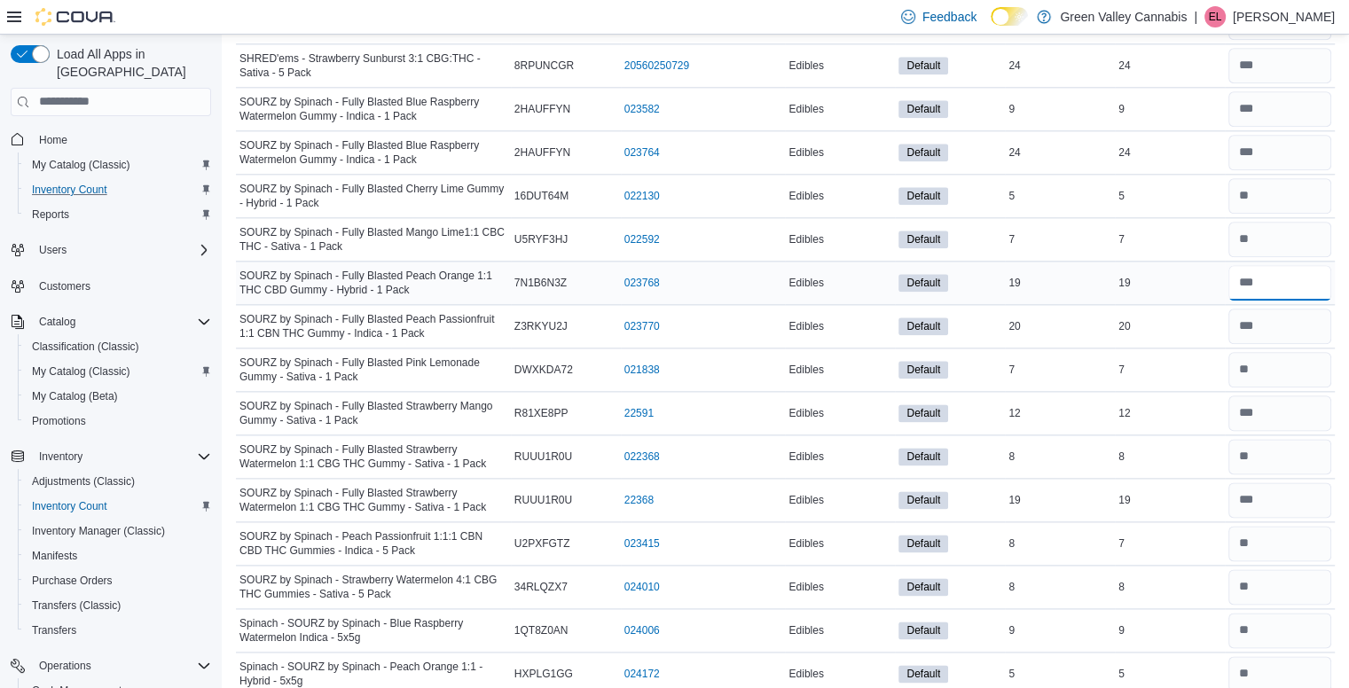
click at [1284, 265] on input "number" at bounding box center [1279, 282] width 103 height 35
click at [1287, 316] on input "number" at bounding box center [1279, 326] width 103 height 35
click at [1280, 356] on input "number" at bounding box center [1279, 369] width 103 height 35
click at [1280, 403] on input "number" at bounding box center [1279, 412] width 103 height 35
click at [1275, 441] on input "number" at bounding box center [1279, 456] width 103 height 35
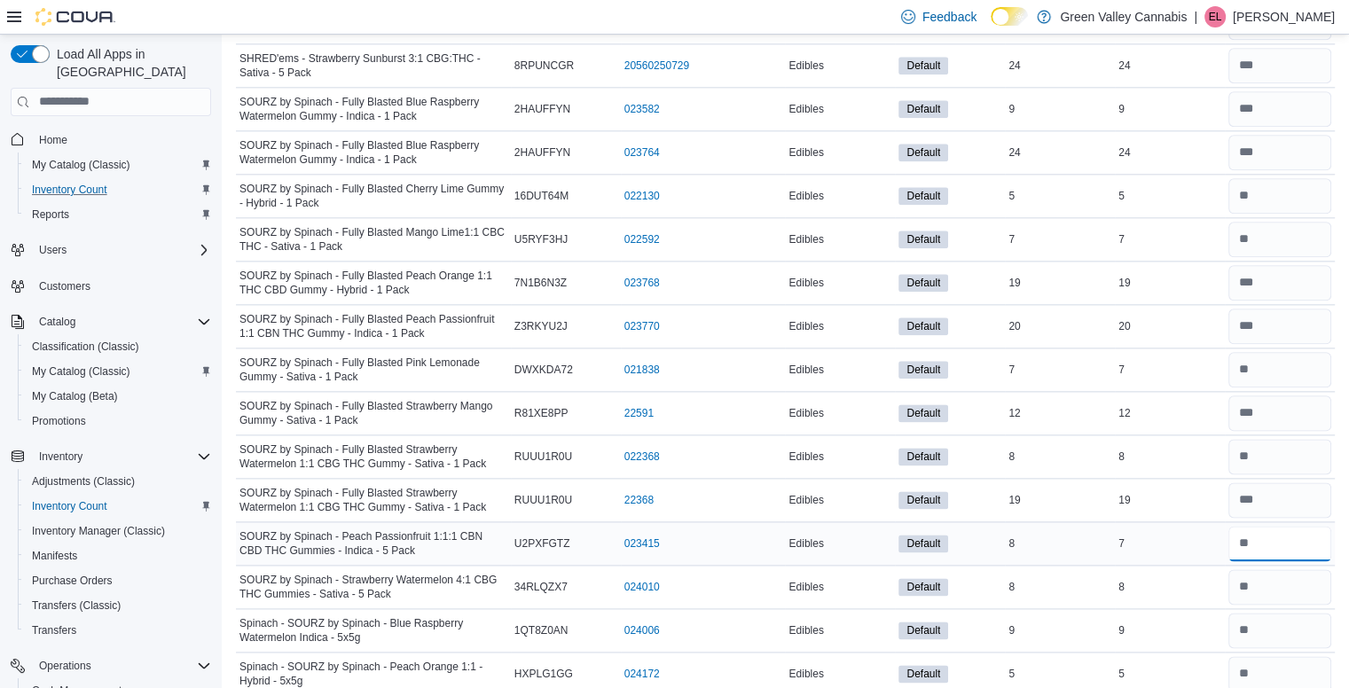
click at [1286, 536] on input "number" at bounding box center [1279, 543] width 103 height 35
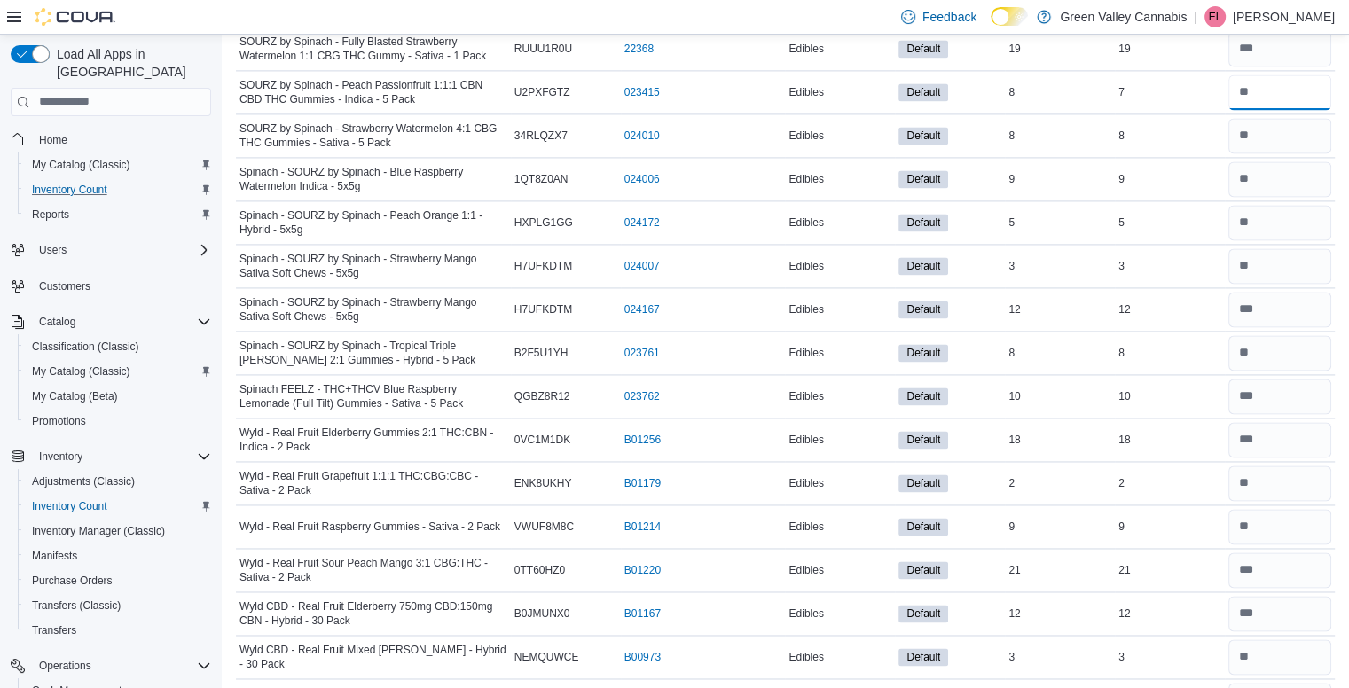
scroll to position [2592, 0]
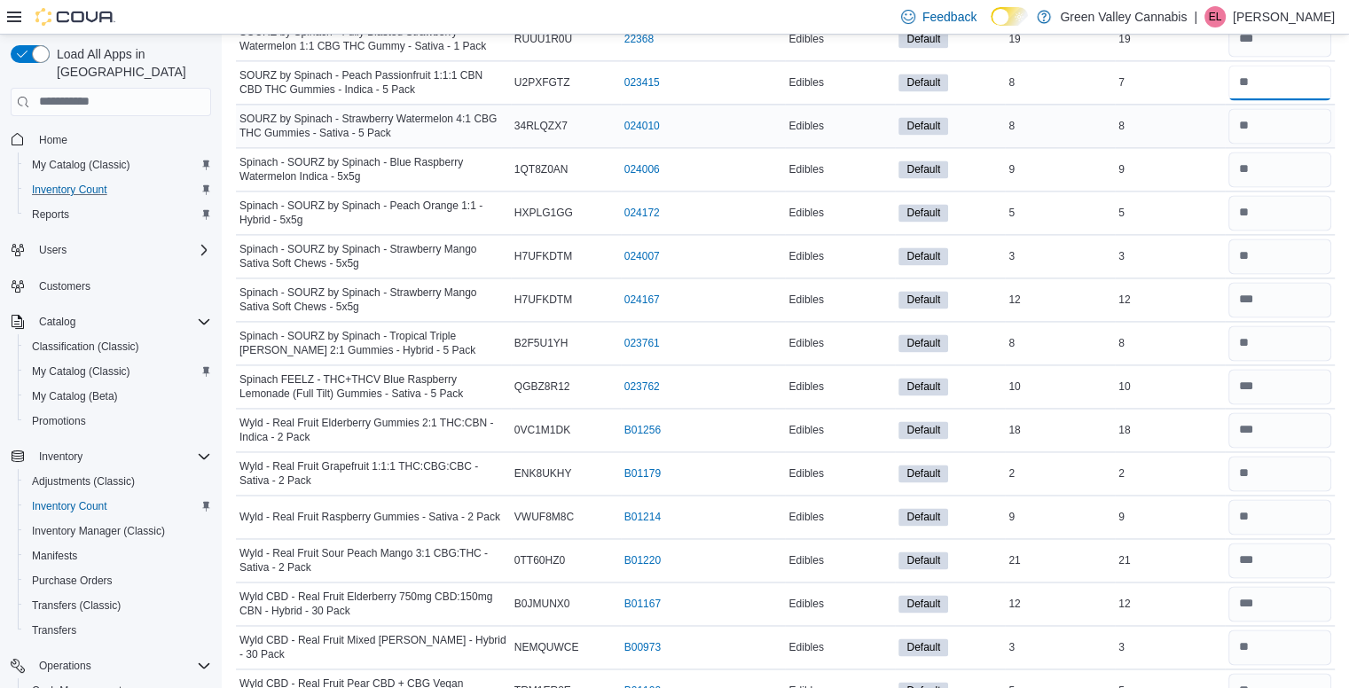
type input "*"
click at [1292, 119] on input "number" at bounding box center [1279, 125] width 103 height 35
click at [1330, 159] on input "number" at bounding box center [1279, 169] width 103 height 35
click at [1321, 202] on input "number" at bounding box center [1279, 212] width 103 height 35
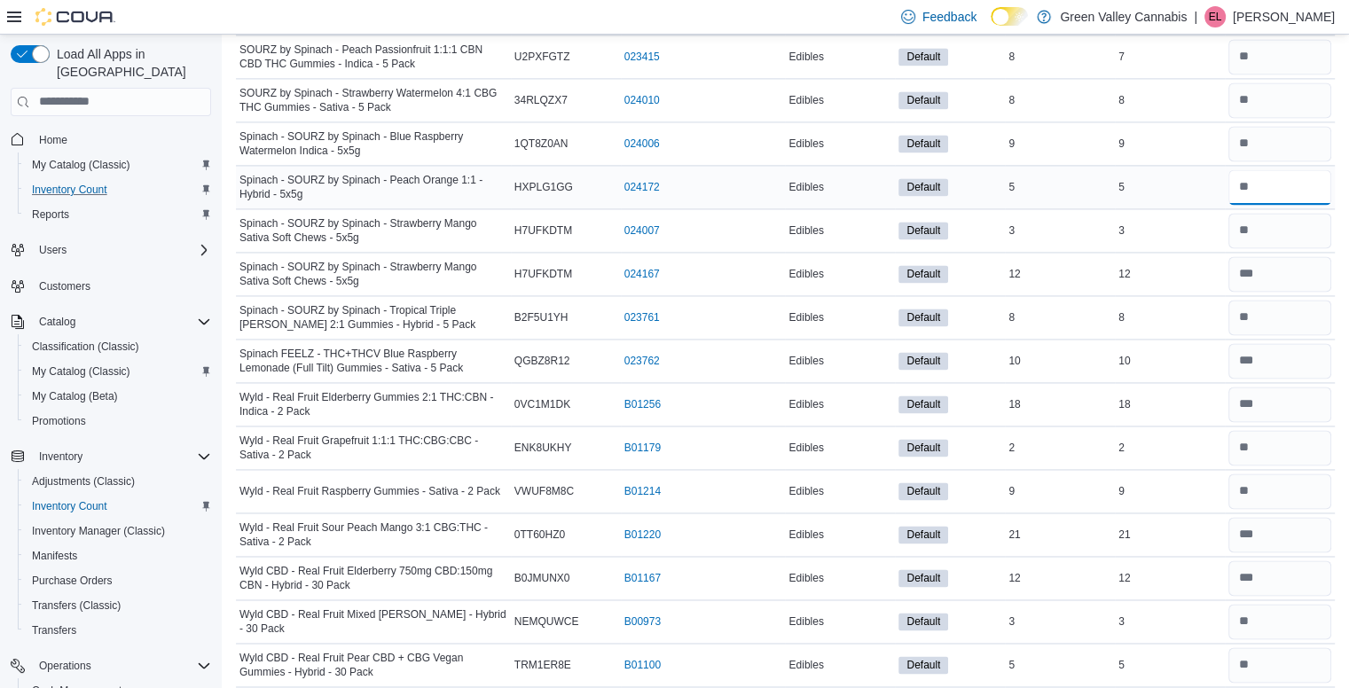
click at [1273, 178] on input "number" at bounding box center [1279, 186] width 103 height 35
click at [1270, 217] on input "number" at bounding box center [1279, 230] width 103 height 35
click at [1285, 309] on input "number" at bounding box center [1279, 317] width 103 height 35
click at [1279, 391] on input "number" at bounding box center [1279, 404] width 103 height 35
click at [1304, 486] on input "number" at bounding box center [1279, 490] width 103 height 35
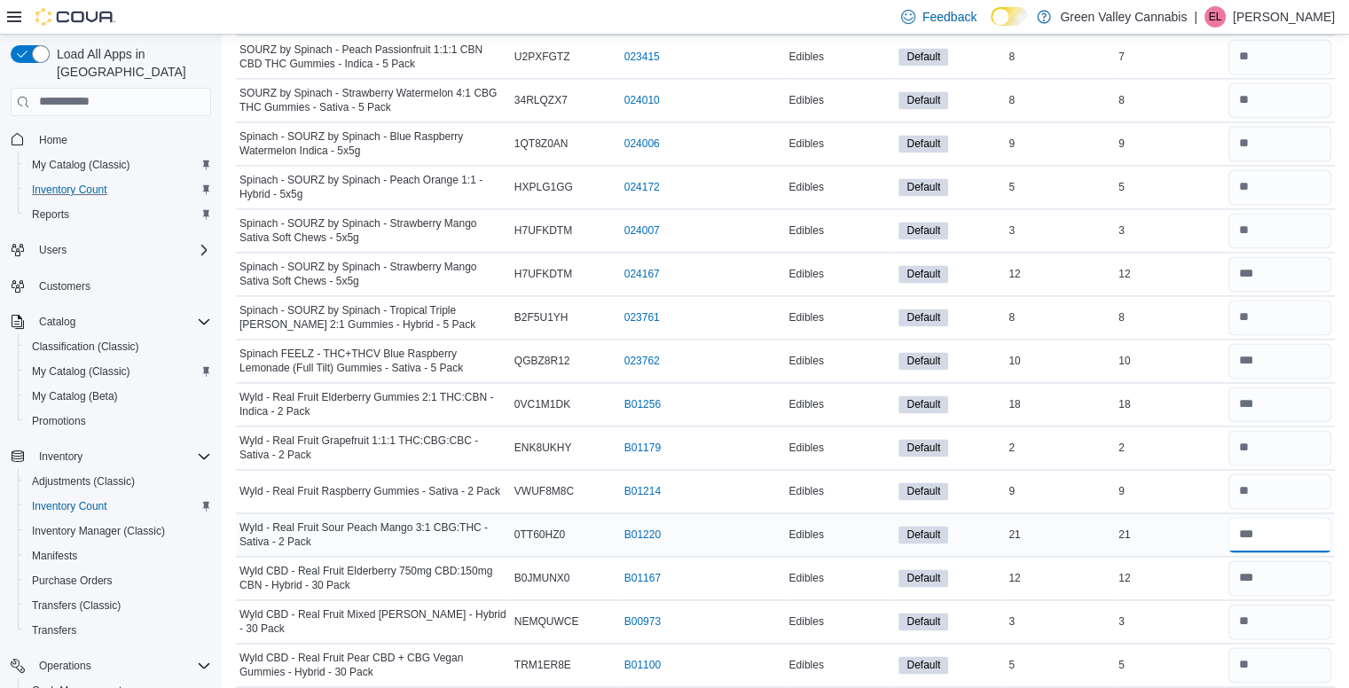
click at [1303, 522] on input "number" at bounding box center [1279, 534] width 103 height 35
click at [1285, 563] on input "number" at bounding box center [1279, 577] width 103 height 35
click at [1290, 620] on input "number" at bounding box center [1279, 621] width 103 height 35
click at [1289, 647] on input "number" at bounding box center [1279, 664] width 103 height 35
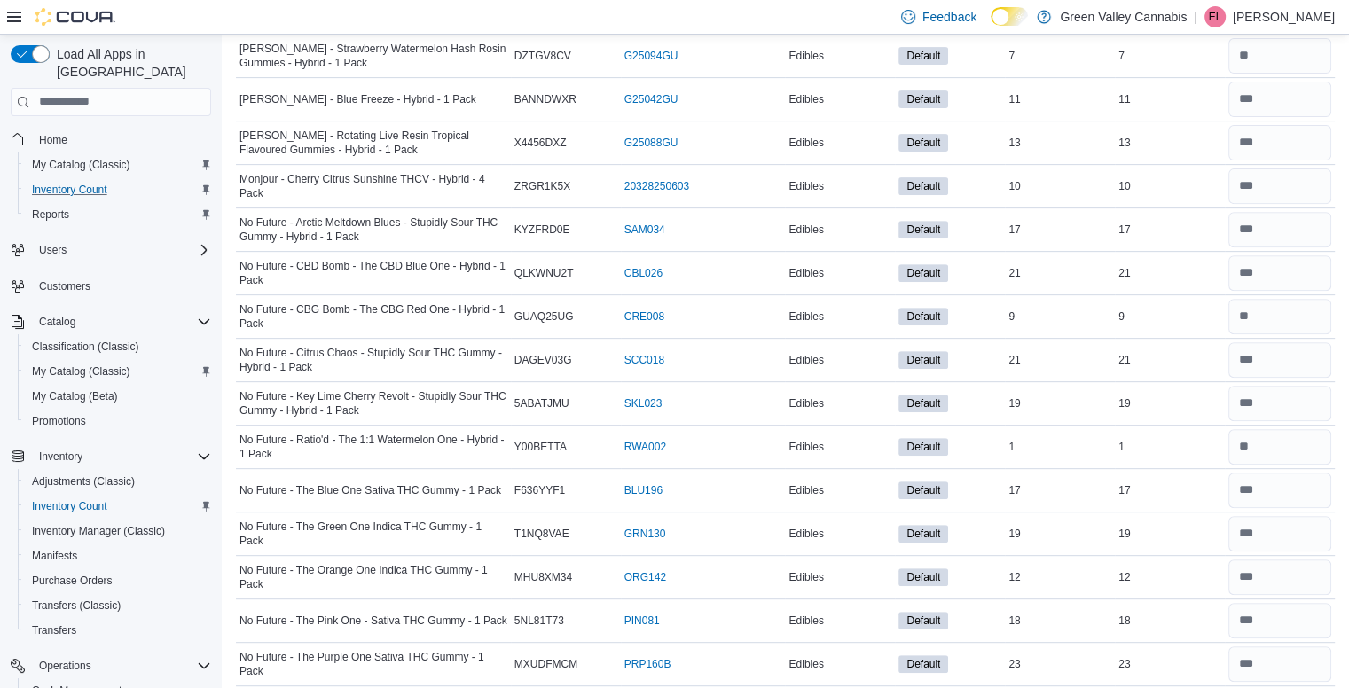
scroll to position [0, 0]
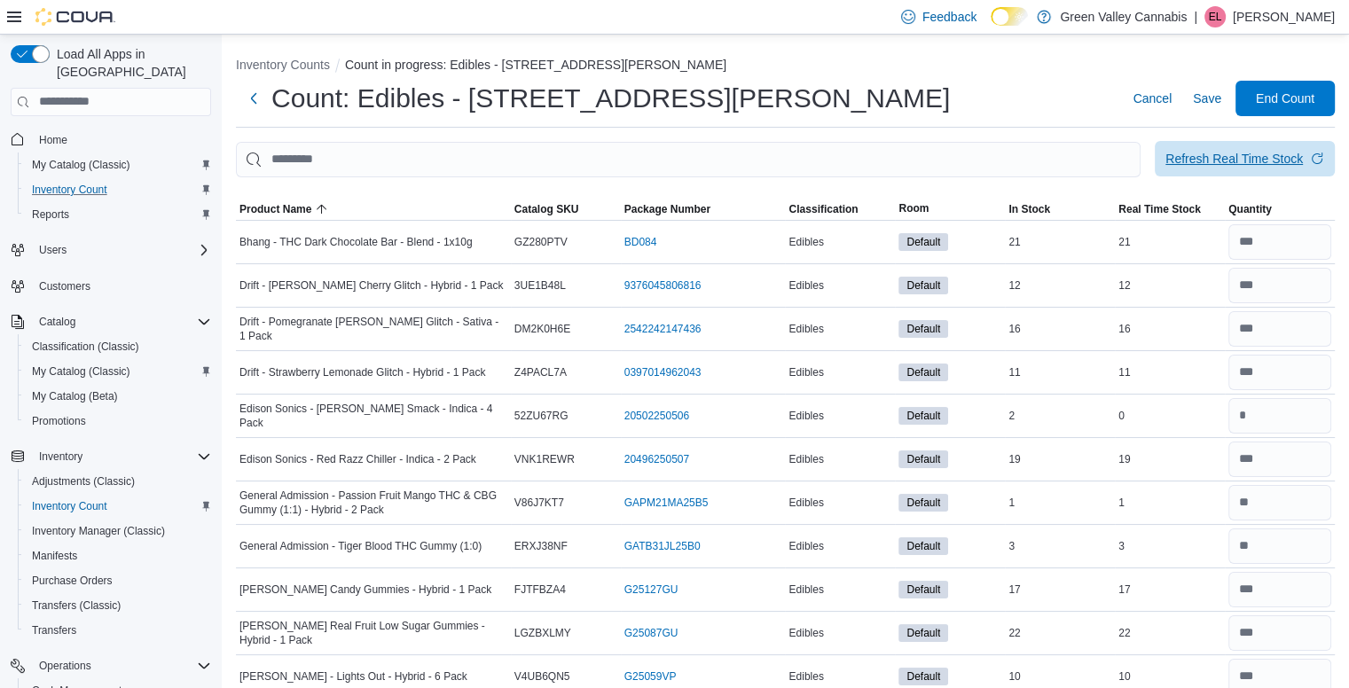
click at [1241, 171] on span "Refresh Real Time Stock" at bounding box center [1244, 158] width 159 height 35
drag, startPoint x: 1287, startPoint y: 99, endPoint x: 1288, endPoint y: 115, distance: 16.0
click at [1288, 115] on span "End Count" at bounding box center [1285, 97] width 78 height 35
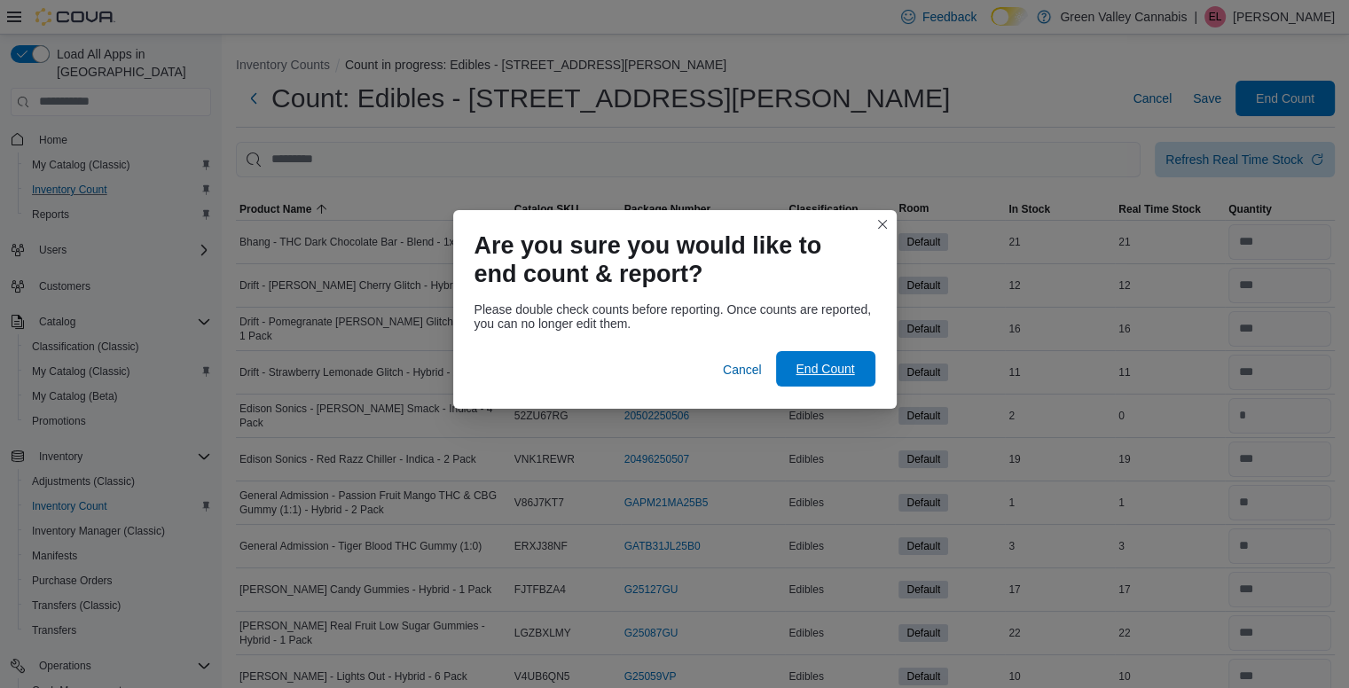
click at [827, 380] on span "End Count" at bounding box center [825, 368] width 78 height 35
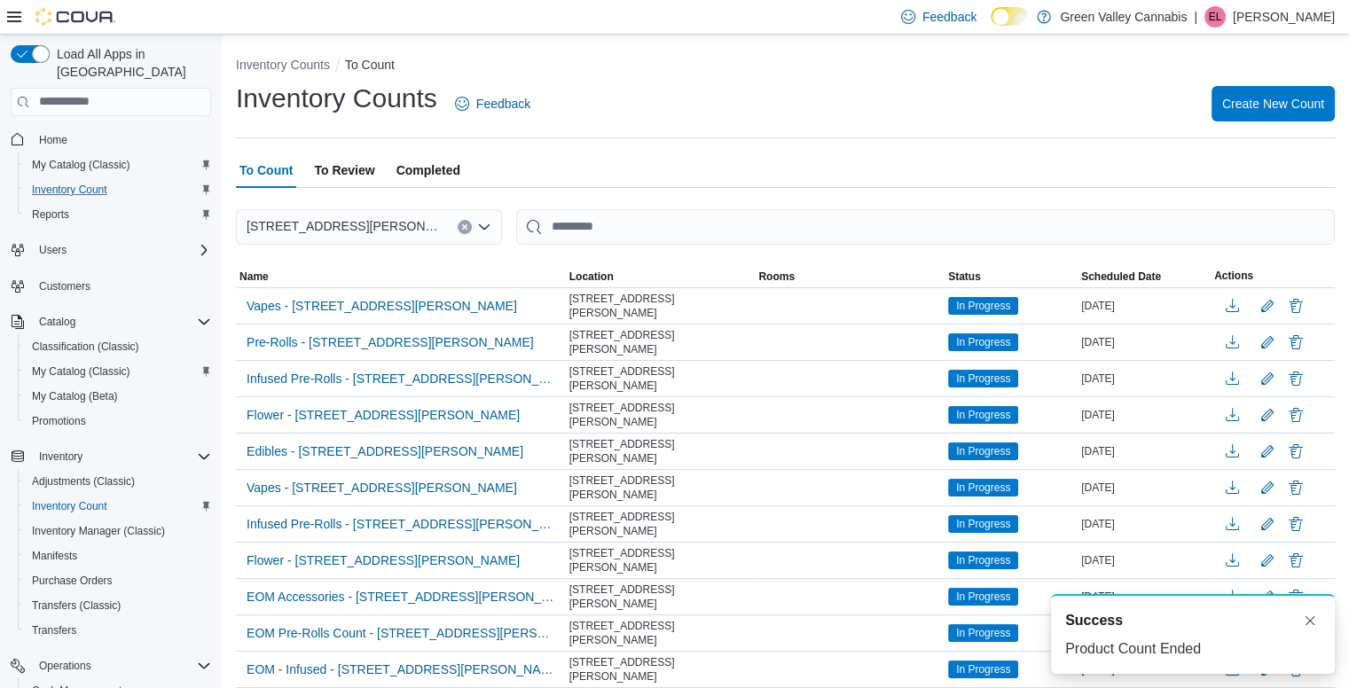
click at [342, 170] on span "To Review" at bounding box center [344, 169] width 60 height 35
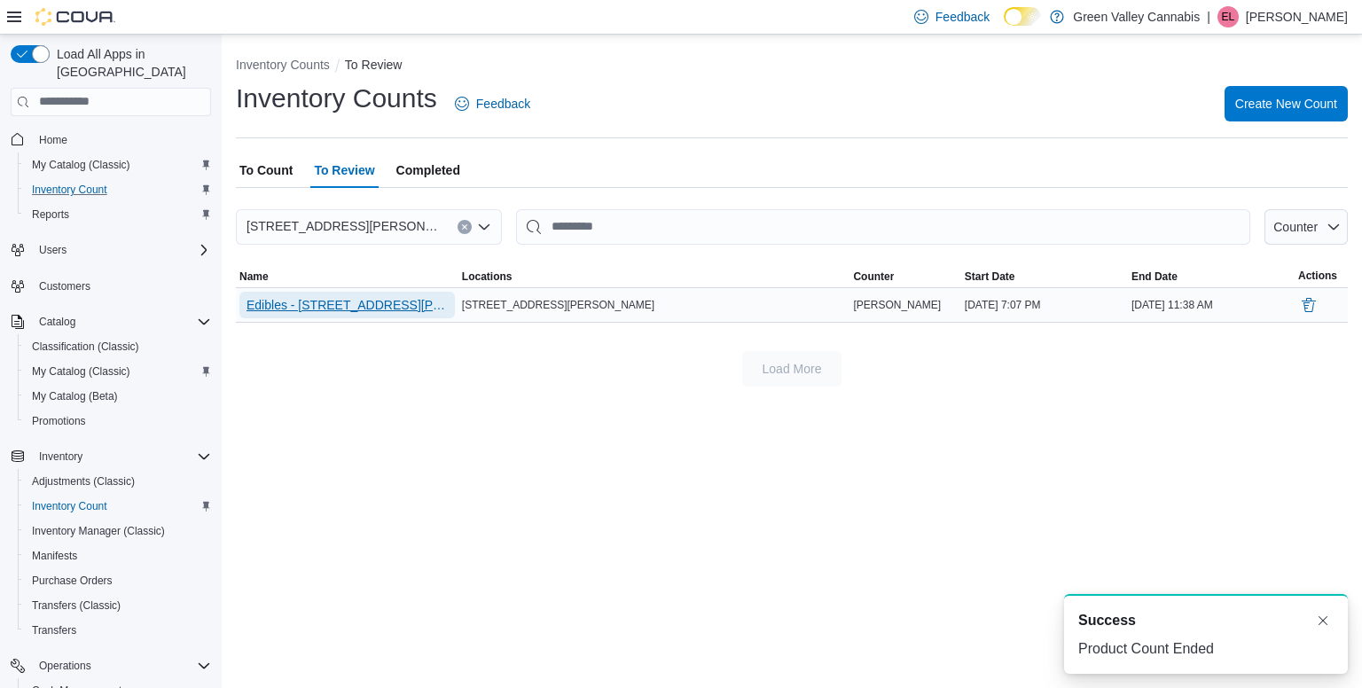
click at [350, 313] on span "Edibles - [STREET_ADDRESS][PERSON_NAME]" at bounding box center [346, 305] width 201 height 18
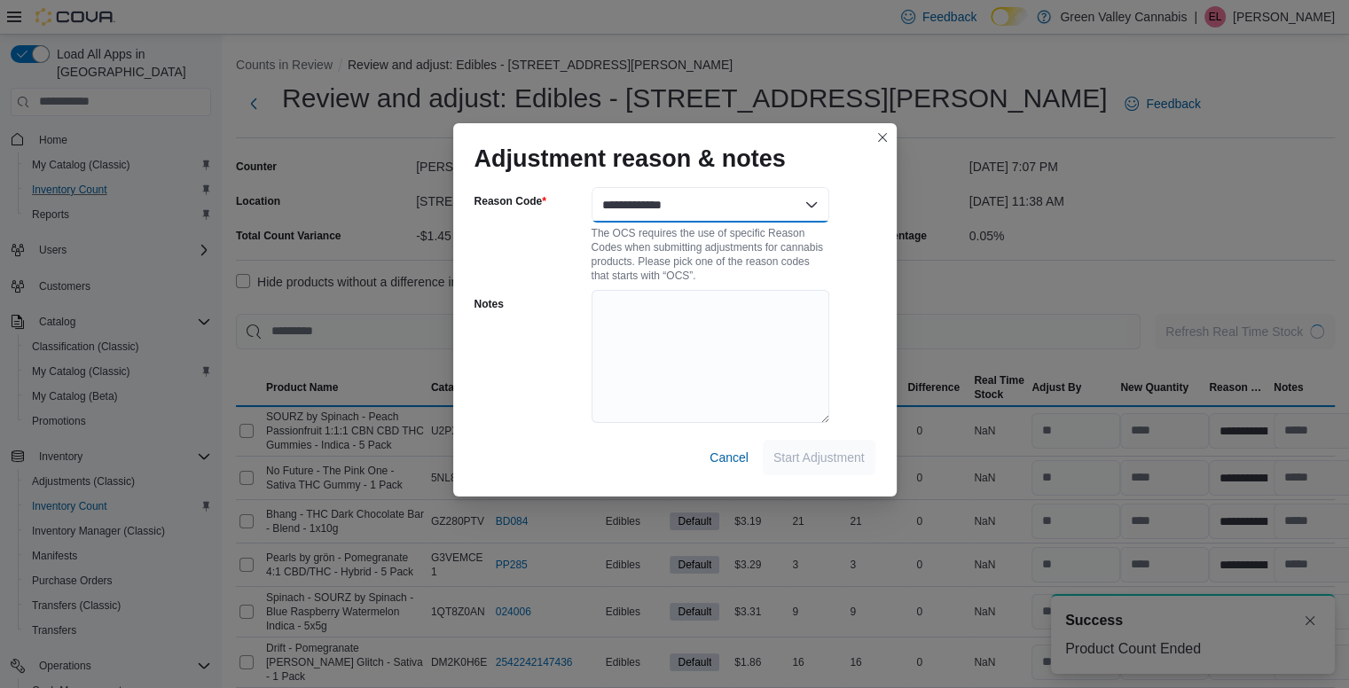
click at [660, 196] on select "**********" at bounding box center [710, 204] width 238 height 35
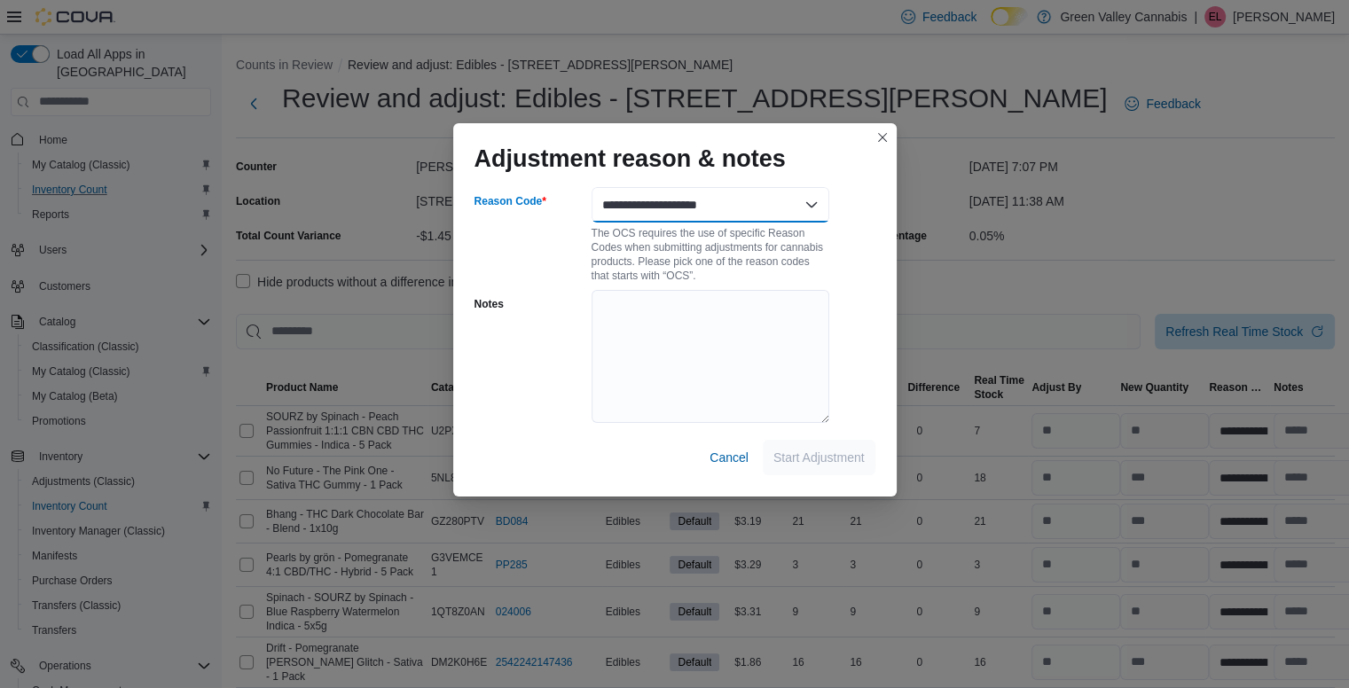
click at [591, 187] on select "**********" at bounding box center [710, 204] width 238 height 35
click at [791, 199] on select "**********" at bounding box center [710, 204] width 238 height 35
select select "**********"
click at [591, 187] on select "**********" at bounding box center [710, 204] width 238 height 35
click at [833, 473] on span "Start Adjustment" at bounding box center [818, 456] width 91 height 35
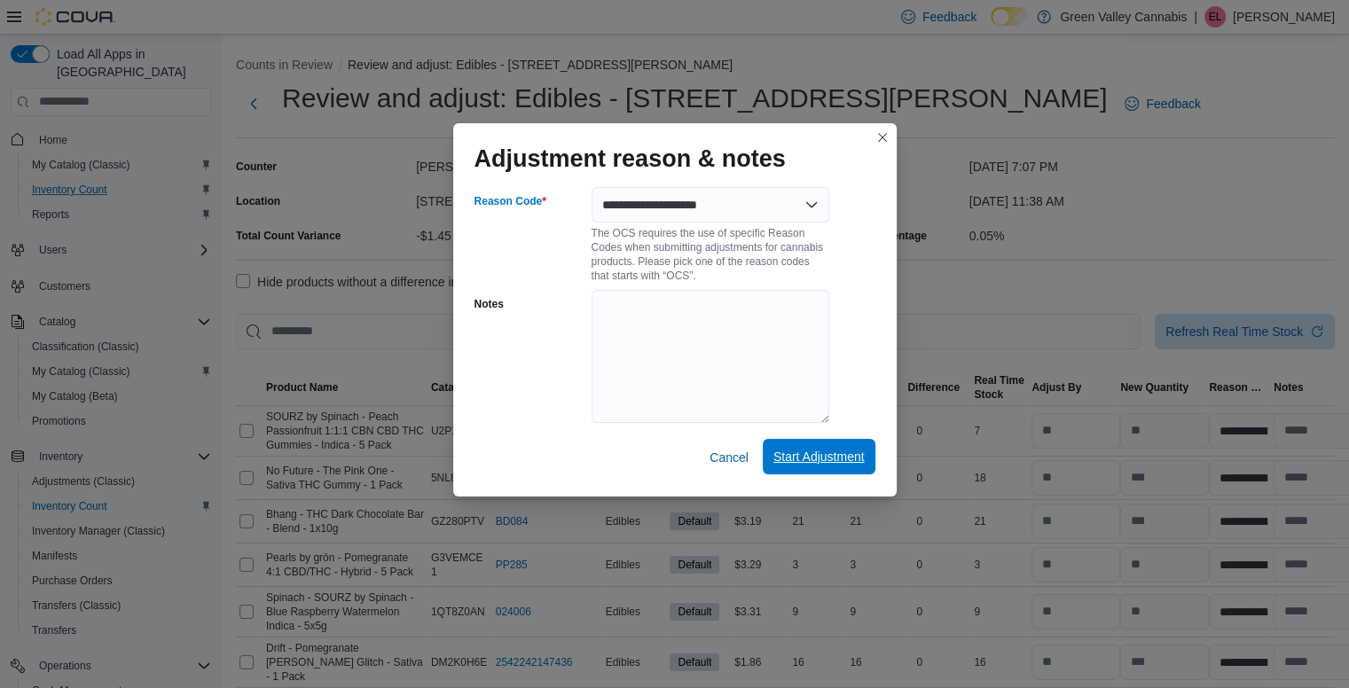
select select "**********"
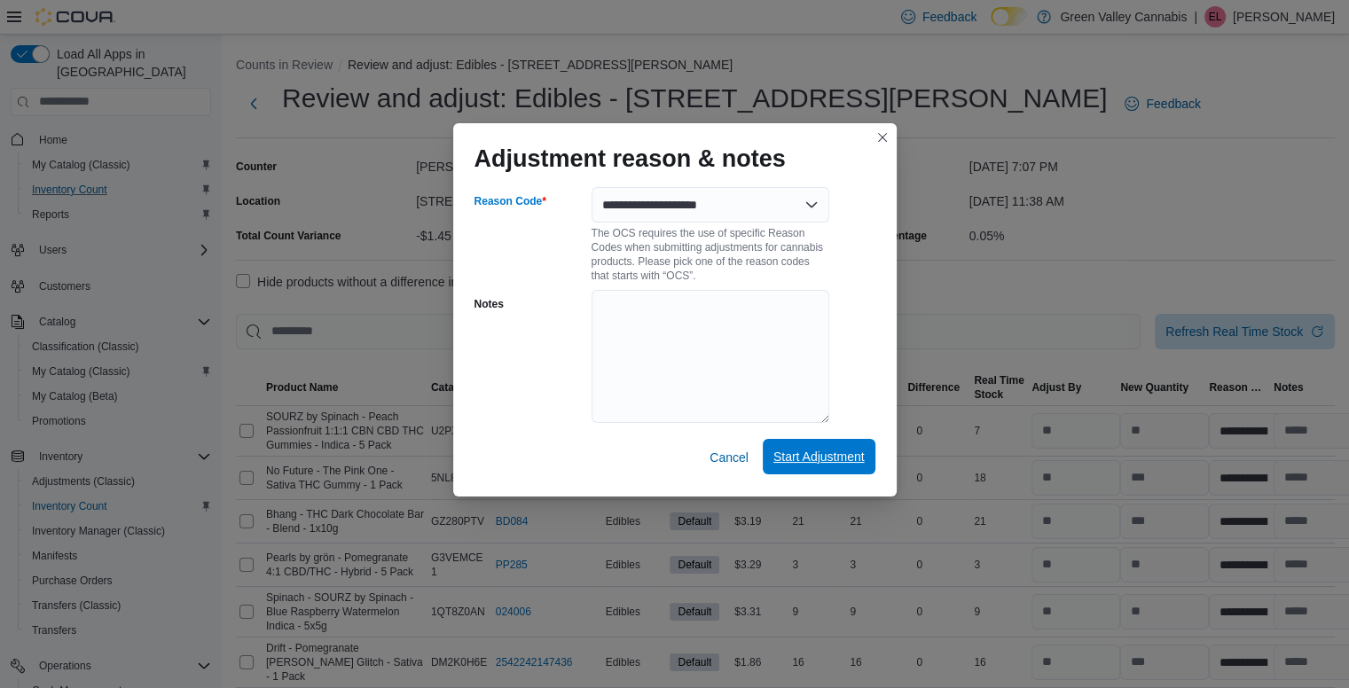
select select "**********"
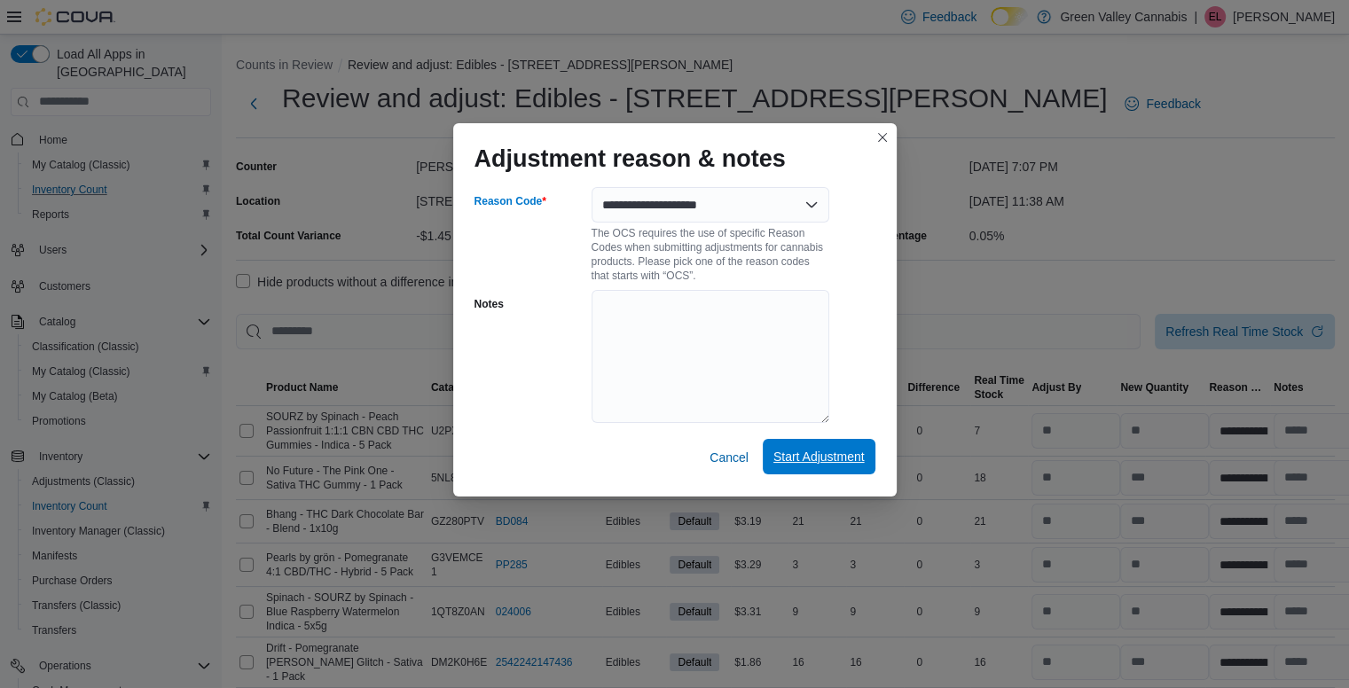
select select "**********"
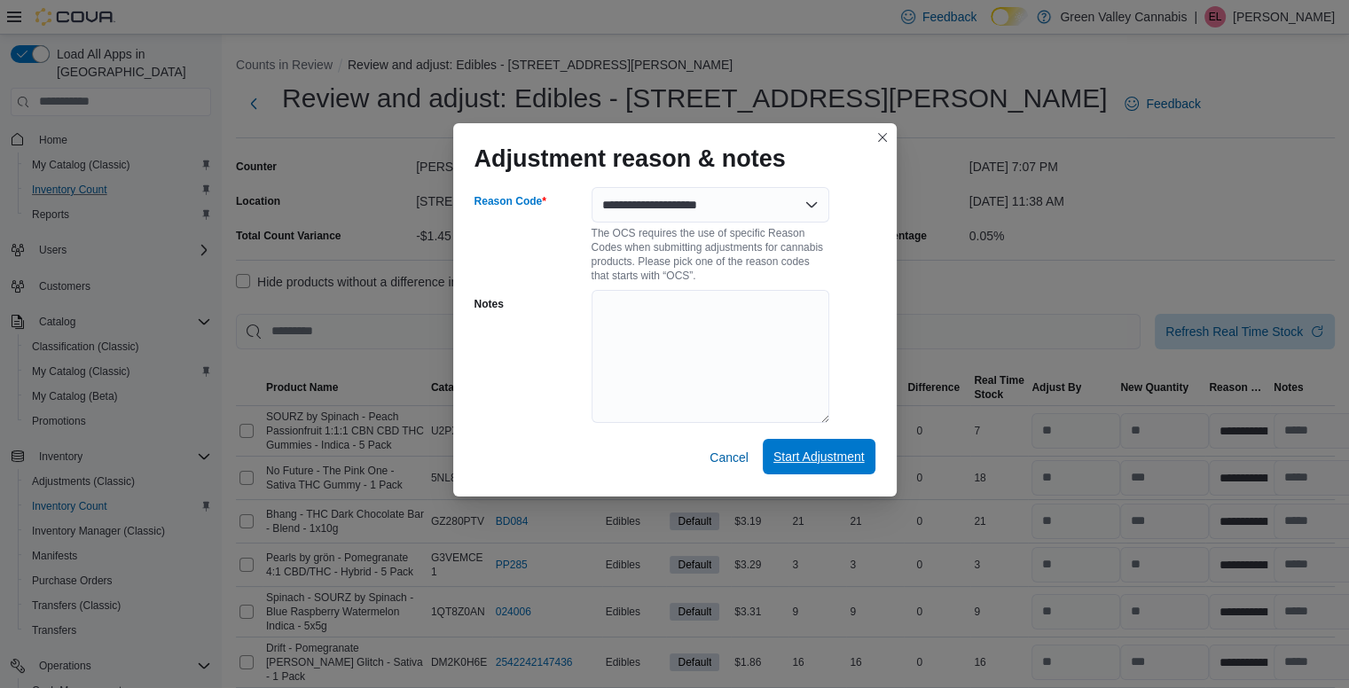
select select "**********"
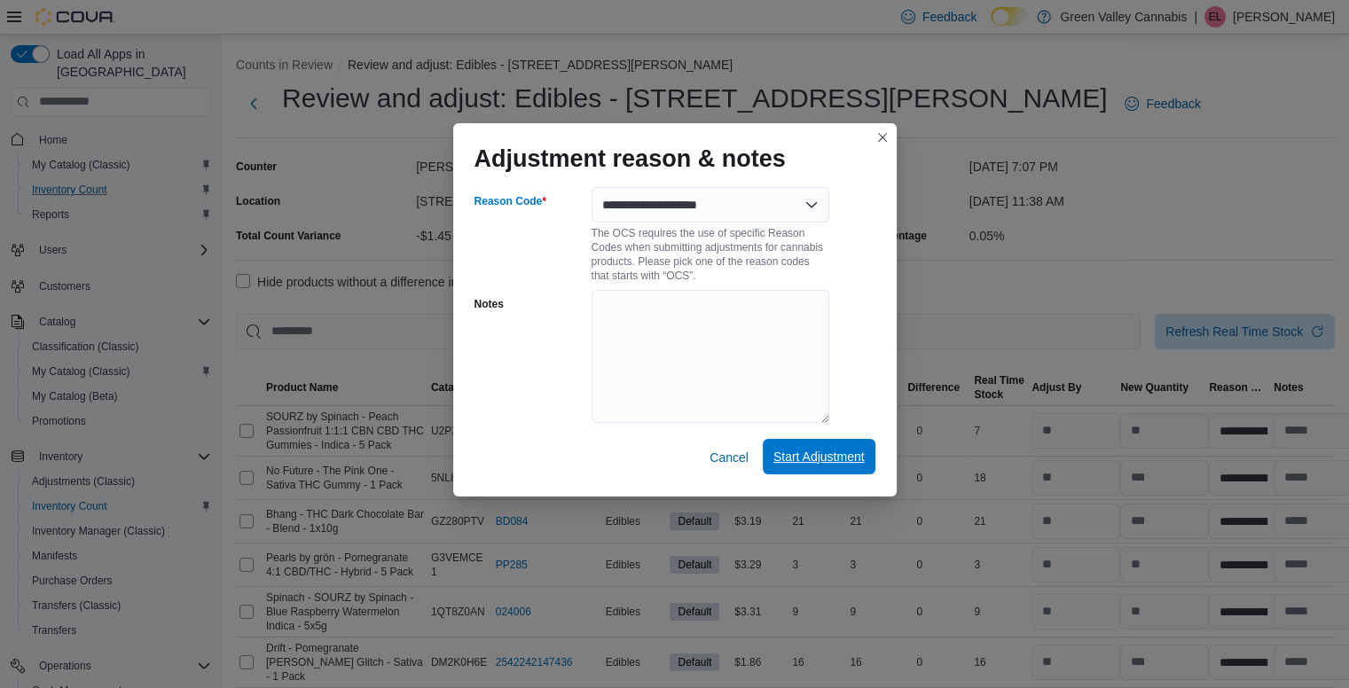
select select "**********"
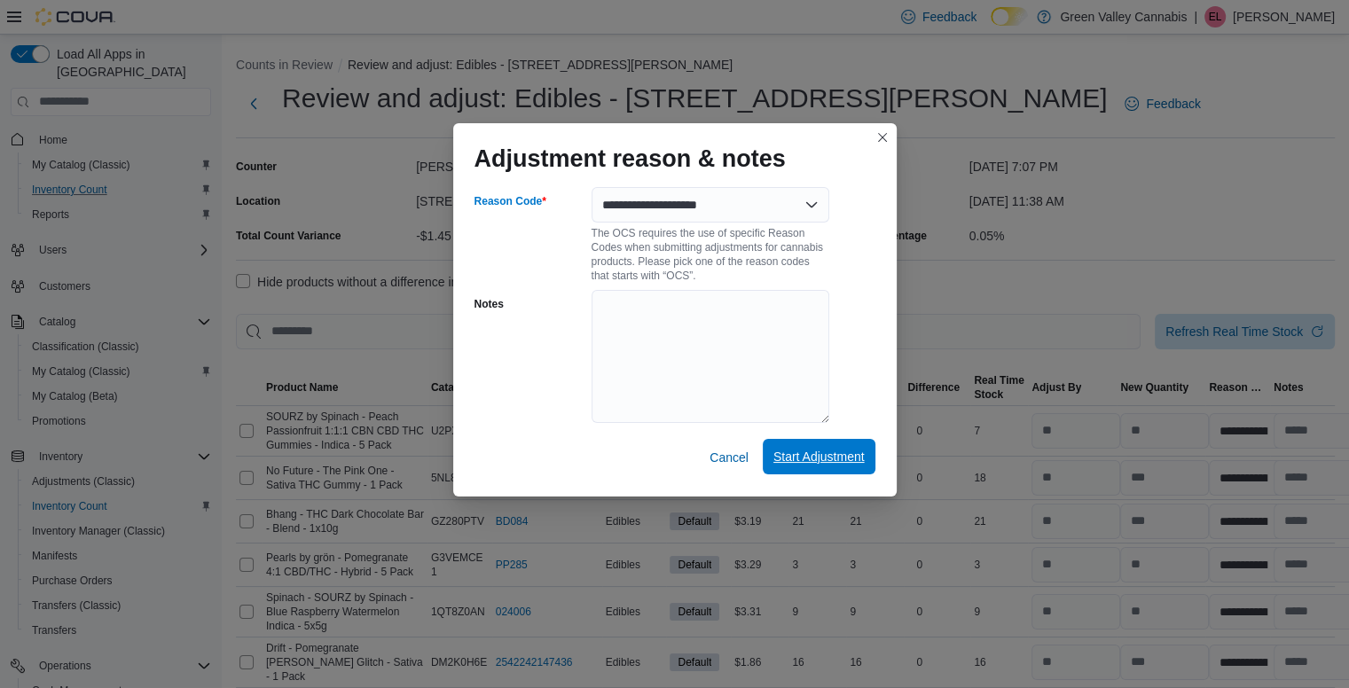
select select "**********"
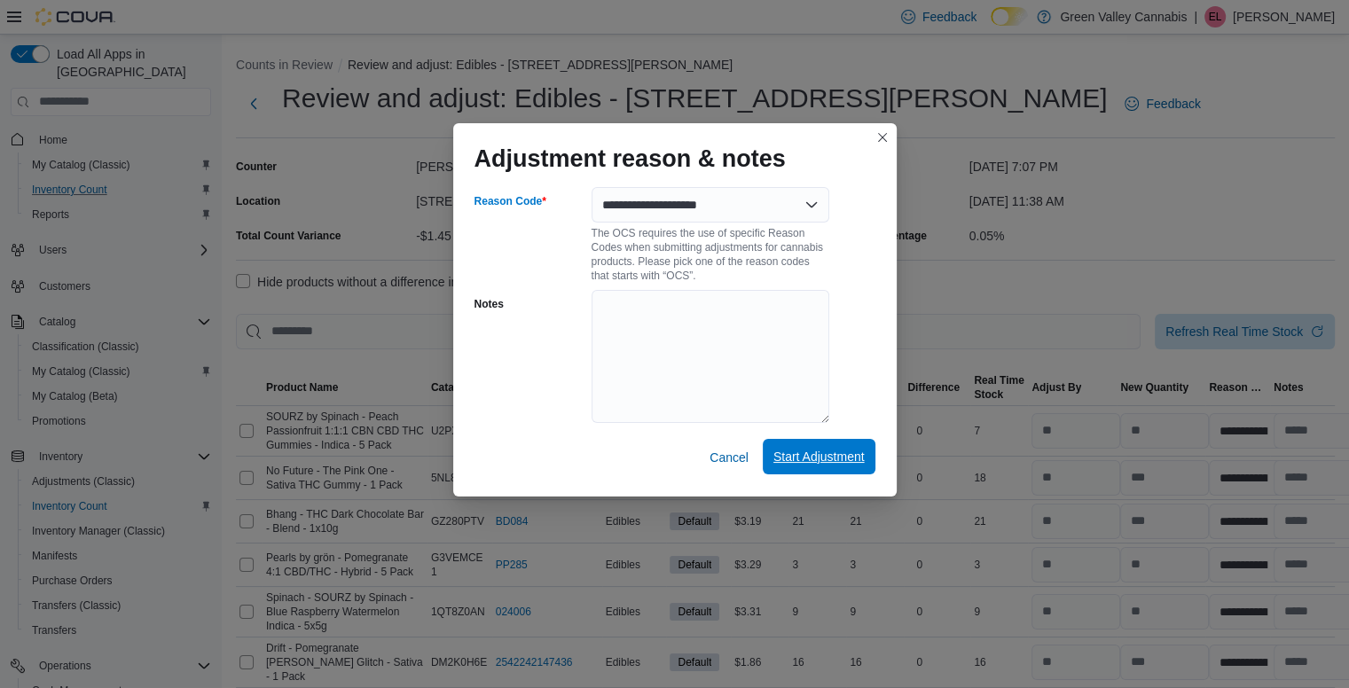
select select "**********"
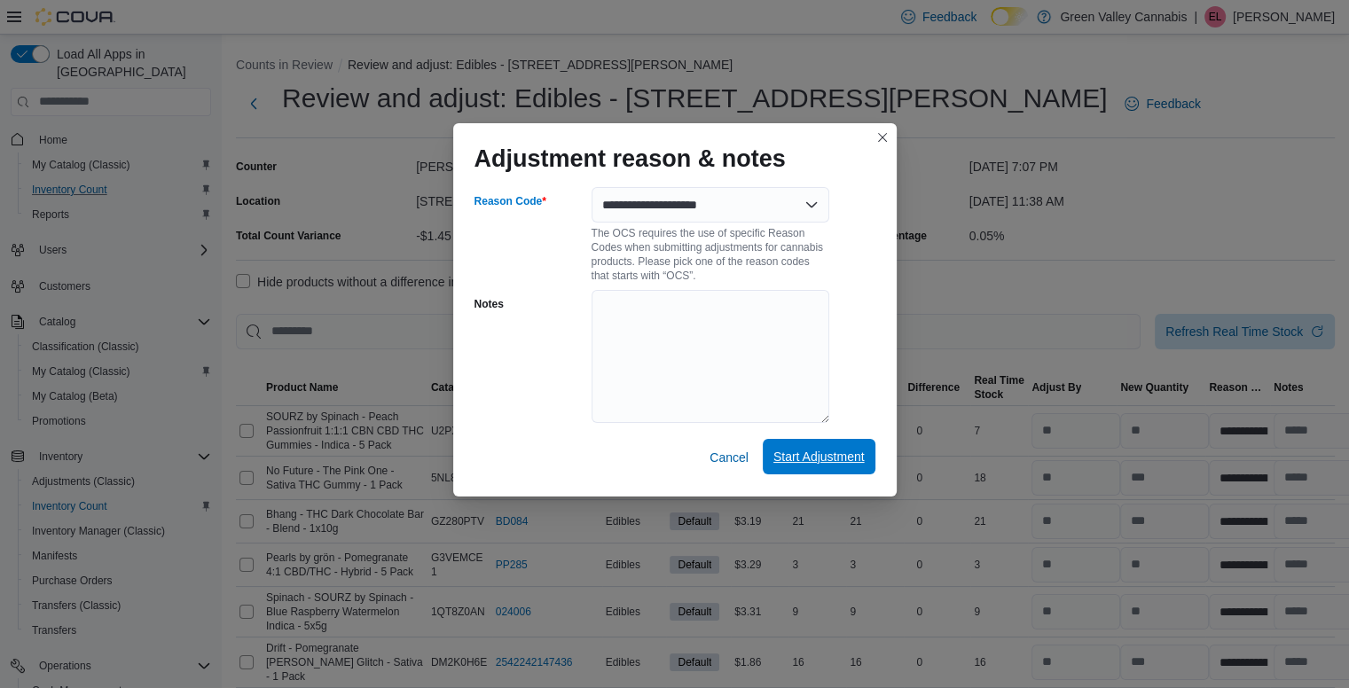
select select "**********"
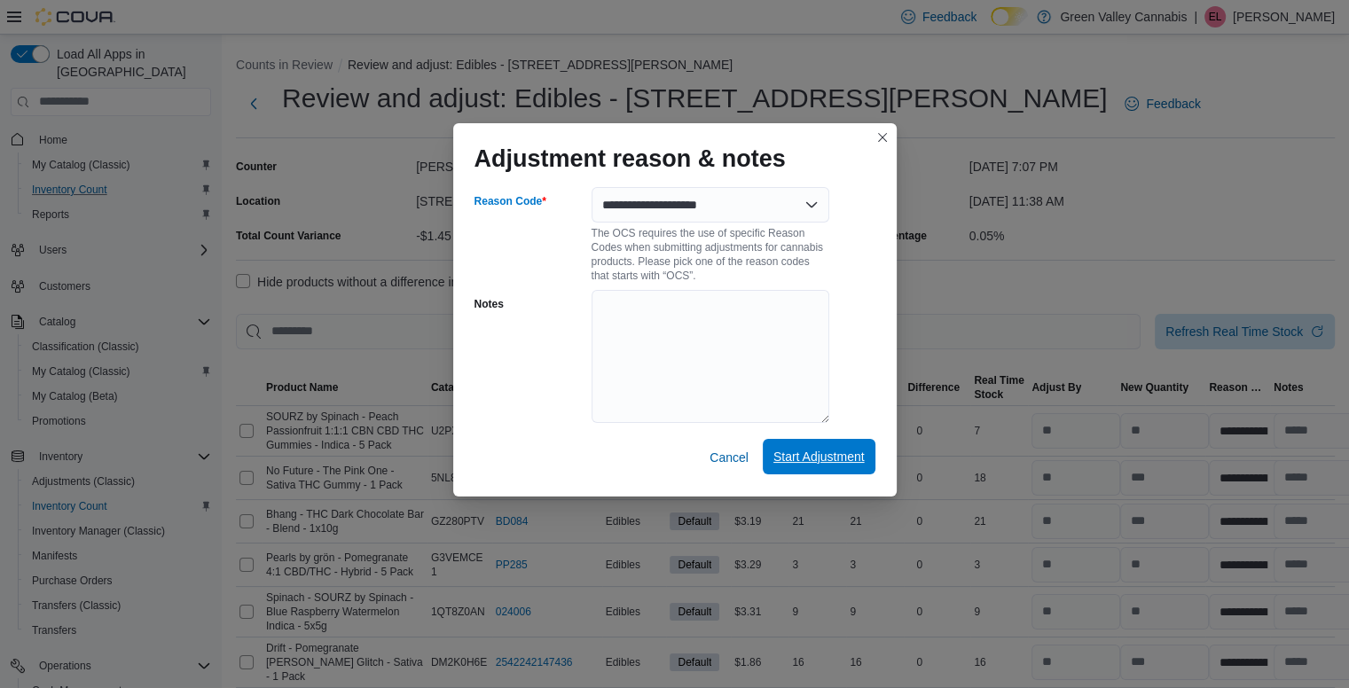
select select "**********"
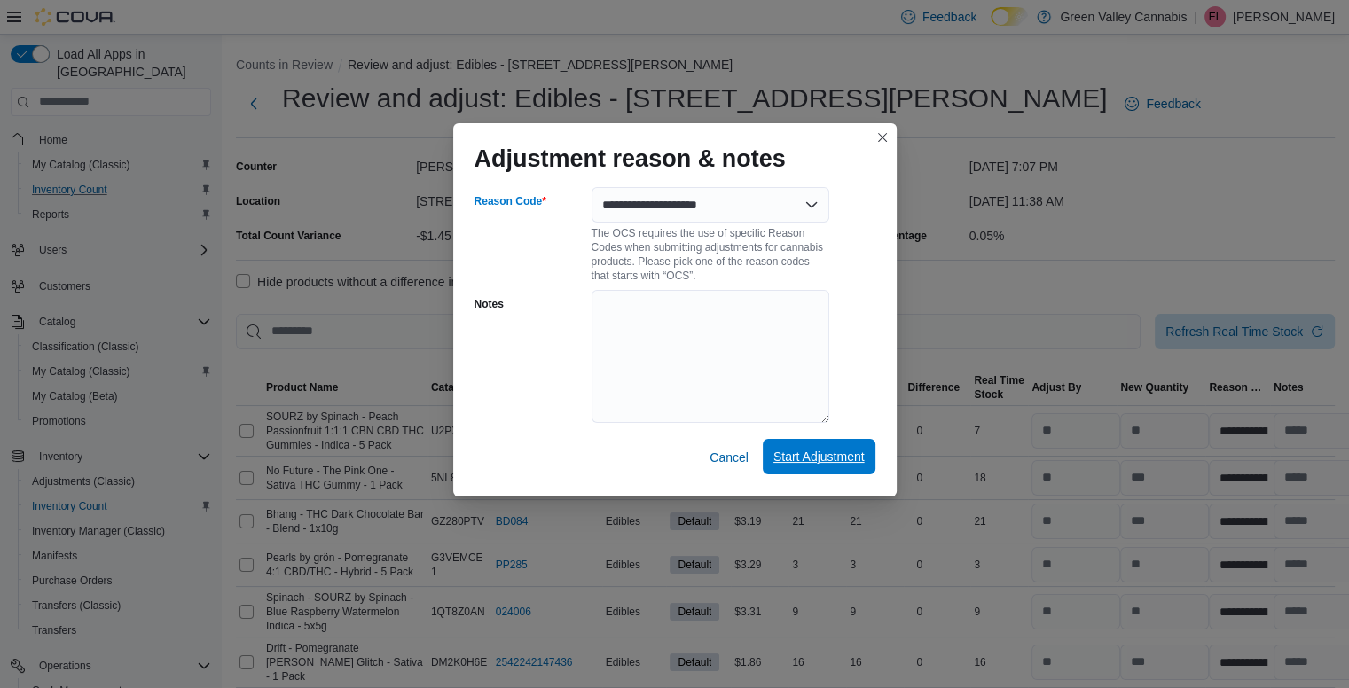
select select "**********"
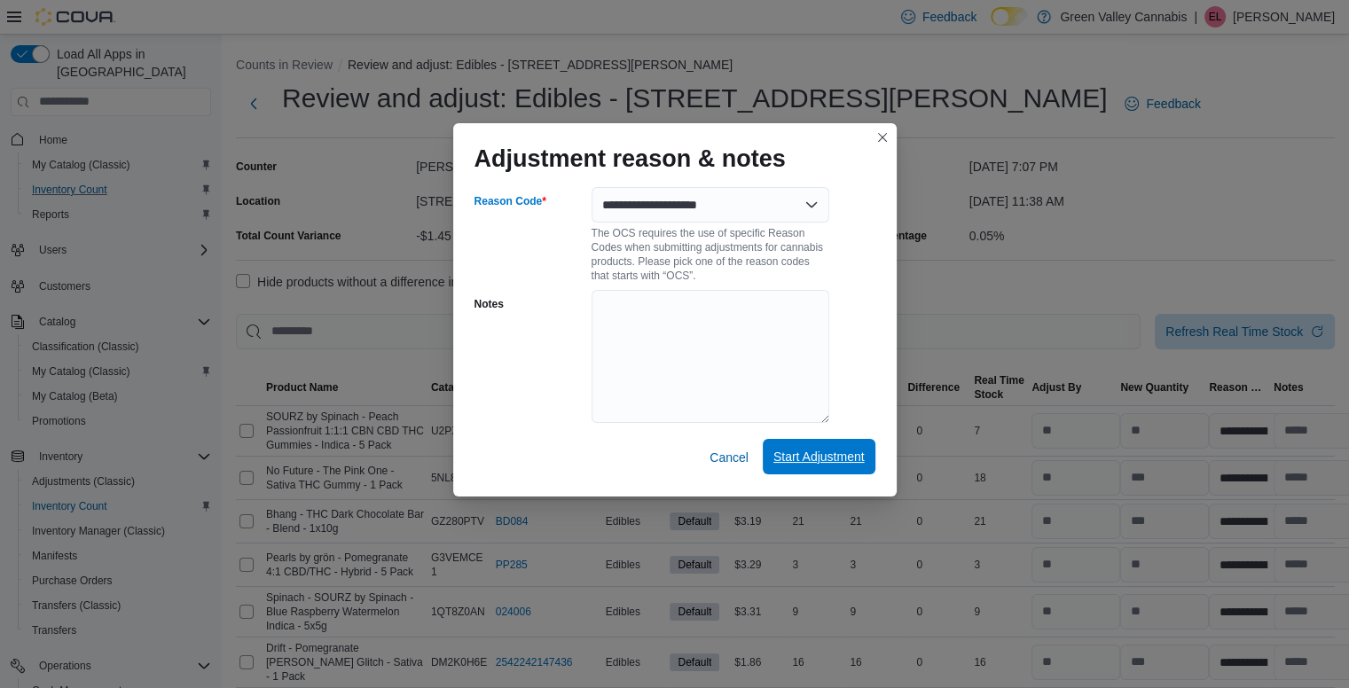
select select "**********"
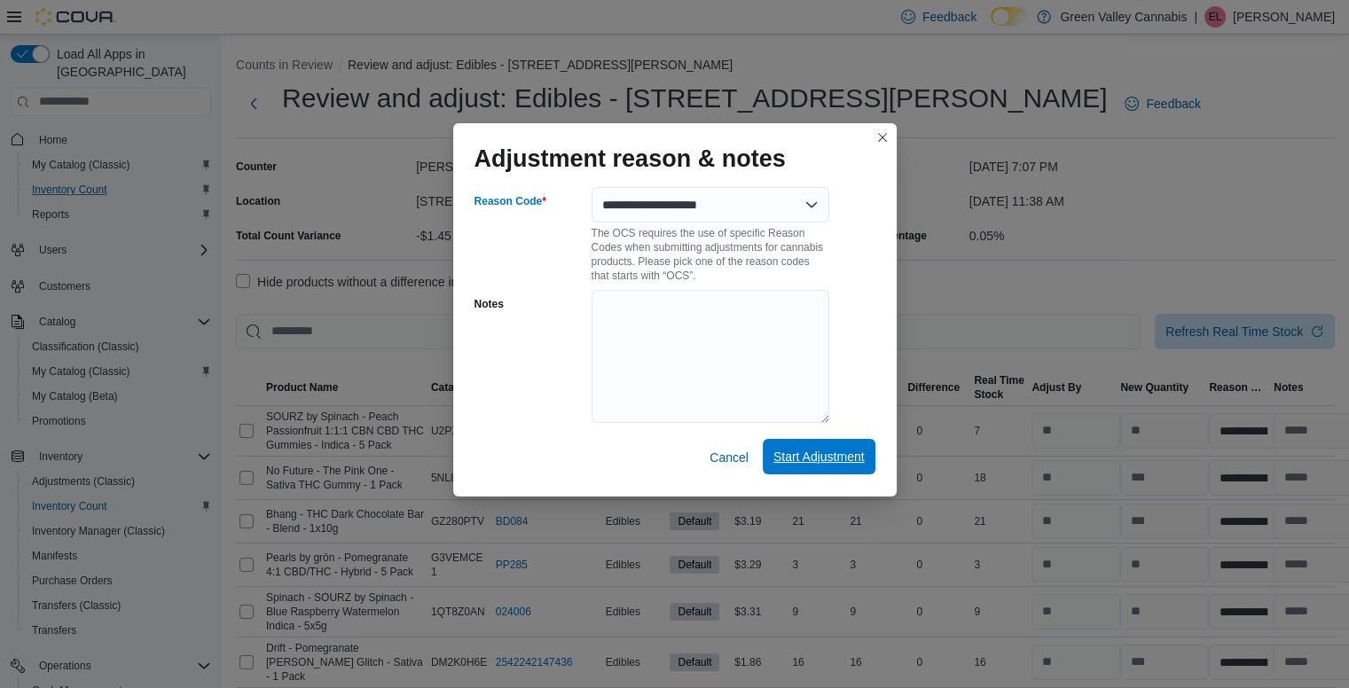
select select "**********"
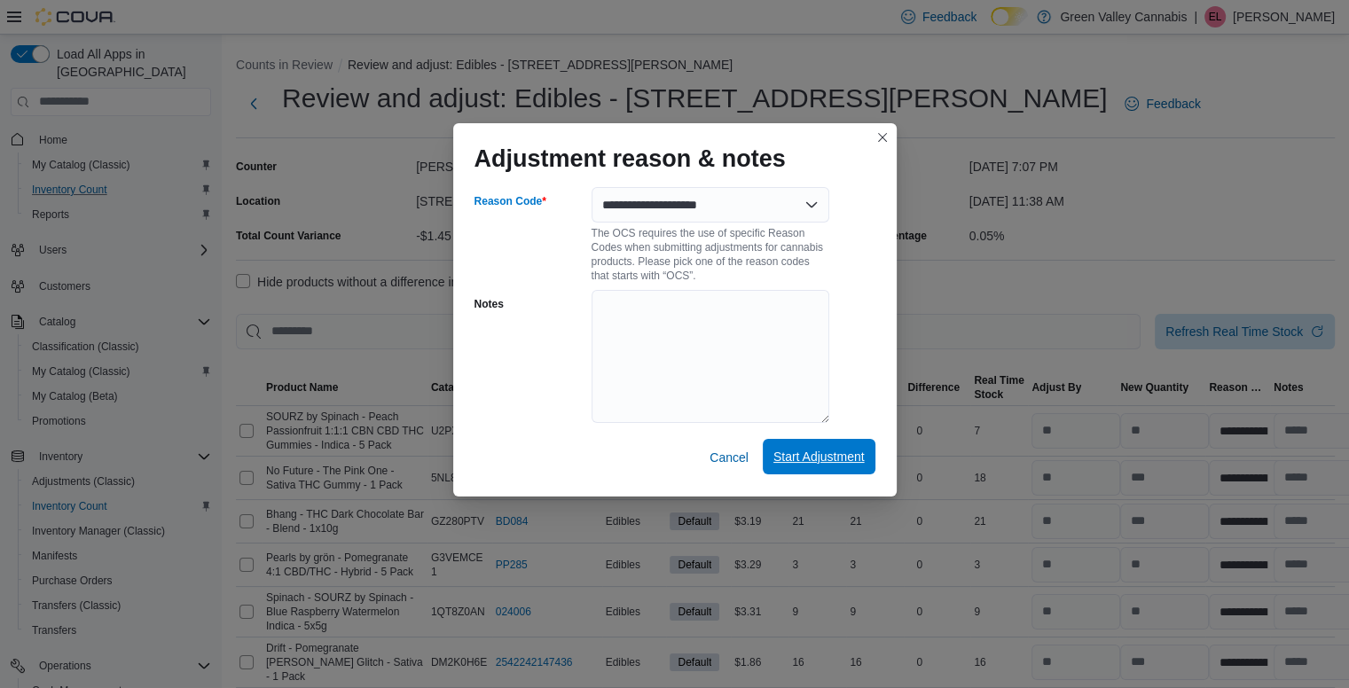
select select "**********"
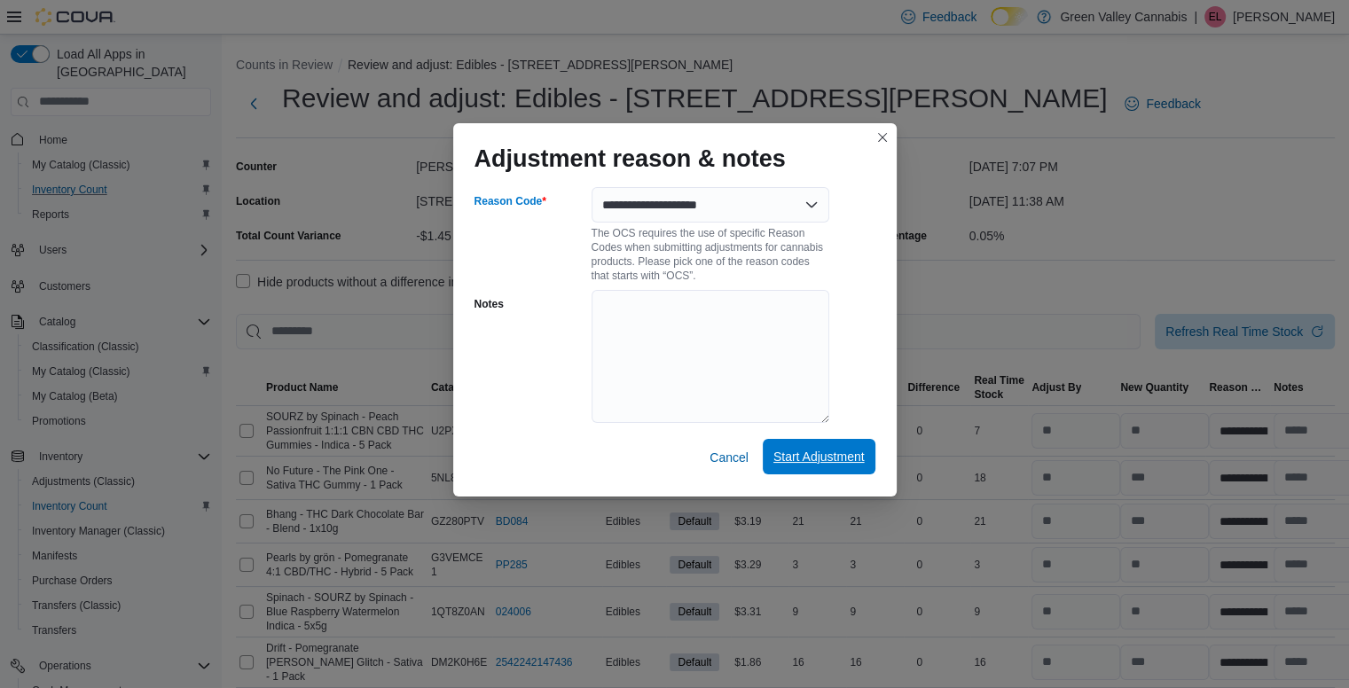
select select "**********"
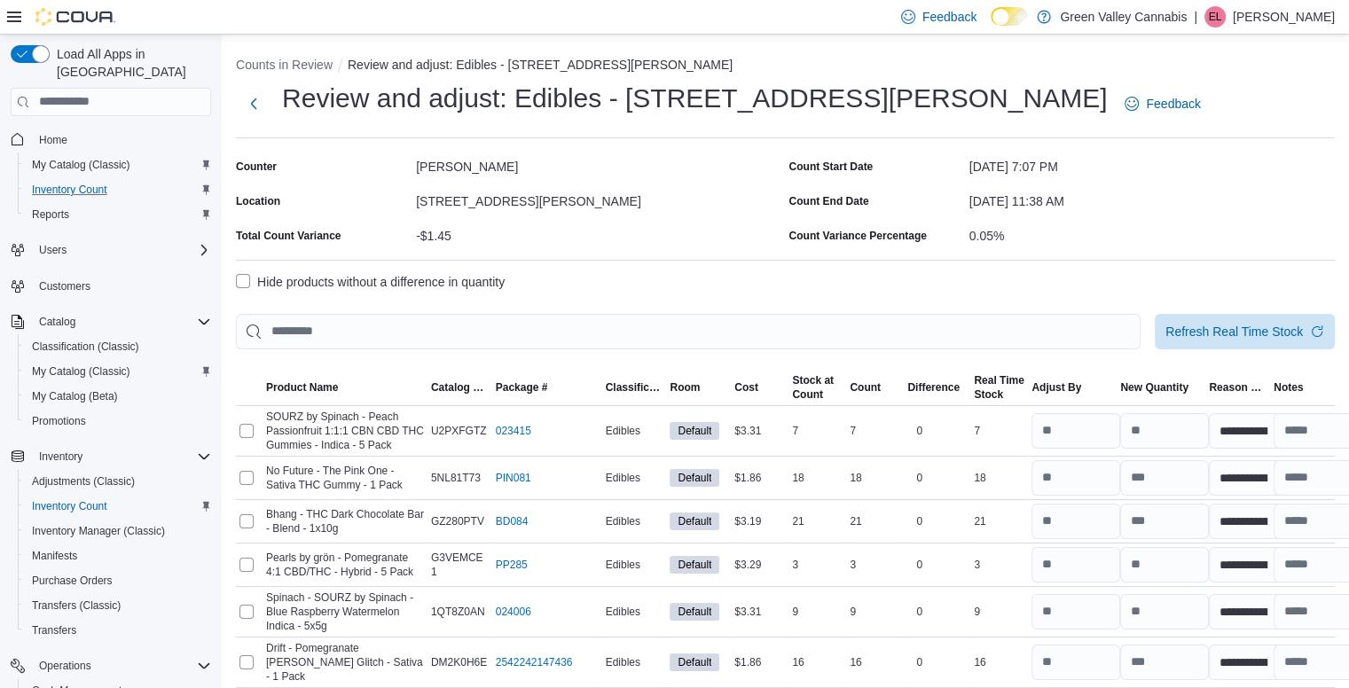
click at [248, 285] on label "Hide products without a difference in quantity" at bounding box center [370, 281] width 269 height 21
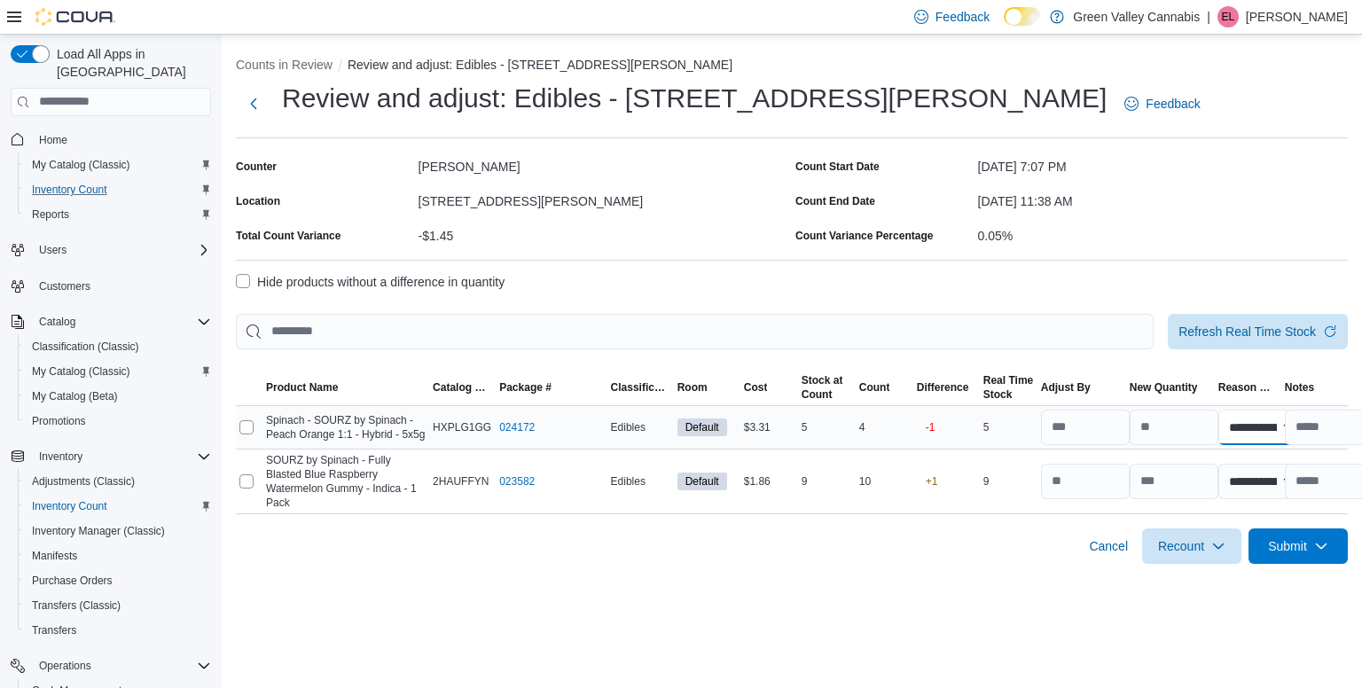
click at [1244, 436] on select "**********" at bounding box center [1262, 427] width 89 height 35
click at [1218, 410] on select "**********" at bounding box center [1262, 427] width 89 height 35
drag, startPoint x: 1259, startPoint y: 418, endPoint x: 1241, endPoint y: 427, distance: 20.2
click at [1241, 427] on select "**********" at bounding box center [1262, 427] width 89 height 35
click at [1218, 410] on select "**********" at bounding box center [1262, 427] width 89 height 35
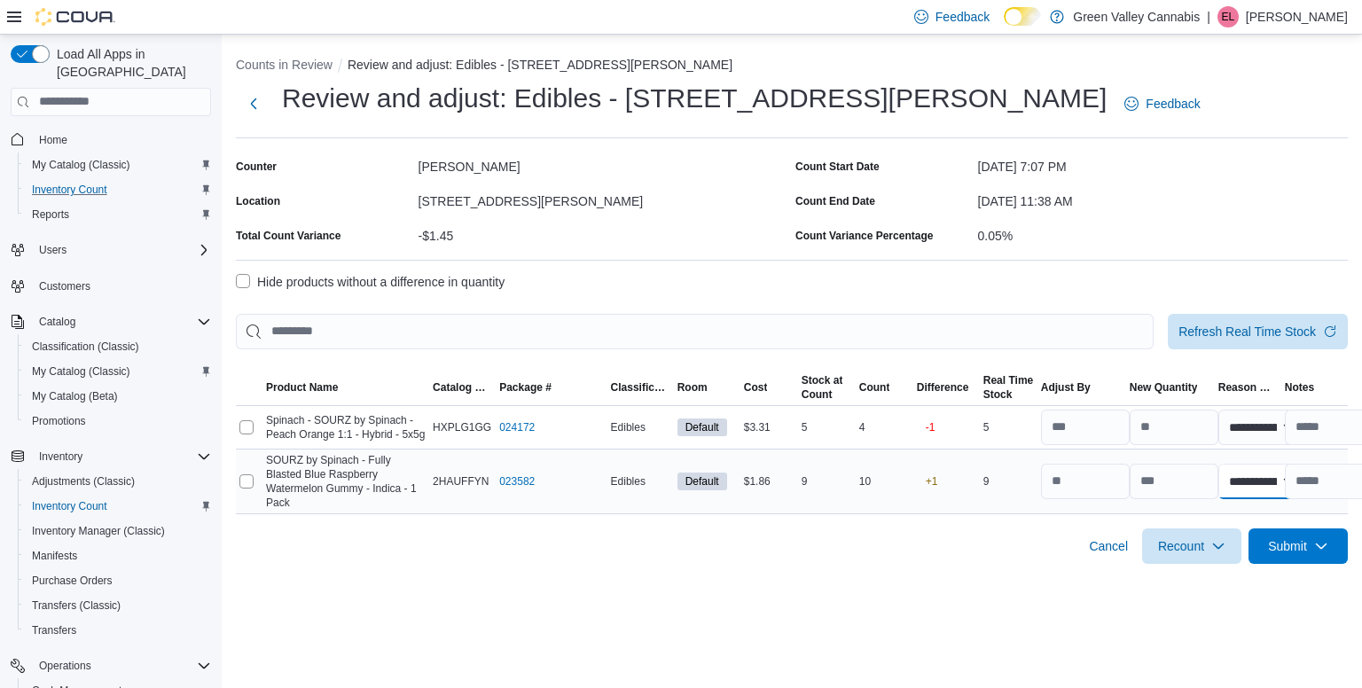
click at [1245, 473] on select "**********" at bounding box center [1262, 481] width 89 height 35
click at [1218, 464] on select "**********" at bounding box center [1262, 481] width 89 height 35
click at [1318, 426] on input "text" at bounding box center [1329, 427] width 89 height 35
click at [862, 576] on div "**********" at bounding box center [792, 306] width 1140 height 543
click at [1273, 557] on span "Submit" at bounding box center [1298, 545] width 78 height 35
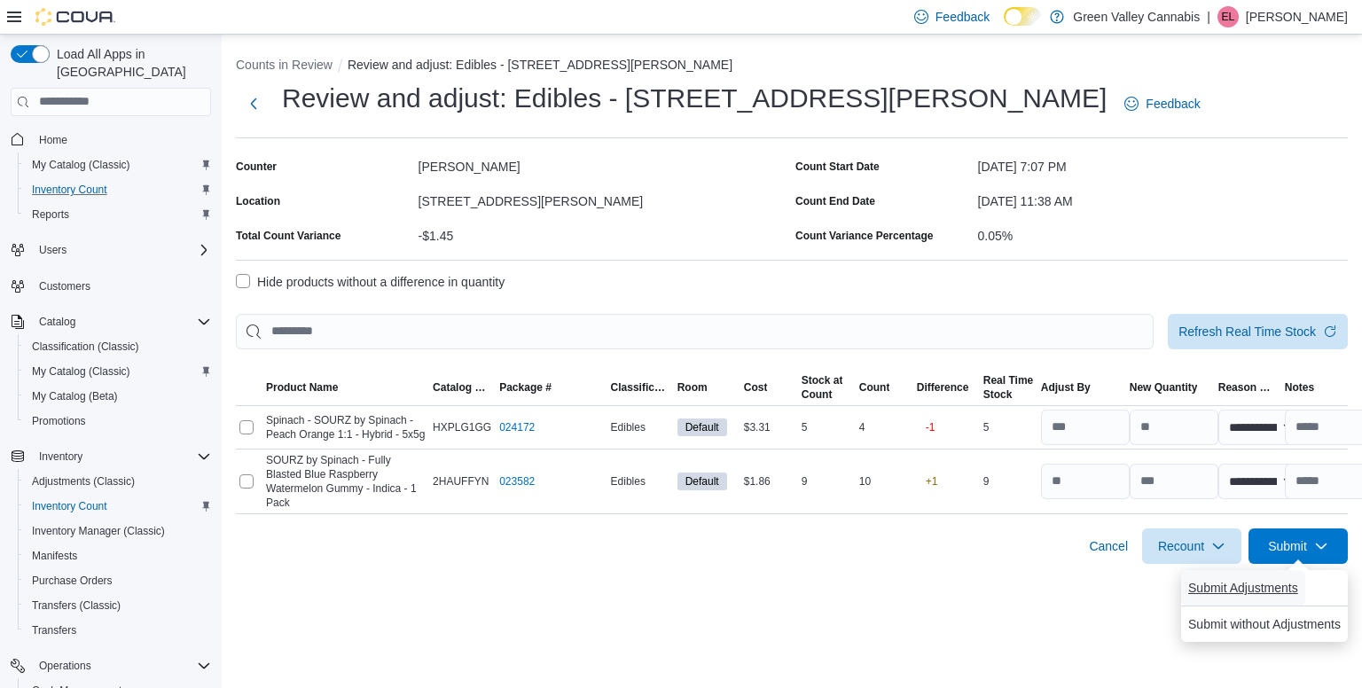
click at [1186, 589] on button "Submit Adjustments" at bounding box center [1243, 587] width 124 height 35
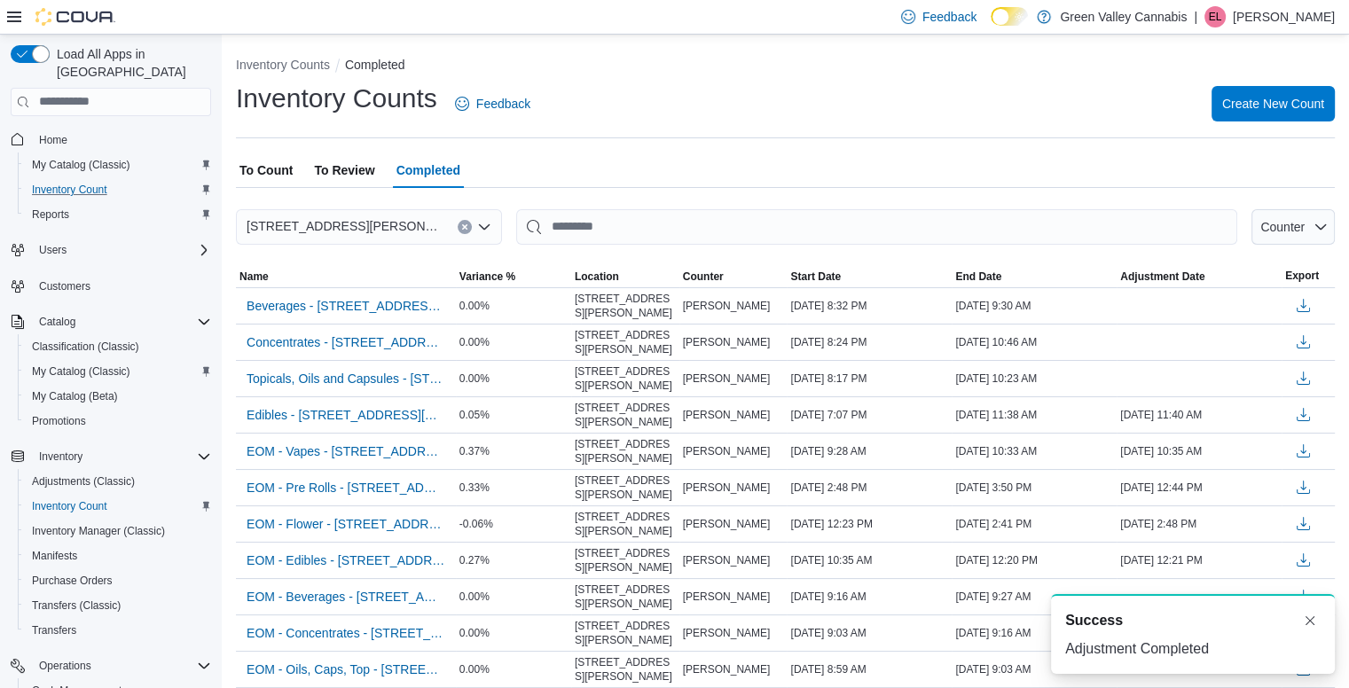
click at [279, 161] on span "To Count" at bounding box center [265, 169] width 53 height 35
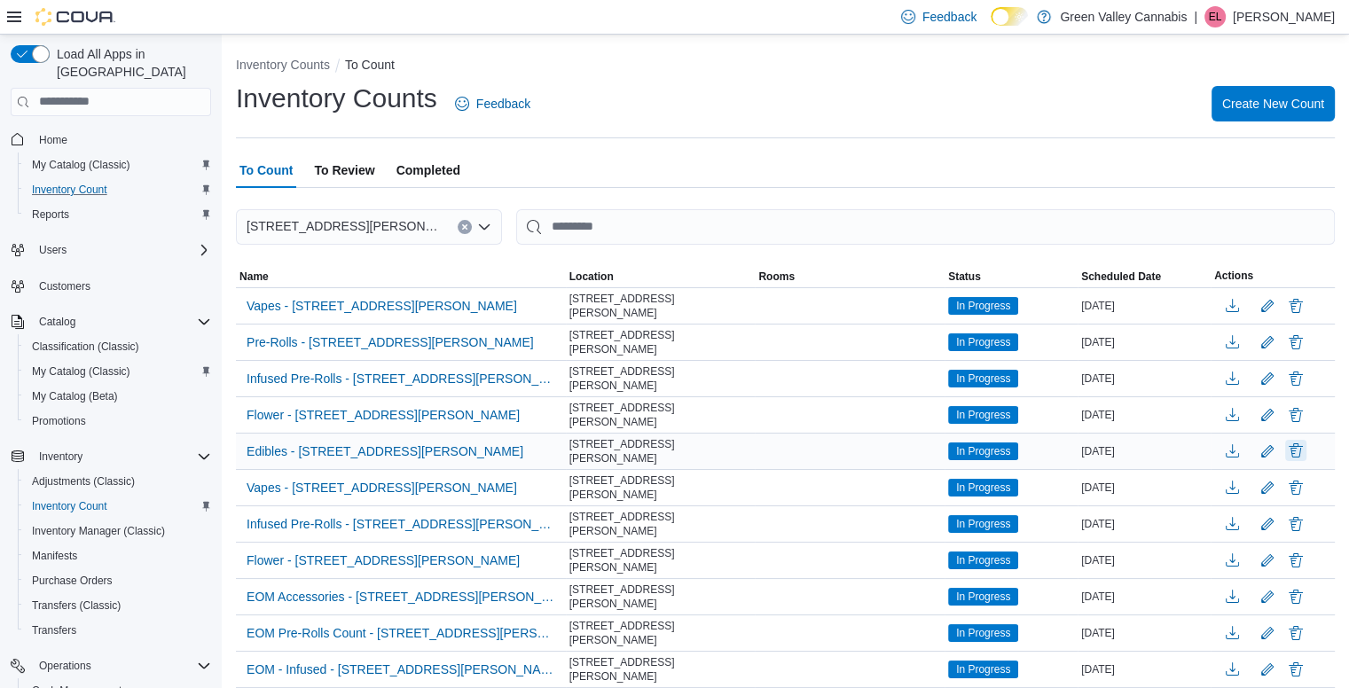
click at [1300, 445] on button "Delete" at bounding box center [1295, 450] width 21 height 21
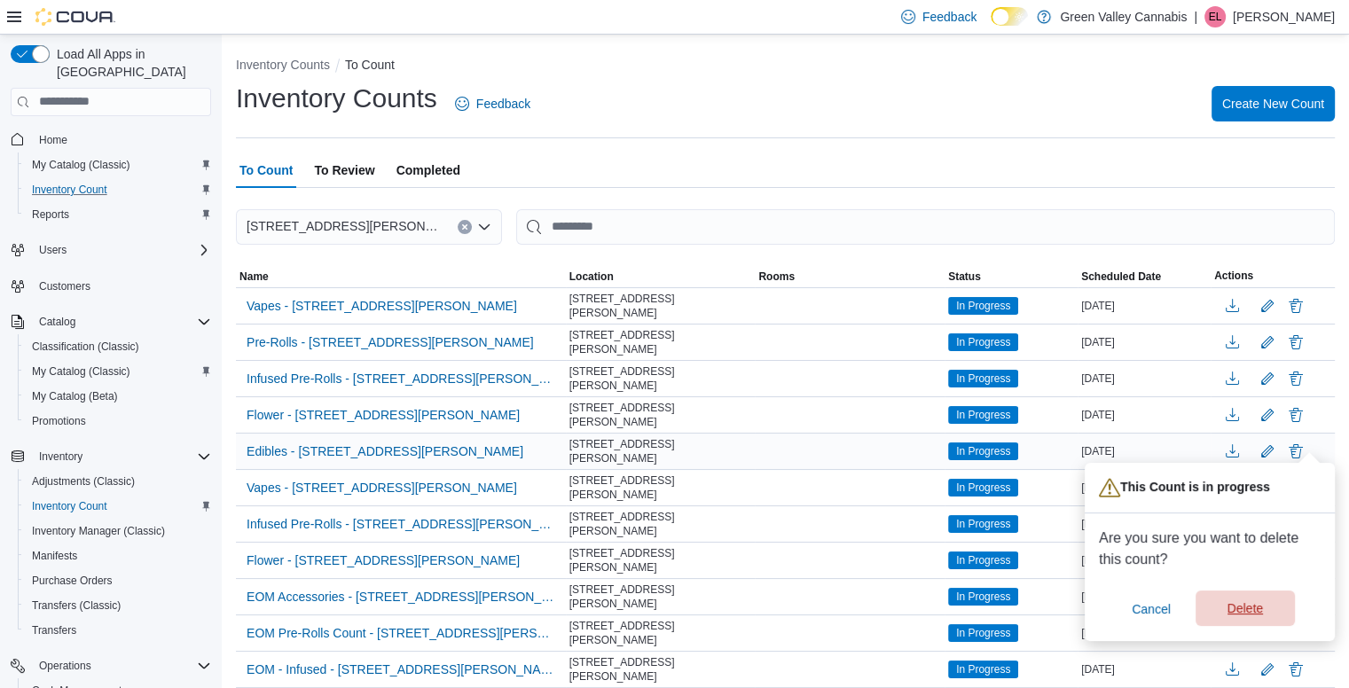
click at [1234, 597] on span "Delete" at bounding box center [1245, 607] width 78 height 35
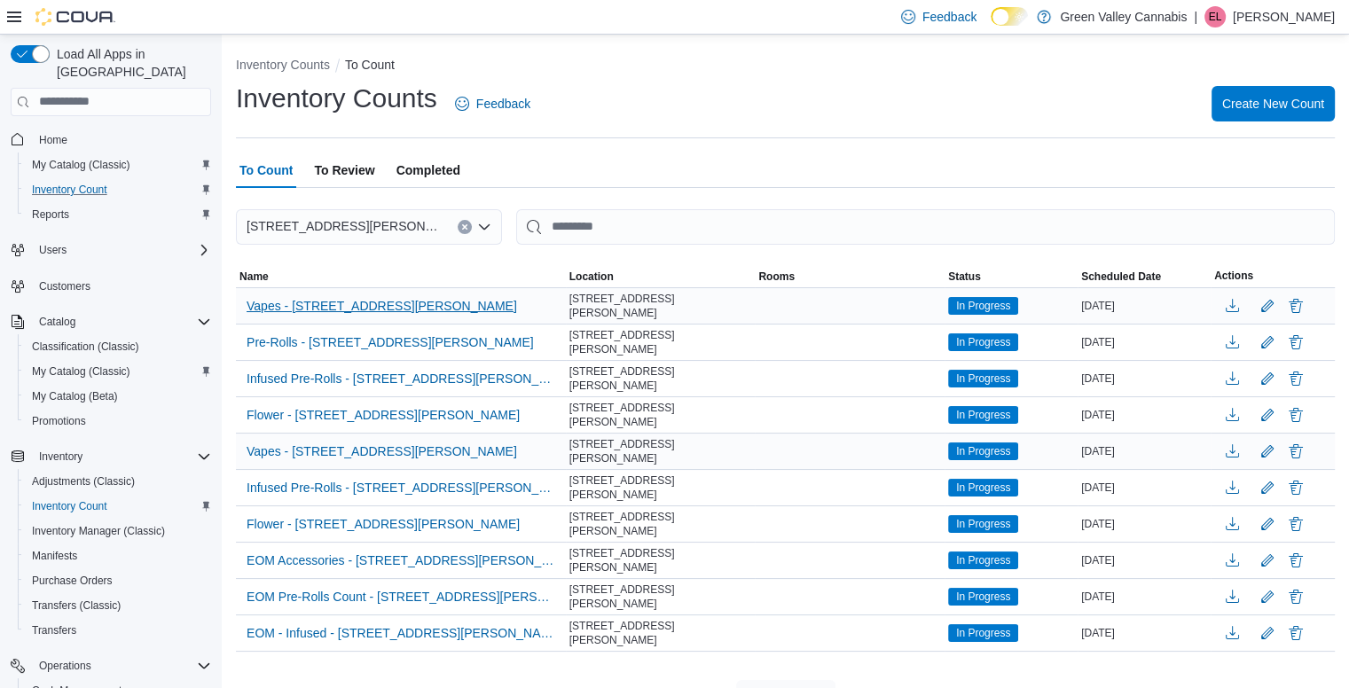
click at [379, 301] on span "Vapes - [STREET_ADDRESS][PERSON_NAME]" at bounding box center [381, 306] width 270 height 18
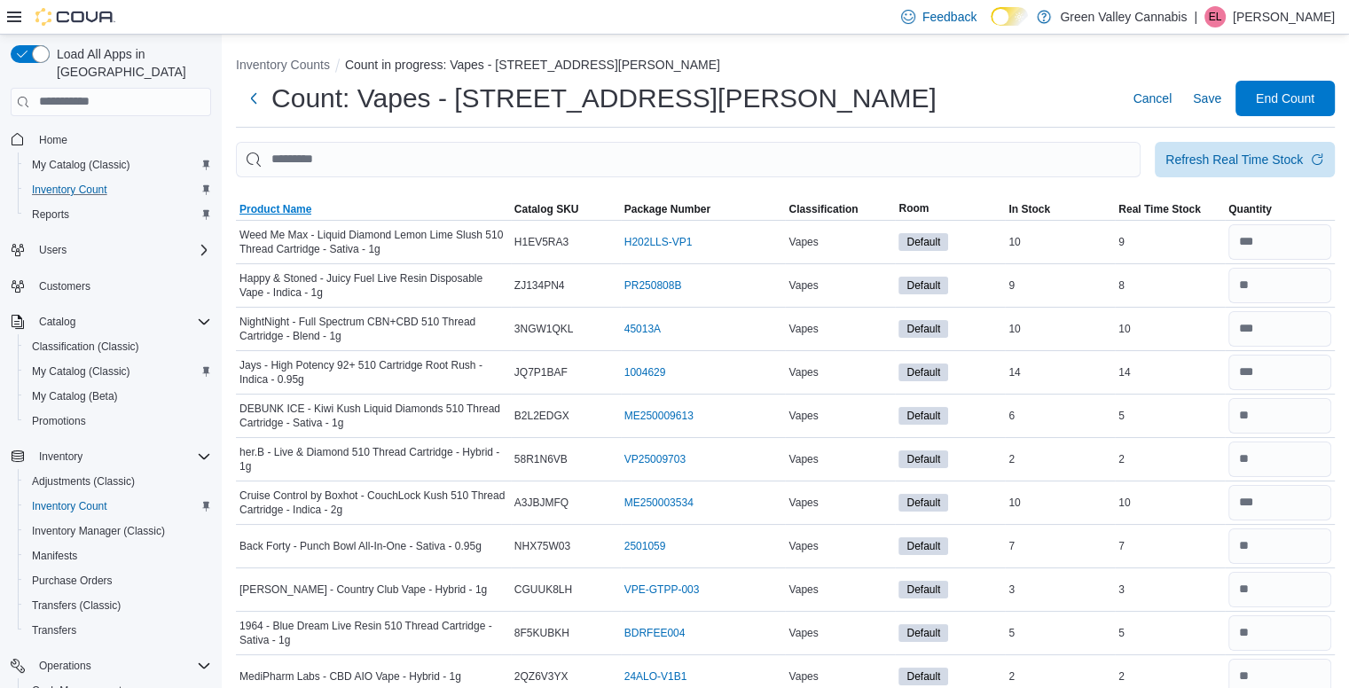
click at [298, 203] on span "Product Name" at bounding box center [275, 209] width 72 height 14
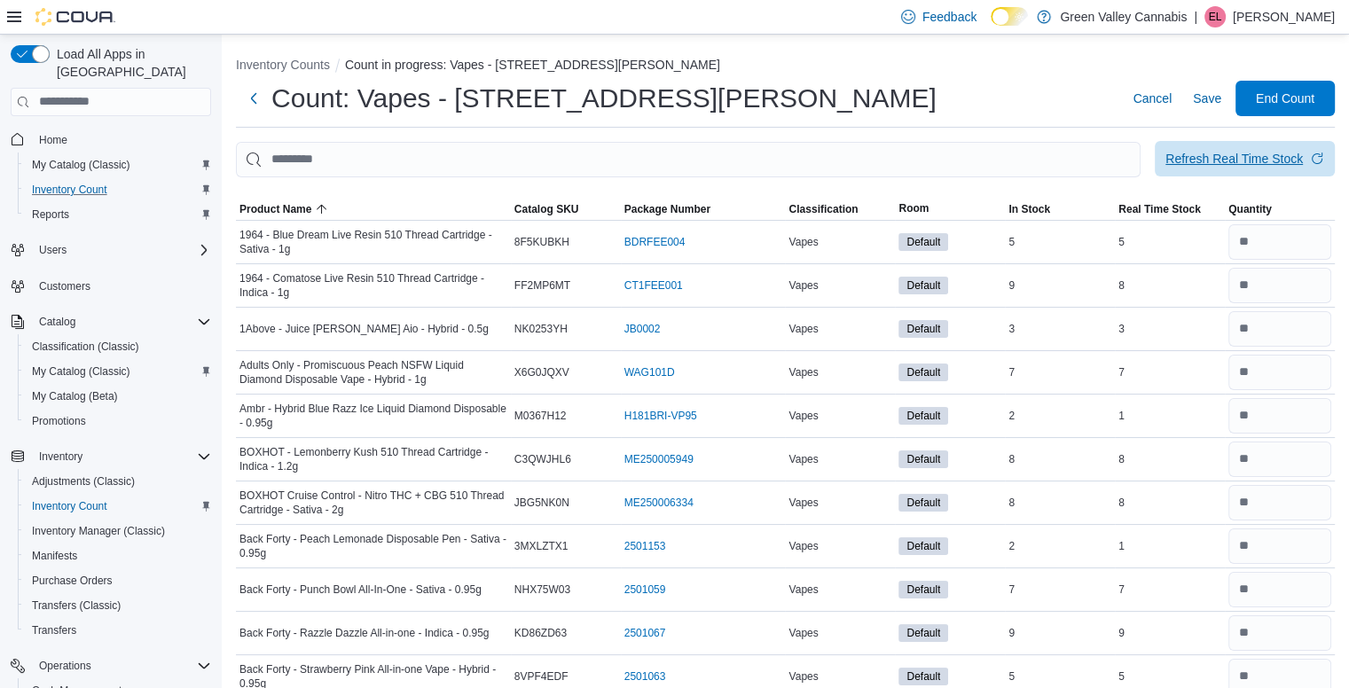
click at [1271, 152] on div "Refresh Real Time Stock" at bounding box center [1233, 159] width 137 height 18
click at [1233, 165] on div "Refresh Real Time Stock" at bounding box center [1233, 159] width 137 height 18
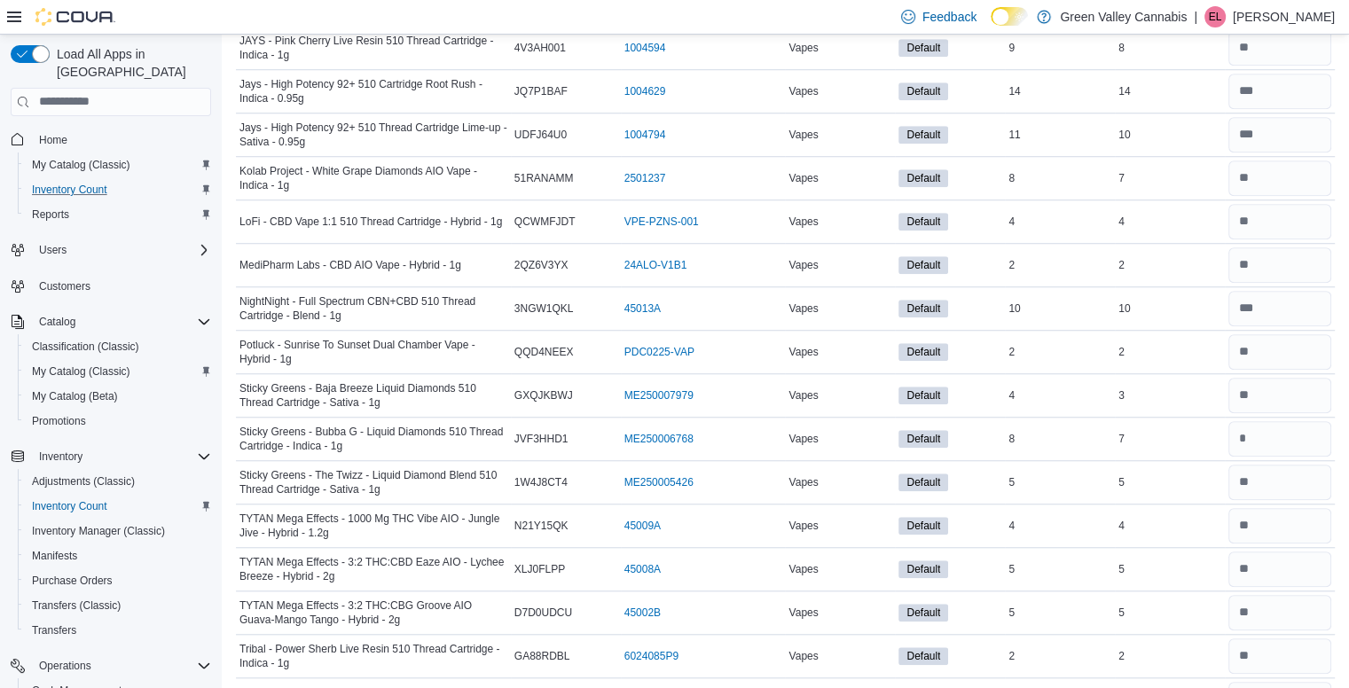
scroll to position [1840, 0]
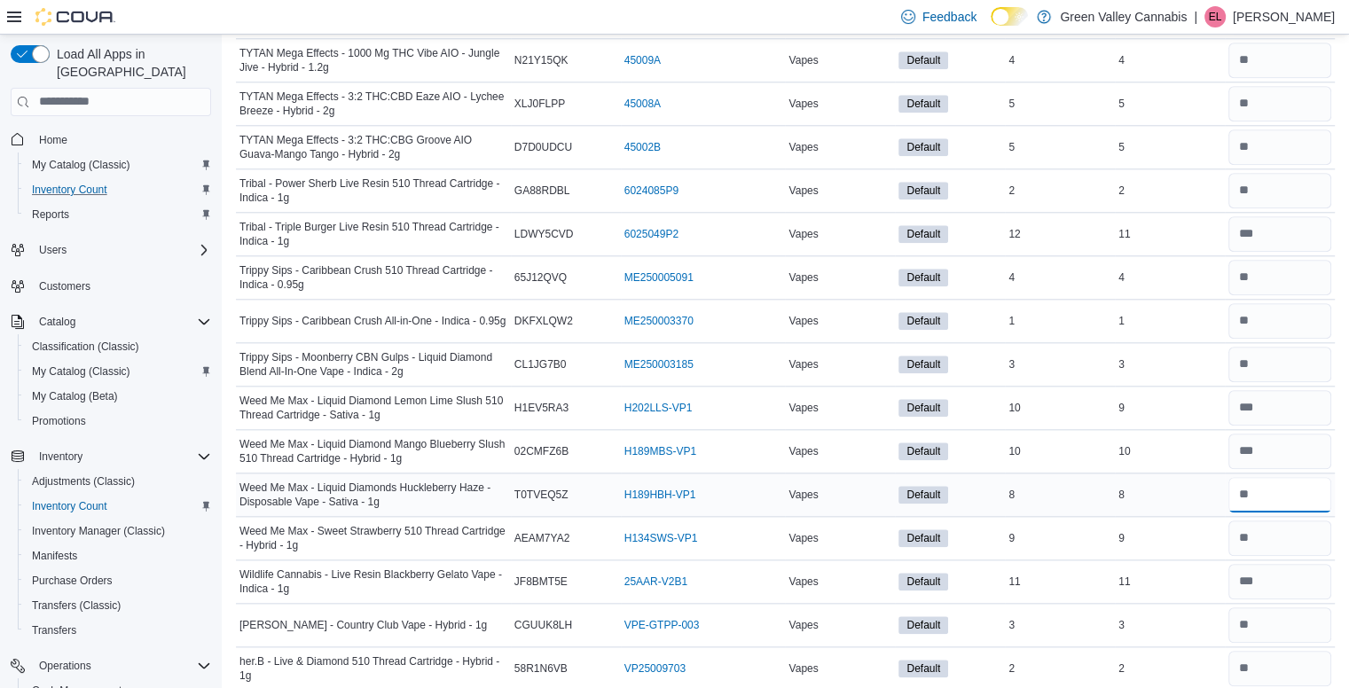
click at [1261, 477] on input "number" at bounding box center [1279, 494] width 103 height 35
click at [1277, 564] on input "number" at bounding box center [1279, 581] width 103 height 35
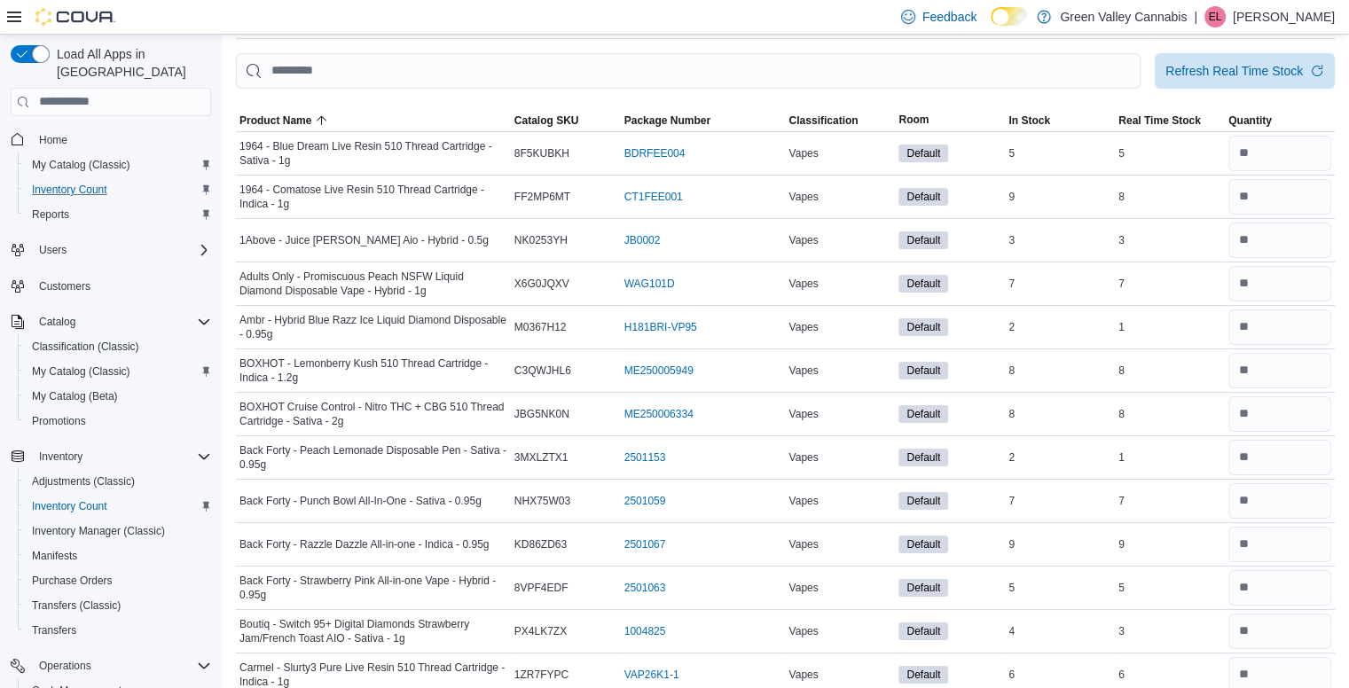
scroll to position [0, 0]
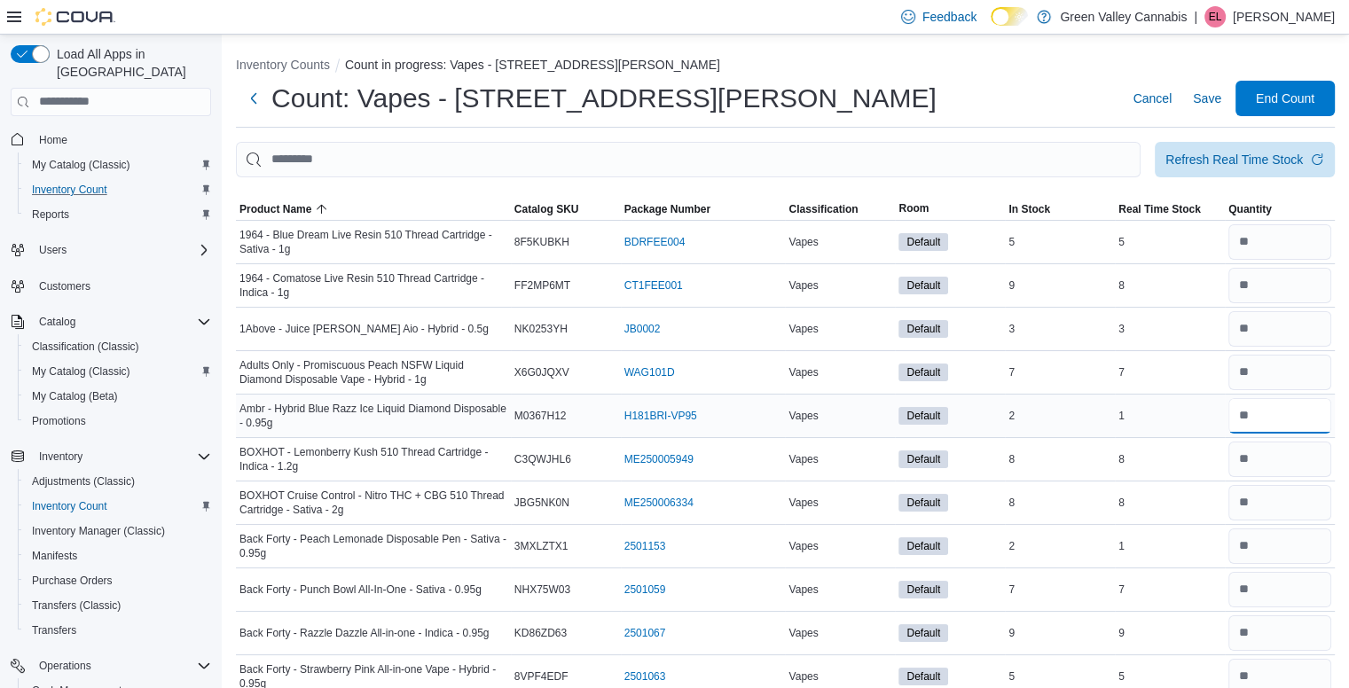
click at [1285, 419] on input "number" at bounding box center [1279, 415] width 103 height 35
click at [1224, 468] on div "8" at bounding box center [1169, 459] width 110 height 21
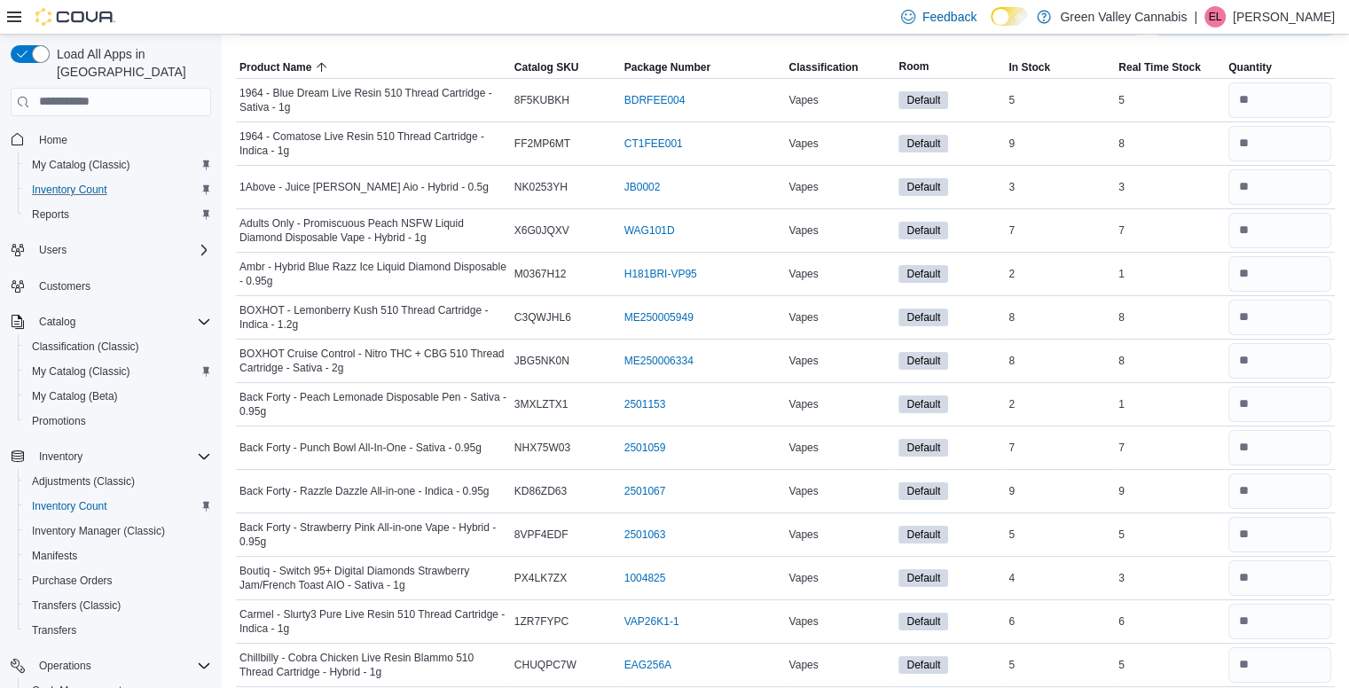
scroll to position [177, 0]
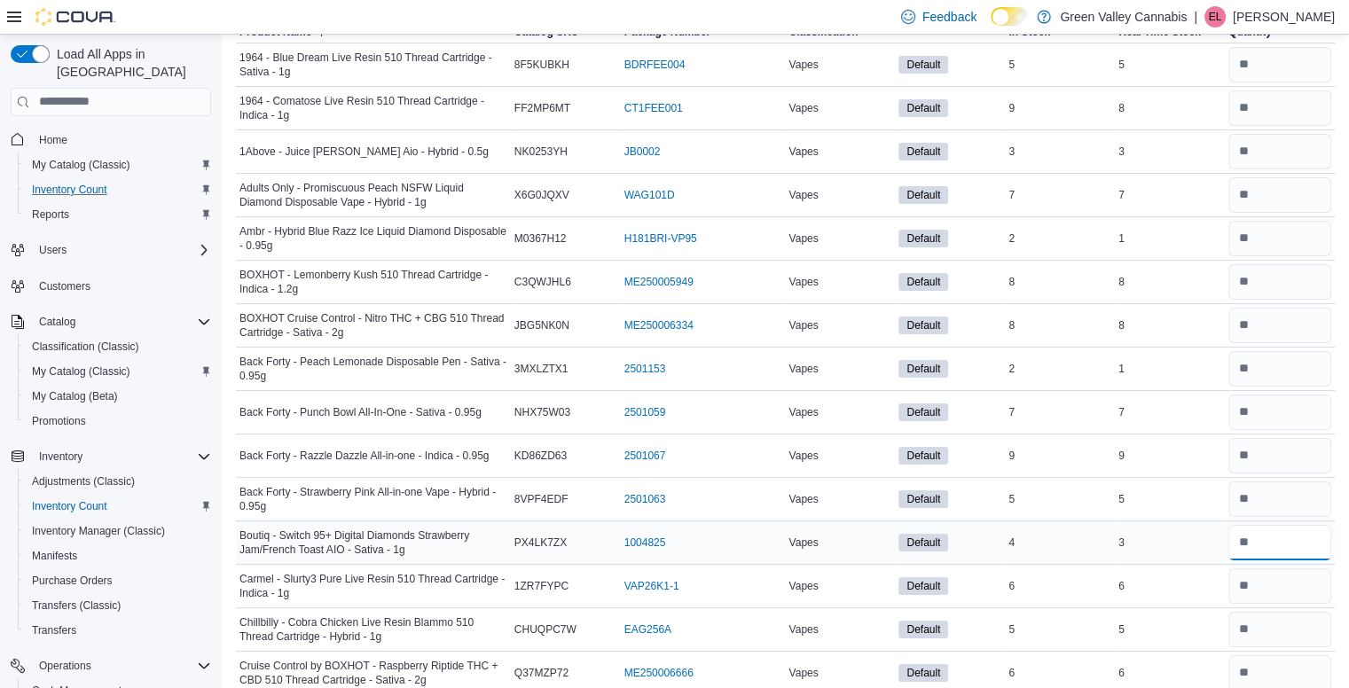
click at [1309, 547] on input "number" at bounding box center [1279, 542] width 103 height 35
click at [1217, 577] on div "6" at bounding box center [1169, 585] width 110 height 21
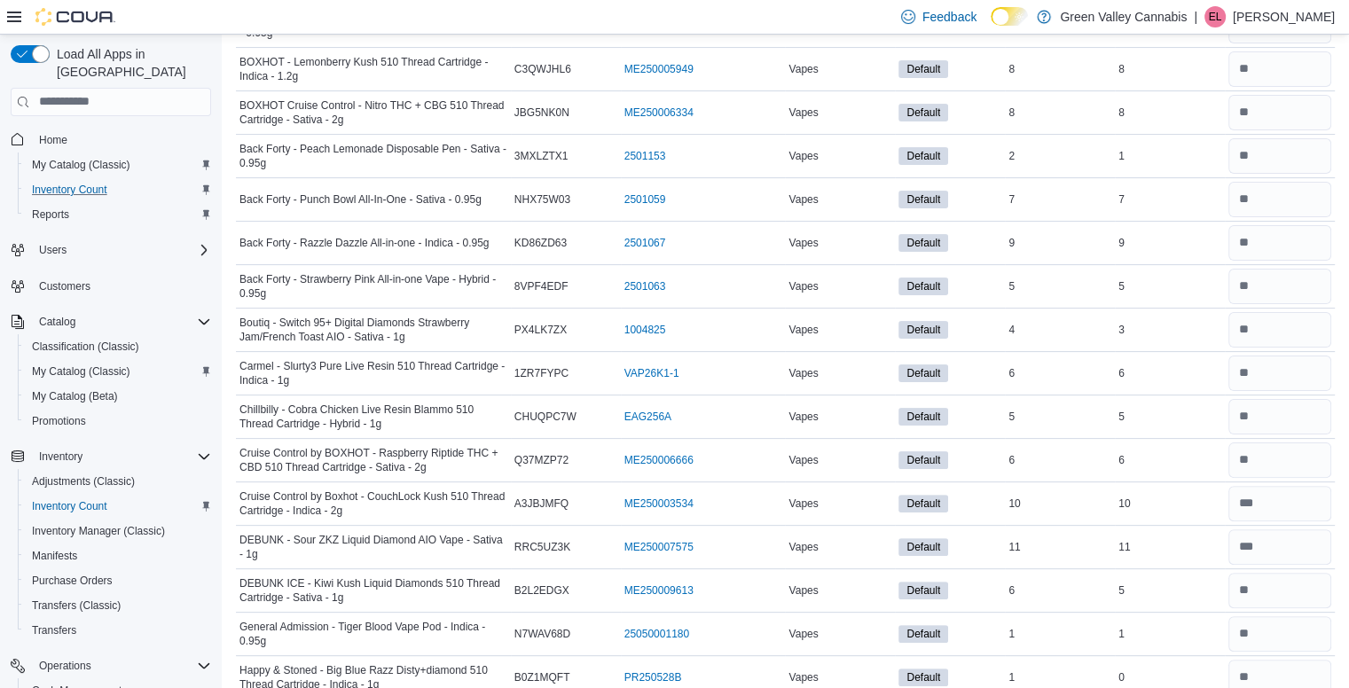
scroll to position [426, 0]
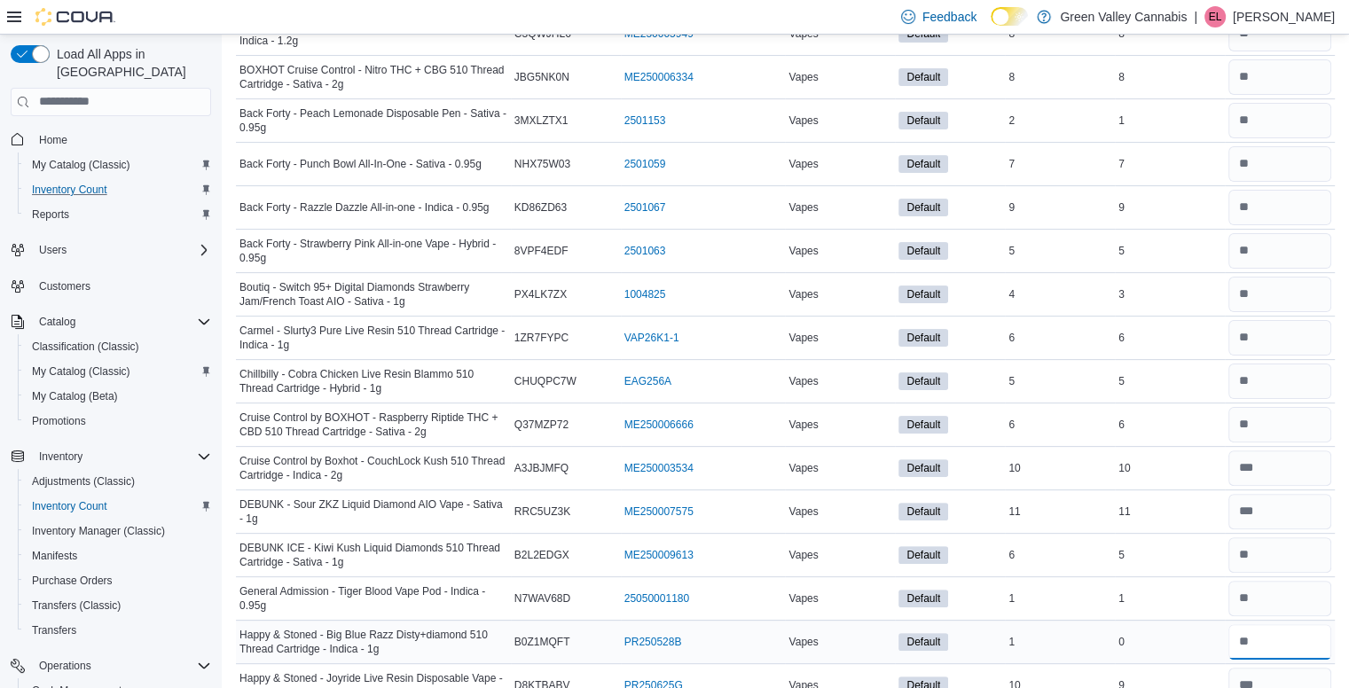
click at [1268, 631] on input "number" at bounding box center [1279, 641] width 103 height 35
click at [1182, 635] on div "0" at bounding box center [1169, 641] width 110 height 21
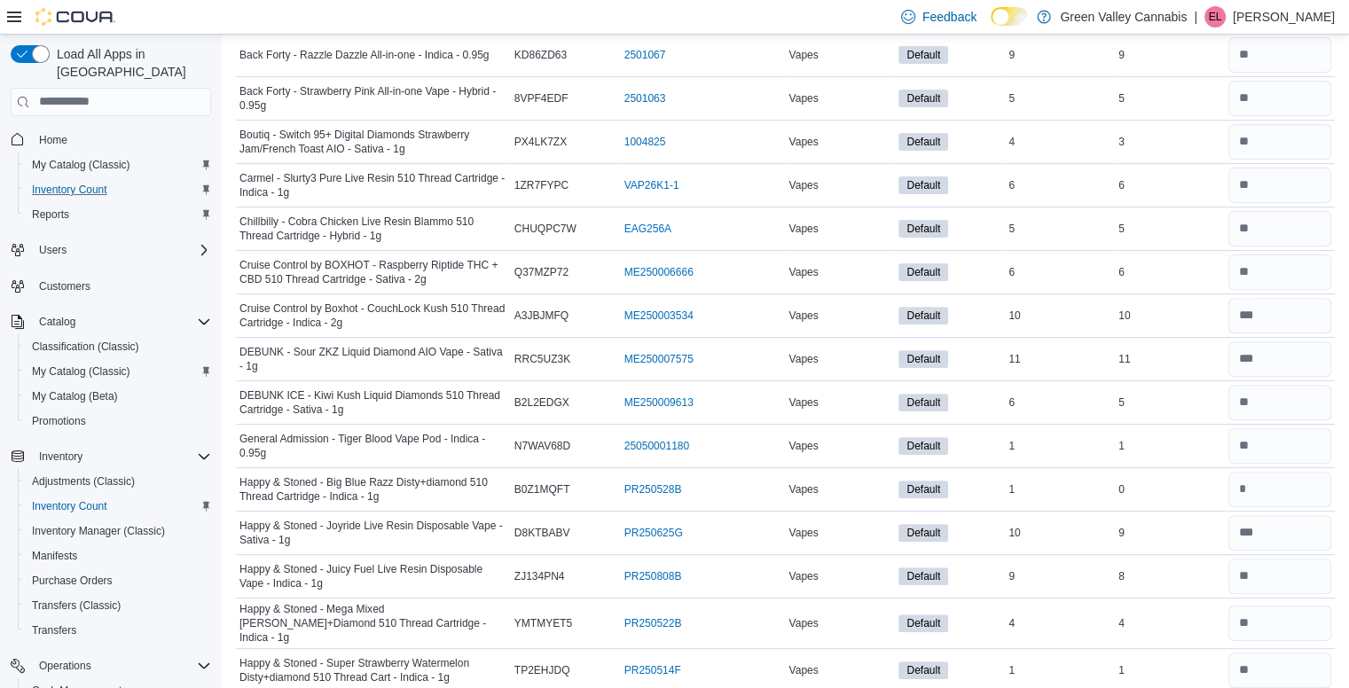
scroll to position [603, 0]
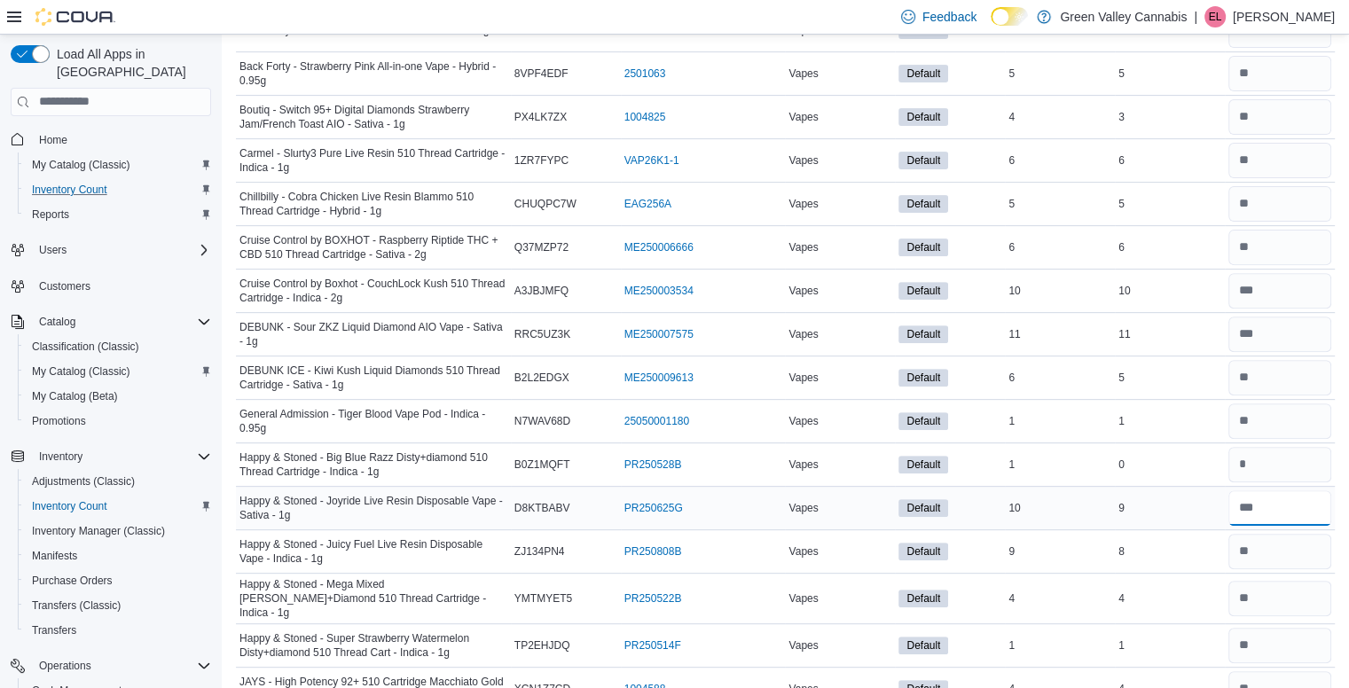
click at [1304, 504] on input "number" at bounding box center [1279, 507] width 103 height 35
click at [1298, 543] on input "number" at bounding box center [1279, 551] width 103 height 35
click at [1224, 557] on div "8" at bounding box center [1169, 551] width 110 height 21
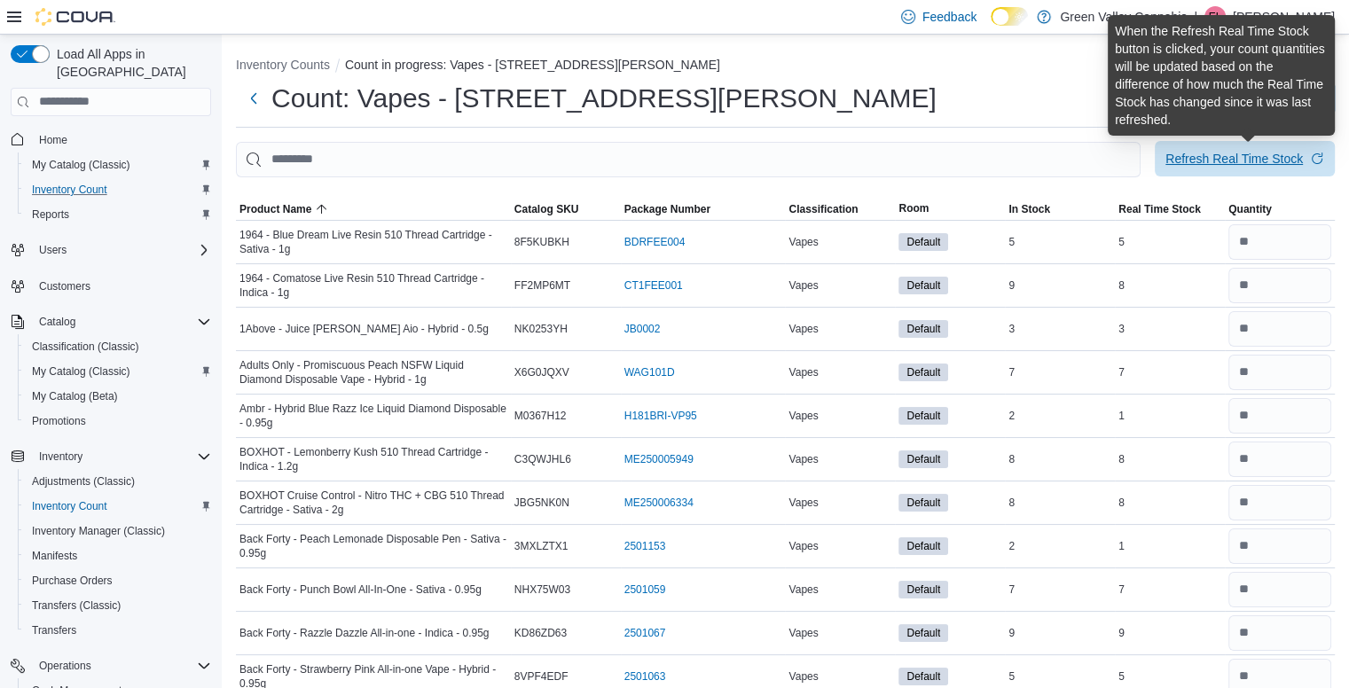
click at [1273, 151] on div "Refresh Real Time Stock" at bounding box center [1233, 159] width 137 height 18
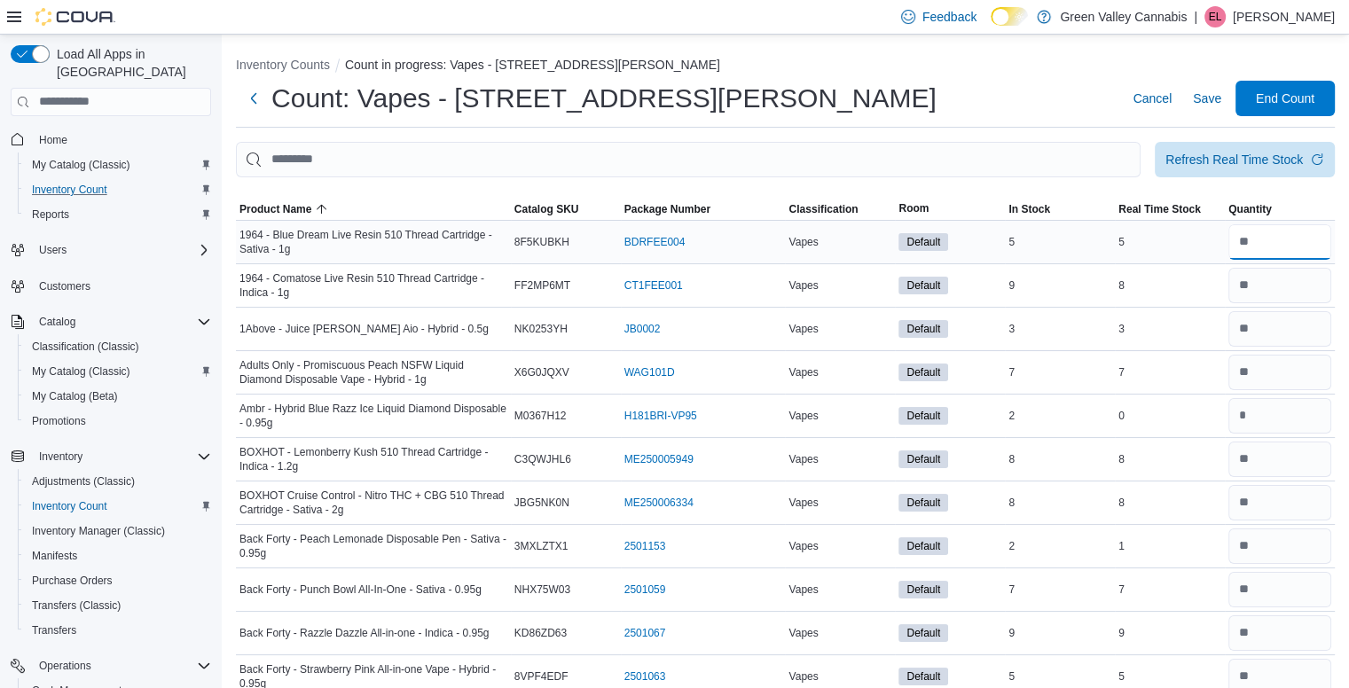
click at [1273, 238] on input "number" at bounding box center [1279, 241] width 103 height 35
click at [1281, 280] on input "number" at bounding box center [1279, 285] width 103 height 35
click at [1281, 245] on input "number" at bounding box center [1279, 241] width 103 height 35
click at [1282, 323] on input "number" at bounding box center [1279, 328] width 103 height 35
click at [1302, 382] on input "number" at bounding box center [1279, 372] width 103 height 35
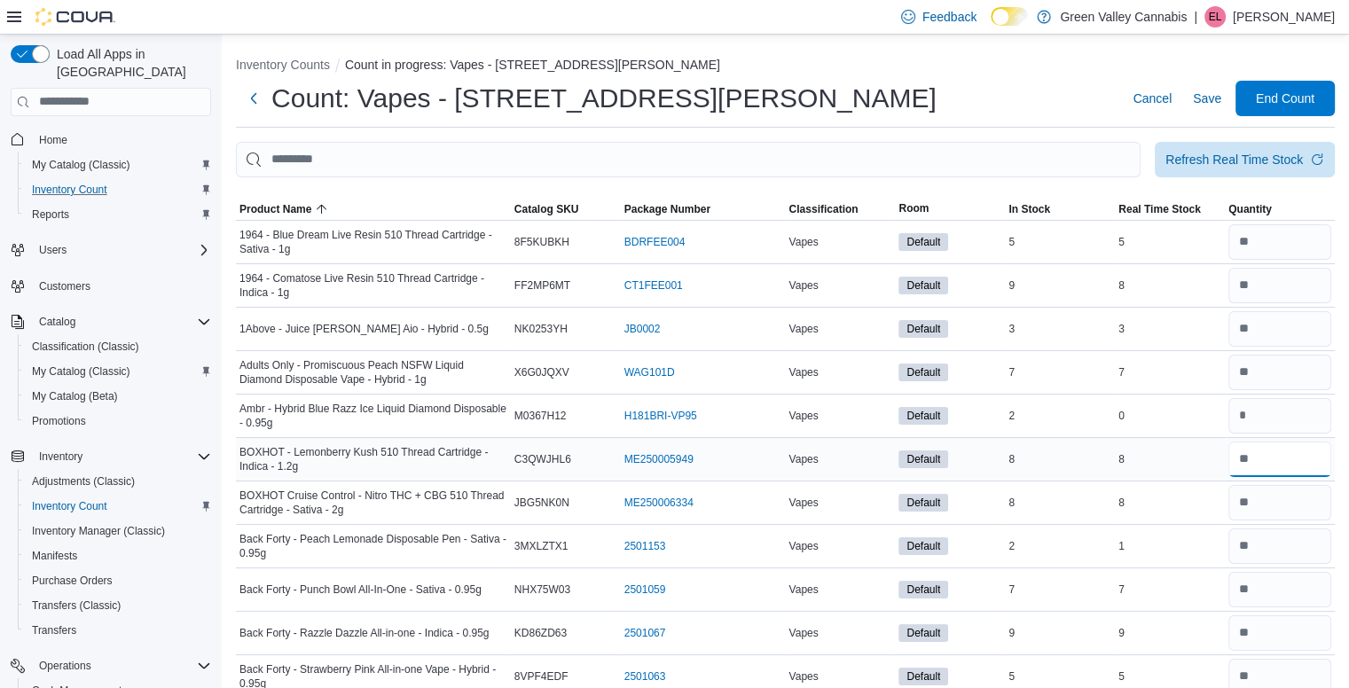
click at [1298, 455] on input "number" at bounding box center [1279, 459] width 103 height 35
click at [1298, 504] on input "number" at bounding box center [1279, 502] width 103 height 35
click at [1302, 550] on input "number" at bounding box center [1279, 545] width 103 height 35
click at [1305, 582] on input "number" at bounding box center [1279, 589] width 103 height 35
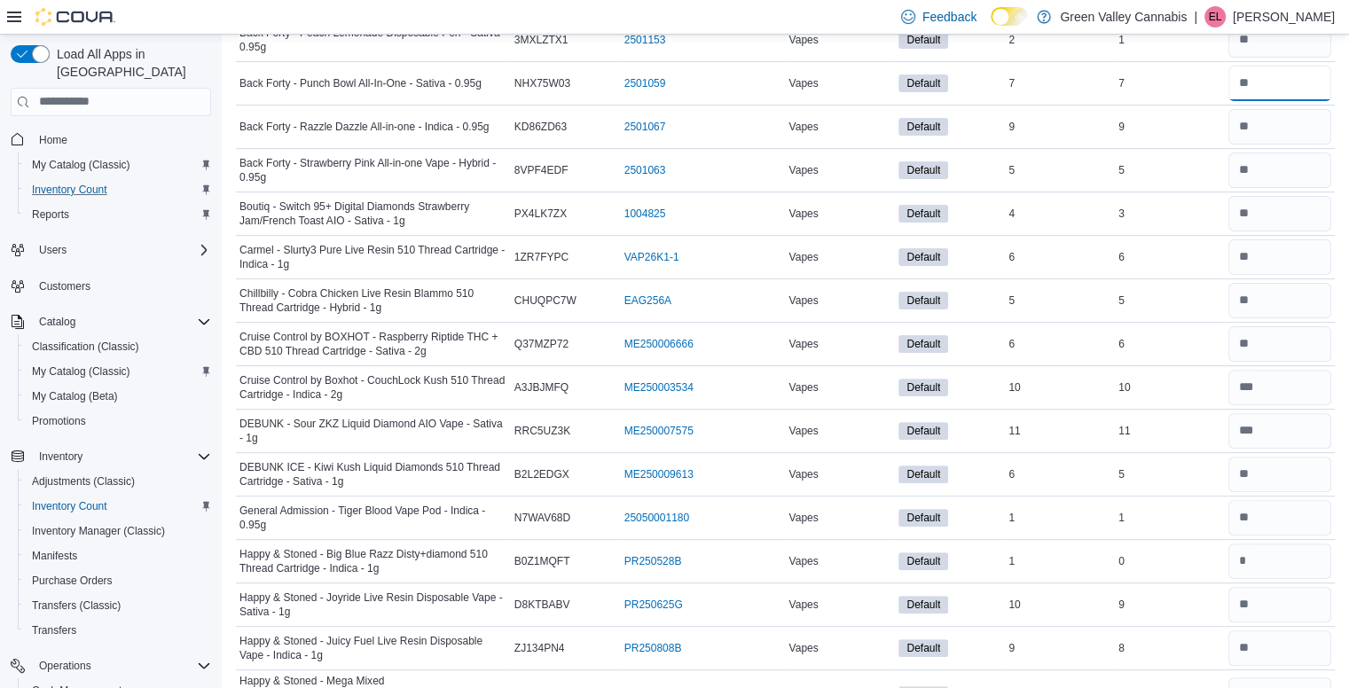
scroll to position [532, 0]
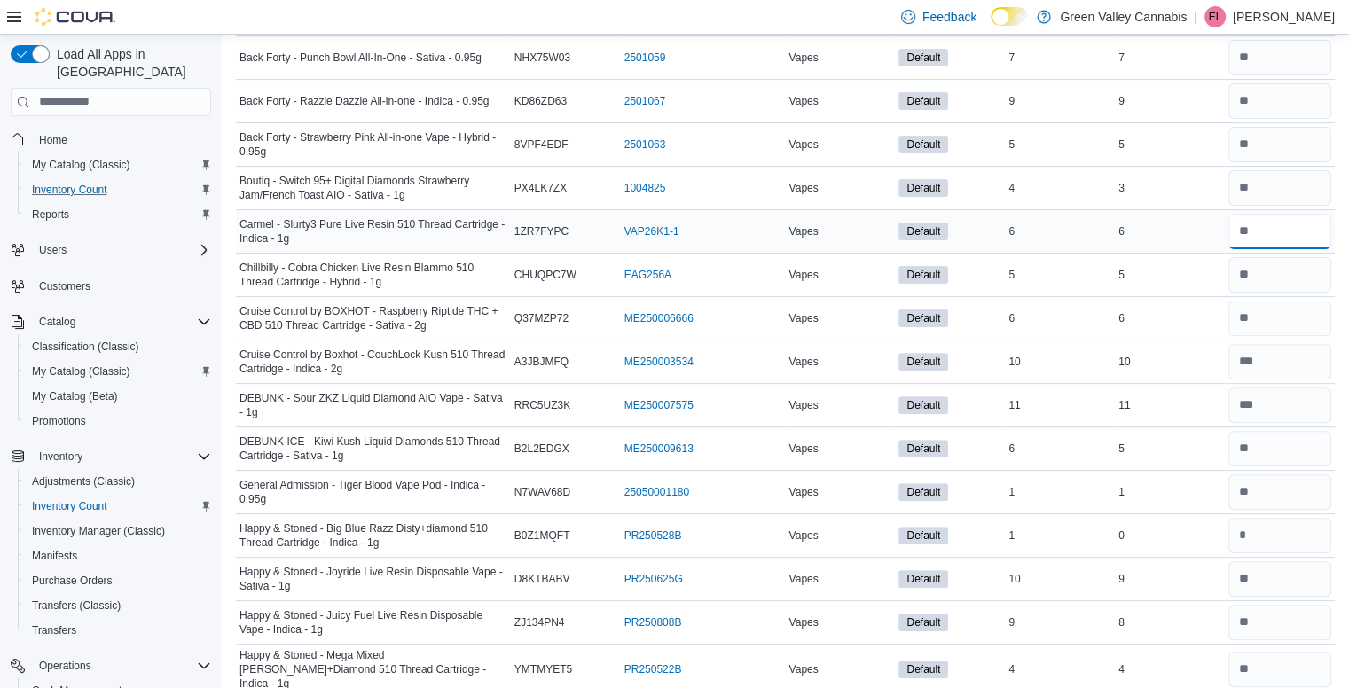
click at [1286, 227] on input "number" at bounding box center [1279, 231] width 103 height 35
click at [1286, 331] on input "number" at bounding box center [1279, 318] width 103 height 35
click at [1288, 357] on input "number" at bounding box center [1279, 361] width 103 height 35
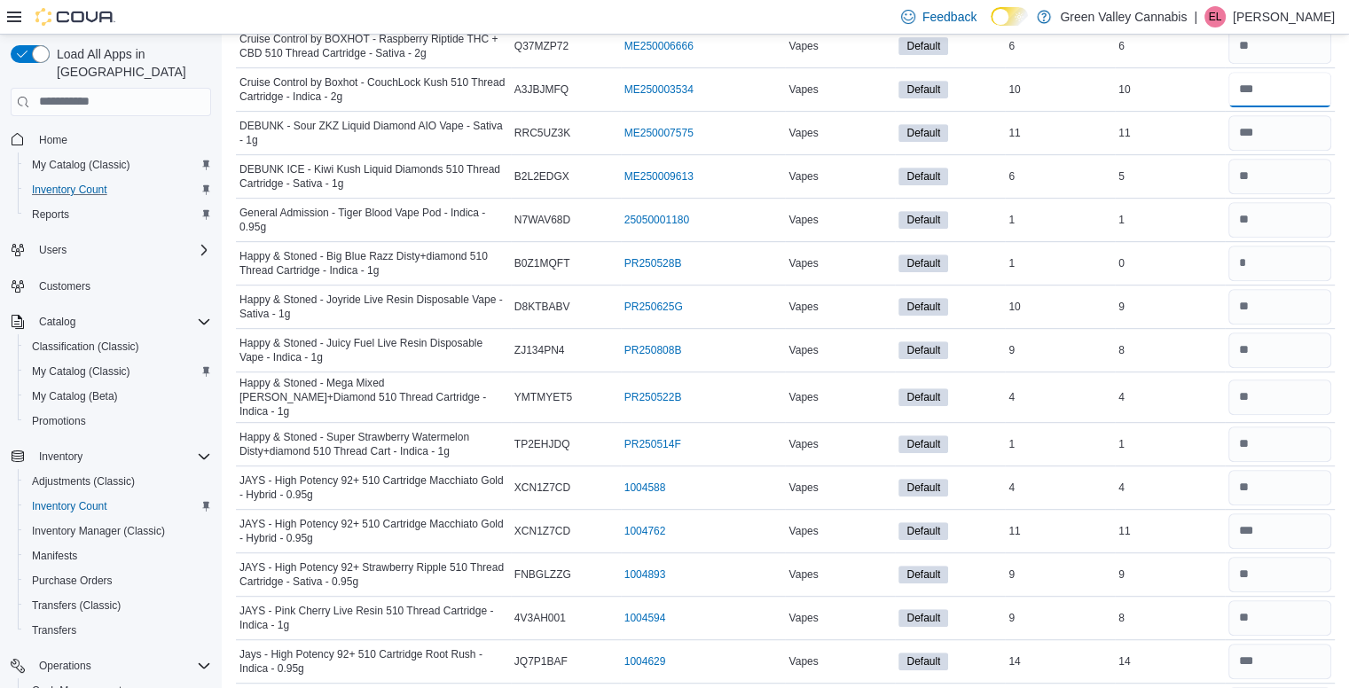
scroll to position [816, 0]
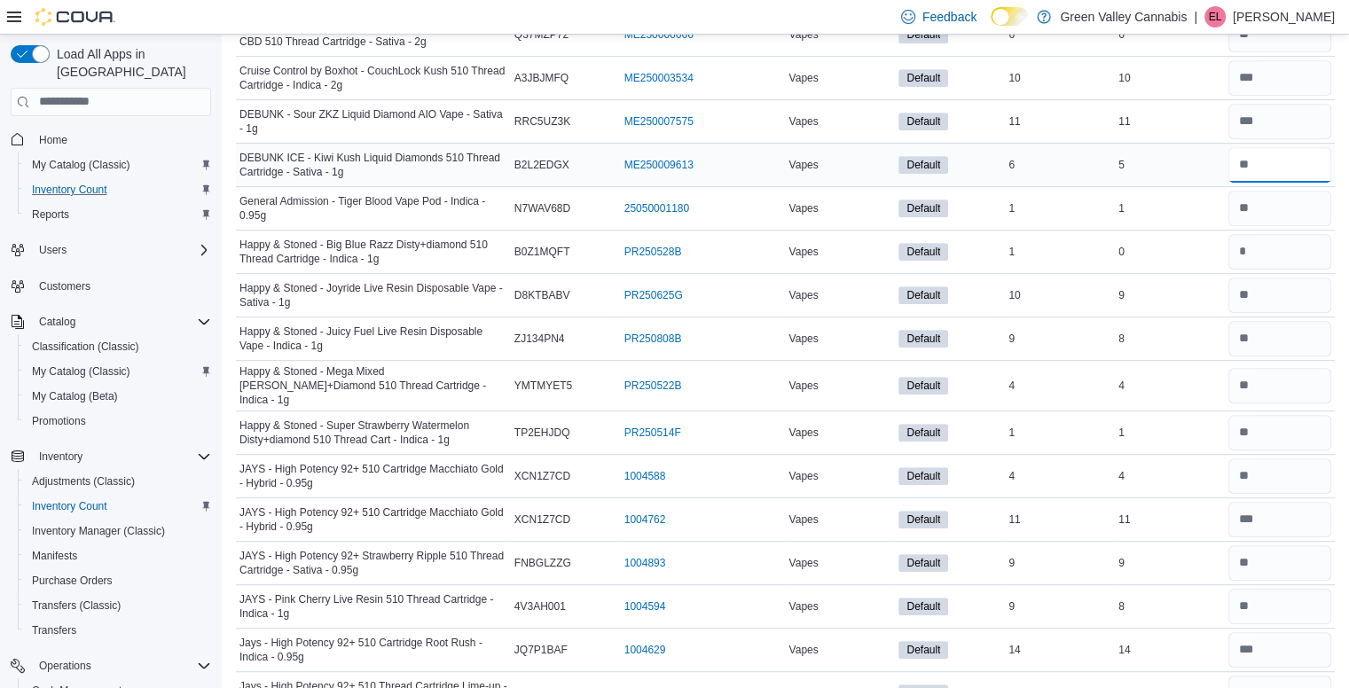
click at [1292, 168] on input "number" at bounding box center [1279, 164] width 103 height 35
click at [1288, 201] on input "number" at bounding box center [1279, 208] width 103 height 35
click at [1279, 374] on input "number" at bounding box center [1279, 385] width 103 height 35
click at [1292, 471] on input "number" at bounding box center [1279, 475] width 103 height 35
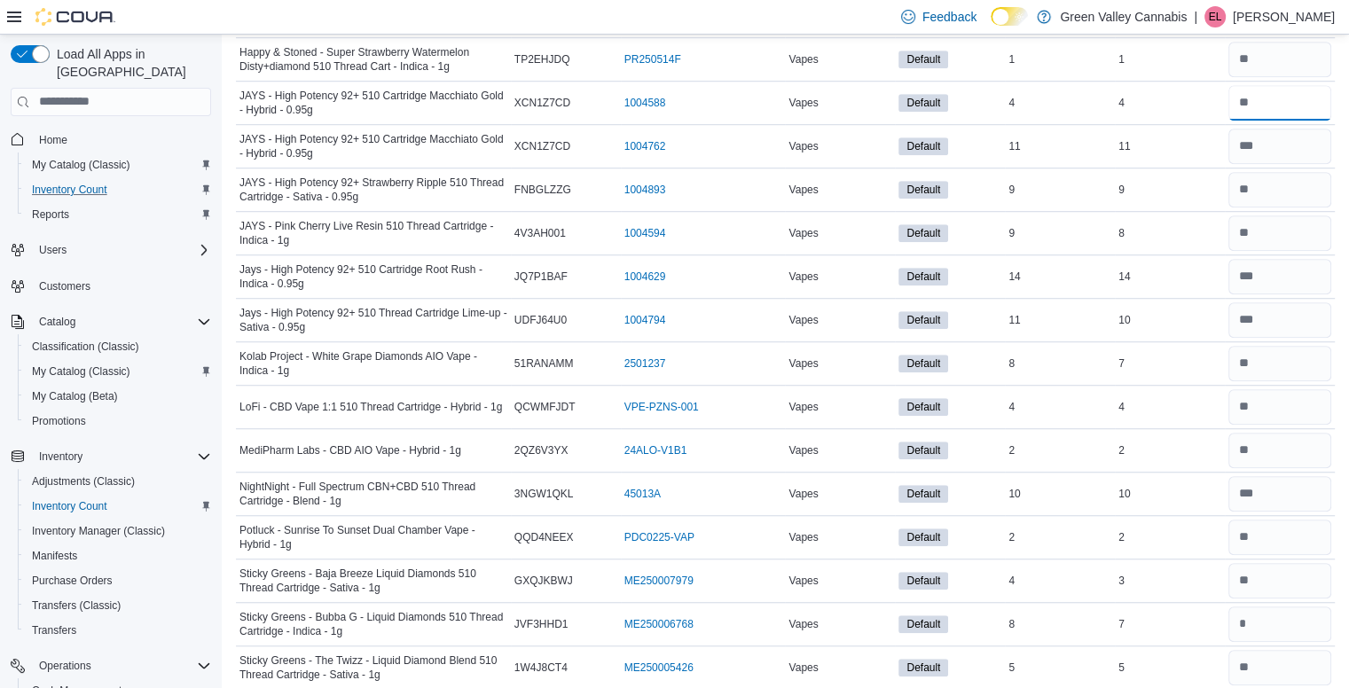
scroll to position [1206, 0]
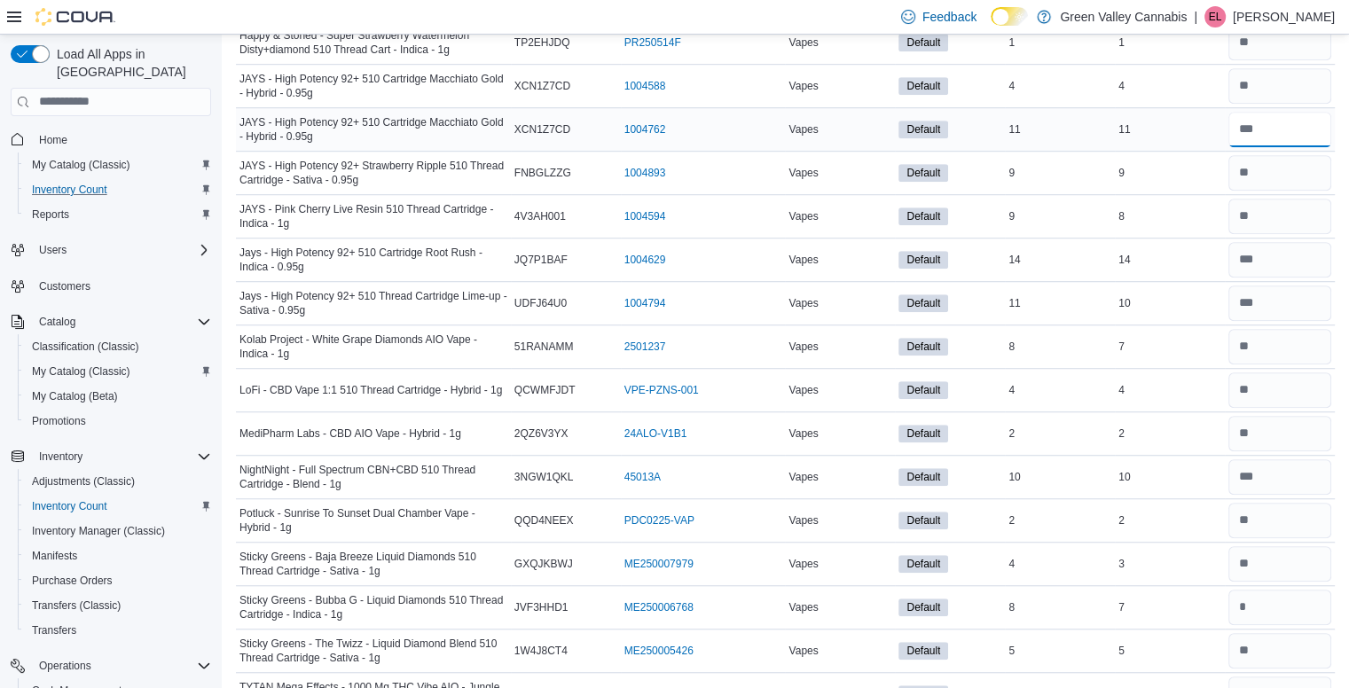
click at [1297, 121] on input "number" at bounding box center [1279, 129] width 103 height 35
click at [1298, 160] on input "number" at bounding box center [1279, 172] width 103 height 35
click at [1290, 205] on input "number" at bounding box center [1279, 216] width 103 height 35
click at [1293, 242] on input "number" at bounding box center [1279, 259] width 103 height 35
click at [1287, 285] on input "number" at bounding box center [1279, 302] width 103 height 35
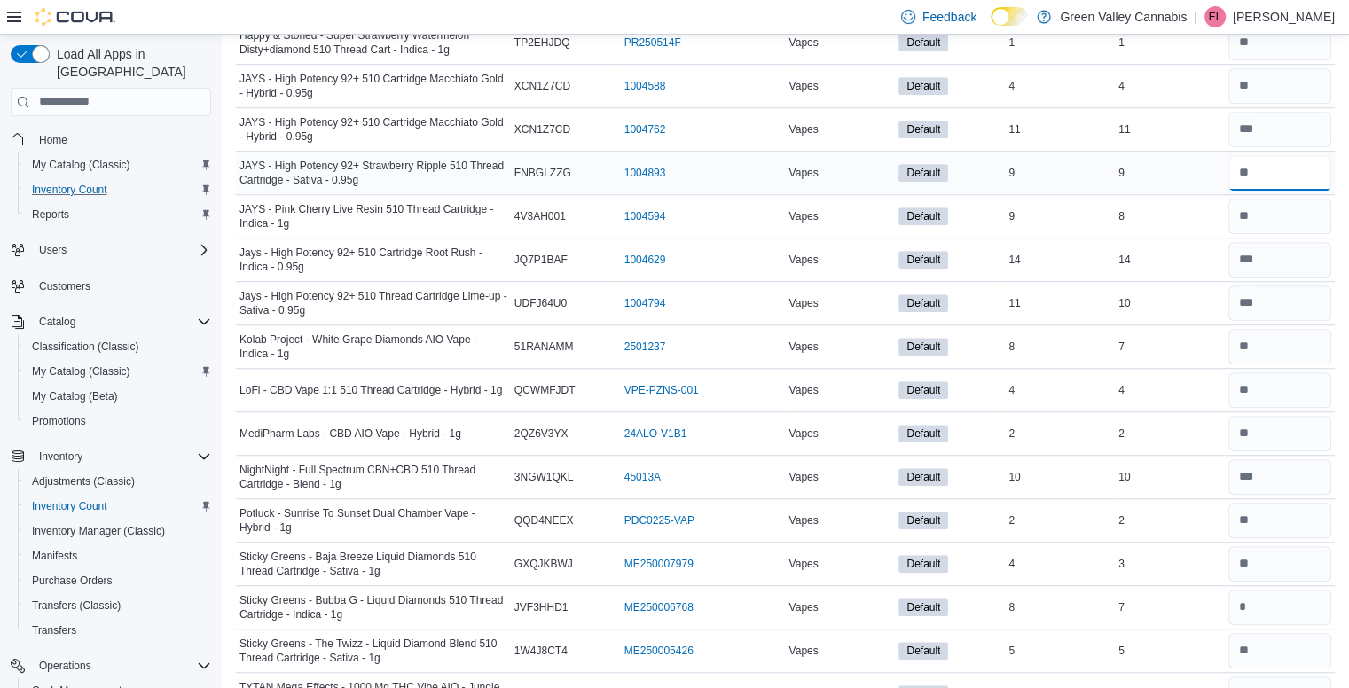
click at [1306, 173] on input "number" at bounding box center [1279, 172] width 103 height 35
click at [1293, 331] on input "number" at bounding box center [1279, 346] width 103 height 35
click at [1212, 379] on div "4" at bounding box center [1169, 389] width 110 height 21
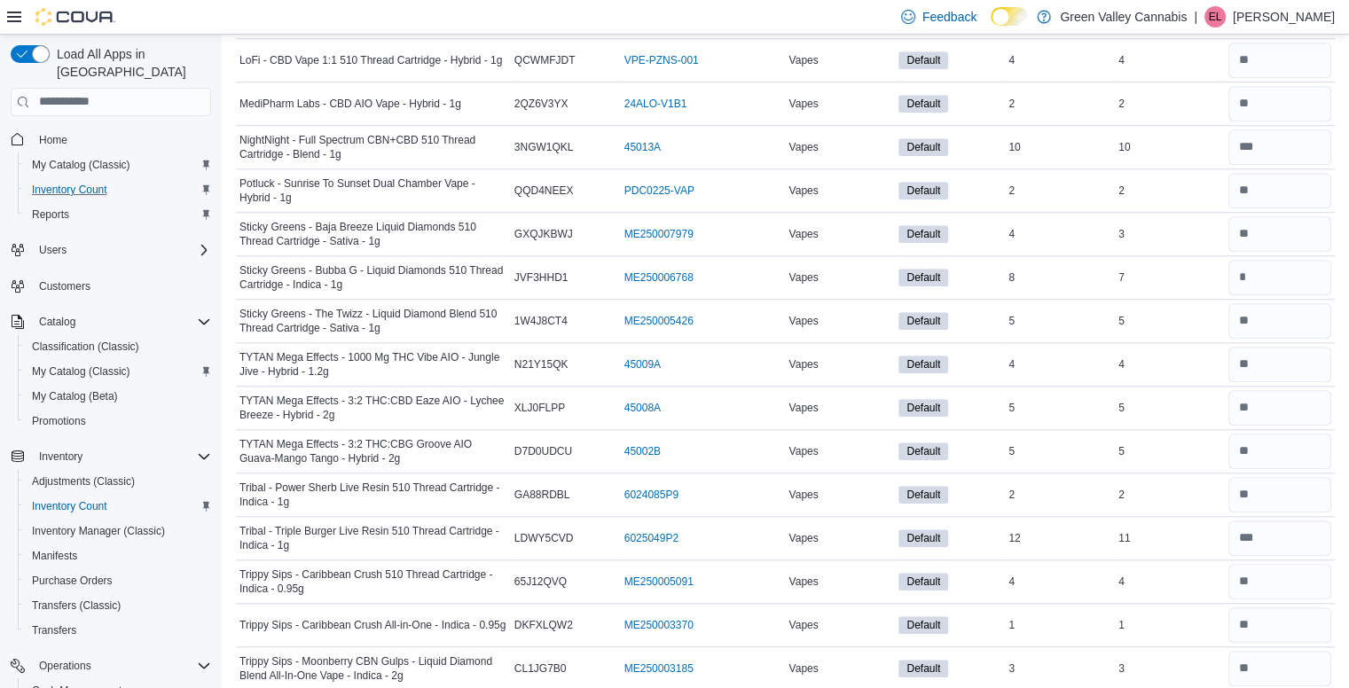
scroll to position [1533, 0]
click at [1270, 63] on input "number" at bounding box center [1279, 62] width 103 height 35
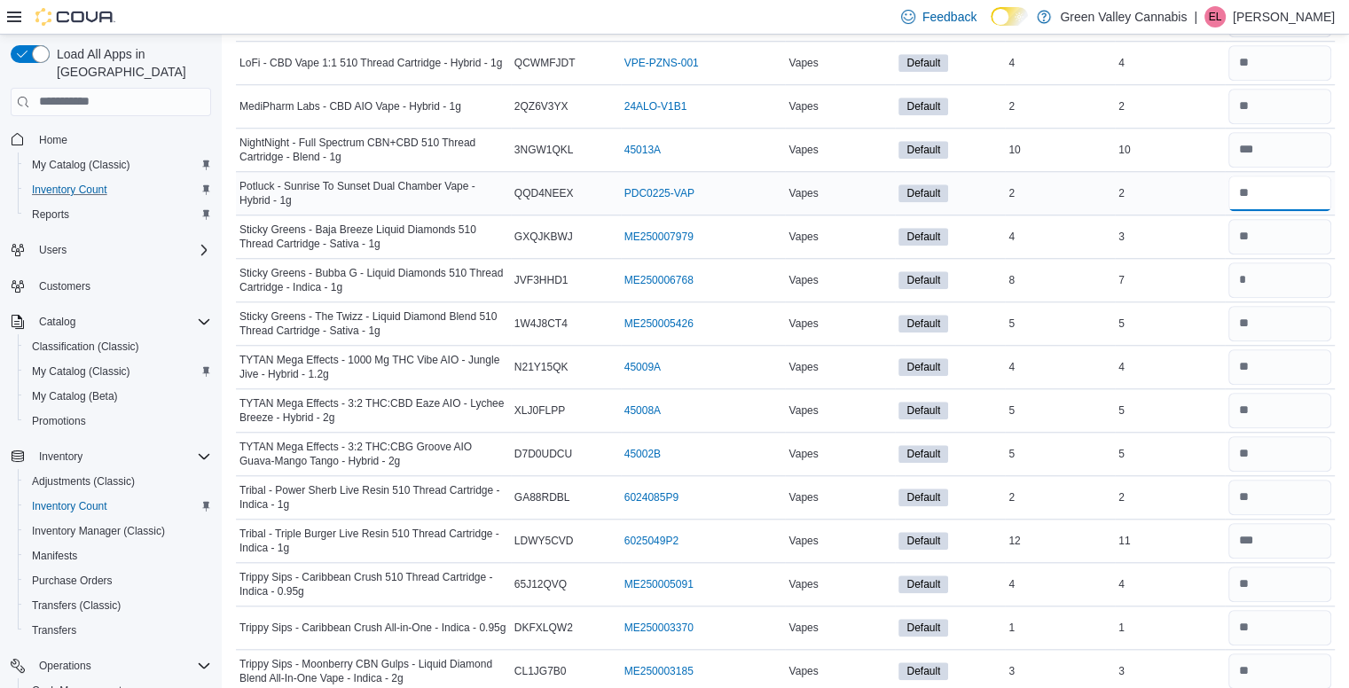
click at [1295, 177] on input "number" at bounding box center [1279, 193] width 103 height 35
click at [1310, 219] on input "number" at bounding box center [1279, 236] width 103 height 35
click at [1308, 262] on input "number" at bounding box center [1279, 279] width 103 height 35
click at [1288, 225] on input "number" at bounding box center [1279, 236] width 103 height 35
drag, startPoint x: 1297, startPoint y: 311, endPoint x: 1302, endPoint y: 328, distance: 17.4
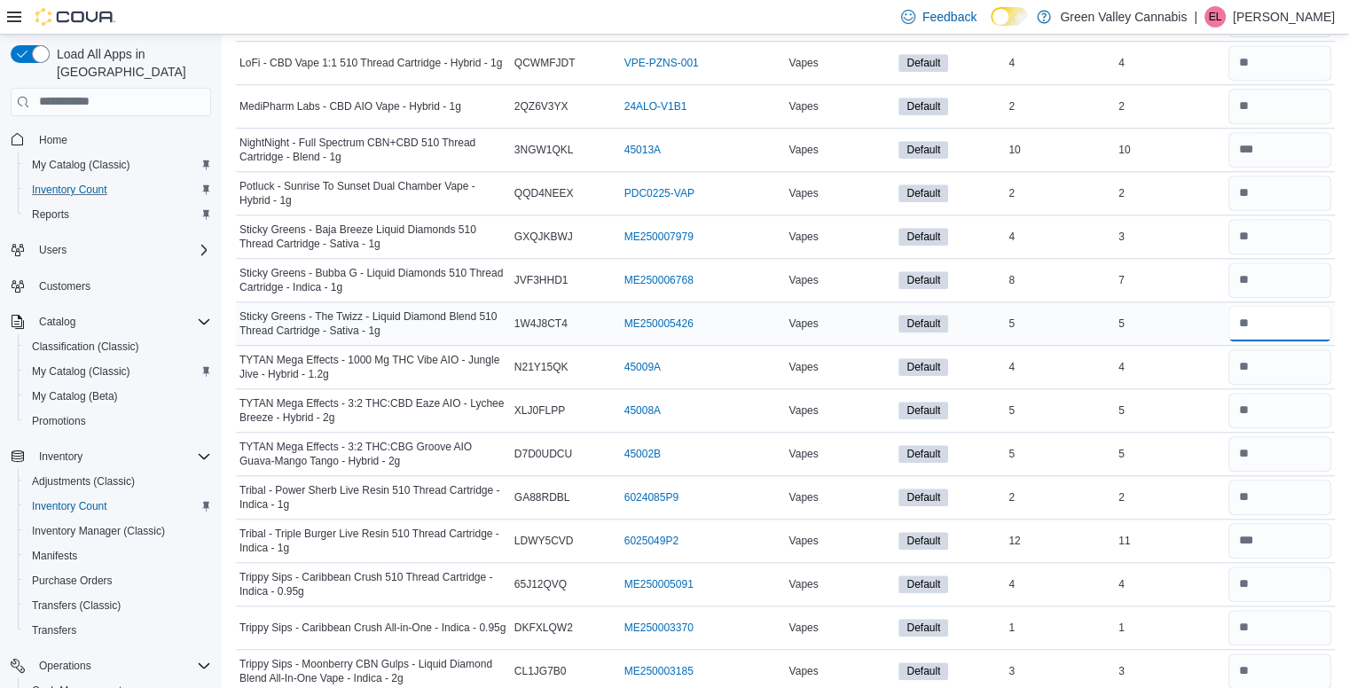
click at [1302, 328] on div at bounding box center [1279, 323] width 110 height 43
click at [1297, 351] on input "number" at bounding box center [1279, 366] width 103 height 35
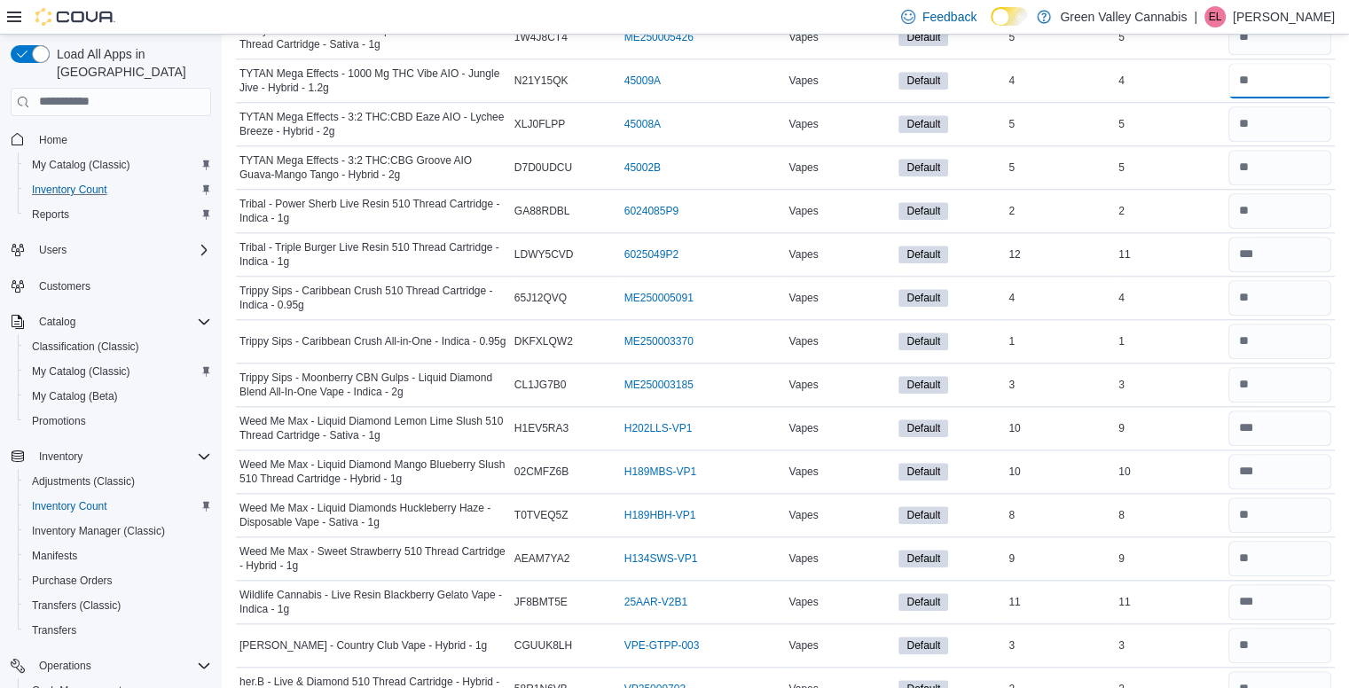
scroll to position [1825, 0]
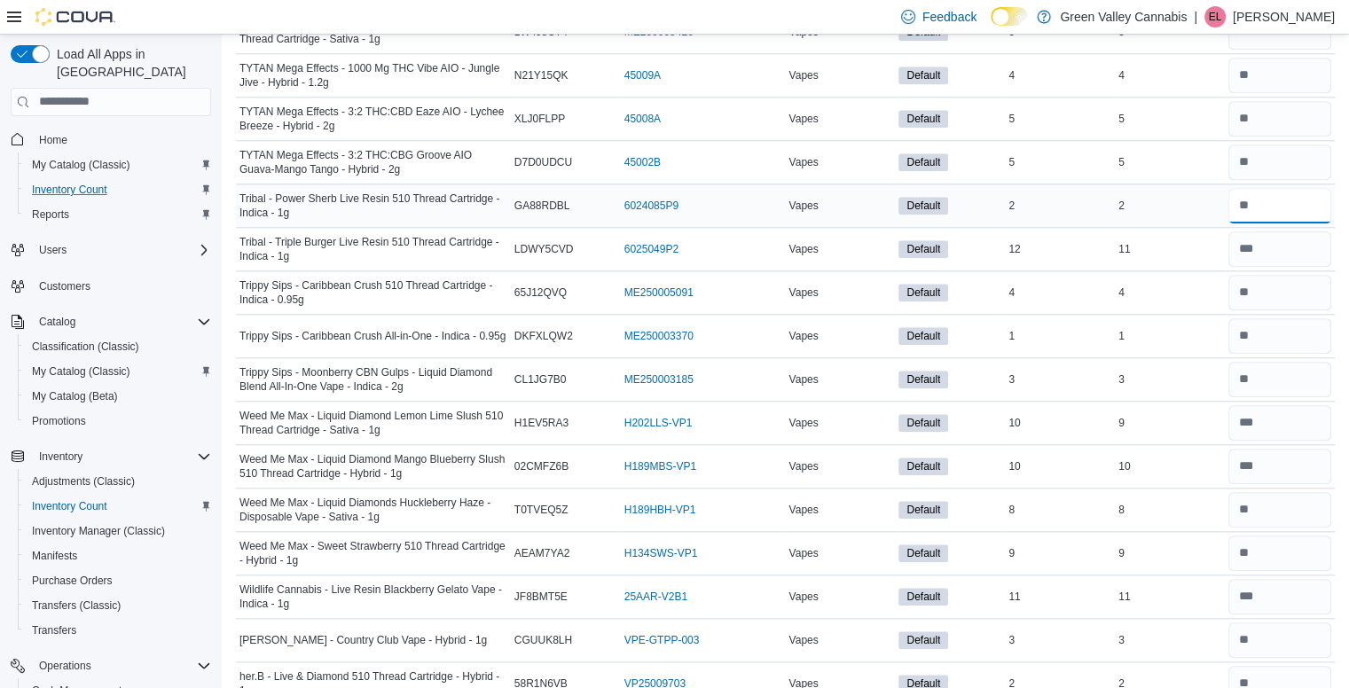
click at [1319, 192] on input "number" at bounding box center [1279, 205] width 103 height 35
click at [1322, 233] on input "number" at bounding box center [1279, 248] width 103 height 35
click at [1315, 288] on input "number" at bounding box center [1279, 292] width 103 height 35
click at [1286, 412] on input "number" at bounding box center [1279, 422] width 103 height 35
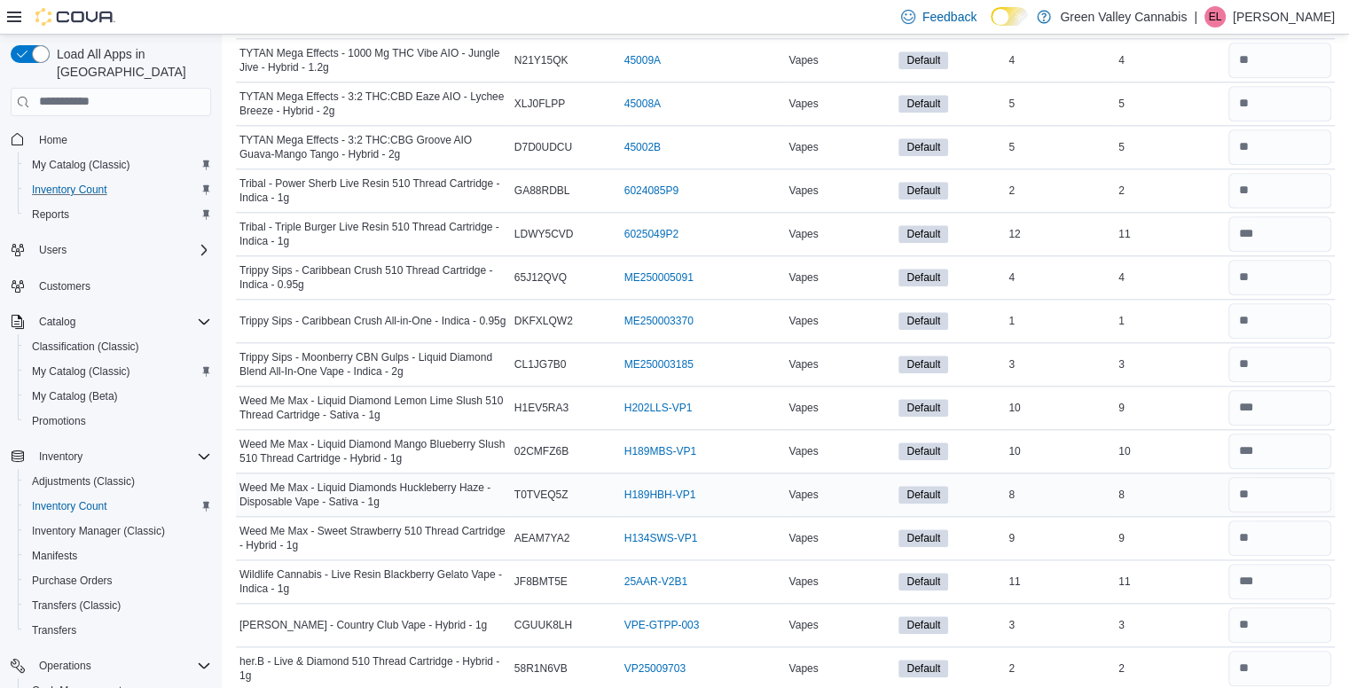
click at [1190, 487] on div "8" at bounding box center [1169, 494] width 110 height 21
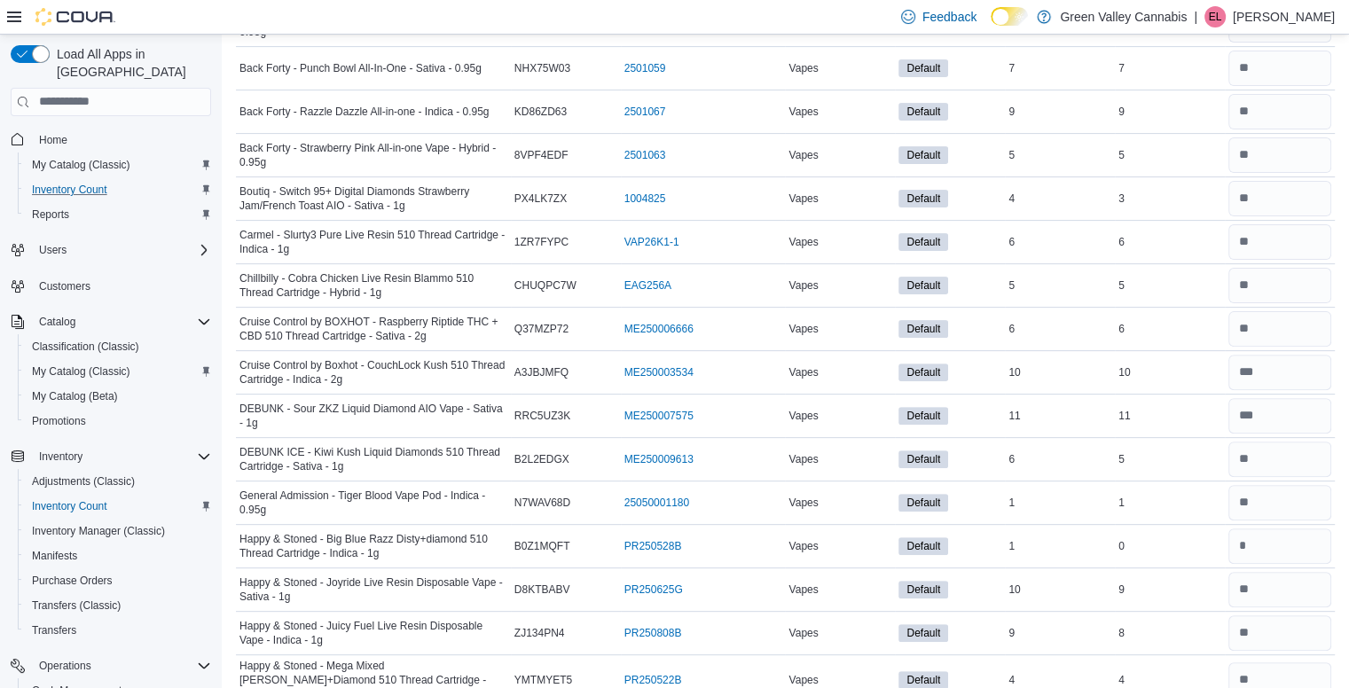
scroll to position [0, 0]
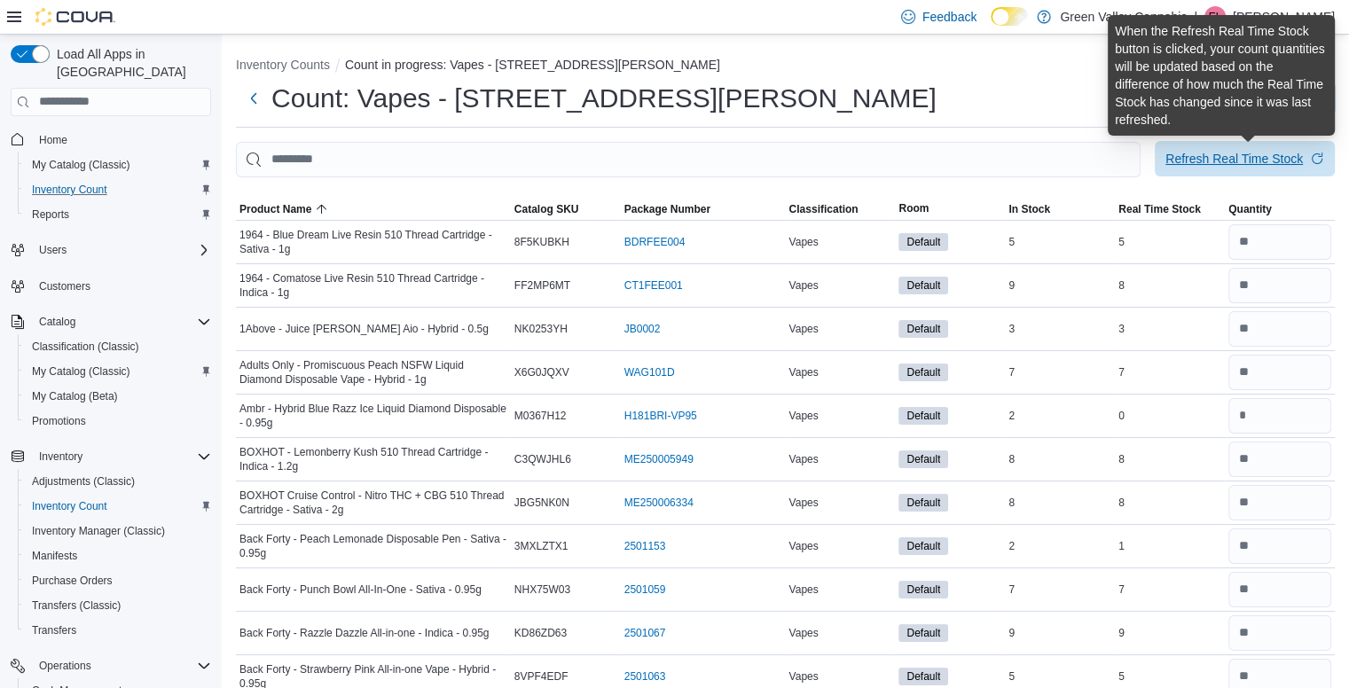
click at [1237, 154] on div "Refresh Real Time Stock" at bounding box center [1233, 159] width 137 height 18
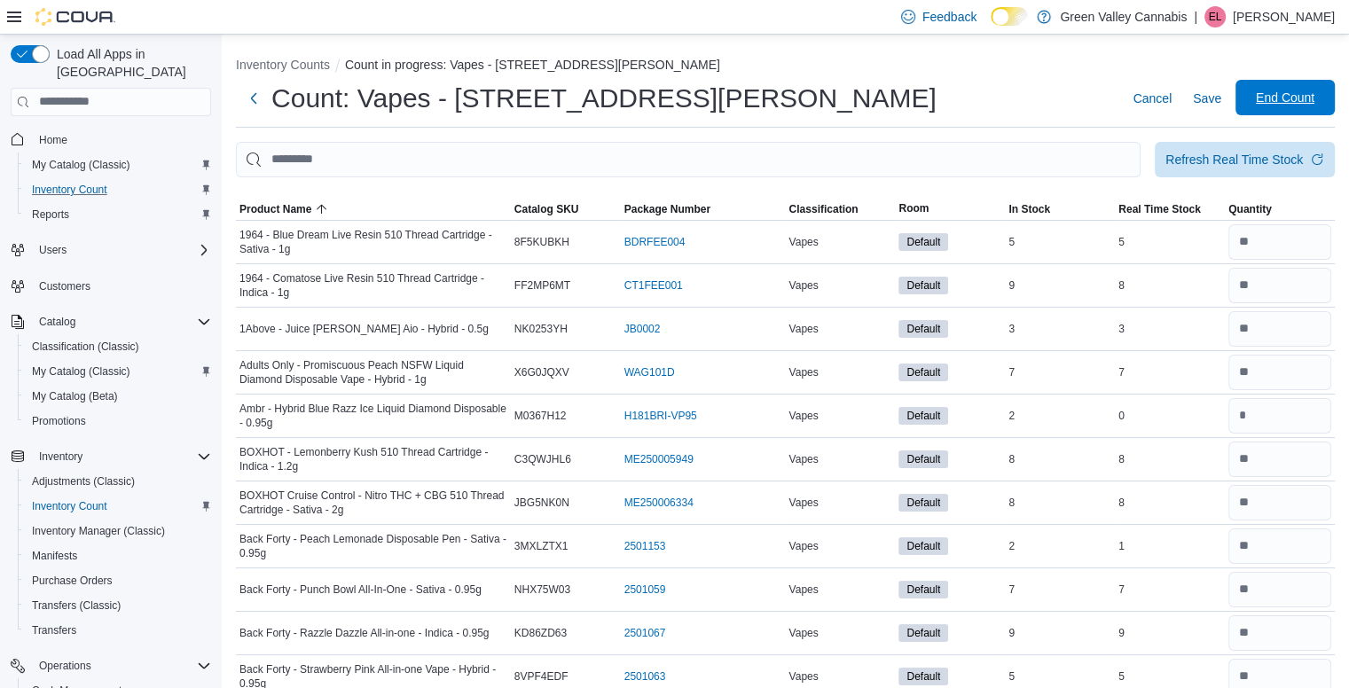
click at [1334, 94] on button "End Count" at bounding box center [1284, 97] width 99 height 35
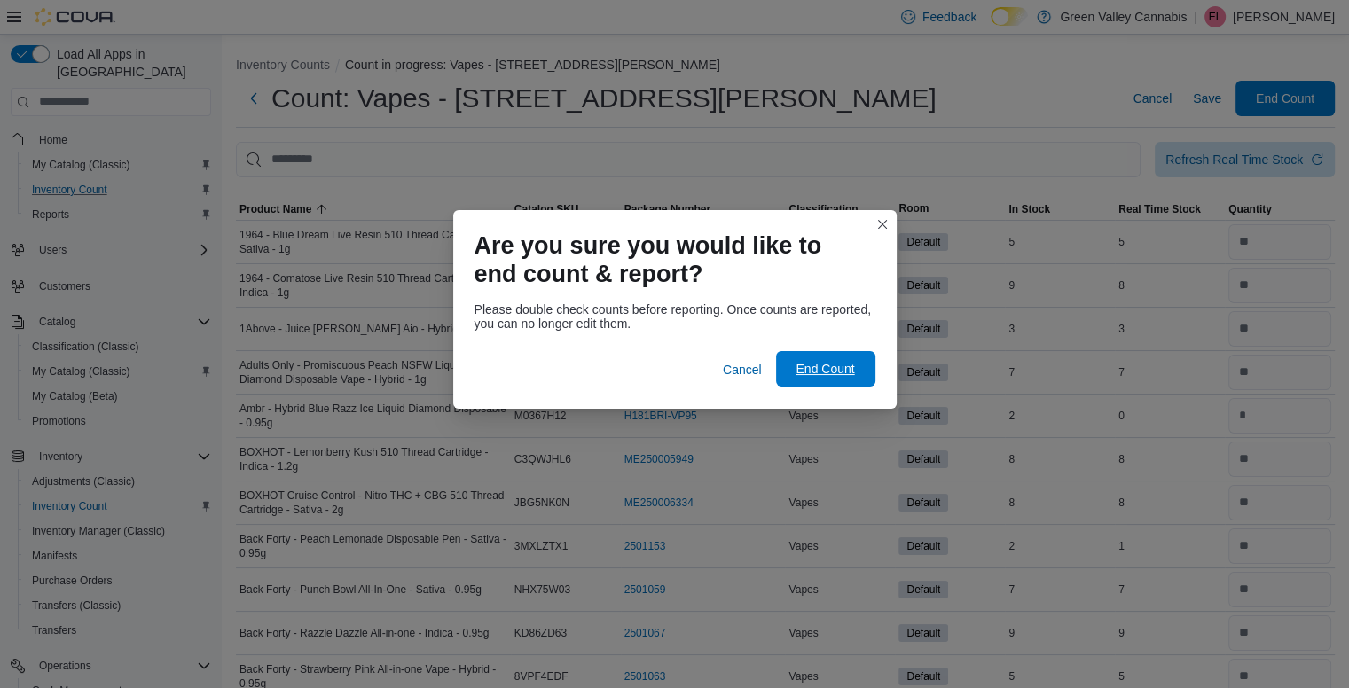
click at [831, 371] on span "End Count" at bounding box center [824, 369] width 59 height 18
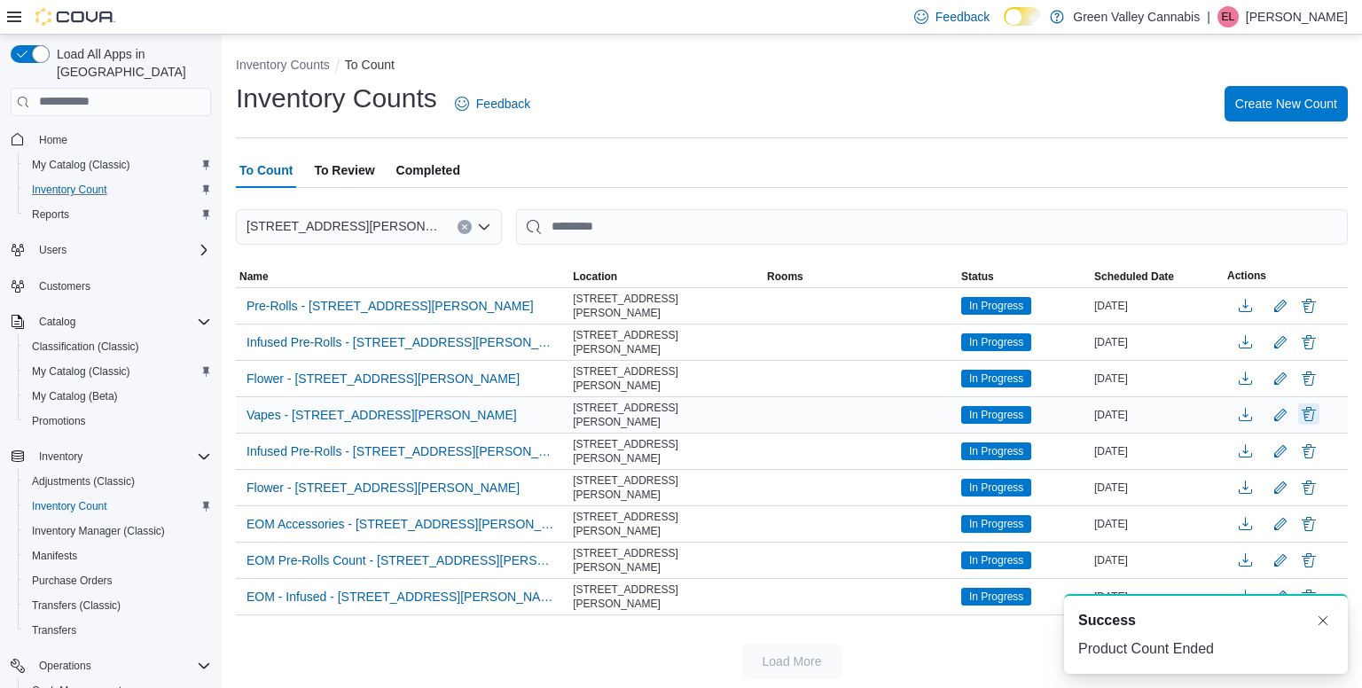
click at [1311, 405] on button "Delete" at bounding box center [1308, 413] width 21 height 21
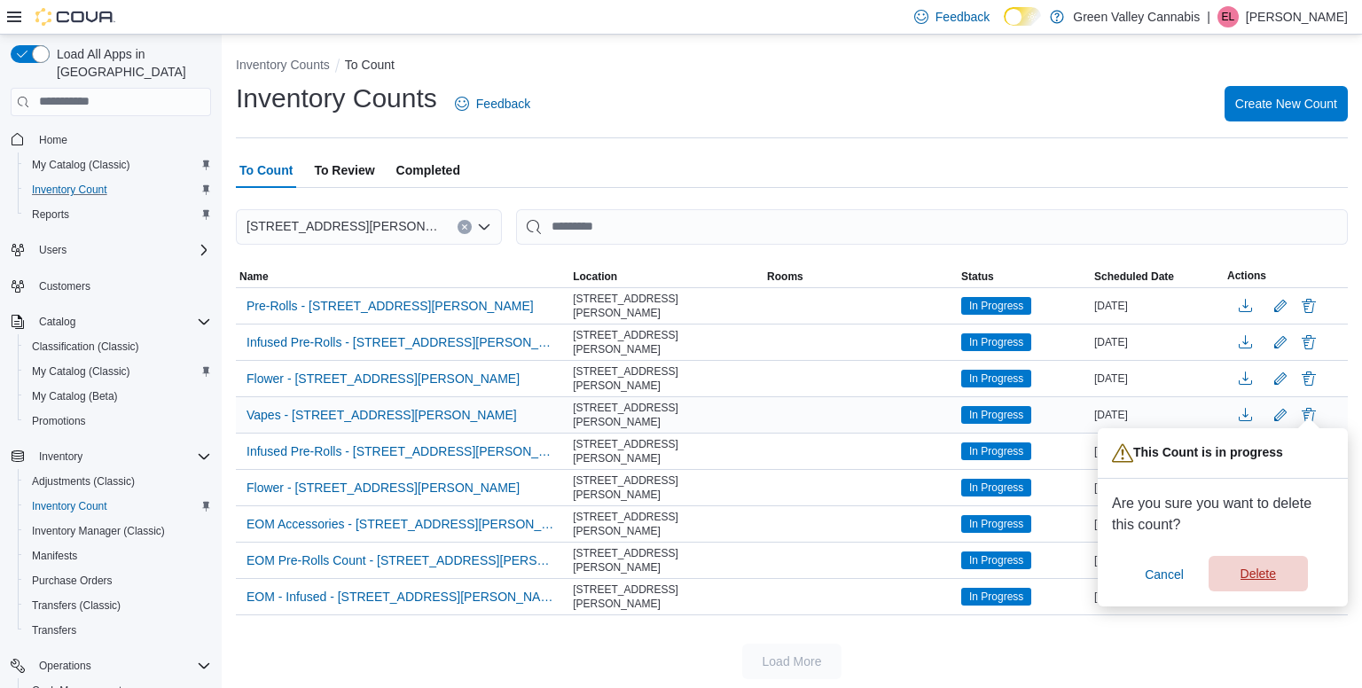
click at [1269, 575] on span "Delete" at bounding box center [1257, 574] width 35 height 18
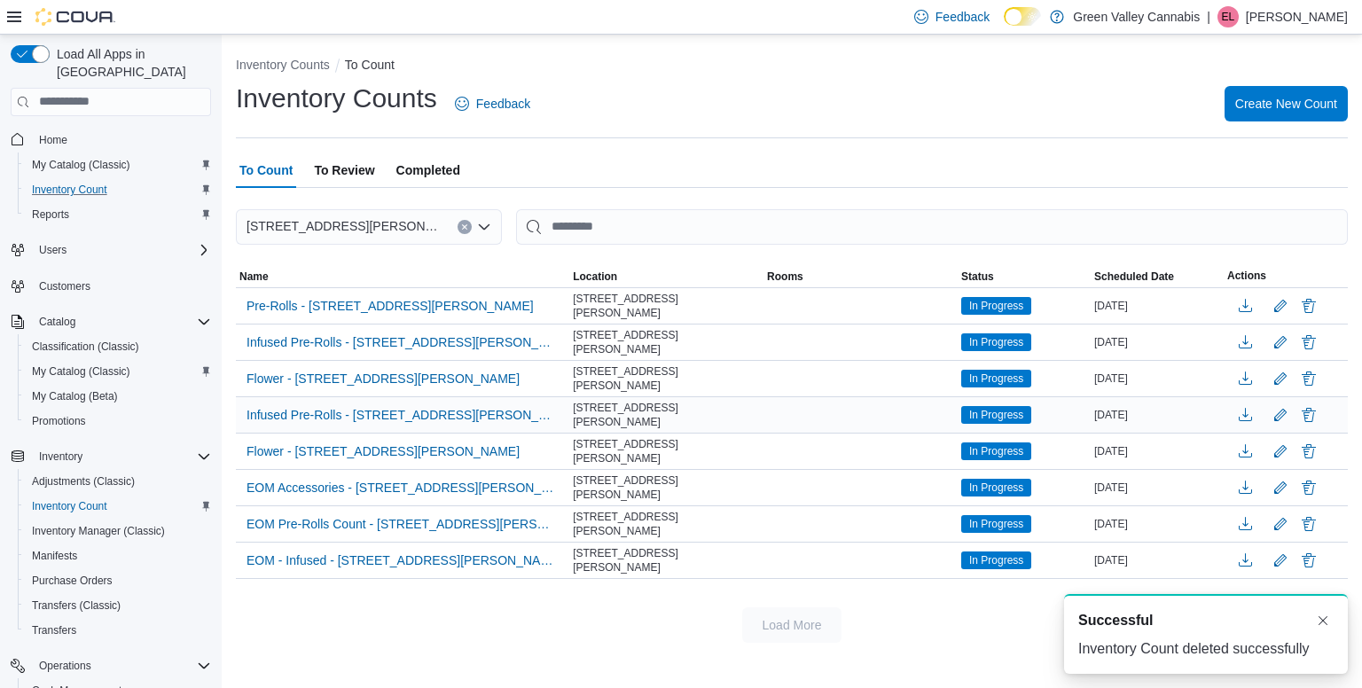
click at [364, 156] on span "To Review" at bounding box center [344, 169] width 60 height 35
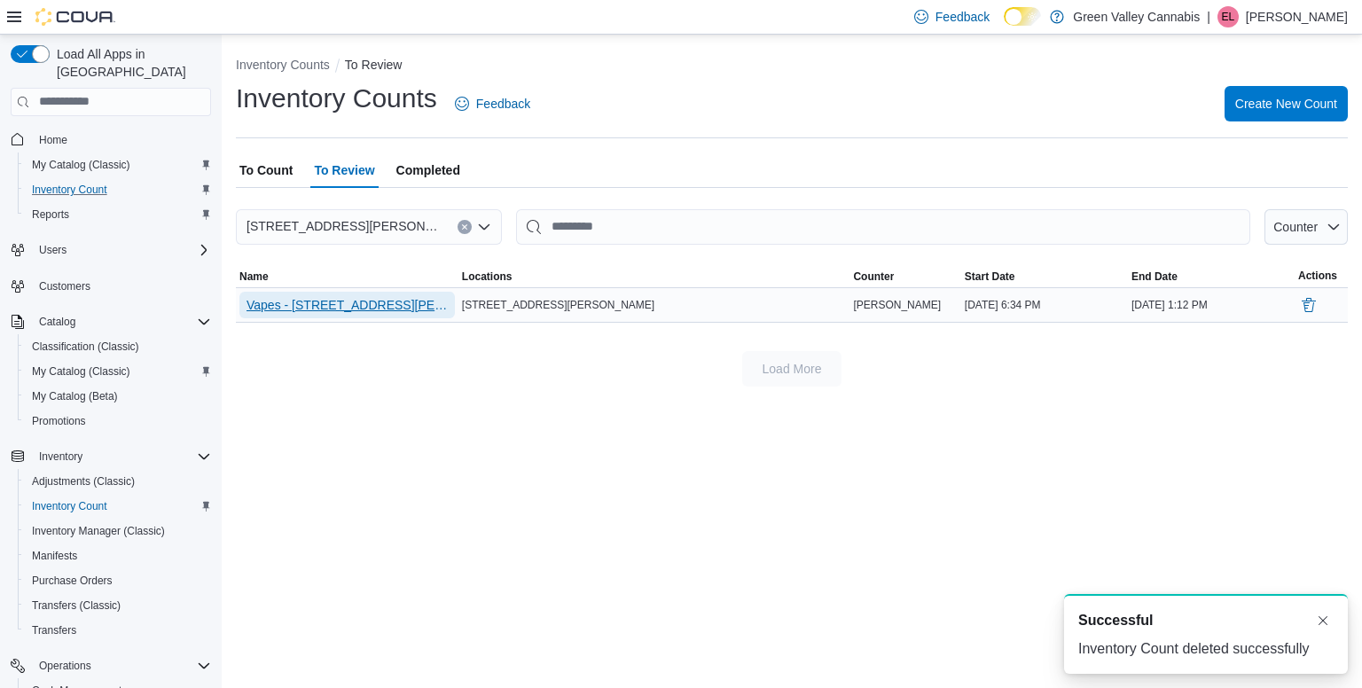
click at [311, 292] on span "Vapes - [STREET_ADDRESS][PERSON_NAME]" at bounding box center [346, 305] width 201 height 27
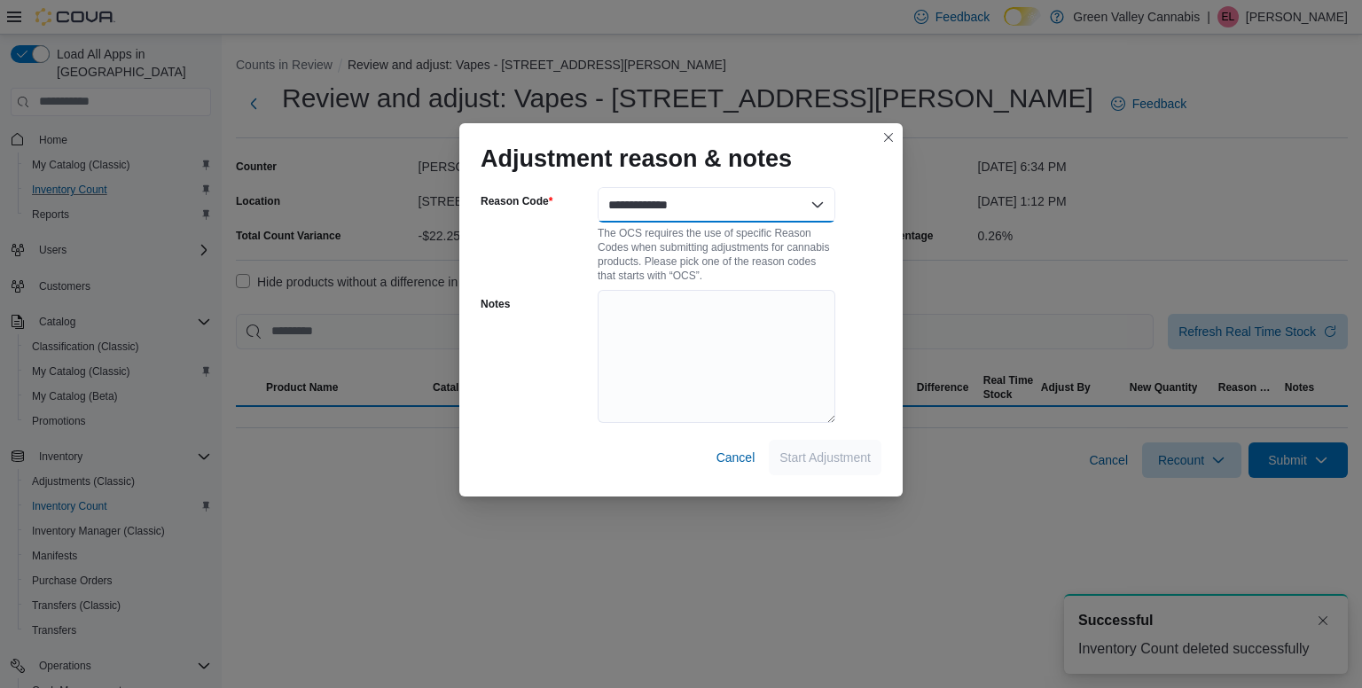
click at [624, 207] on select "**********" at bounding box center [717, 204] width 238 height 35
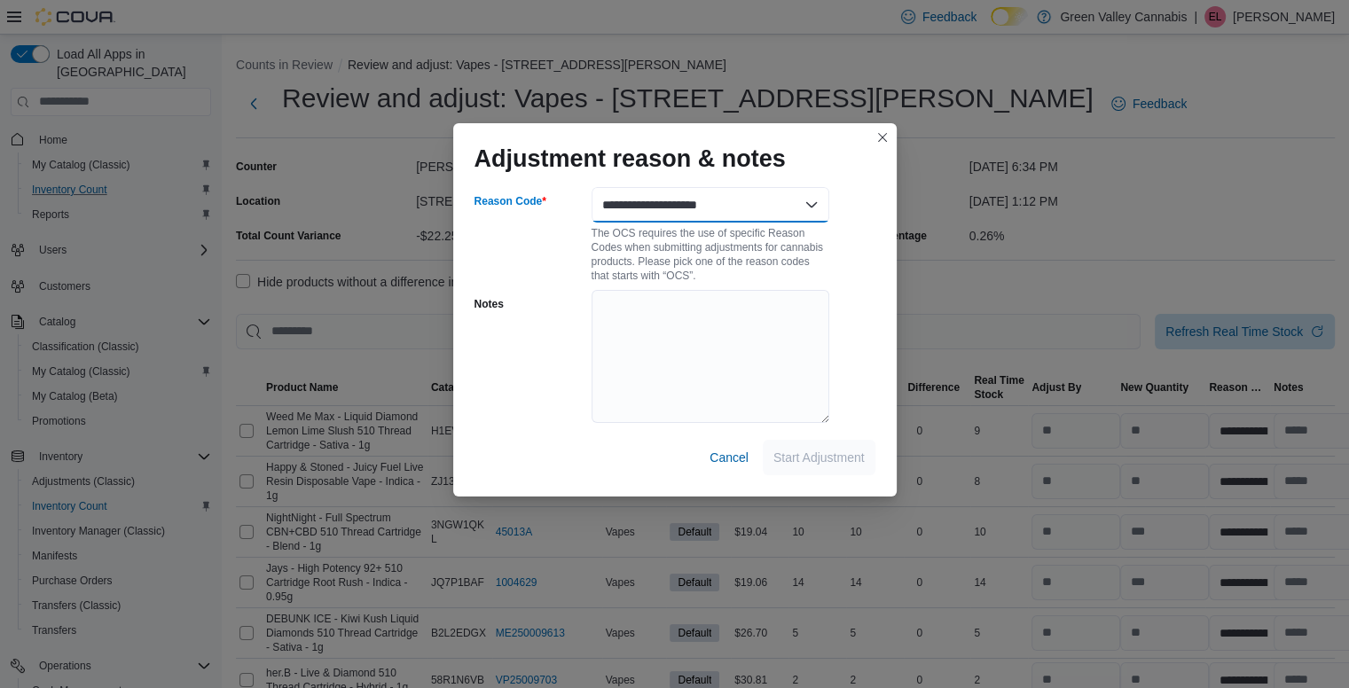
click at [591, 187] on select "**********" at bounding box center [710, 204] width 238 height 35
click at [834, 443] on span "Start Adjustment" at bounding box center [818, 456] width 91 height 35
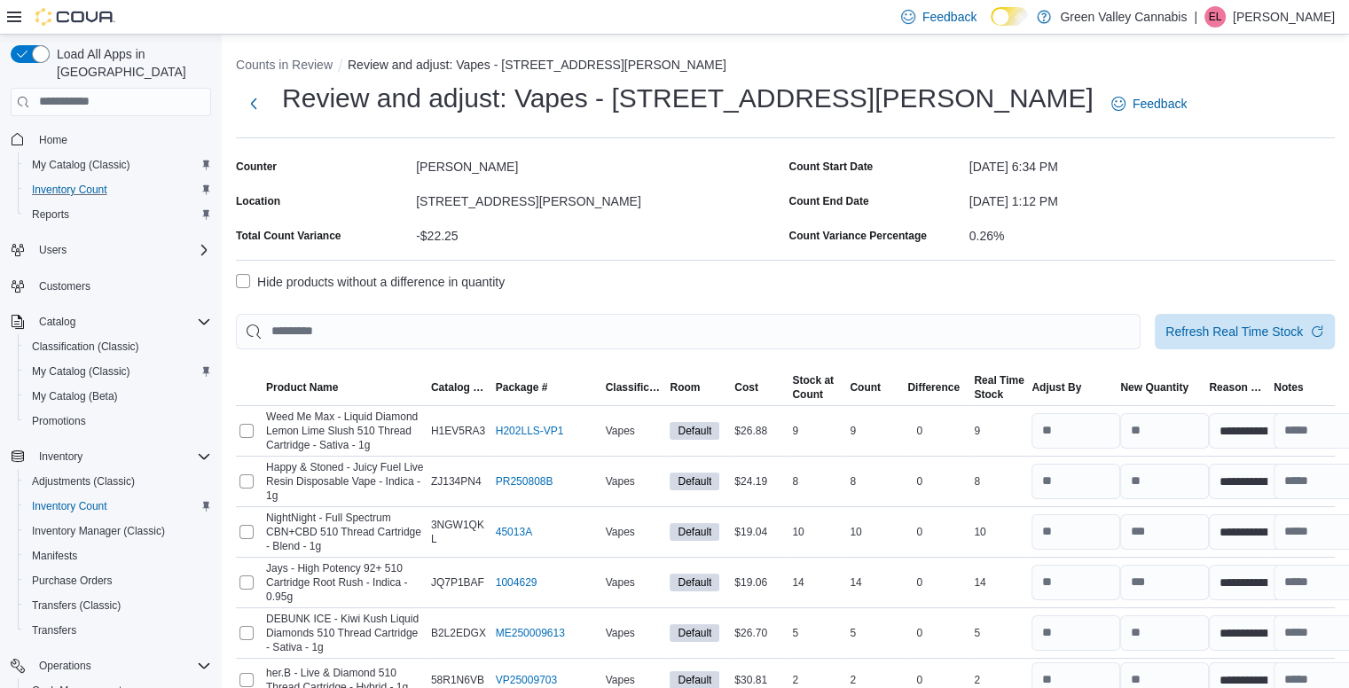
click at [241, 277] on label "Hide products without a difference in quantity" at bounding box center [370, 281] width 269 height 21
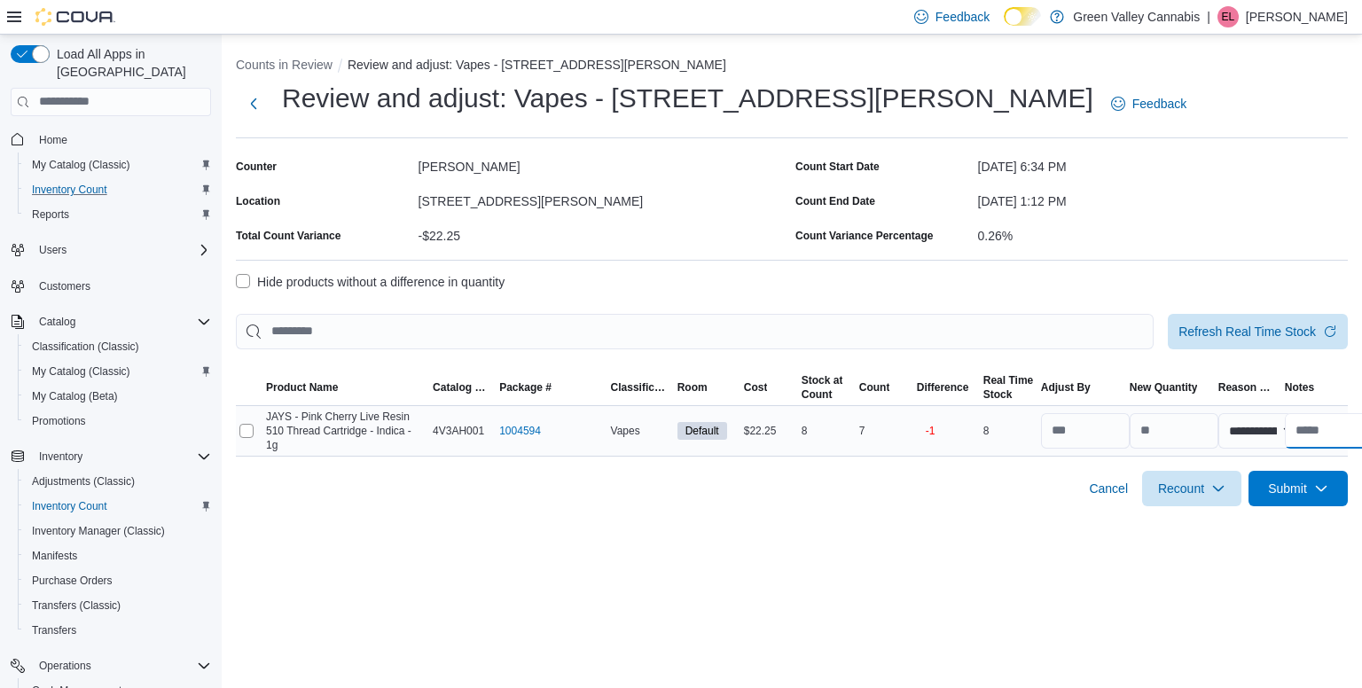
click at [1316, 432] on input "text" at bounding box center [1329, 430] width 89 height 35
click at [1043, 517] on div "**********" at bounding box center [792, 278] width 1140 height 486
click at [1330, 494] on span "Submit" at bounding box center [1298, 487] width 78 height 35
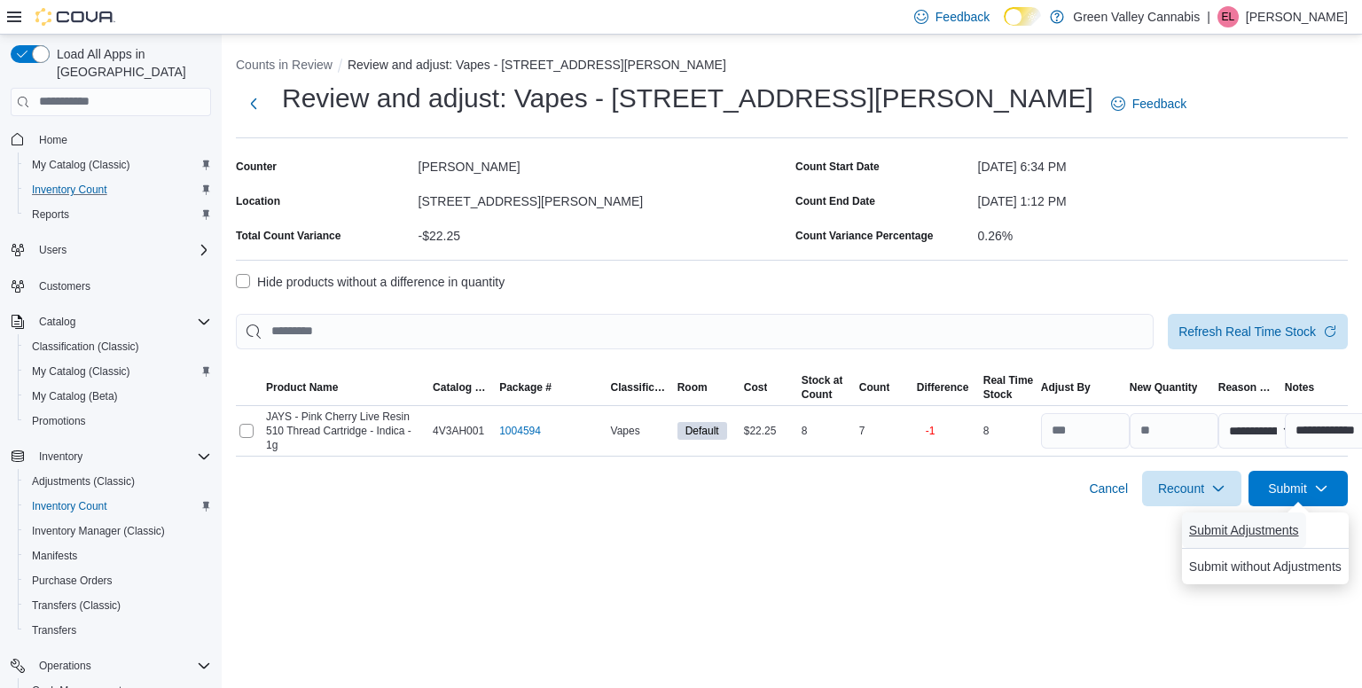
click at [1260, 536] on span "Submit Adjustments" at bounding box center [1244, 530] width 110 height 18
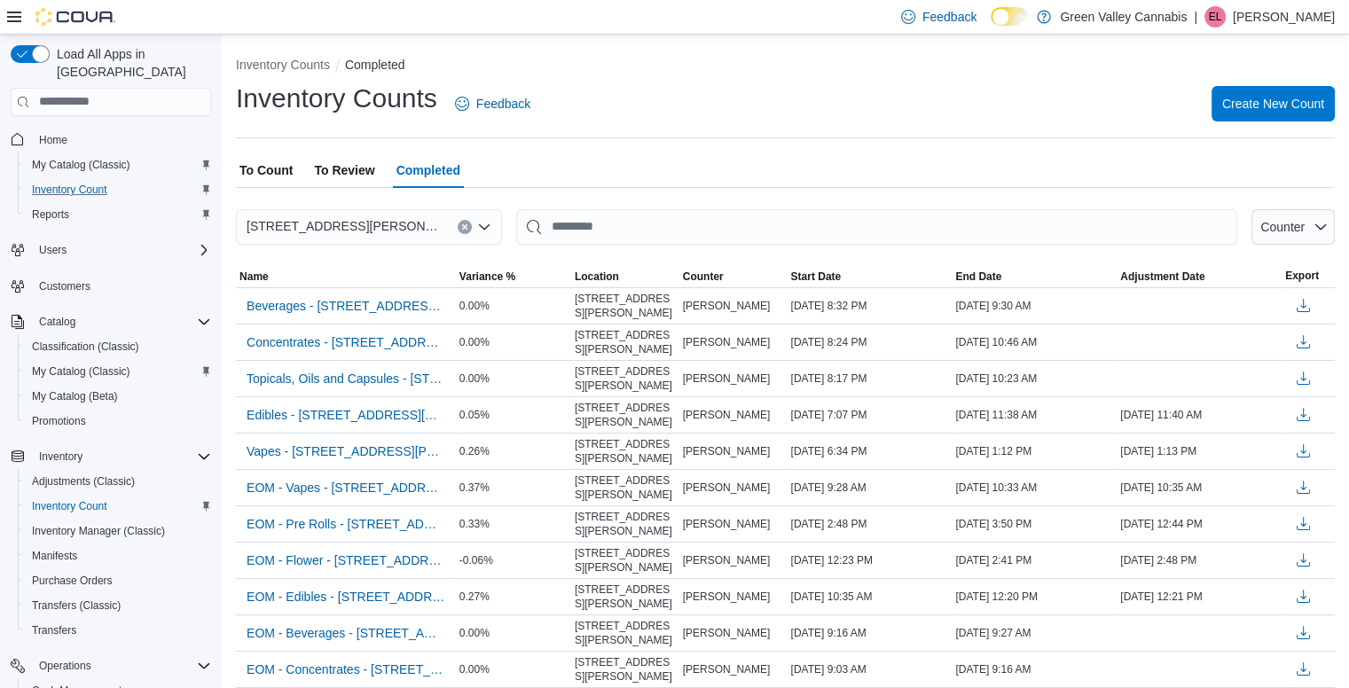
click at [275, 173] on span "To Count" at bounding box center [265, 169] width 53 height 35
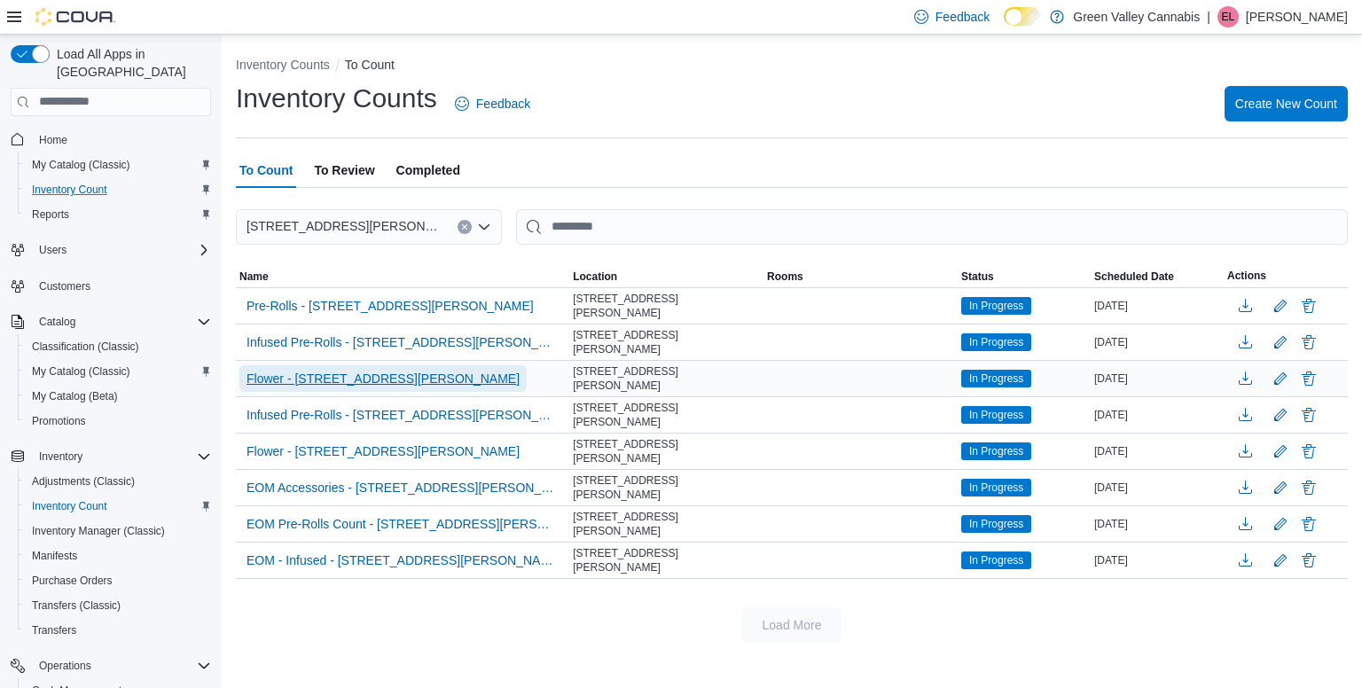
click at [366, 372] on span "Flower - [STREET_ADDRESS][PERSON_NAME]" at bounding box center [382, 379] width 273 height 18
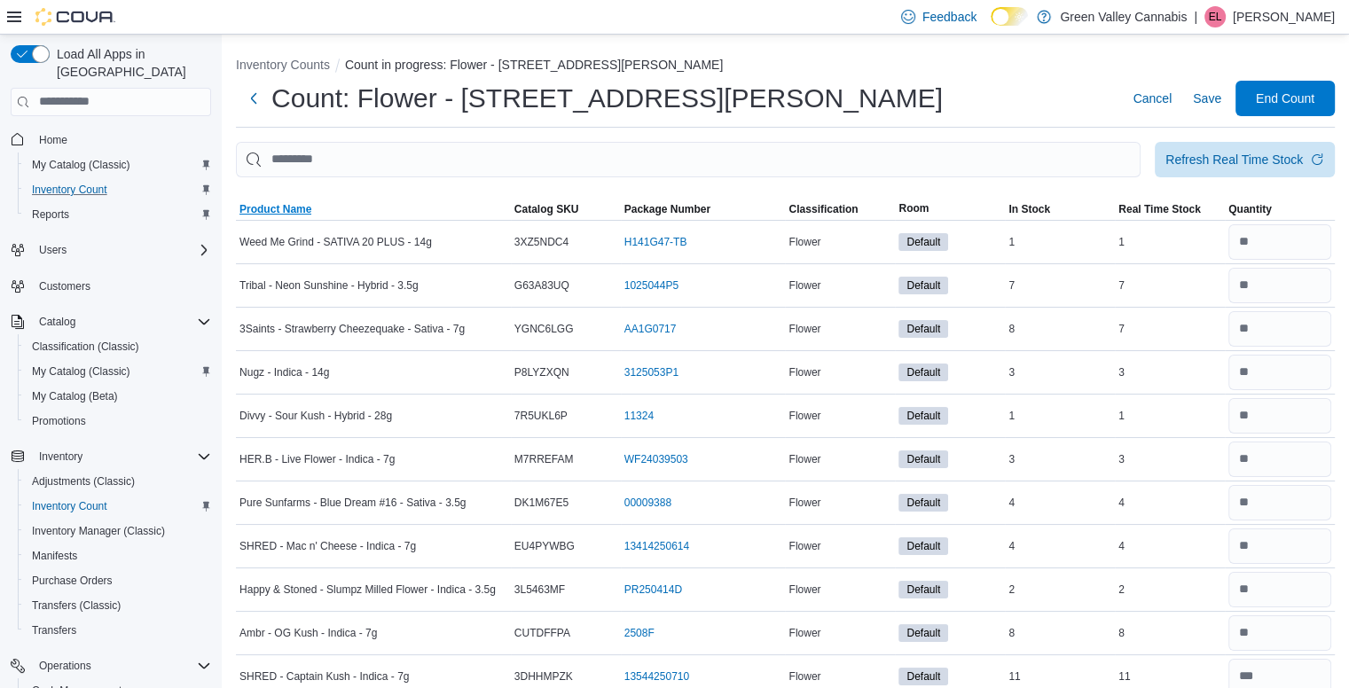
click at [292, 209] on span "Product Name" at bounding box center [275, 209] width 72 height 14
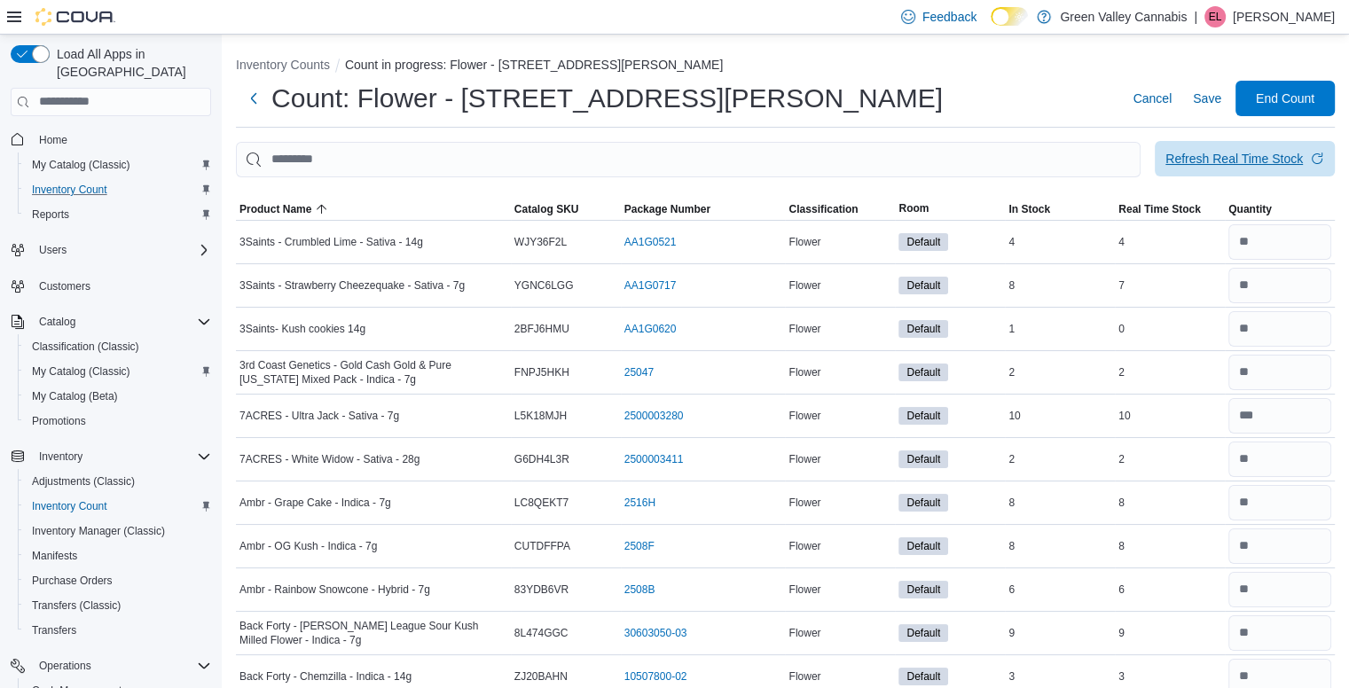
click at [1273, 149] on span "Refresh Real Time Stock" at bounding box center [1244, 158] width 159 height 35
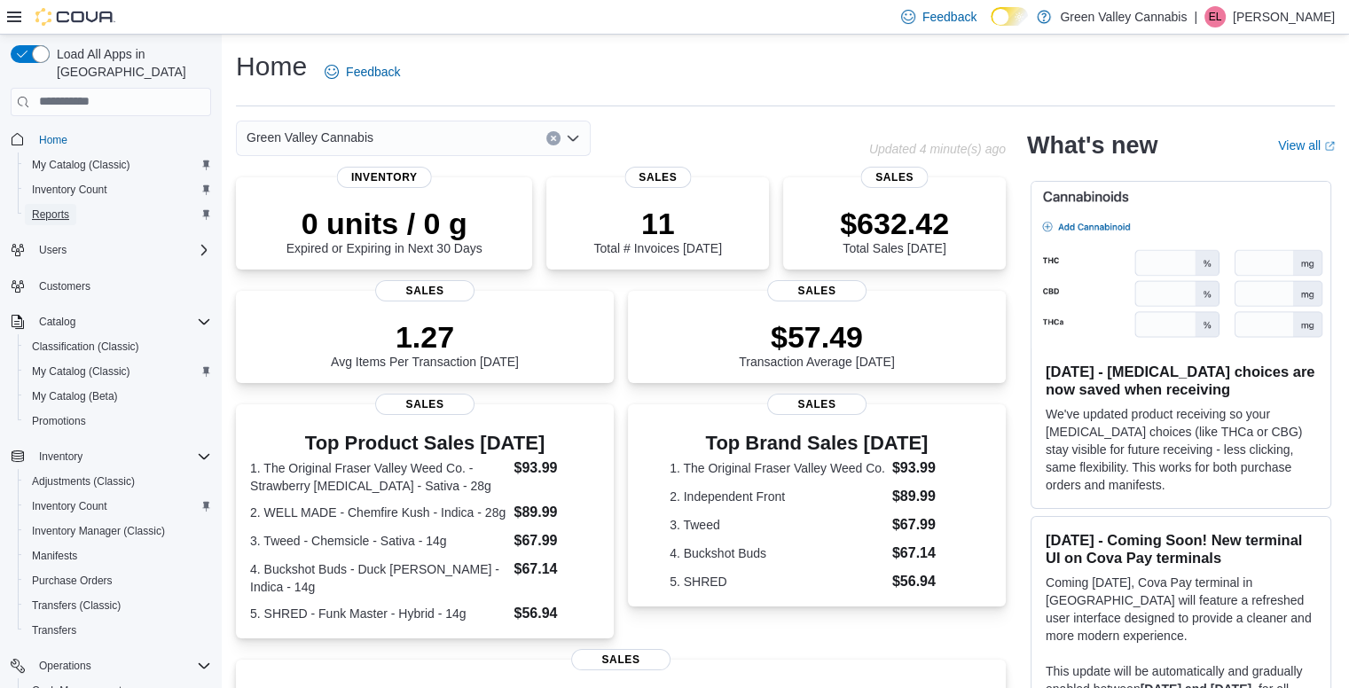
click at [57, 207] on span "Reports" at bounding box center [50, 214] width 37 height 14
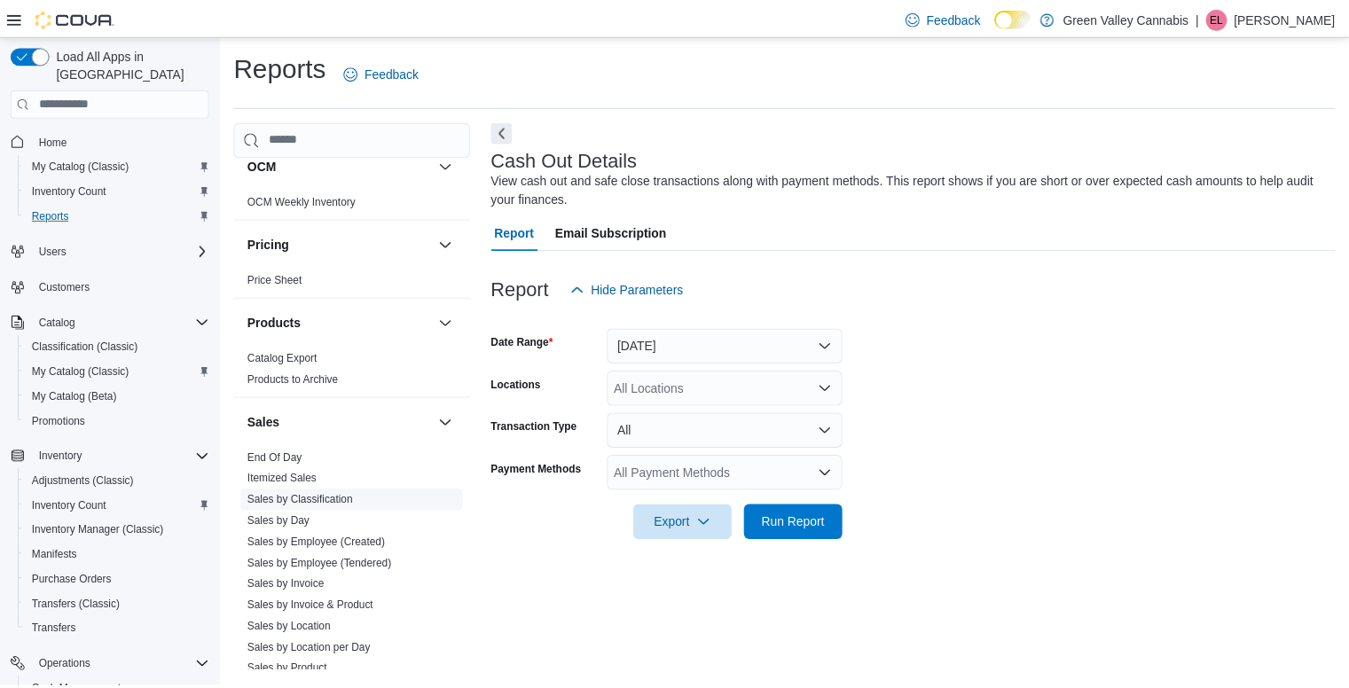
scroll to position [999, 0]
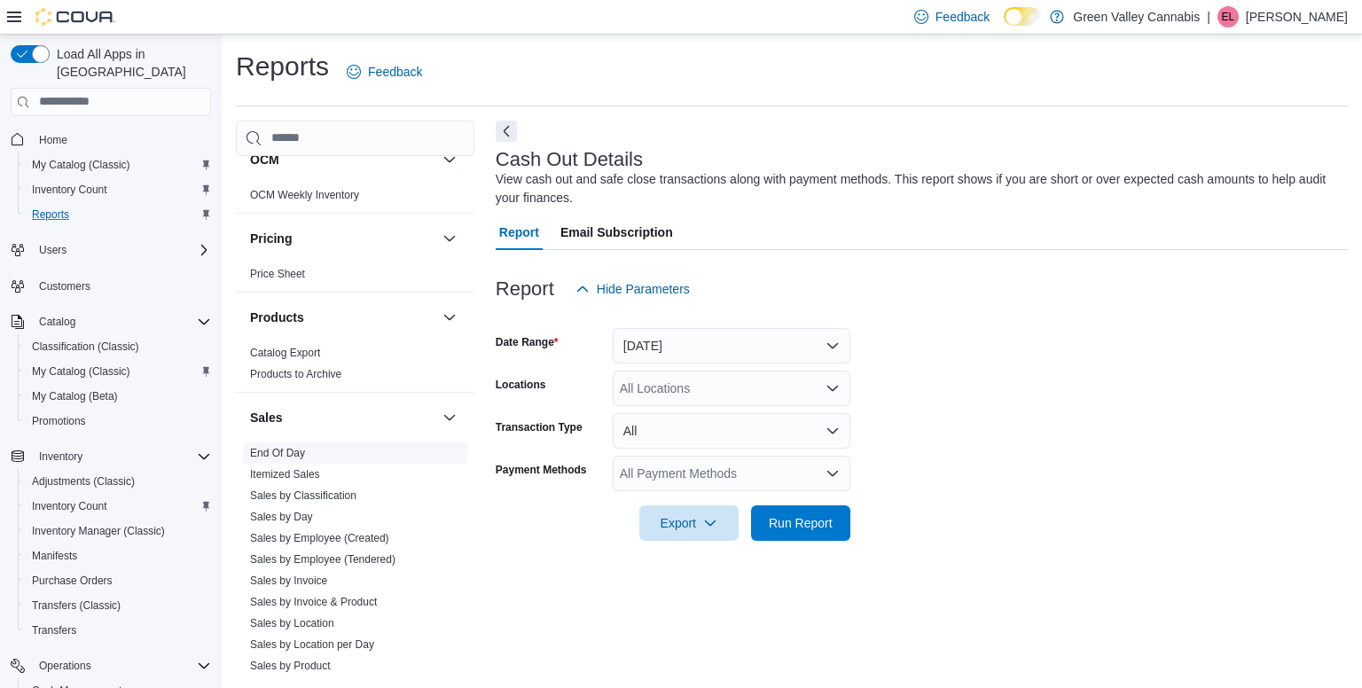
click at [294, 447] on link "End Of Day" at bounding box center [277, 453] width 55 height 12
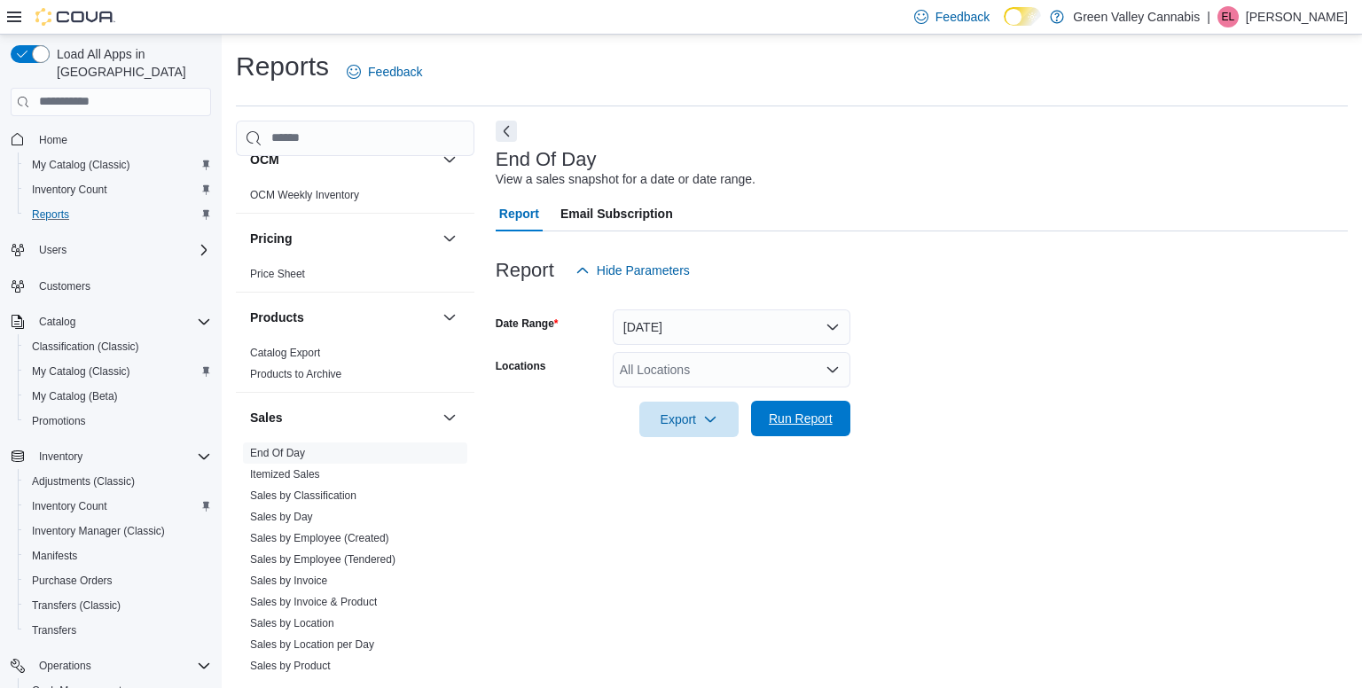
click at [846, 432] on button "Run Report" at bounding box center [800, 418] width 99 height 35
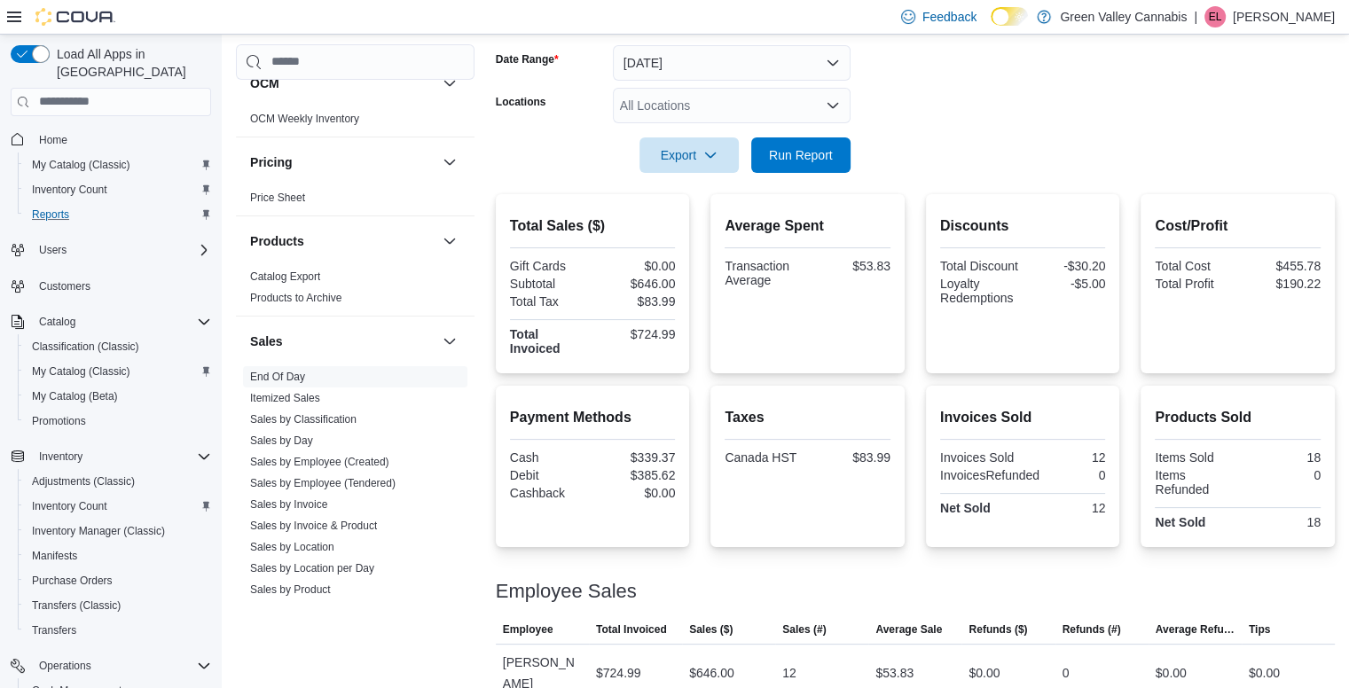
scroll to position [270, 0]
